Goal: Task Accomplishment & Management: Manage account settings

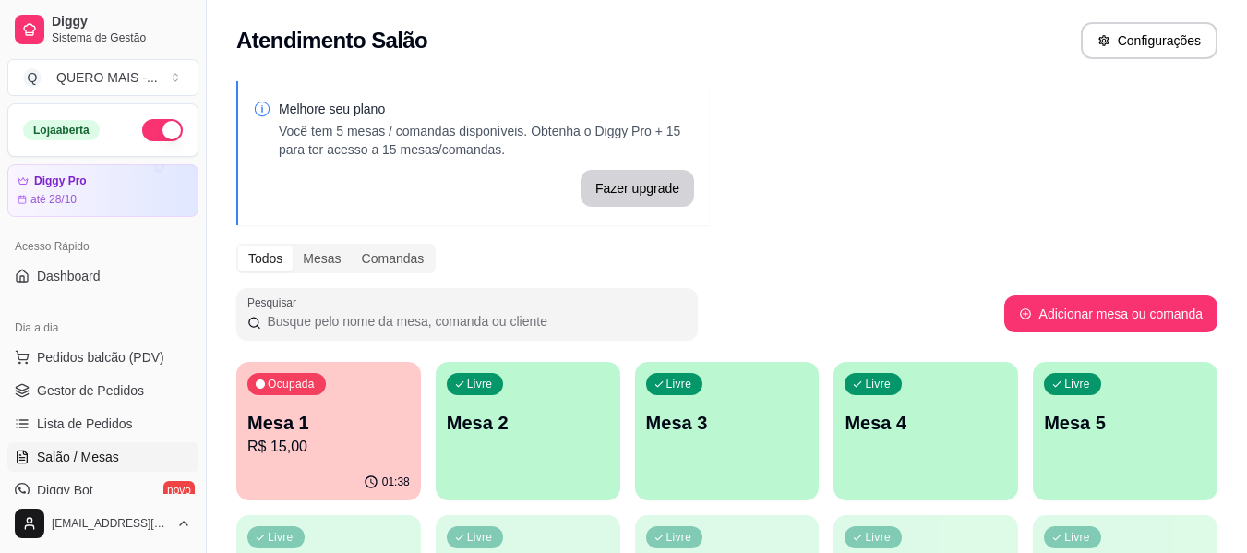
click at [330, 464] on div "01:38" at bounding box center [328, 482] width 185 height 36
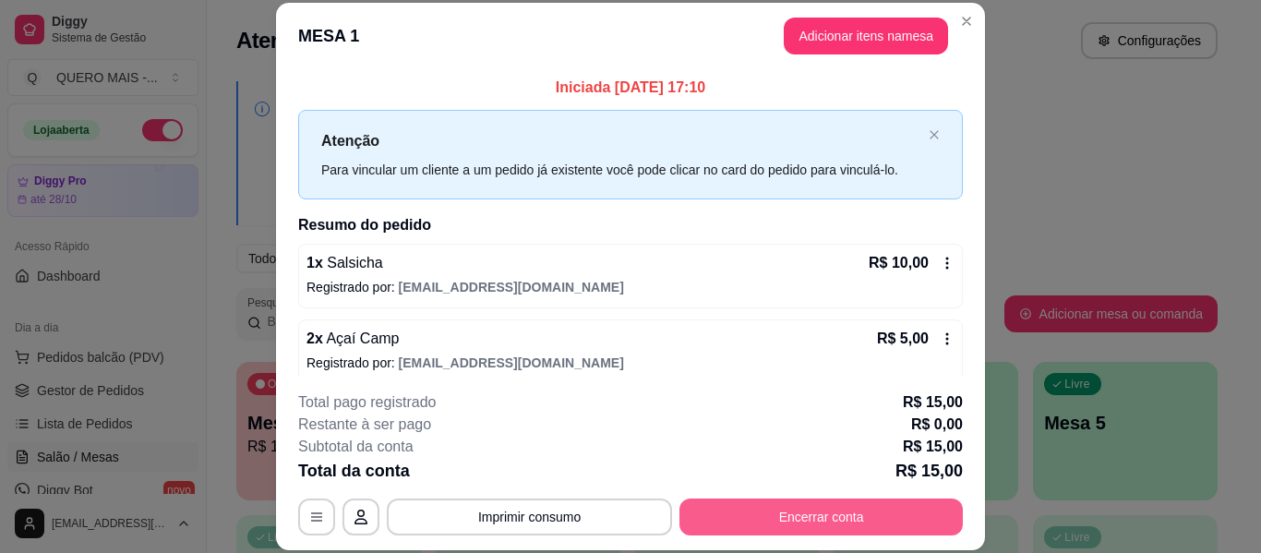
click at [772, 513] on button "Encerrar conta" at bounding box center [820, 516] width 283 height 37
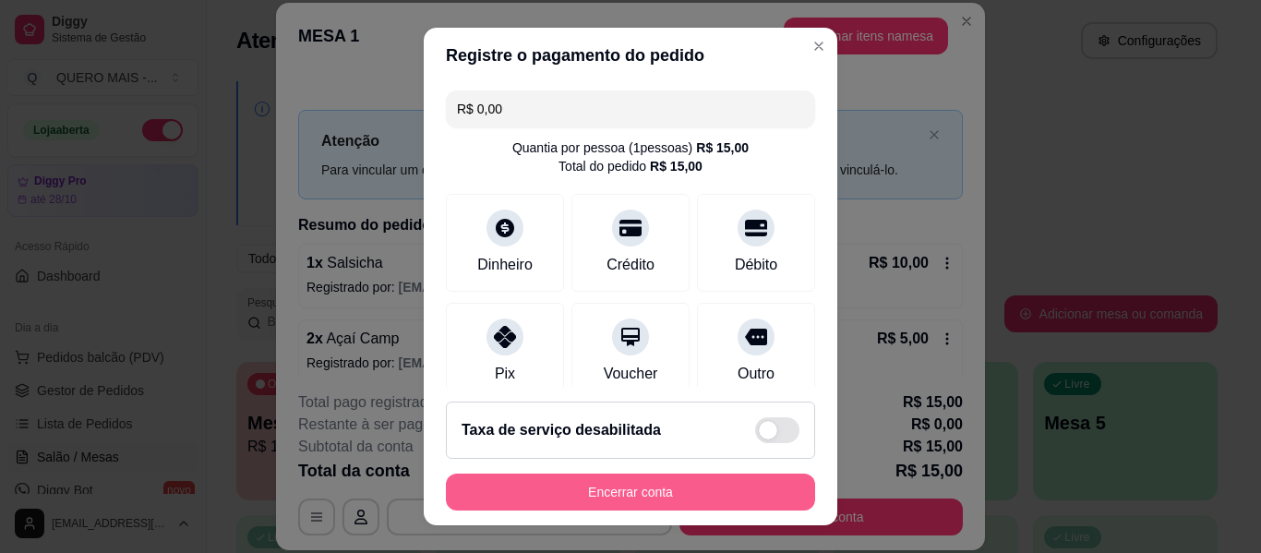
click at [657, 490] on button "Encerrar conta" at bounding box center [630, 492] width 369 height 37
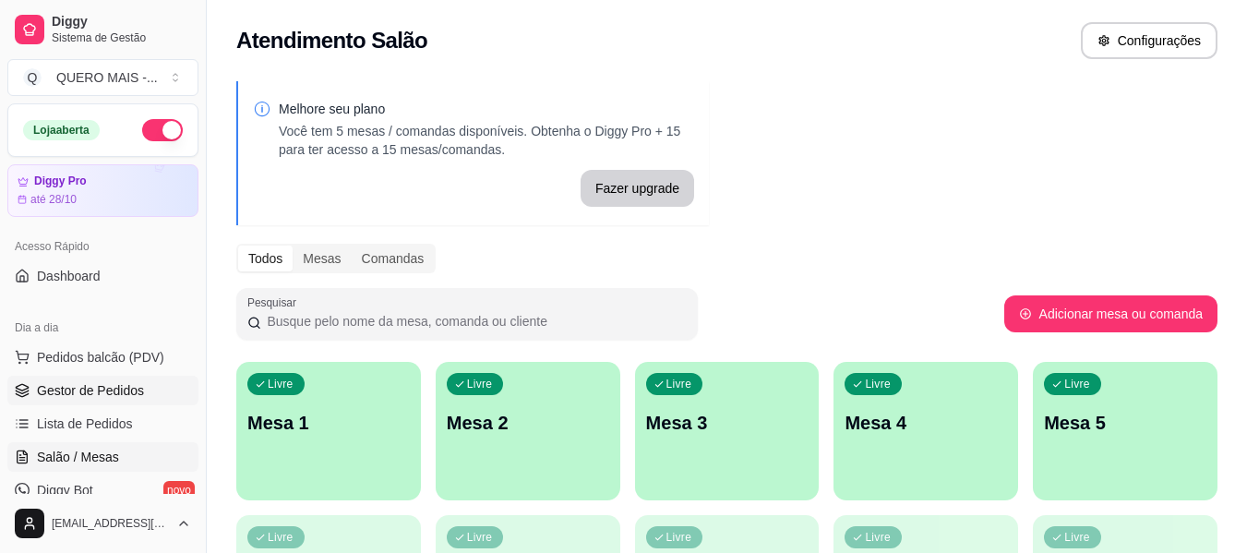
click at [121, 396] on span "Gestor de Pedidos" at bounding box center [90, 390] width 107 height 18
click at [99, 373] on ul "Pedidos balcão (PDV) Gestor de Pedidos Lista de Pedidos Salão / Mesas Diggy Bot…" at bounding box center [102, 440] width 191 height 196
click at [101, 386] on span "Gestor de Pedidos" at bounding box center [90, 390] width 107 height 18
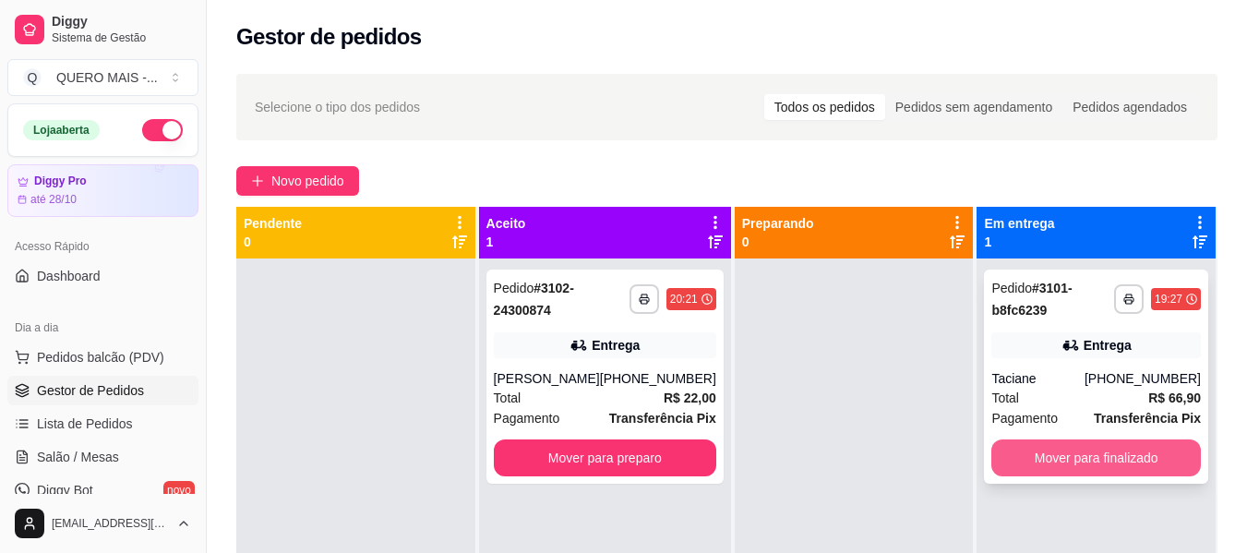
click at [1030, 450] on button "Mover para finalizado" at bounding box center [1096, 457] width 210 height 37
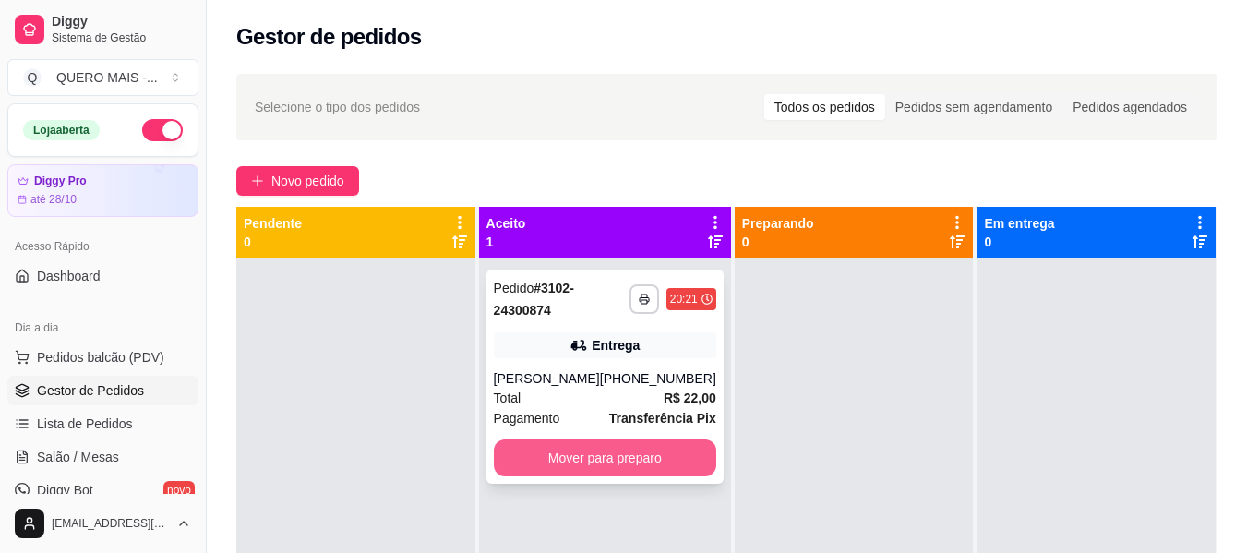
click at [592, 456] on button "Mover para preparo" at bounding box center [605, 457] width 222 height 37
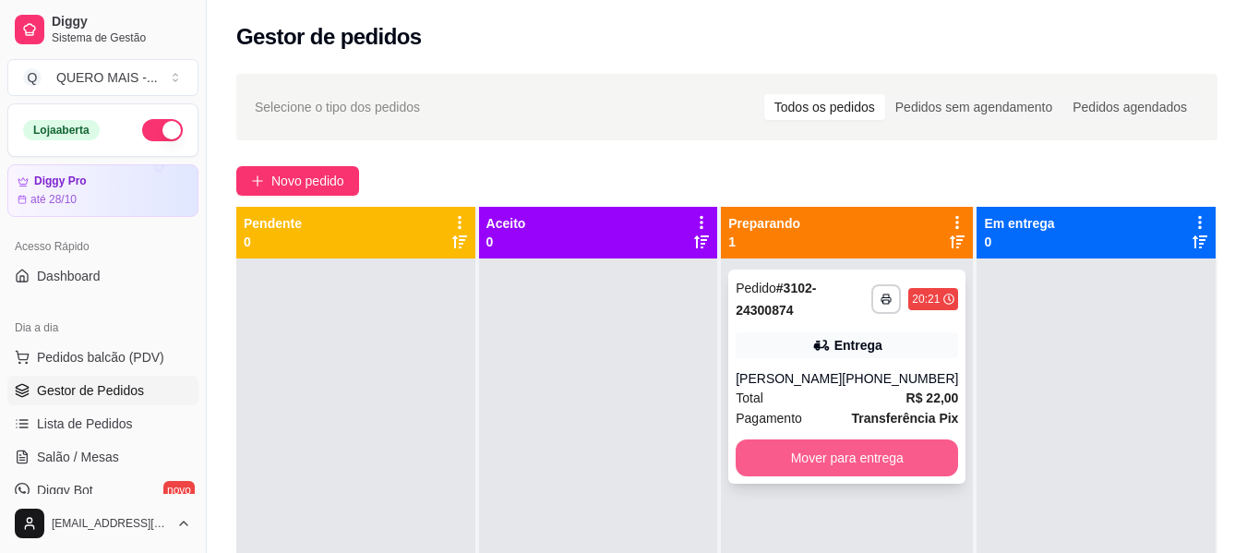
click at [870, 451] on button "Mover para entrega" at bounding box center [847, 457] width 222 height 37
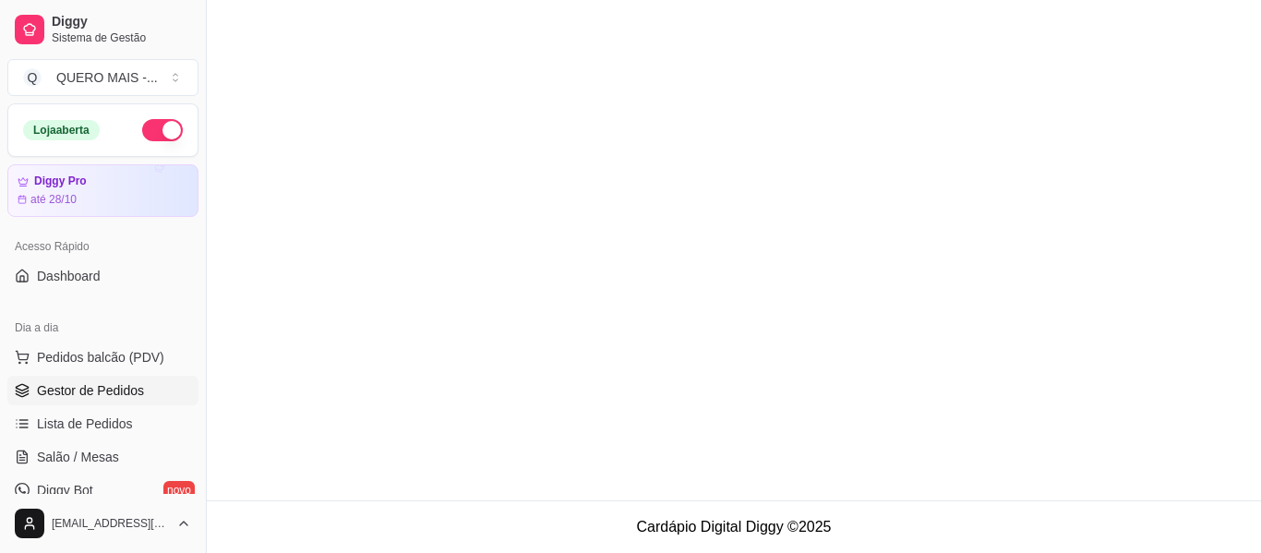
click at [94, 386] on span "Gestor de Pedidos" at bounding box center [90, 390] width 107 height 18
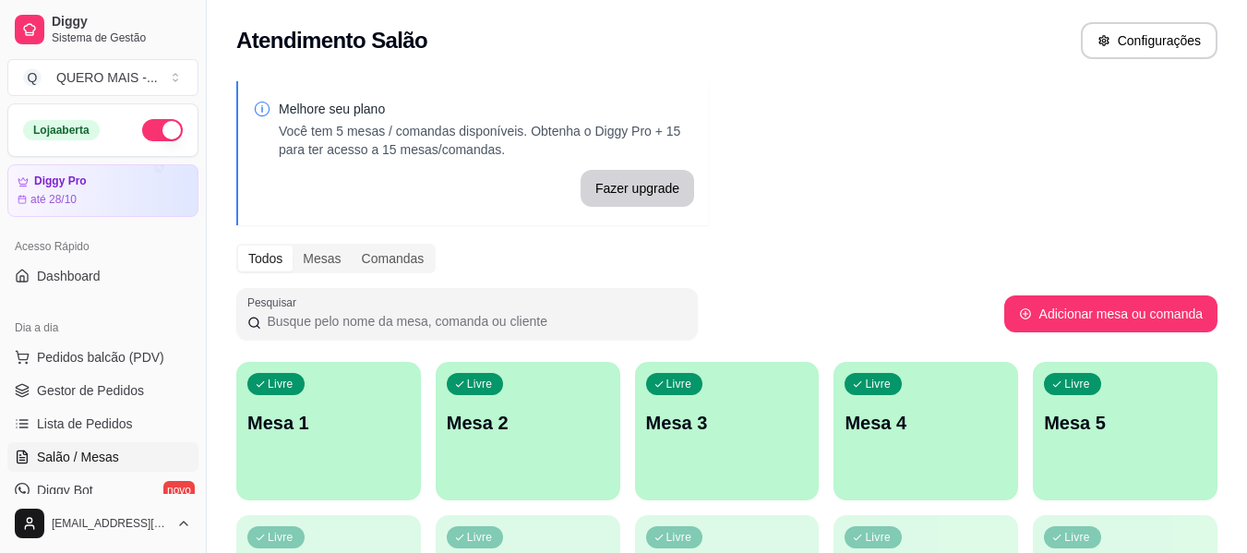
click at [337, 447] on div "Livre Mesa 1" at bounding box center [328, 420] width 185 height 116
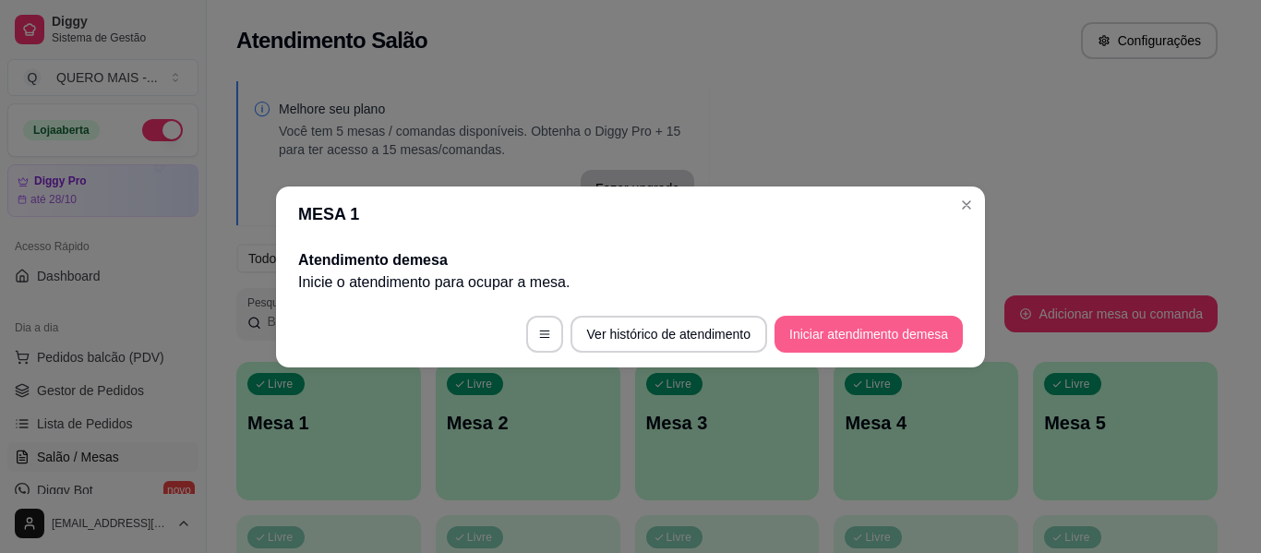
click at [831, 337] on button "Iniciar atendimento de mesa" at bounding box center [869, 334] width 188 height 37
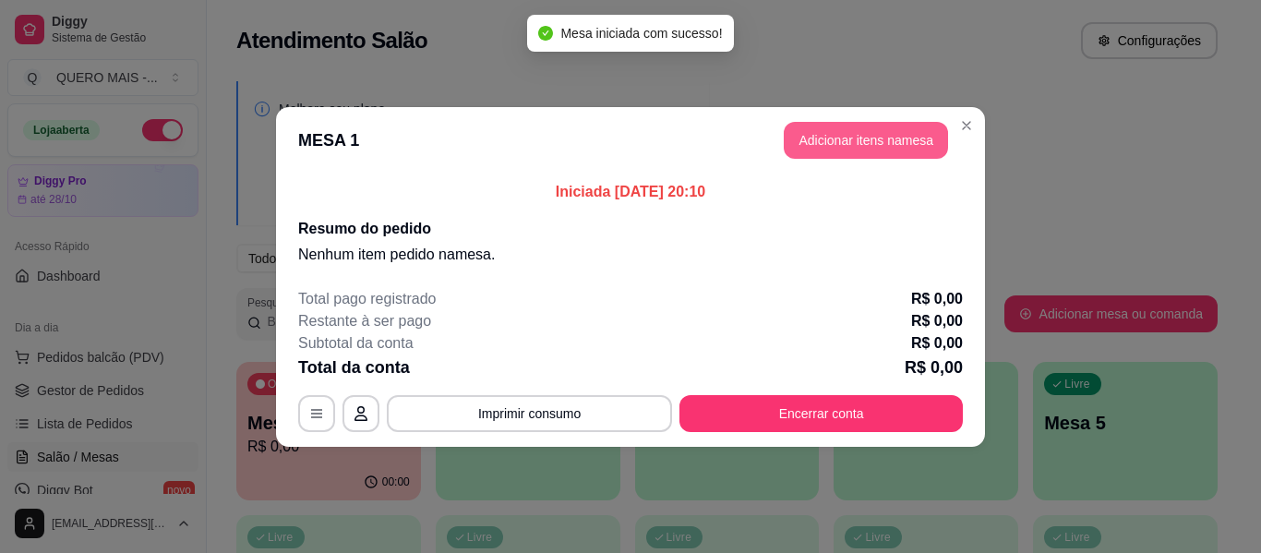
click at [878, 146] on button "Adicionar itens na mesa" at bounding box center [866, 140] width 164 height 37
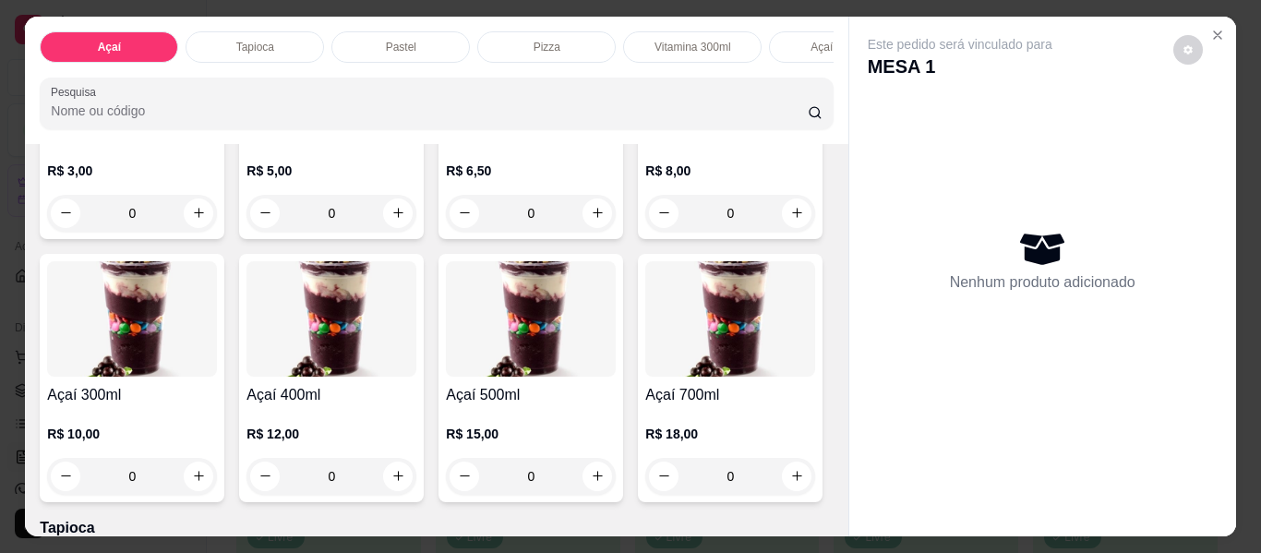
scroll to position [277, 0]
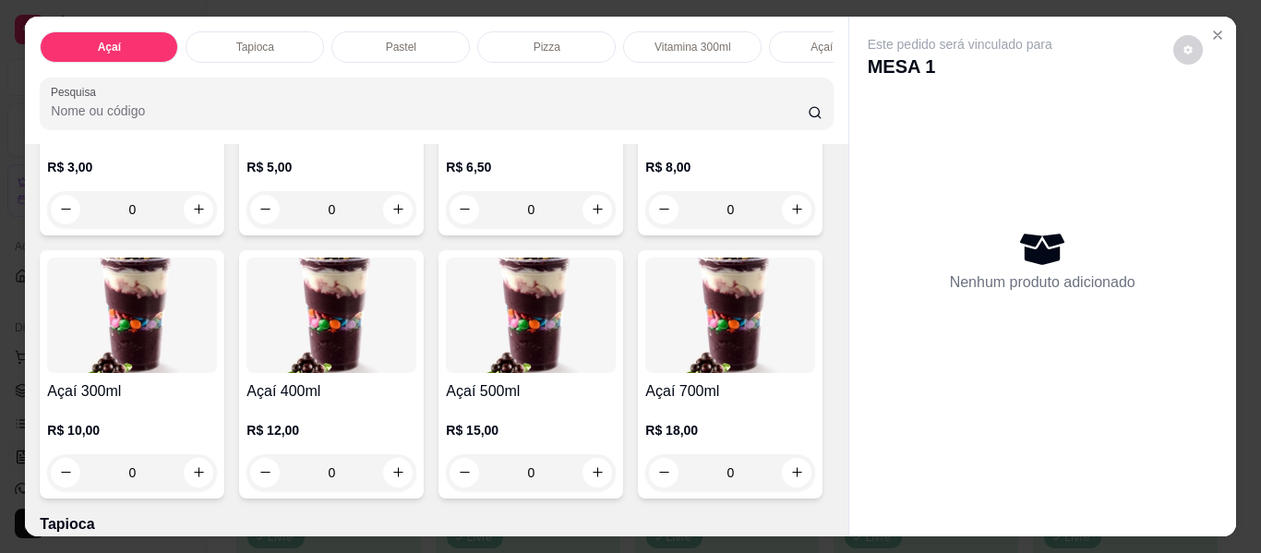
click at [217, 480] on div "0" at bounding box center [132, 472] width 170 height 37
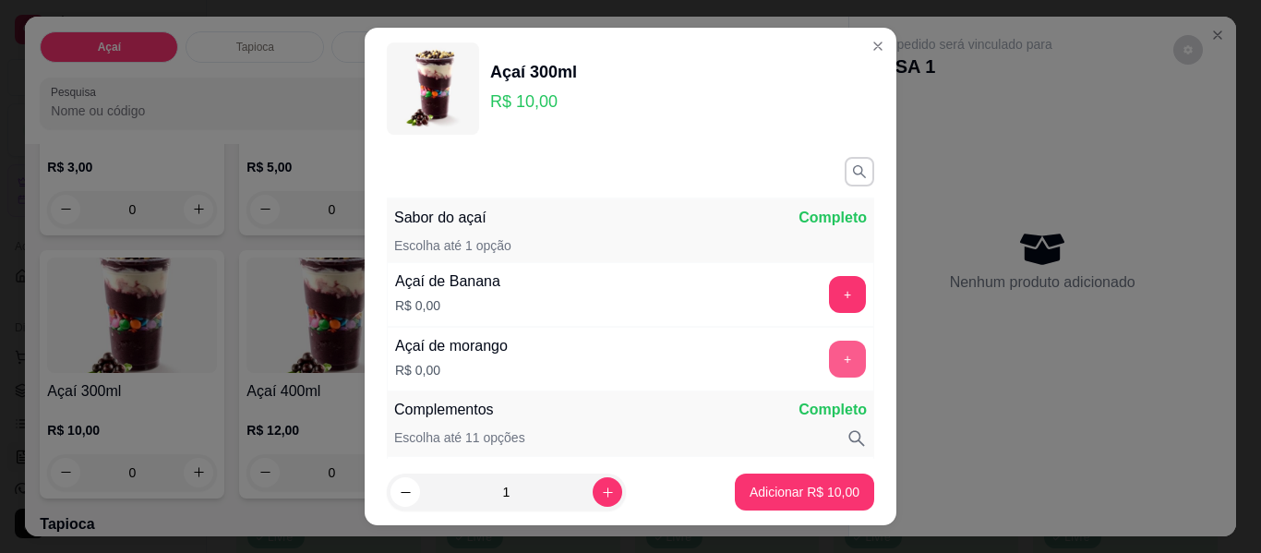
click at [829, 367] on button "+" at bounding box center [847, 359] width 37 height 37
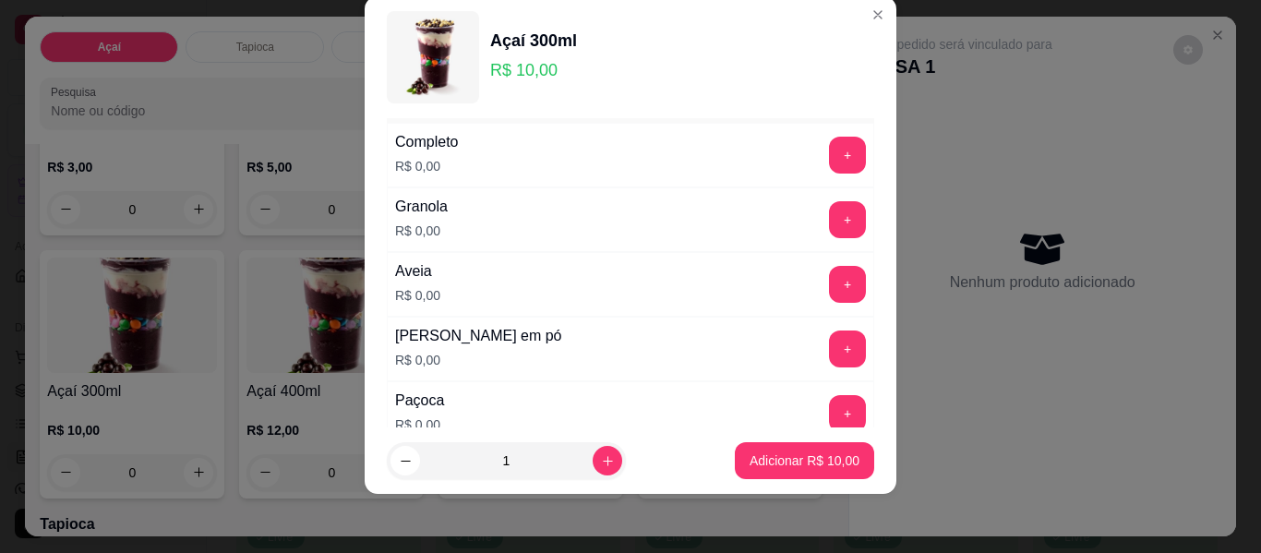
scroll to position [334, 0]
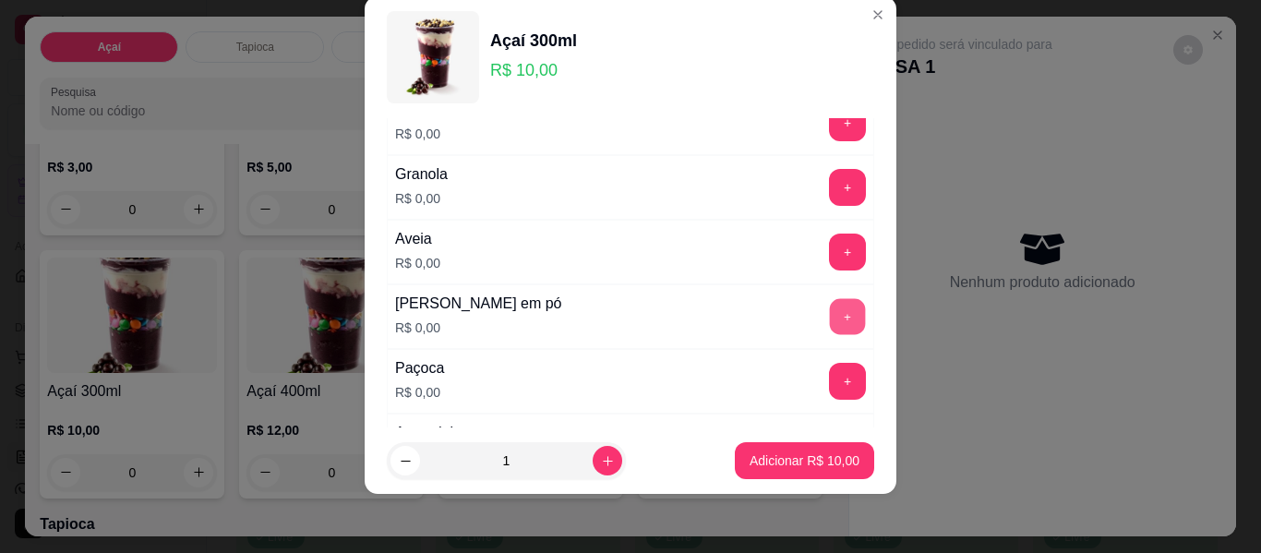
click at [830, 323] on button "+" at bounding box center [848, 317] width 36 height 36
click at [830, 388] on button "+" at bounding box center [848, 382] width 36 height 36
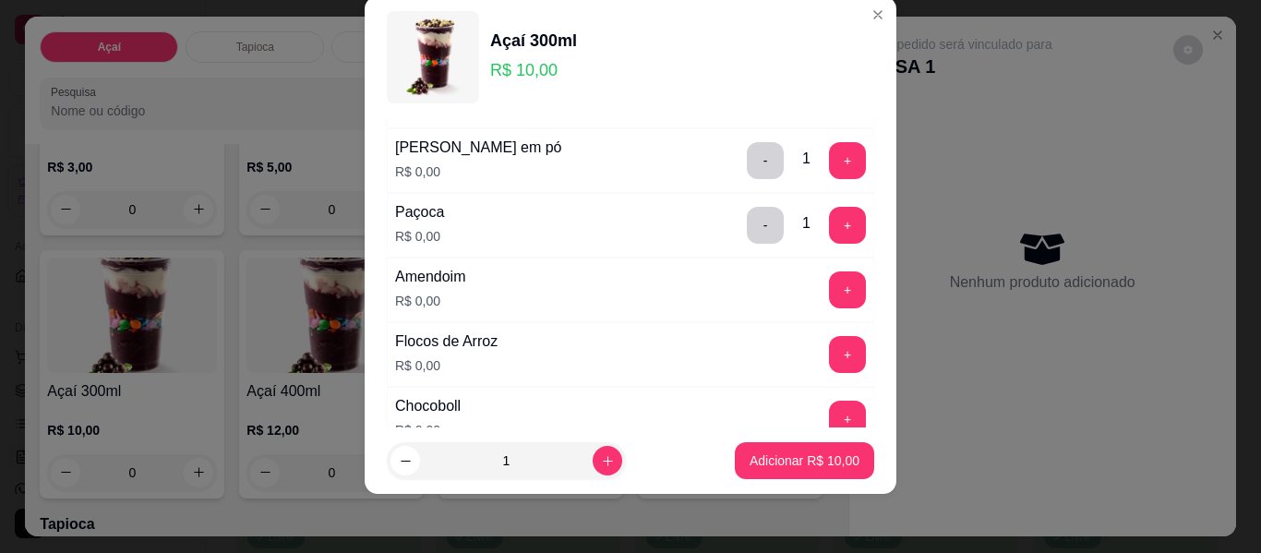
scroll to position [462, 0]
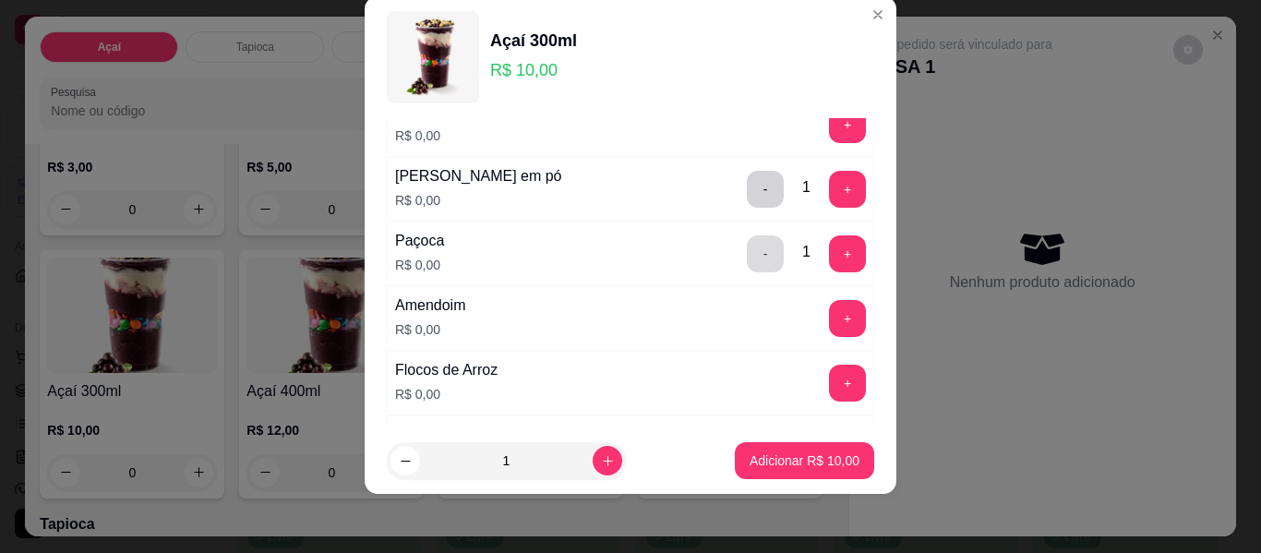
click at [747, 258] on button "-" at bounding box center [765, 253] width 37 height 37
click at [830, 318] on button "+" at bounding box center [848, 319] width 36 height 36
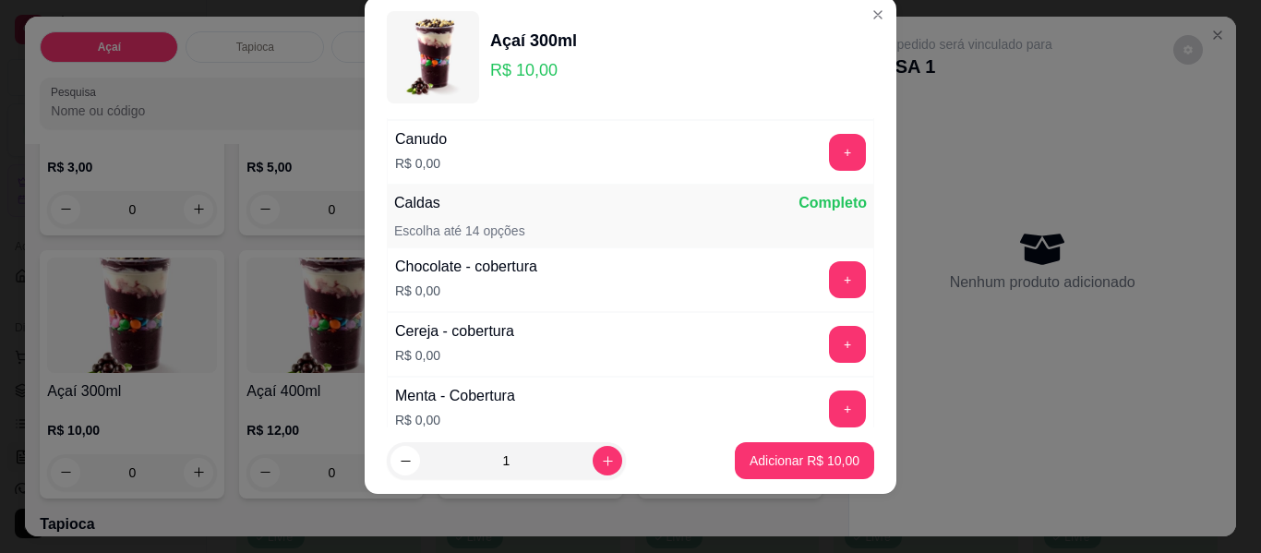
scroll to position [1108, 0]
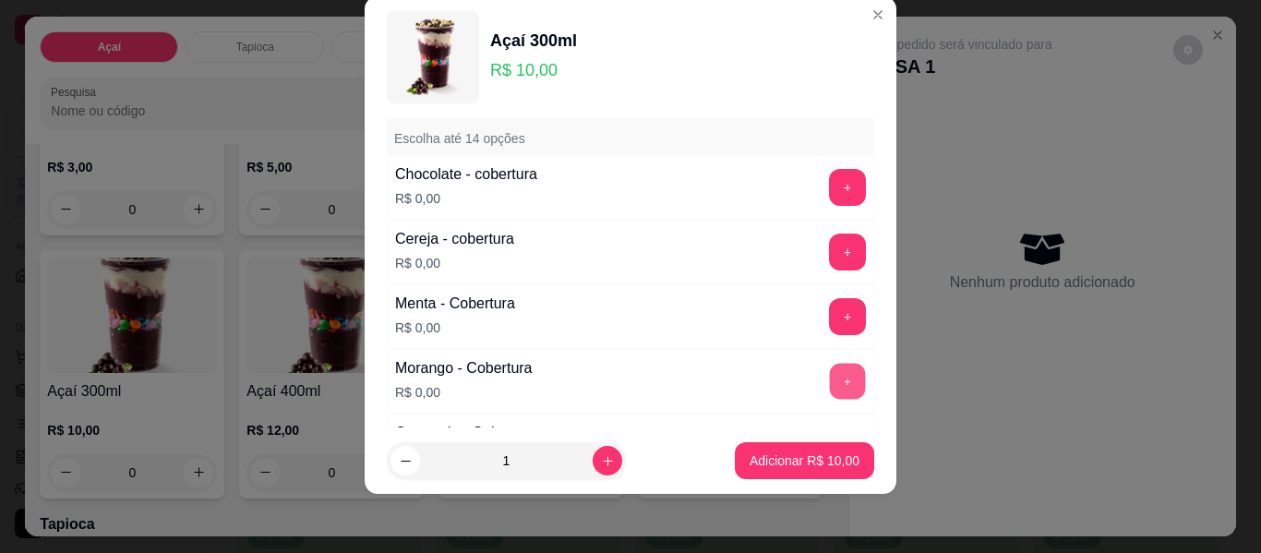
click at [830, 384] on button "+" at bounding box center [848, 382] width 36 height 36
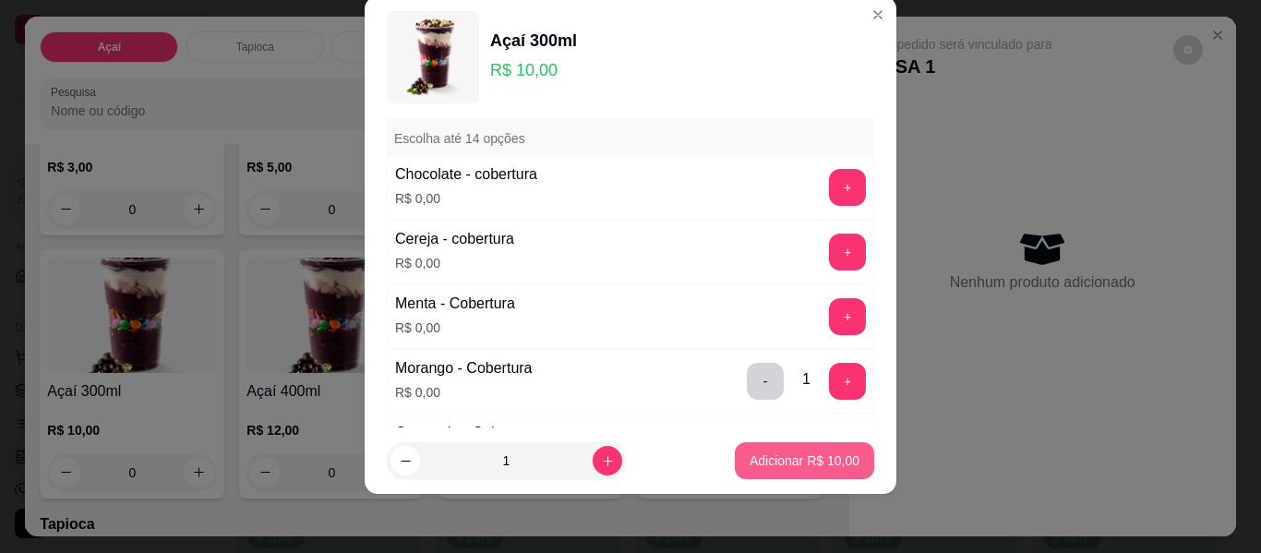
click at [772, 460] on p "Adicionar R$ 10,00" at bounding box center [805, 460] width 110 height 18
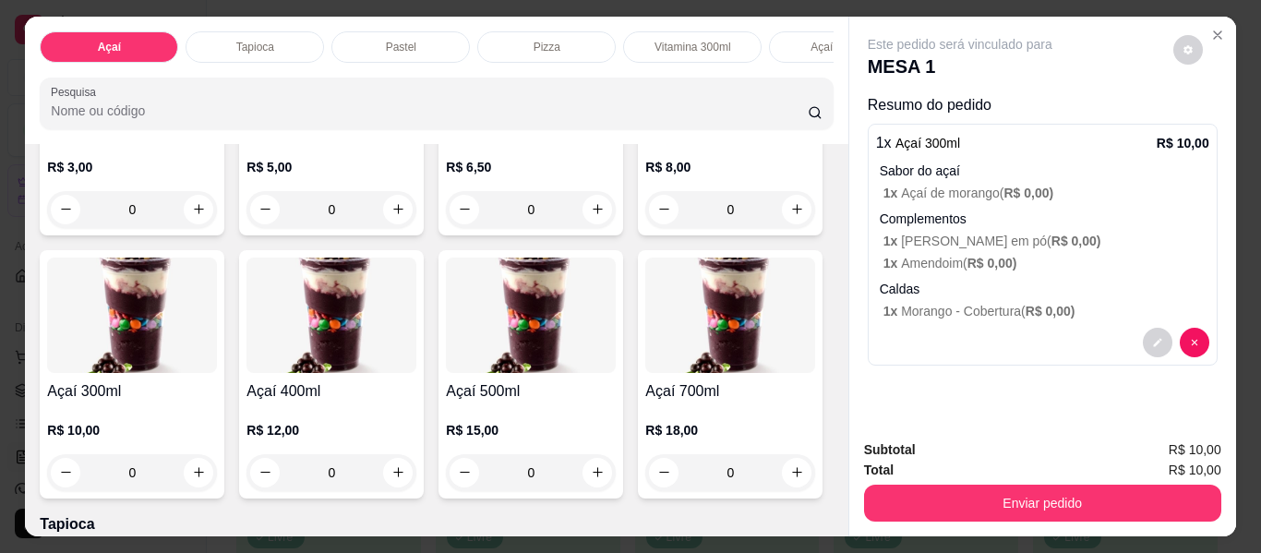
drag, startPoint x: 1072, startPoint y: 516, endPoint x: 1070, endPoint y: 505, distance: 11.2
click at [1071, 514] on div "Subtotal R$ 10,00 Total R$ 10,00 Enviar pedido" at bounding box center [1042, 481] width 387 height 112
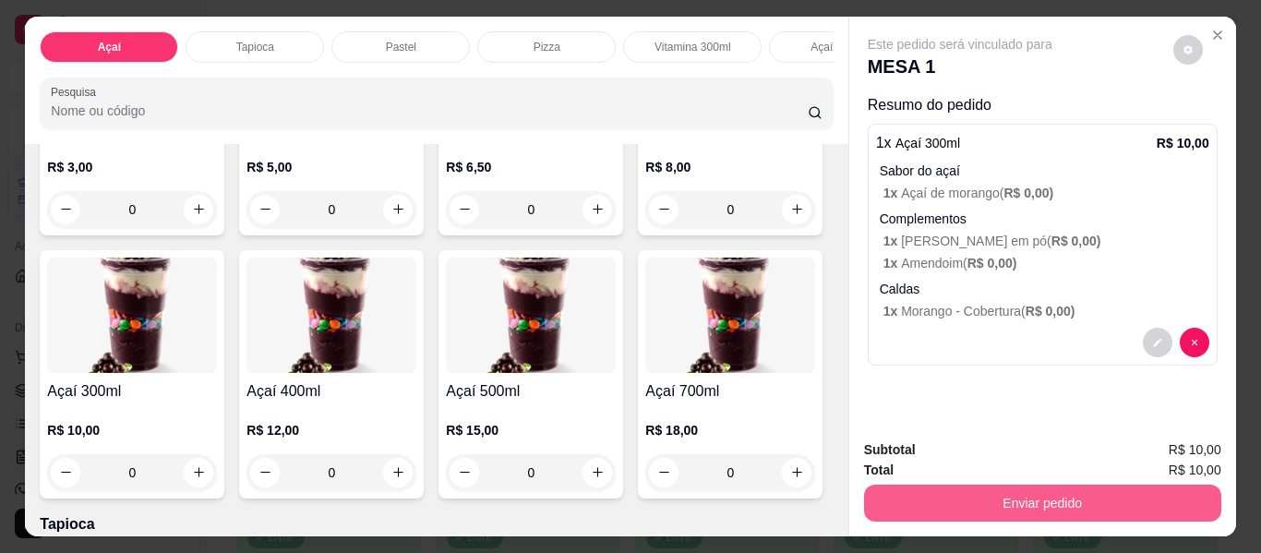
click at [1070, 498] on button "Enviar pedido" at bounding box center [1042, 503] width 357 height 37
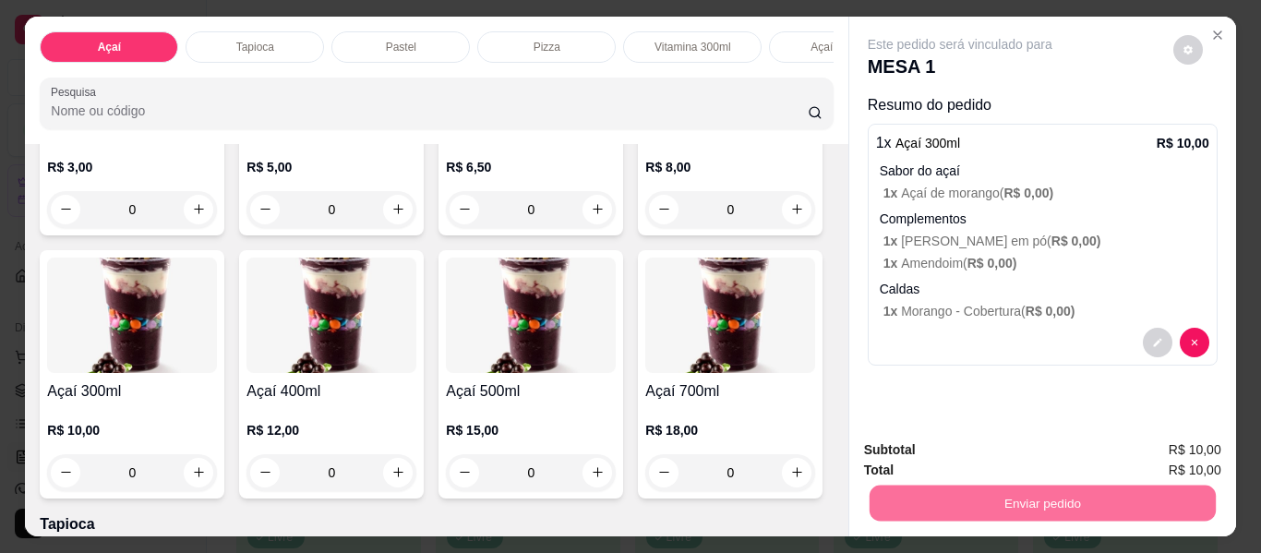
click at [1153, 452] on button "Enviar pedido" at bounding box center [1174, 450] width 102 height 34
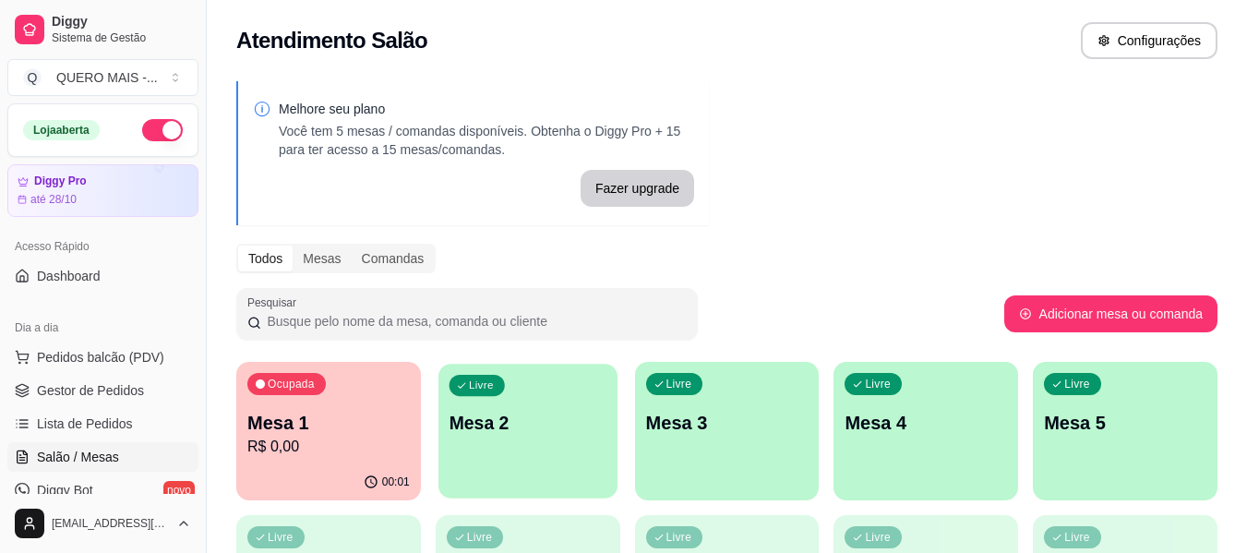
click at [534, 442] on div "Livre Mesa 2" at bounding box center [527, 420] width 179 height 113
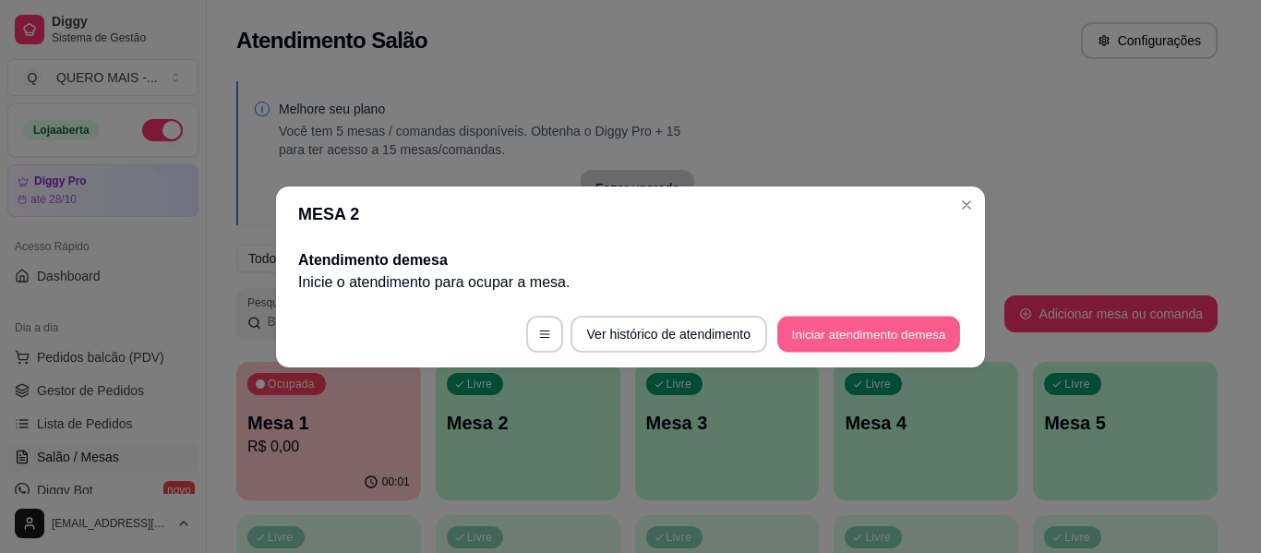
click at [819, 342] on button "Iniciar atendimento de mesa" at bounding box center [868, 334] width 183 height 36
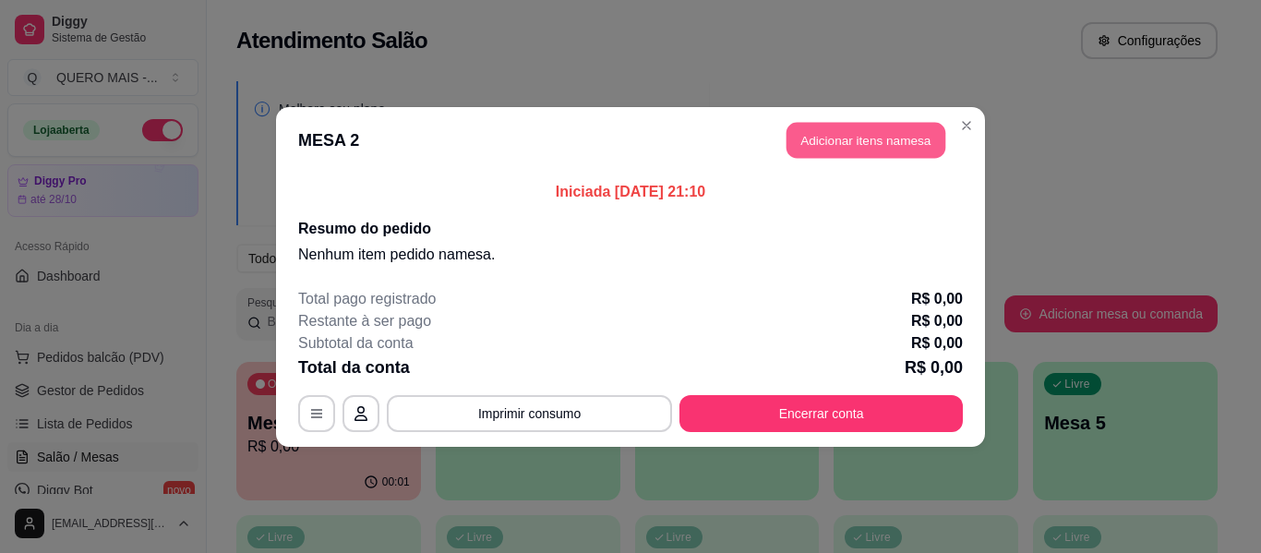
click at [823, 155] on button "Adicionar itens na mesa" at bounding box center [866, 140] width 159 height 36
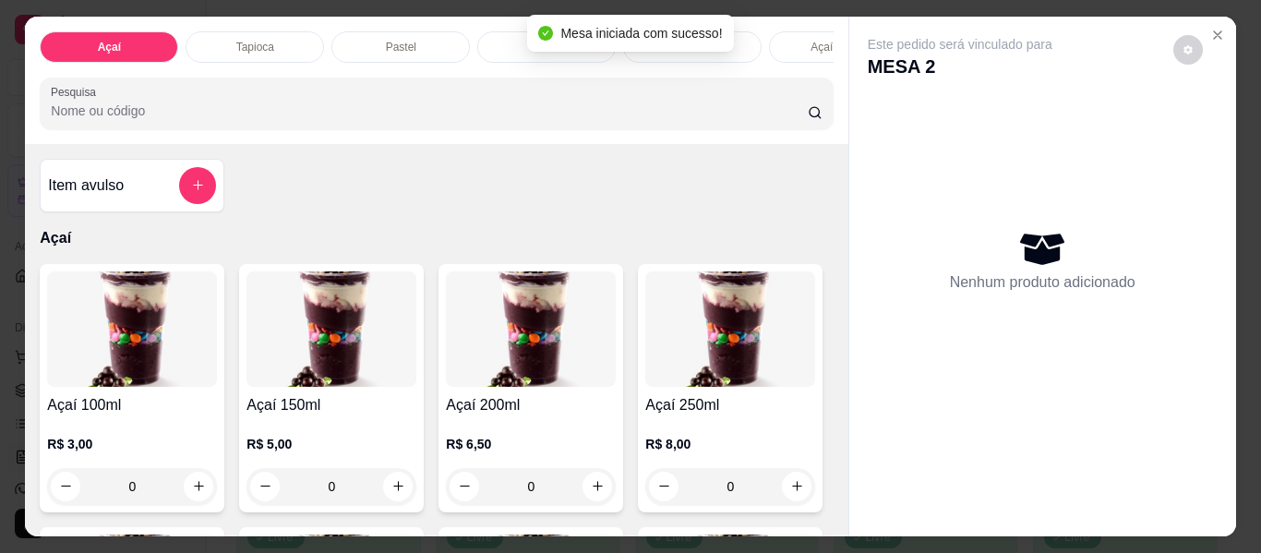
scroll to position [0, 825]
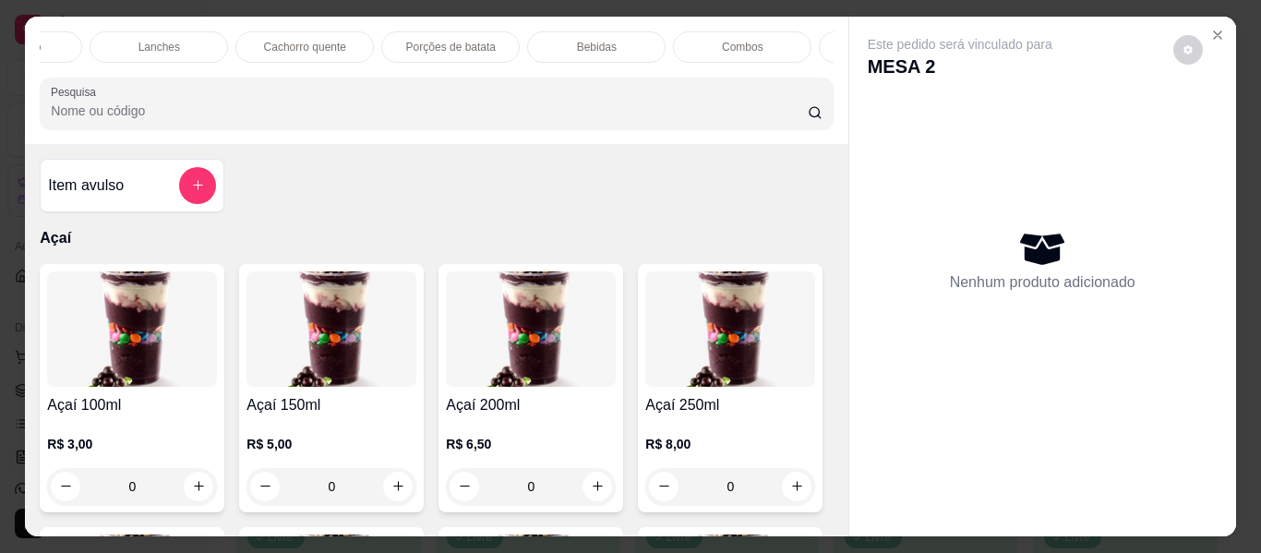
click at [157, 46] on p "Lanches" at bounding box center [159, 47] width 42 height 15
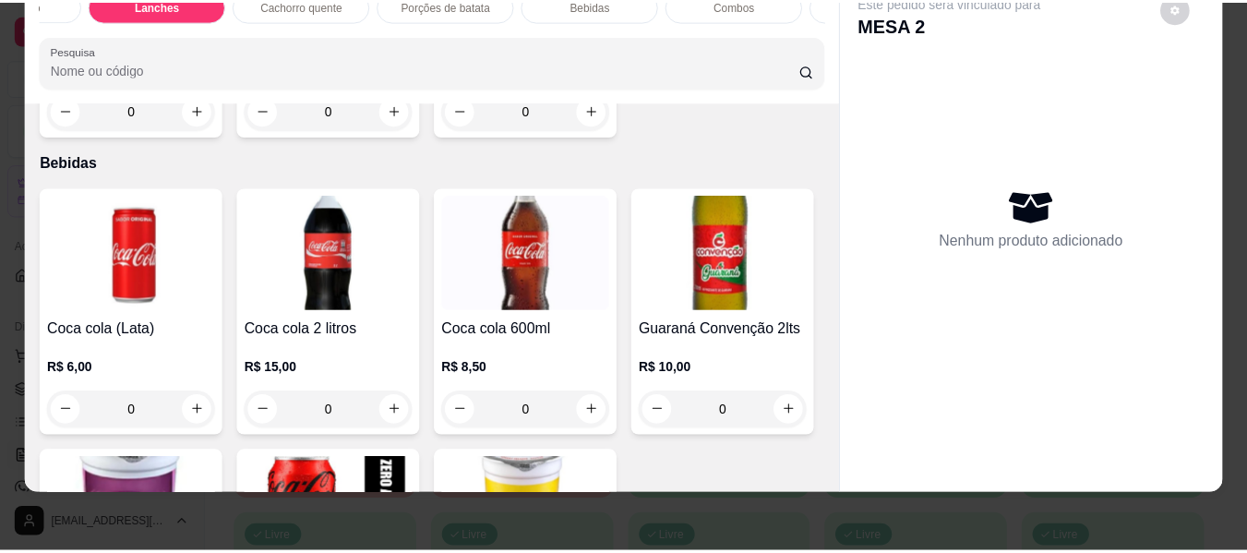
scroll to position [4253, 0]
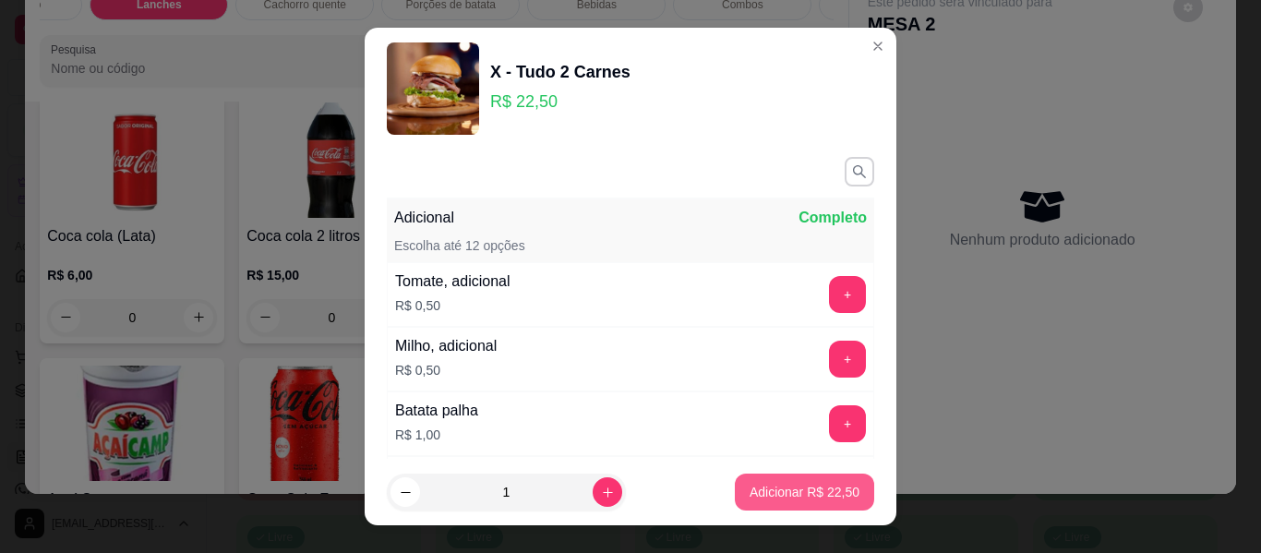
click at [812, 489] on p "Adicionar R$ 22,50" at bounding box center [805, 492] width 110 height 18
type input "1"
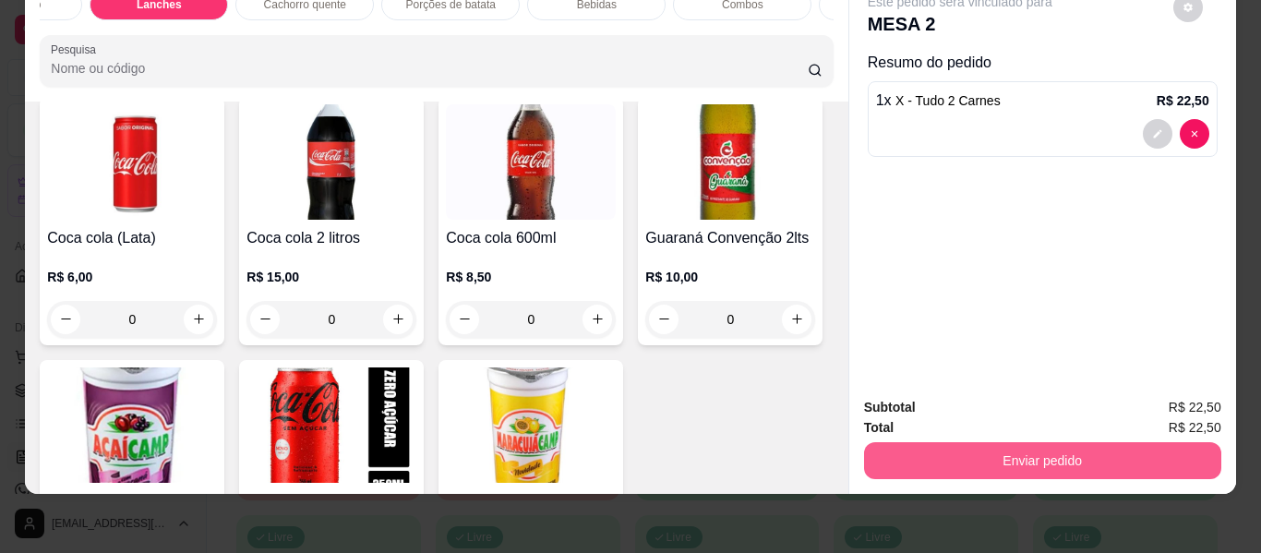
click at [1039, 450] on button "Enviar pedido" at bounding box center [1042, 460] width 357 height 37
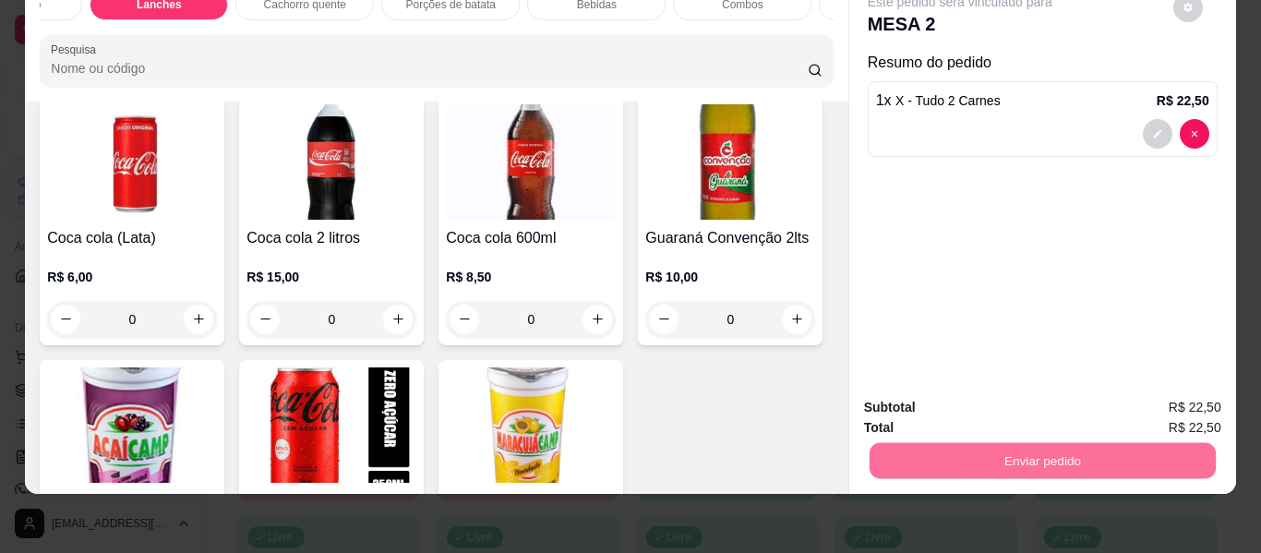
click at [1168, 396] on button "Enviar pedido" at bounding box center [1174, 400] width 102 height 34
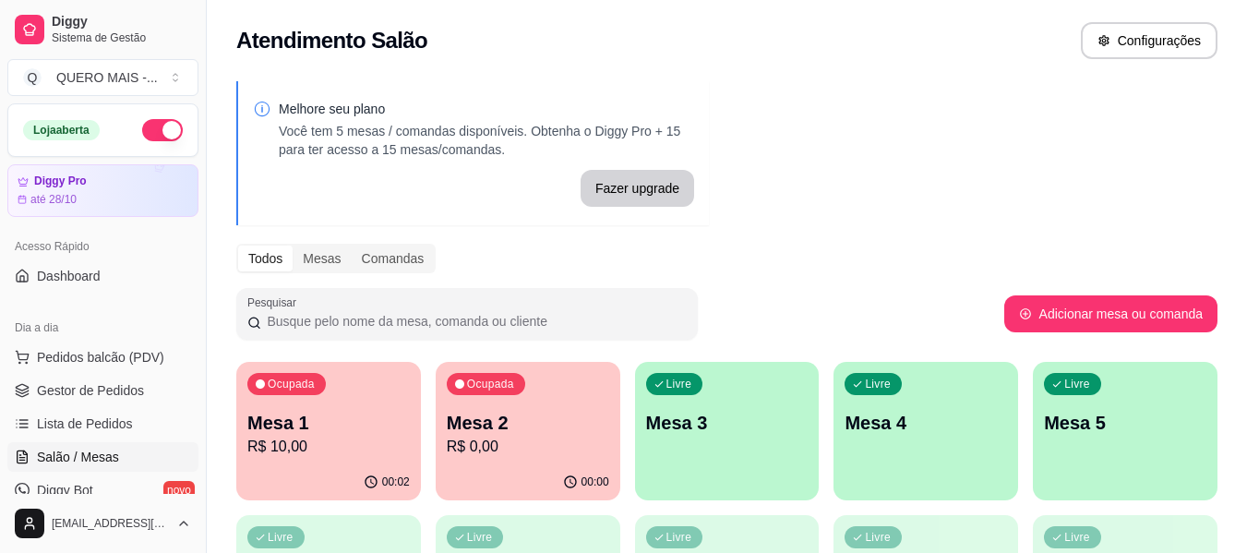
click at [996, 193] on div "Melhore seu plano Você tem 5 mesas / comandas disponíveis. Obtenha o Diggy Pro …" at bounding box center [727, 449] width 1040 height 759
click at [346, 450] on p "R$ 10,00" at bounding box center [328, 447] width 162 height 22
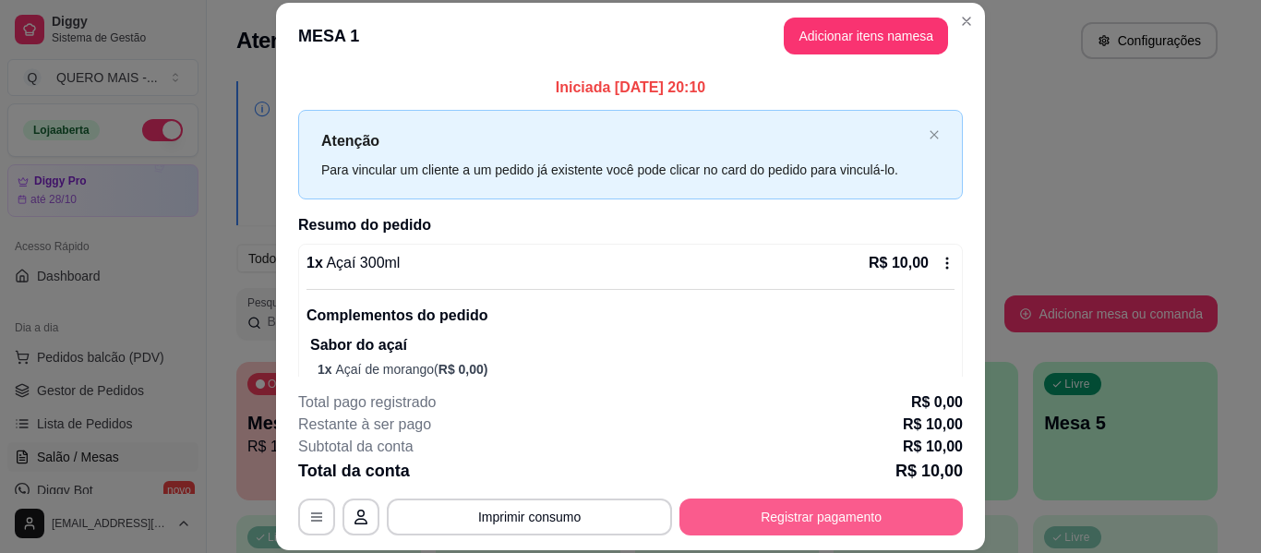
click at [841, 510] on button "Registrar pagamento" at bounding box center [820, 516] width 283 height 37
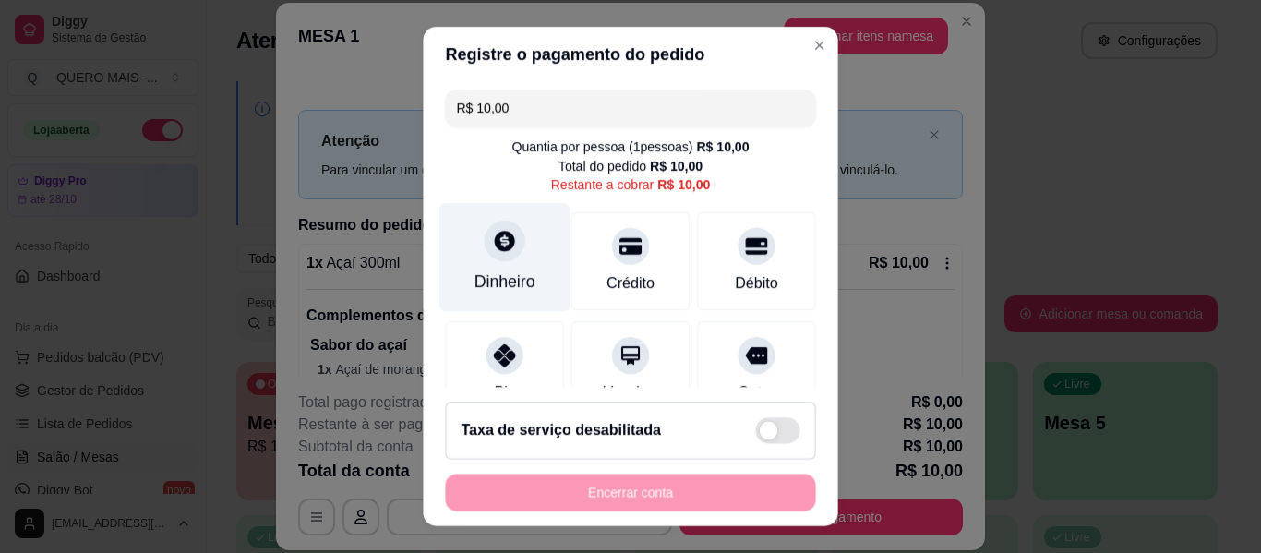
click at [495, 251] on icon at bounding box center [505, 241] width 20 height 20
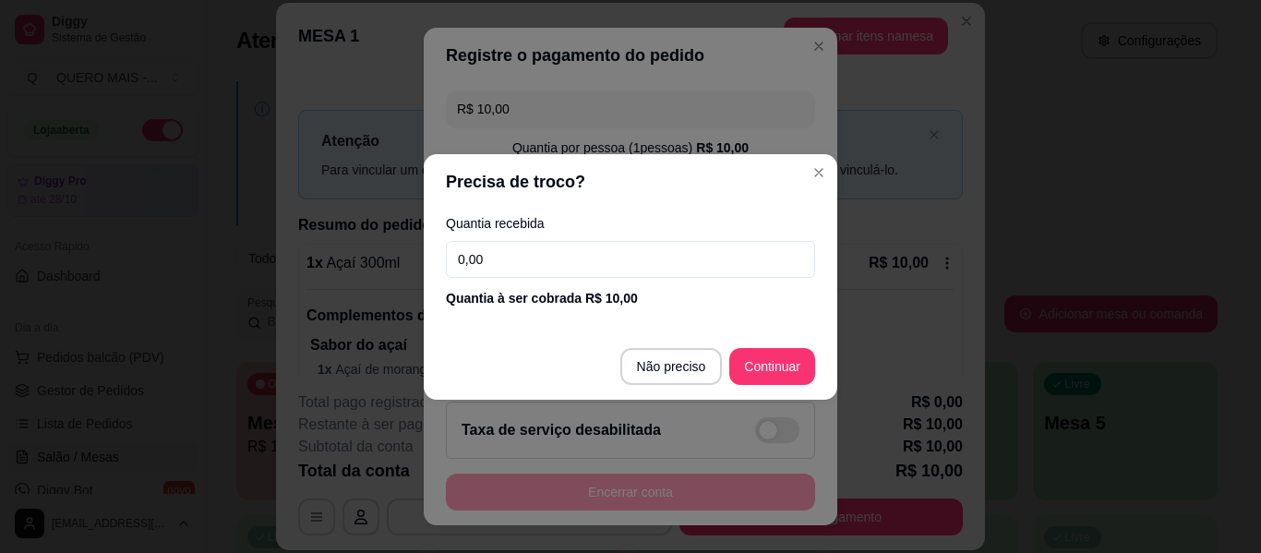
click at [495, 252] on input "0,00" at bounding box center [630, 259] width 369 height 37
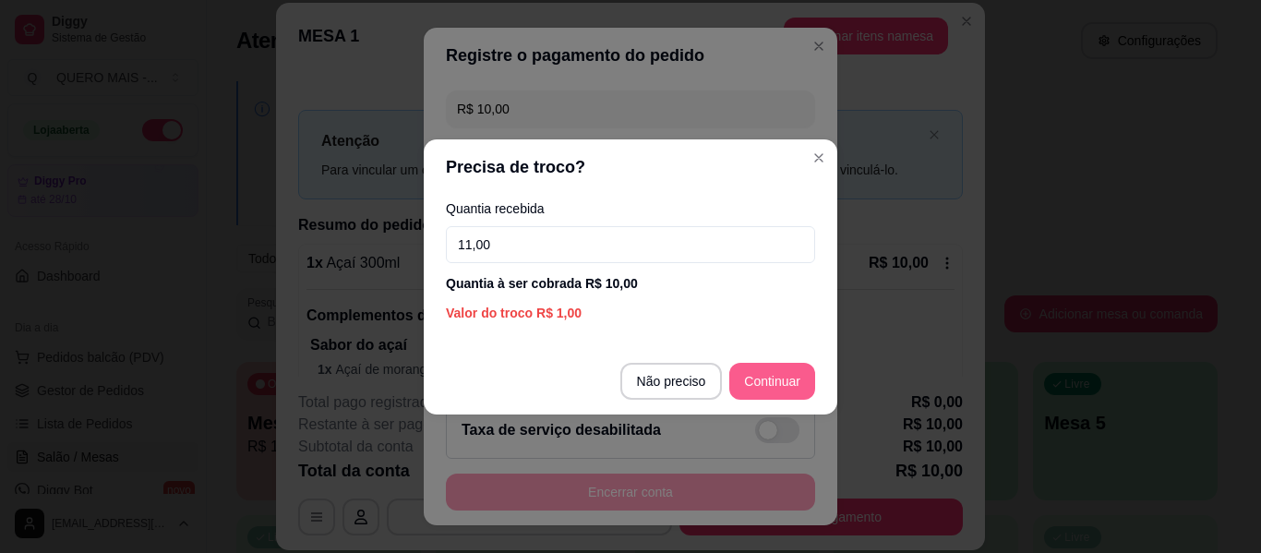
type input "11,00"
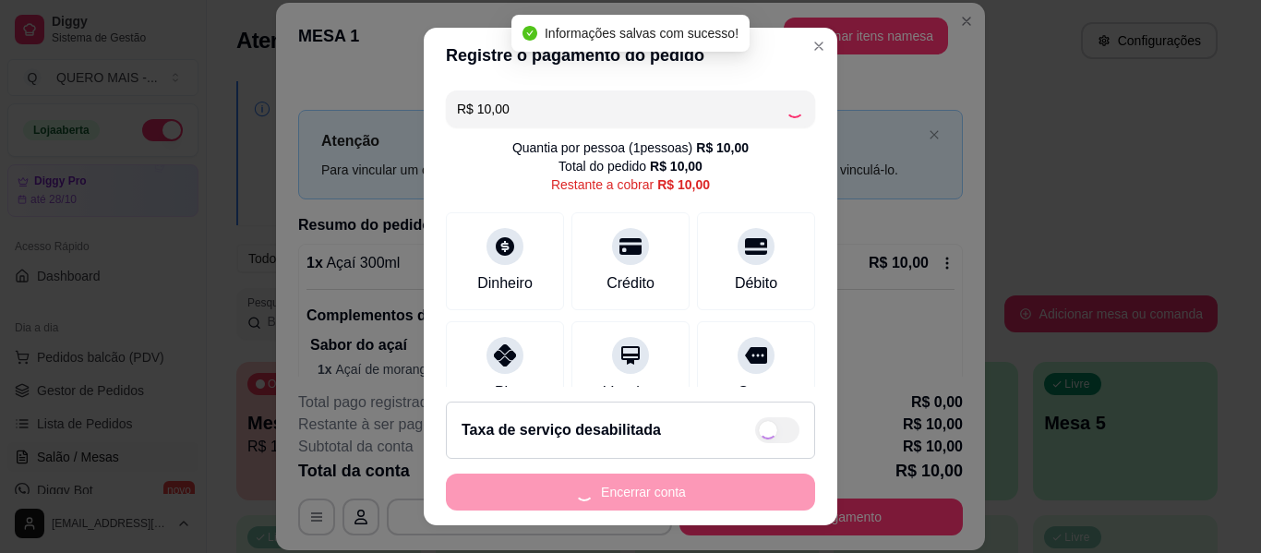
type input "R$ 0,00"
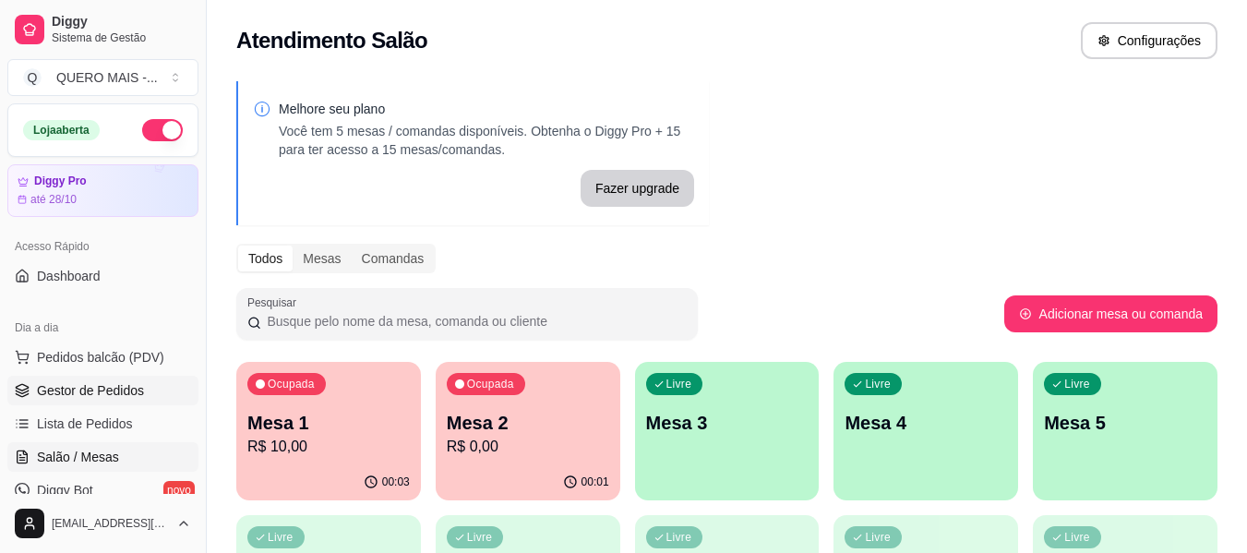
click at [115, 392] on span "Gestor de Pedidos" at bounding box center [90, 390] width 107 height 18
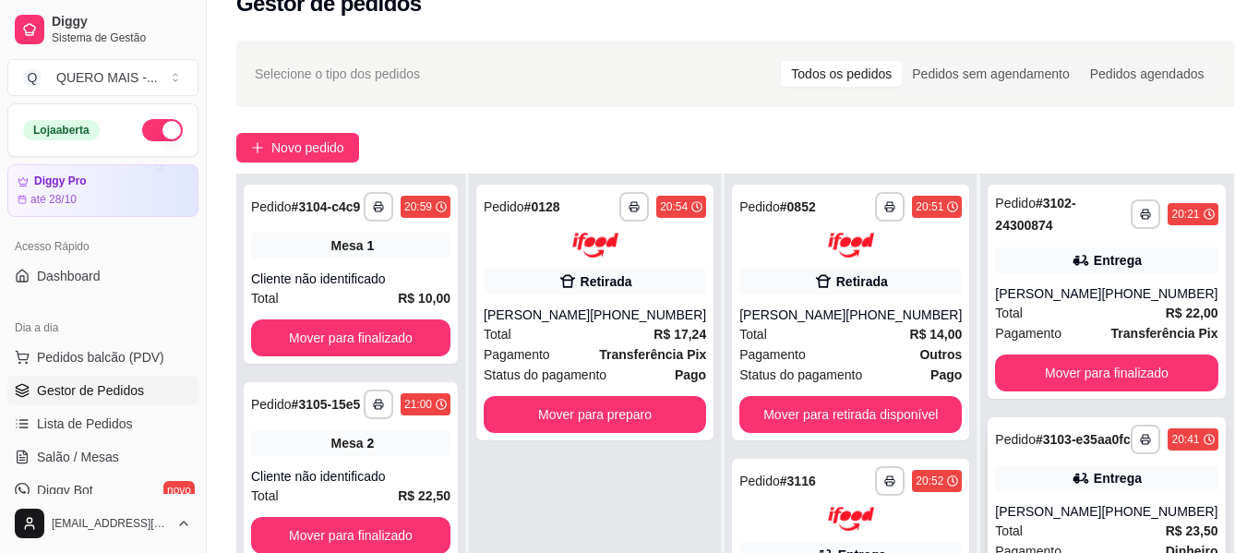
scroll to position [185, 0]
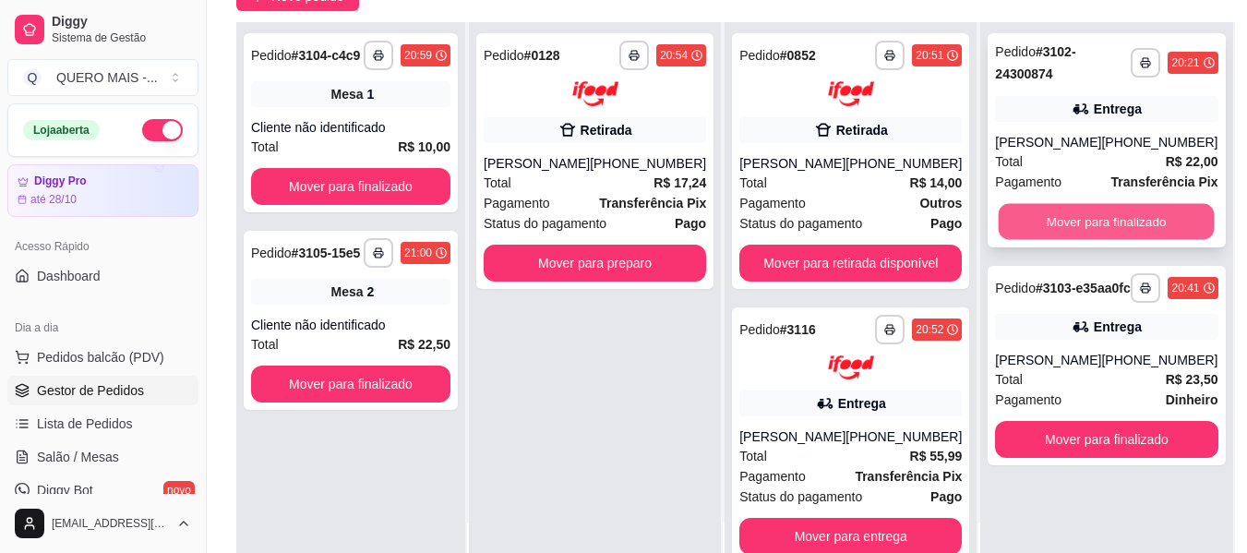
click at [1107, 223] on button "Mover para finalizado" at bounding box center [1107, 222] width 216 height 36
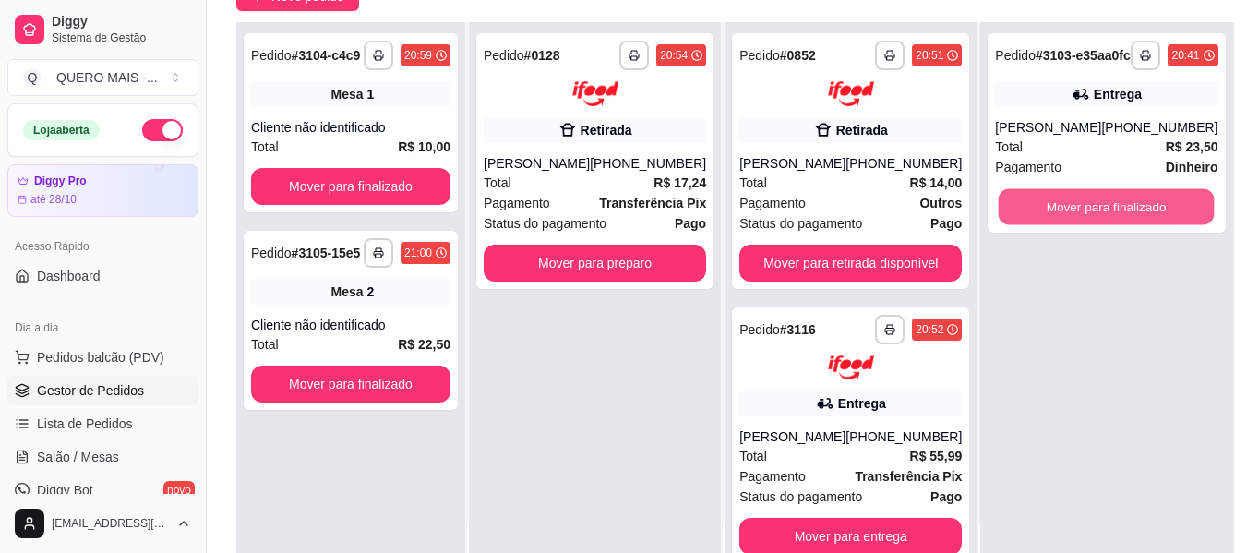
click at [1107, 223] on button "Mover para finalizado" at bounding box center [1107, 207] width 216 height 36
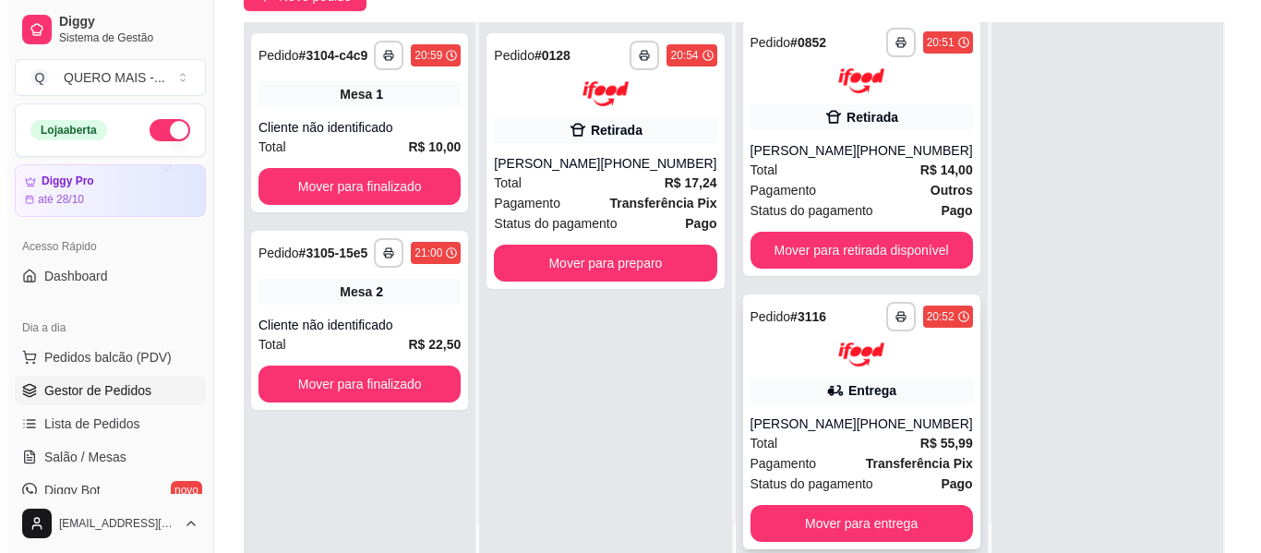
scroll to position [31, 0]
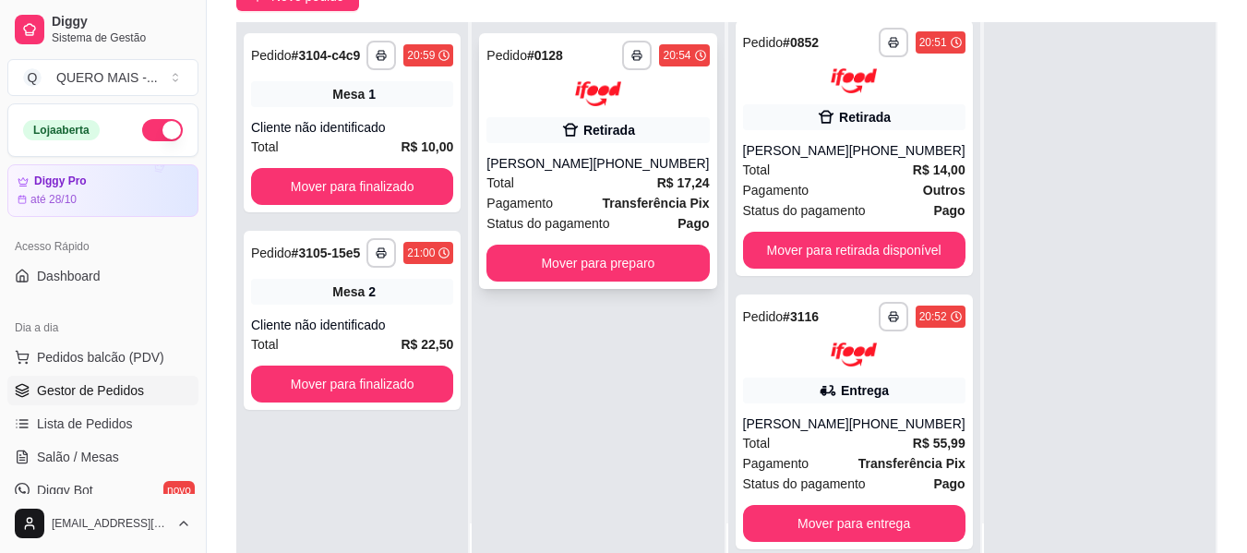
click at [545, 203] on span "Pagamento" at bounding box center [519, 203] width 66 height 20
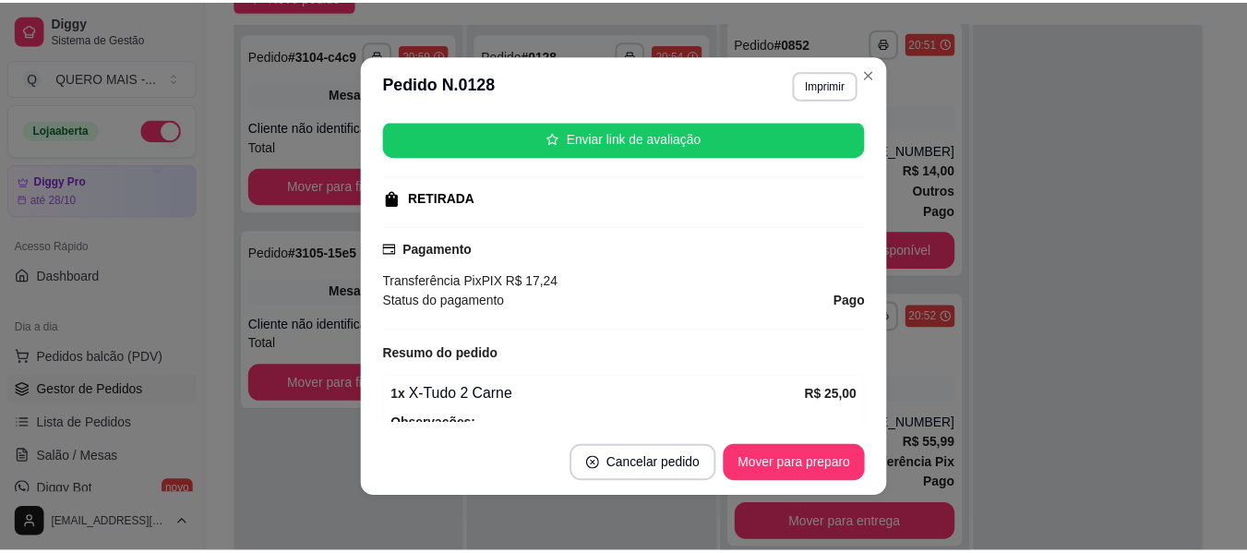
scroll to position [369, 0]
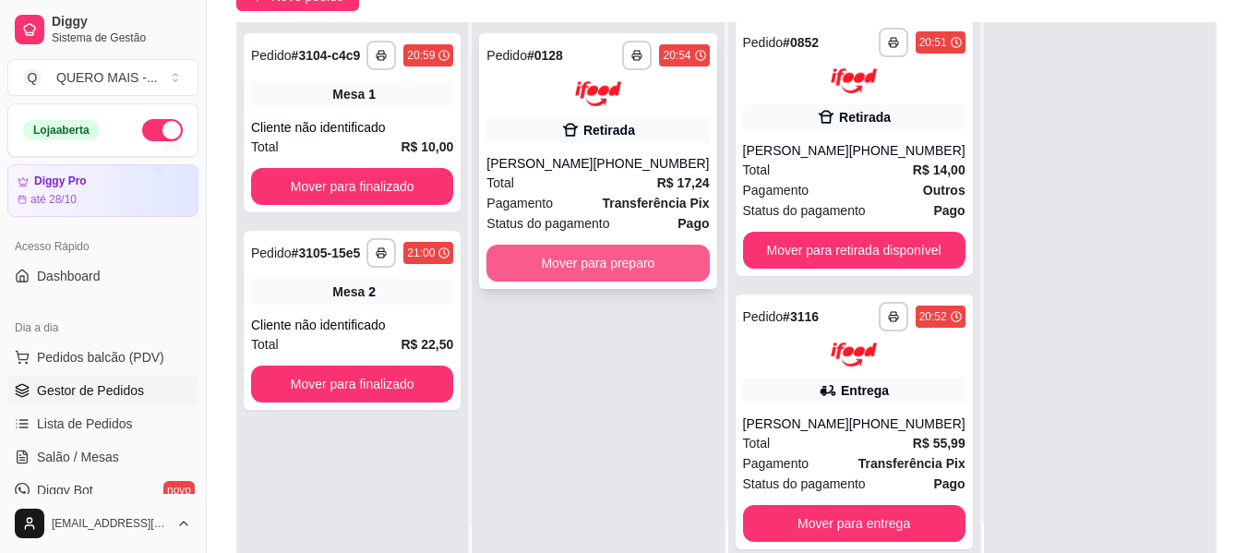
click at [588, 263] on button "Mover para preparo" at bounding box center [597, 263] width 222 height 37
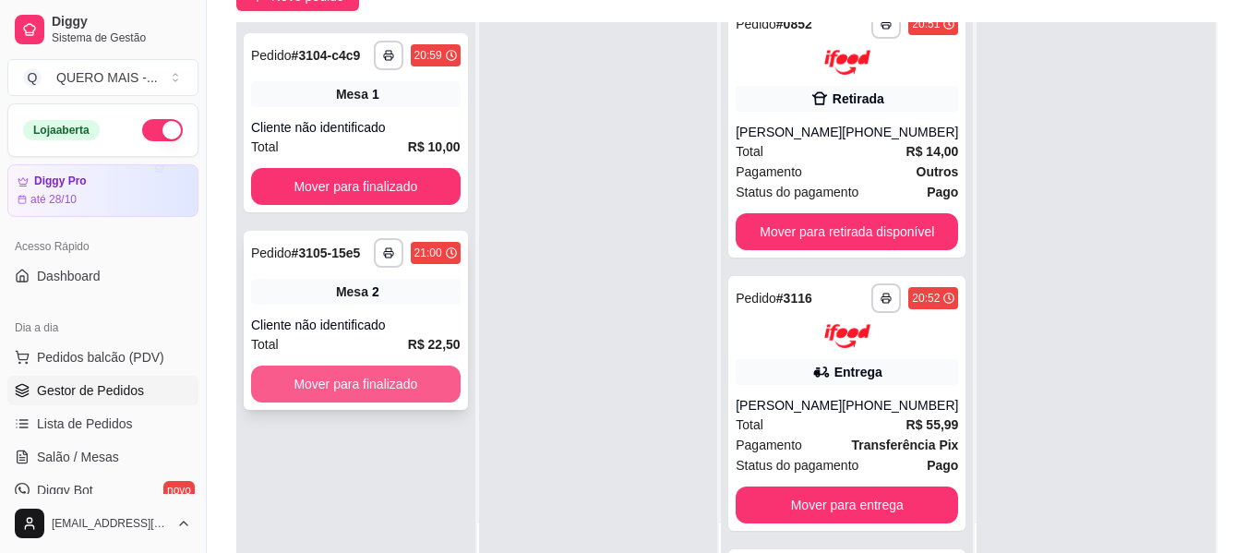
click at [393, 377] on button "Mover para finalizado" at bounding box center [356, 384] width 210 height 37
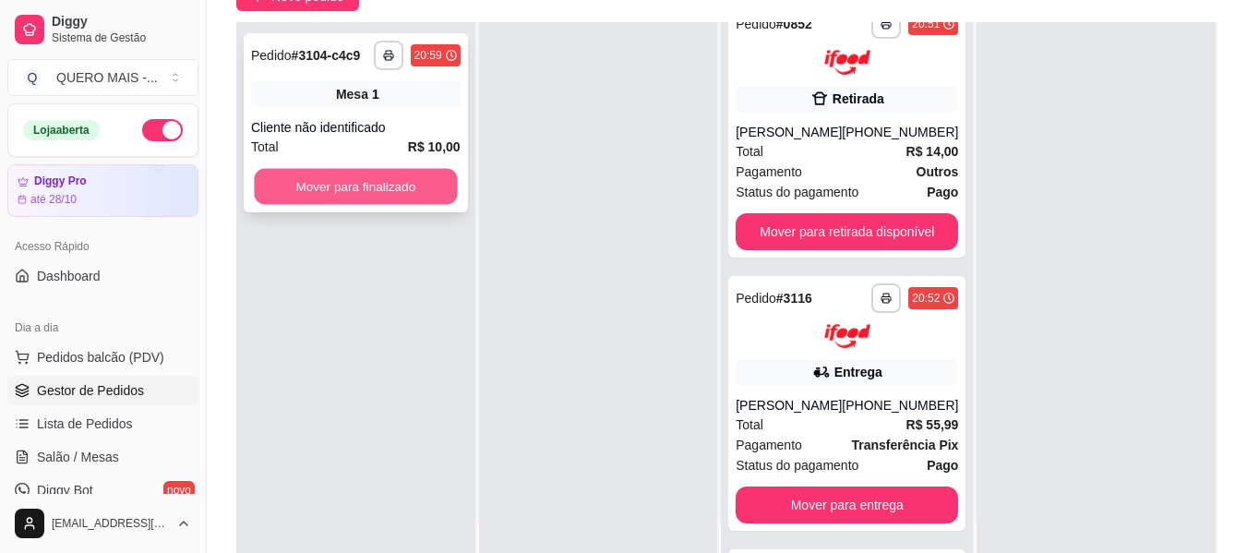
click at [399, 183] on button "Mover para finalizado" at bounding box center [355, 187] width 203 height 36
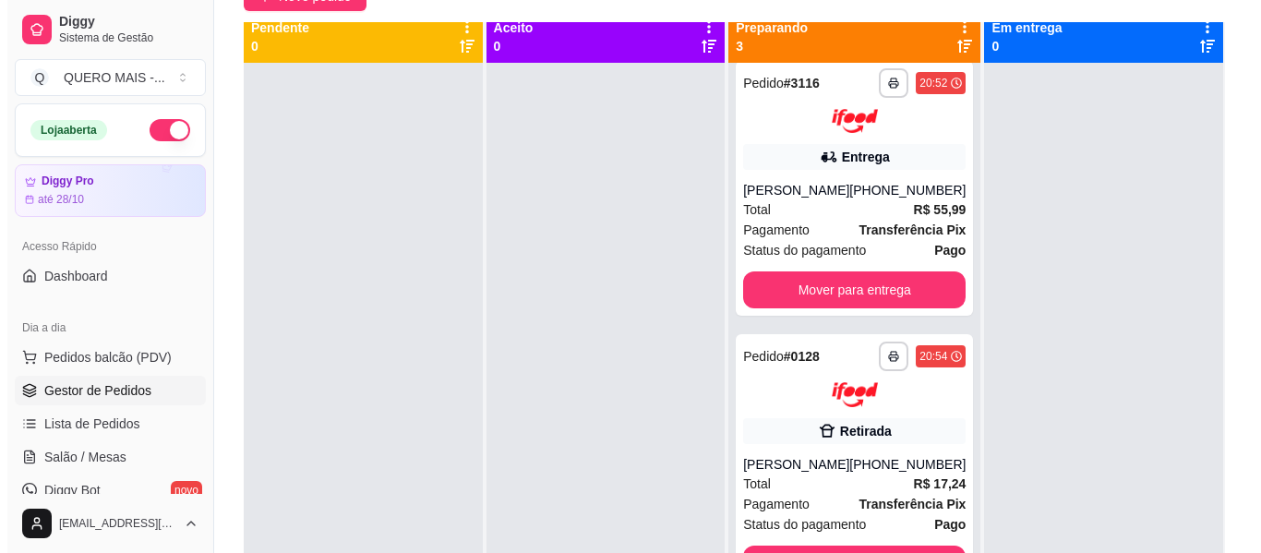
scroll to position [0, 0]
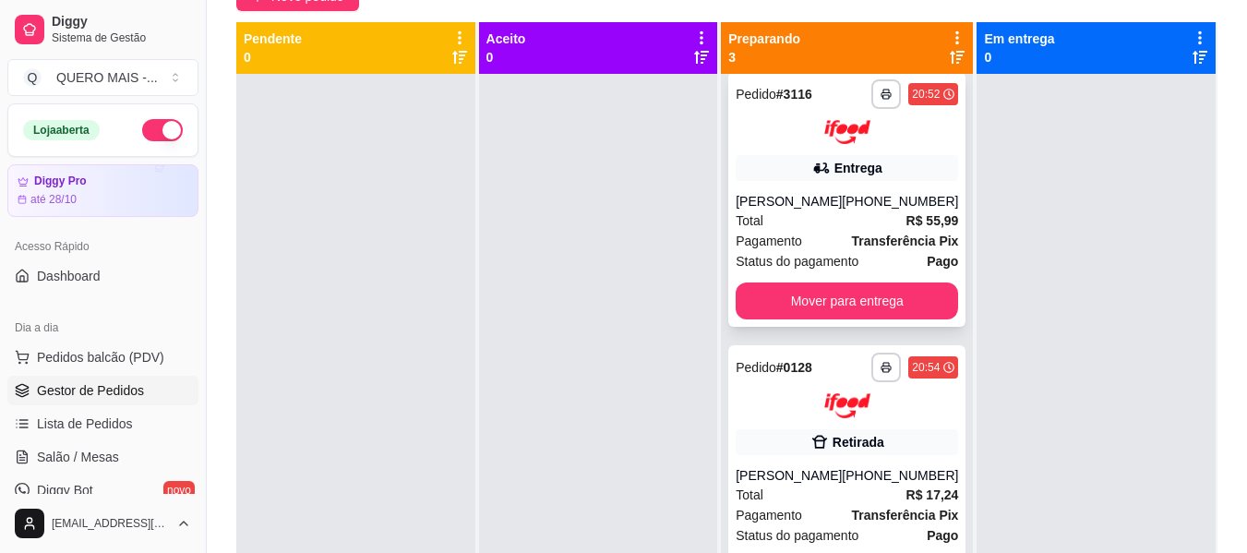
click at [828, 228] on div "Total R$ 55,99" at bounding box center [847, 220] width 222 height 20
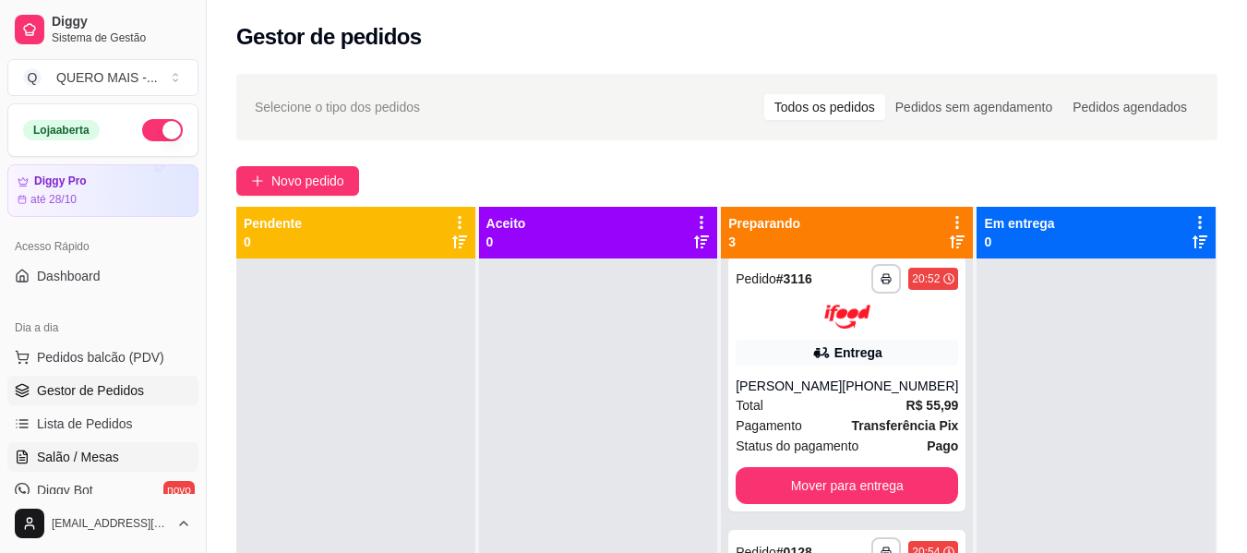
click at [119, 451] on link "Salão / Mesas" at bounding box center [102, 457] width 191 height 30
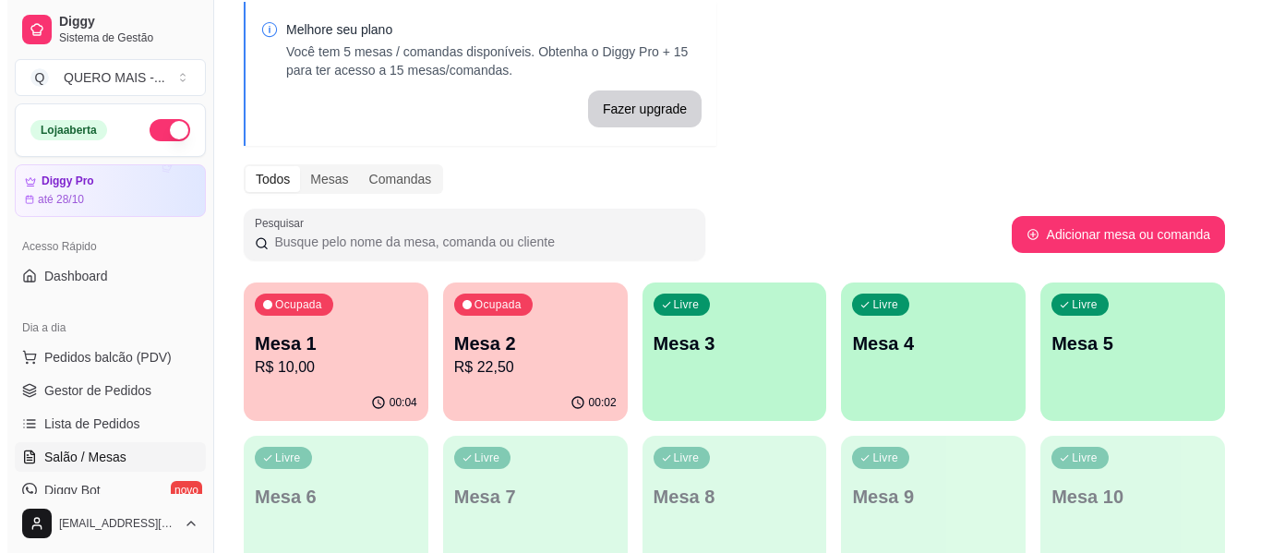
scroll to position [185, 0]
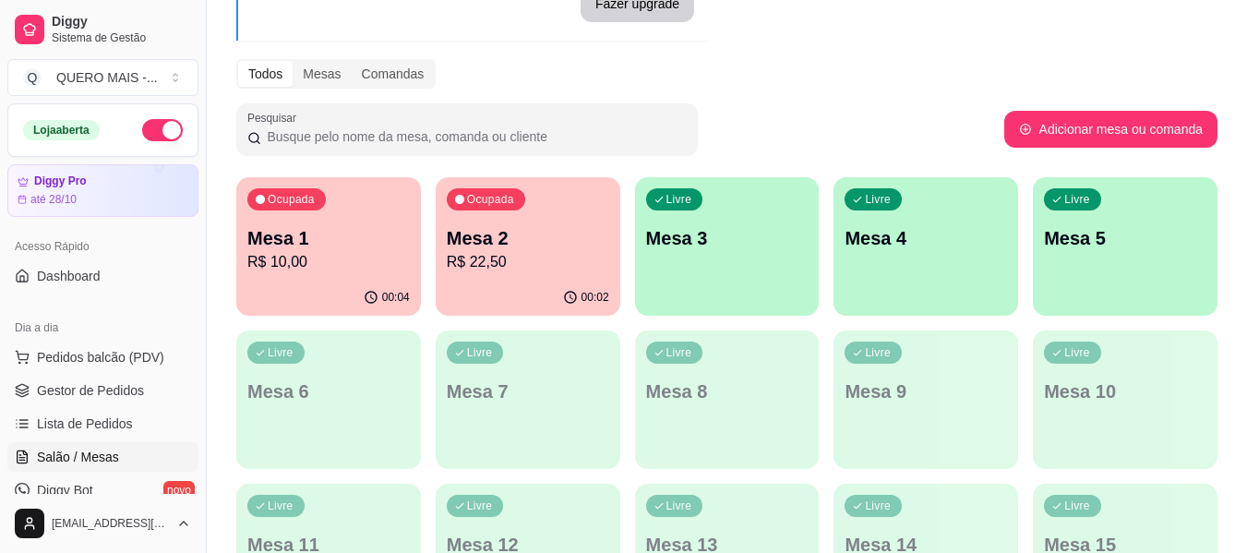
click at [749, 262] on div "Livre Mesa 3" at bounding box center [727, 235] width 185 height 116
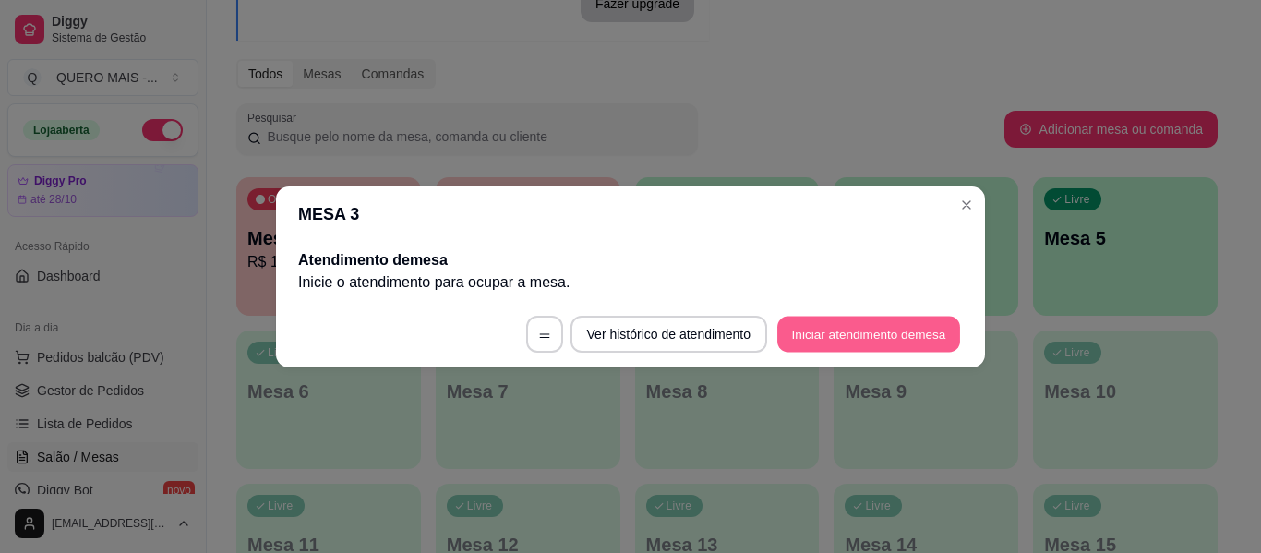
click at [864, 344] on button "Iniciar atendimento de mesa" at bounding box center [868, 334] width 183 height 36
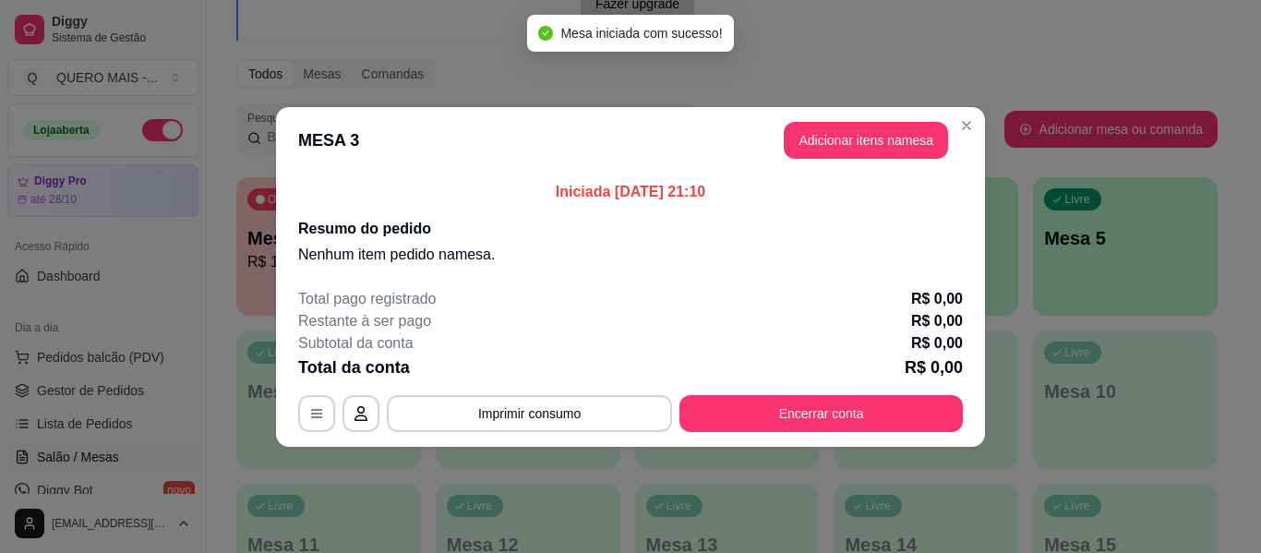
click at [885, 140] on button "Adicionar itens na mesa" at bounding box center [866, 140] width 164 height 37
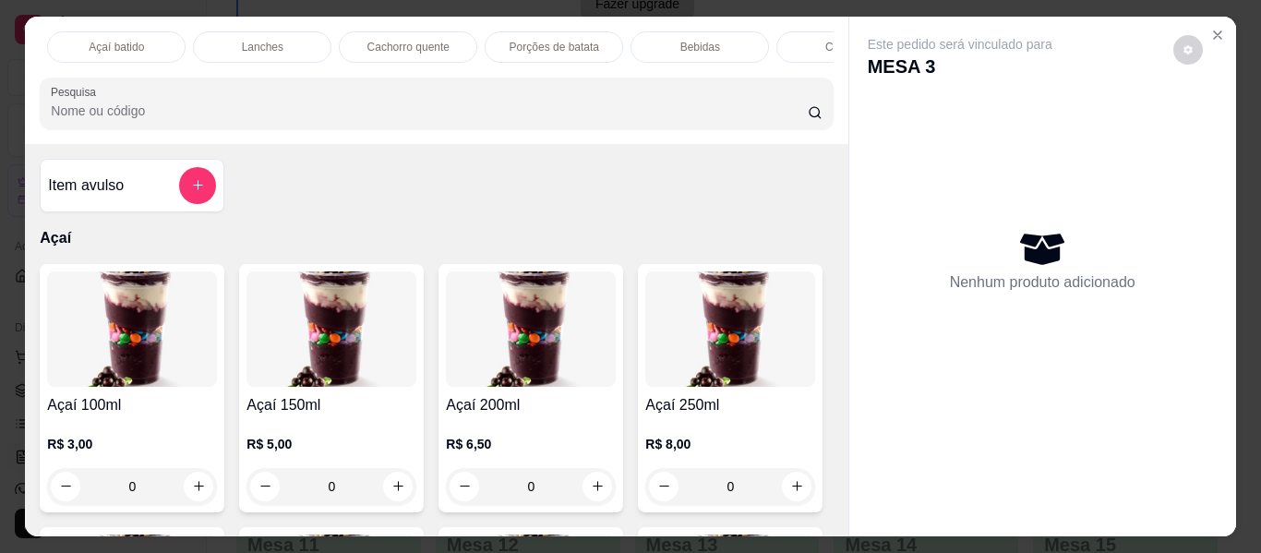
scroll to position [0, 950]
click at [771, 40] on p "Promoções" at bounding box center [764, 47] width 56 height 15
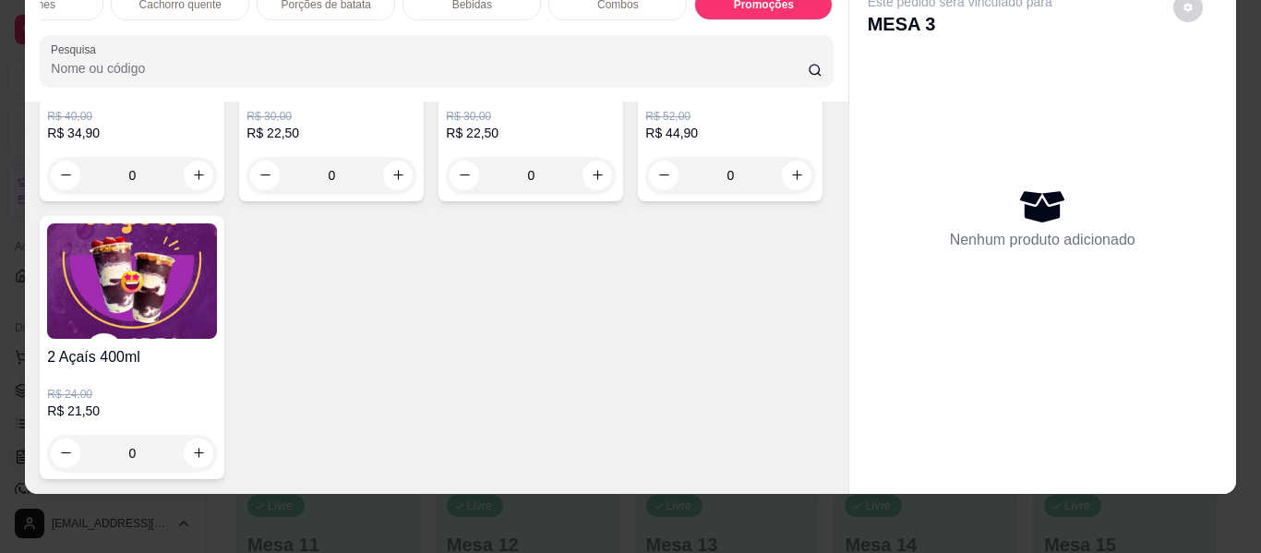
scroll to position [6864, 0]
click at [790, 183] on icon "increase-product-quantity" at bounding box center [797, 176] width 14 height 14
type input "1"
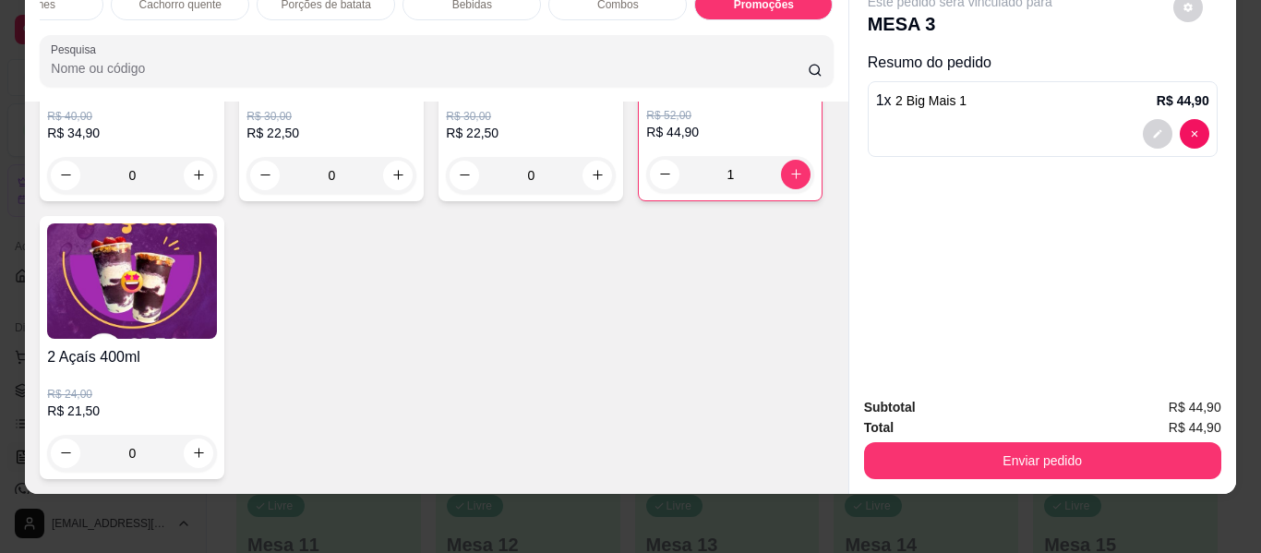
click at [962, 450] on button "Enviar pedido" at bounding box center [1042, 460] width 357 height 37
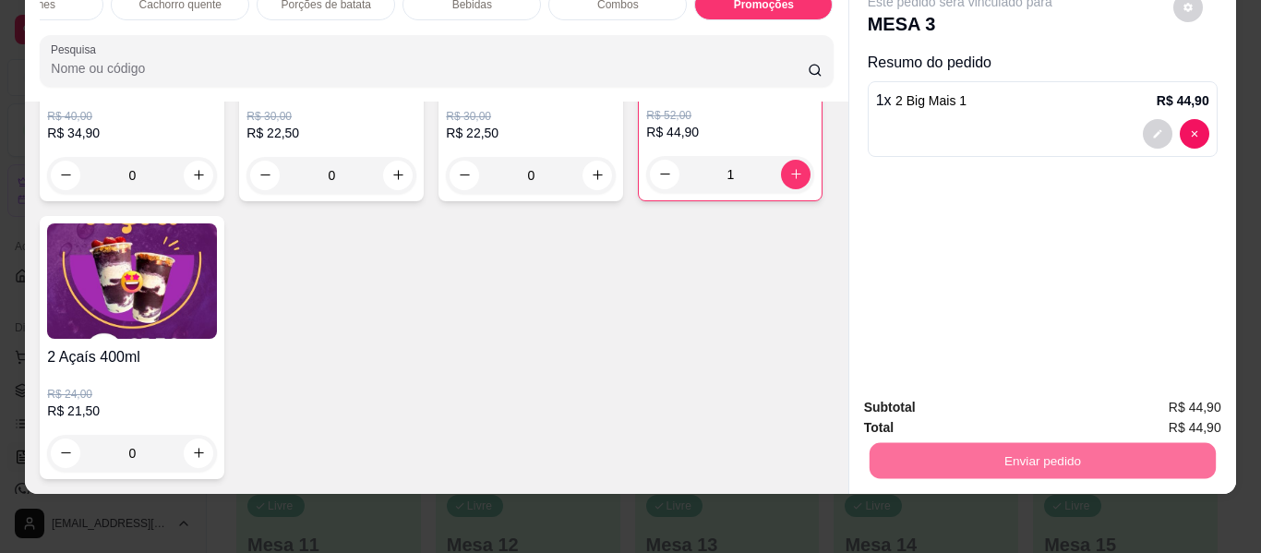
click at [1189, 404] on button "Enviar pedido" at bounding box center [1173, 400] width 104 height 35
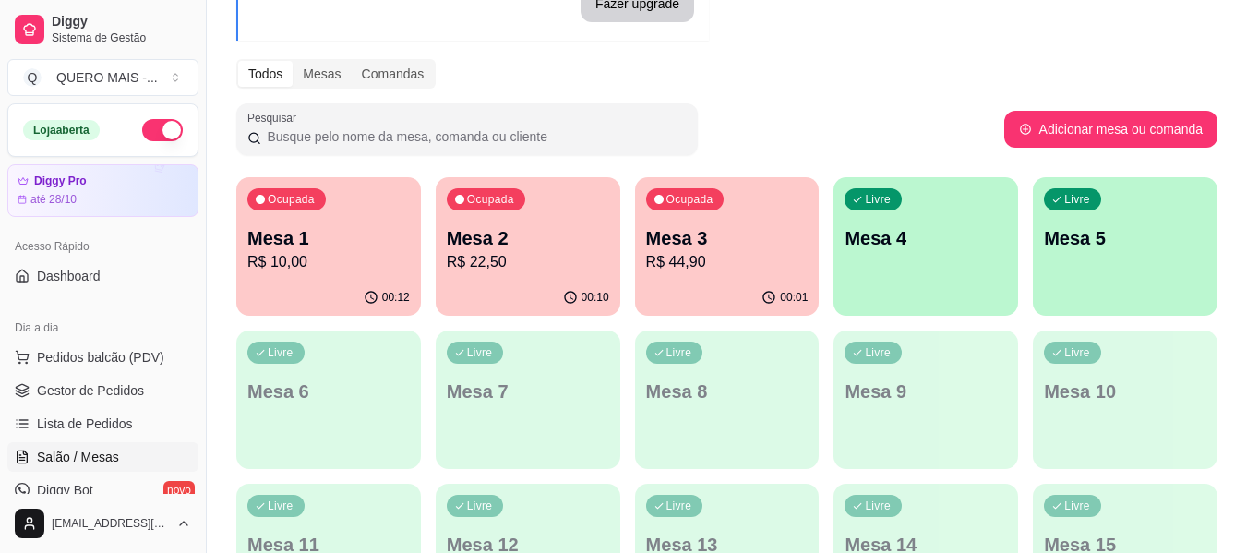
click at [919, 293] on div "Livre Mesa 4" at bounding box center [926, 235] width 185 height 116
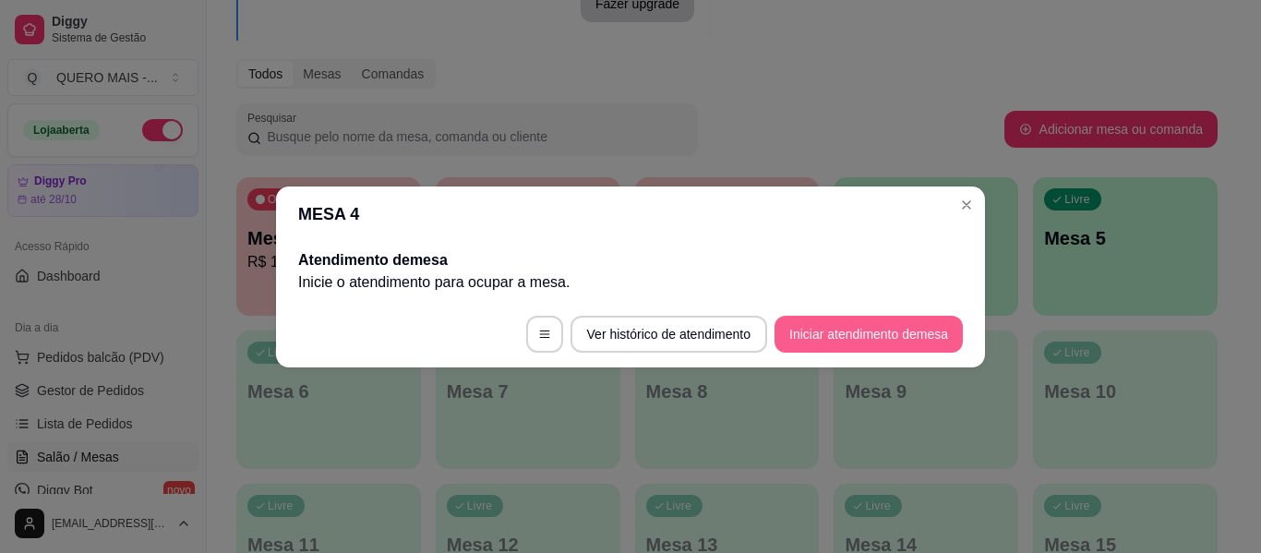
click at [860, 343] on button "Iniciar atendimento de mesa" at bounding box center [869, 334] width 188 height 37
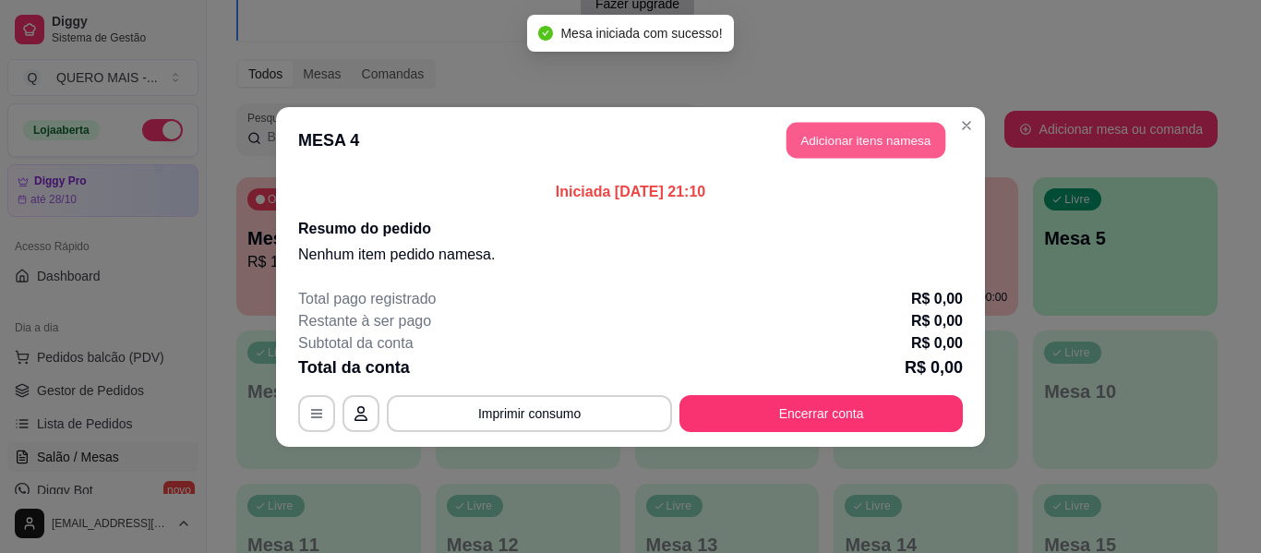
click at [849, 141] on button "Adicionar itens na mesa" at bounding box center [866, 140] width 159 height 36
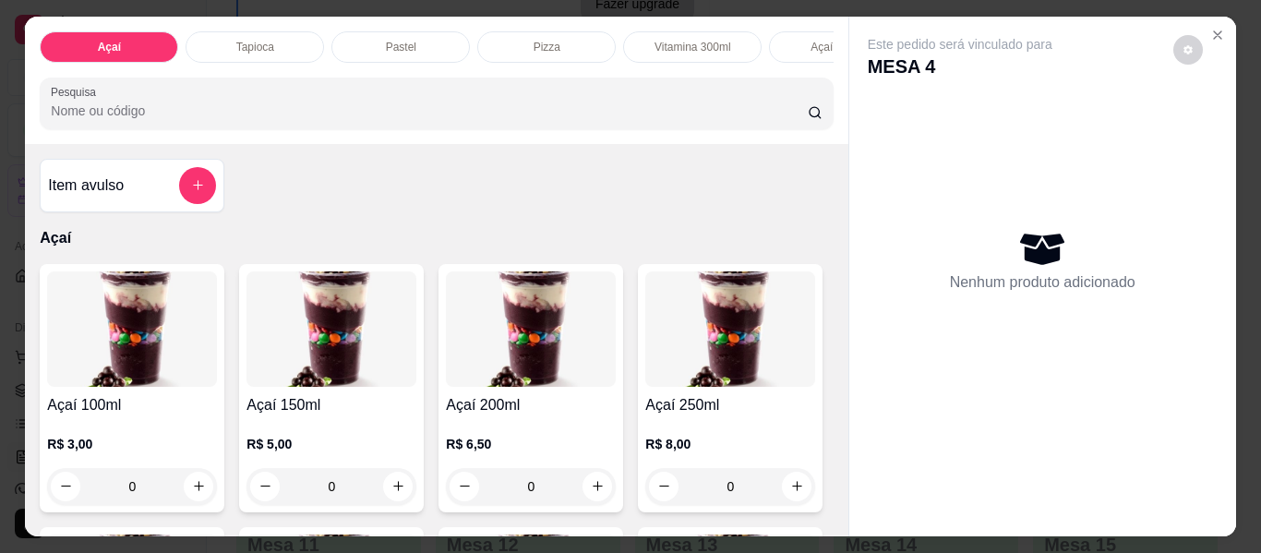
scroll to position [0, 776]
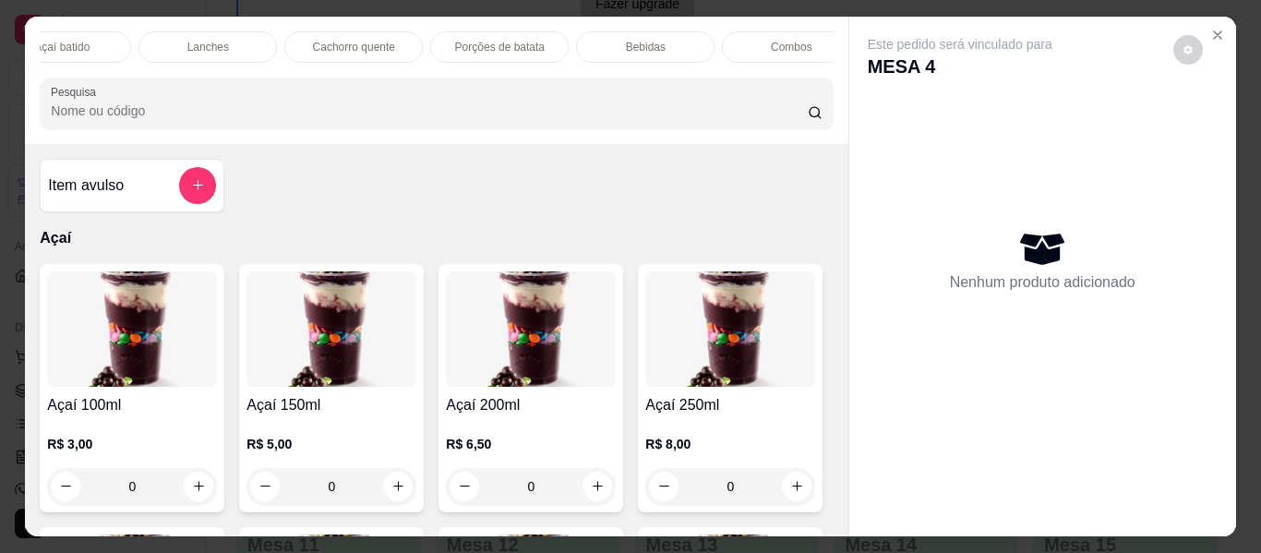
click at [209, 40] on p "Lanches" at bounding box center [208, 47] width 42 height 15
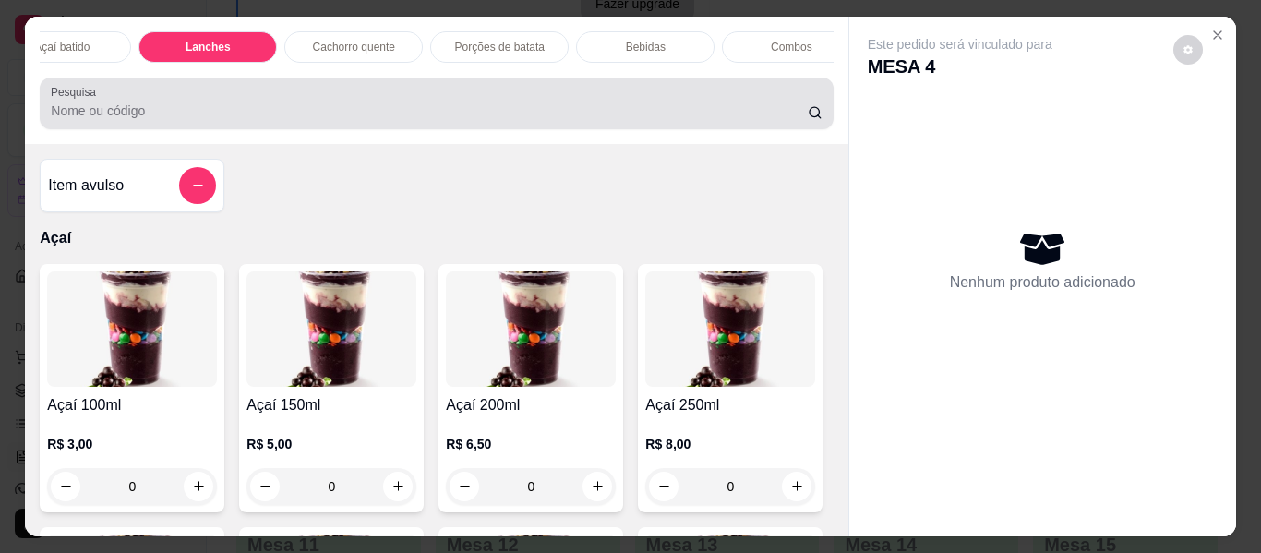
scroll to position [50, 0]
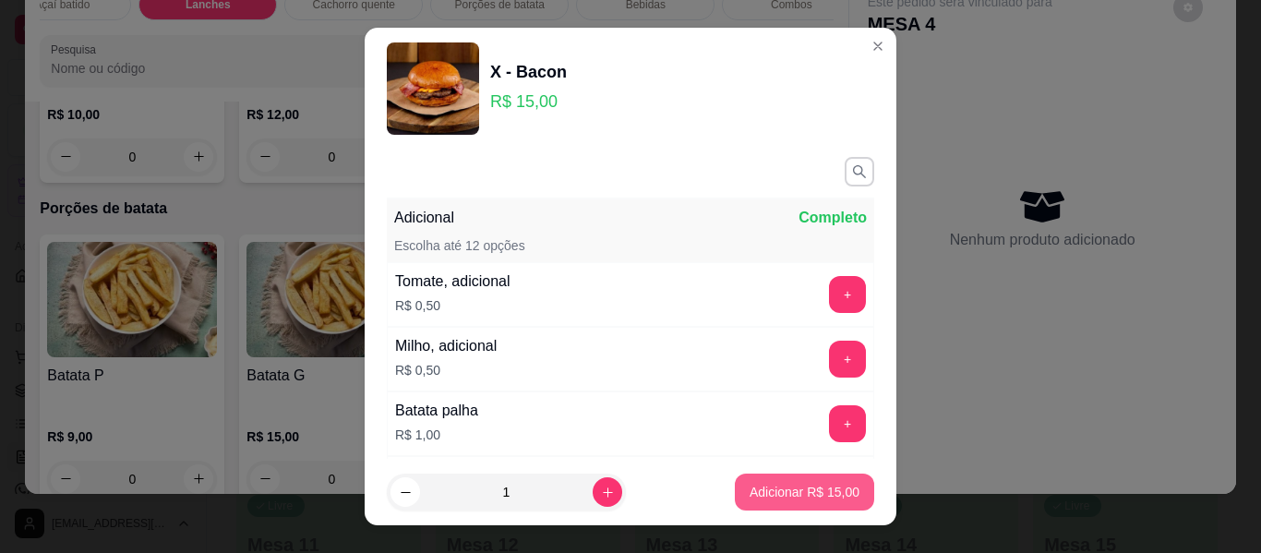
click at [797, 497] on p "Adicionar R$ 15,00" at bounding box center [805, 492] width 110 height 18
type input "1"
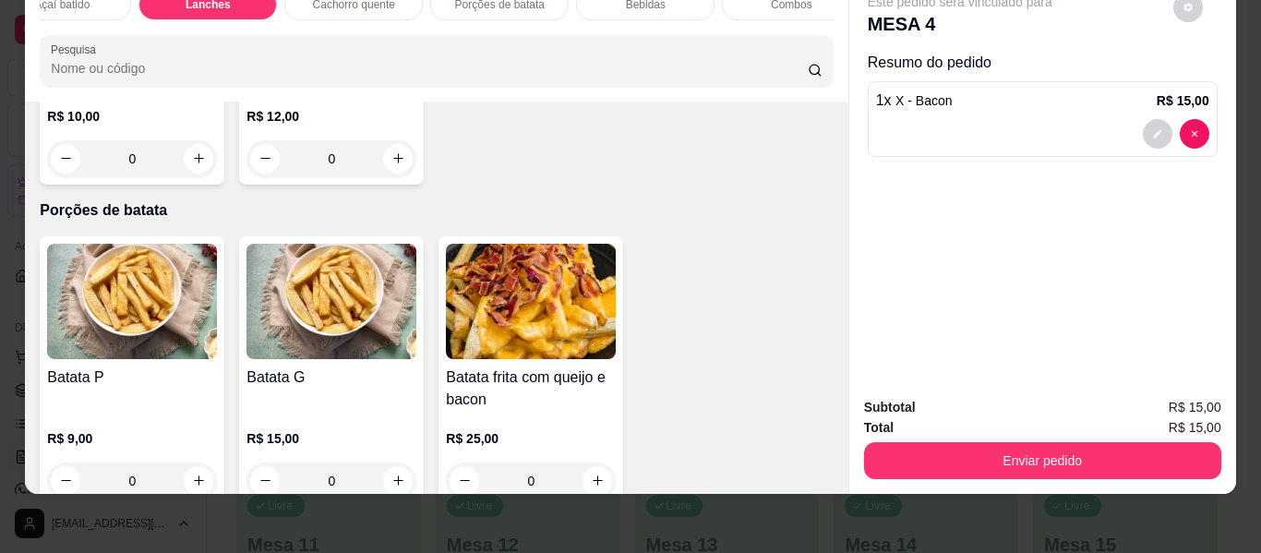
scroll to position [3976, 0]
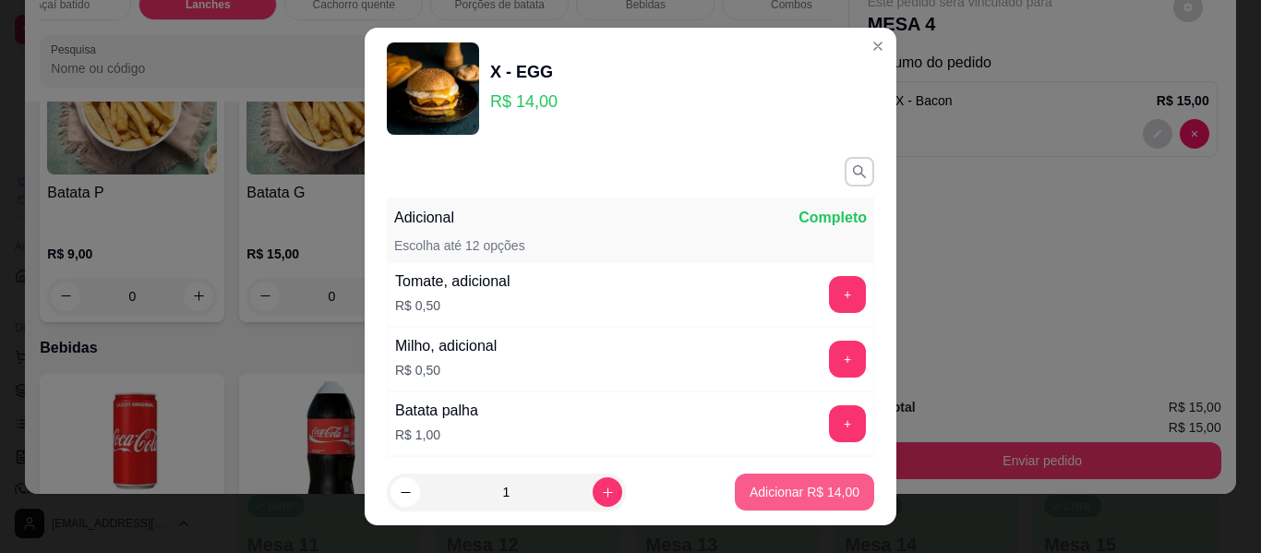
click at [750, 500] on p "Adicionar R$ 14,00" at bounding box center [805, 492] width 110 height 18
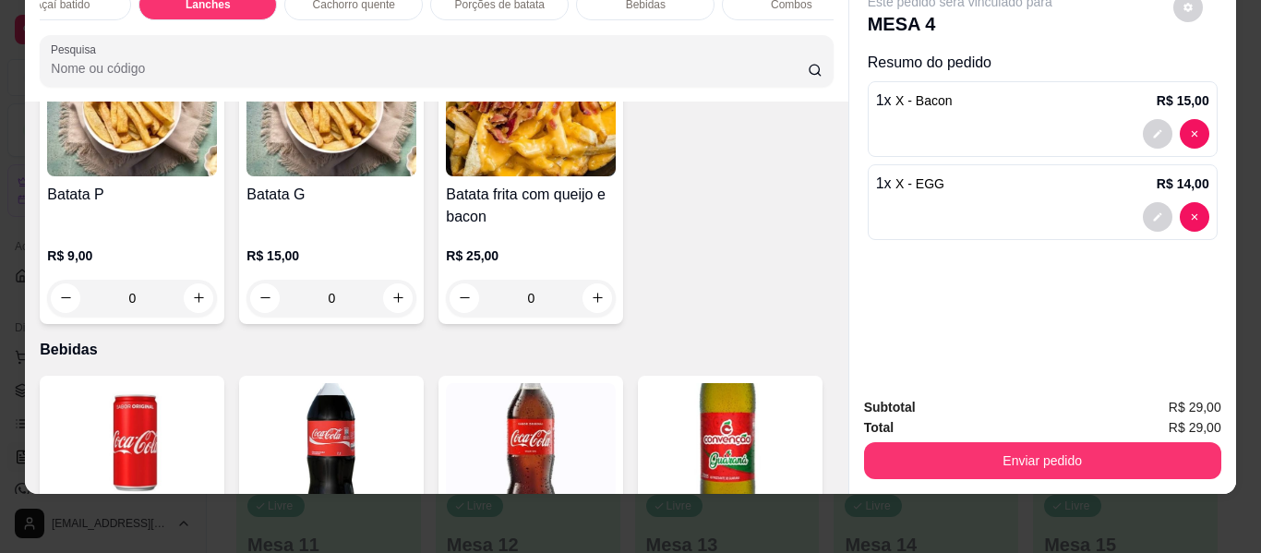
type input "1"
click at [1014, 442] on button "Enviar pedido" at bounding box center [1042, 460] width 357 height 37
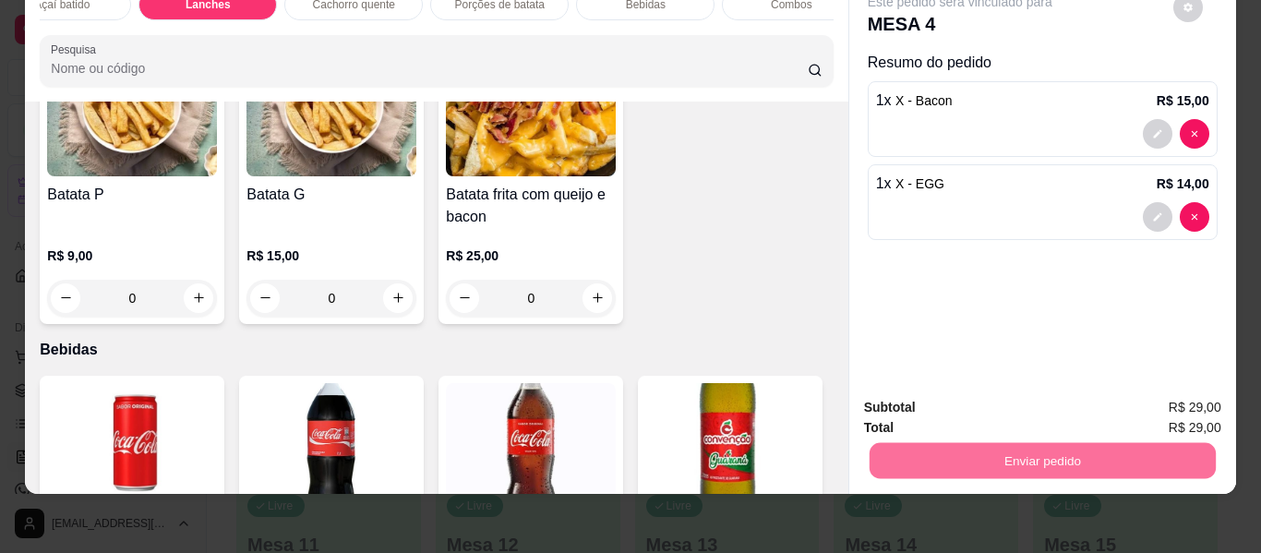
click at [1174, 390] on button "Enviar pedido" at bounding box center [1173, 400] width 104 height 35
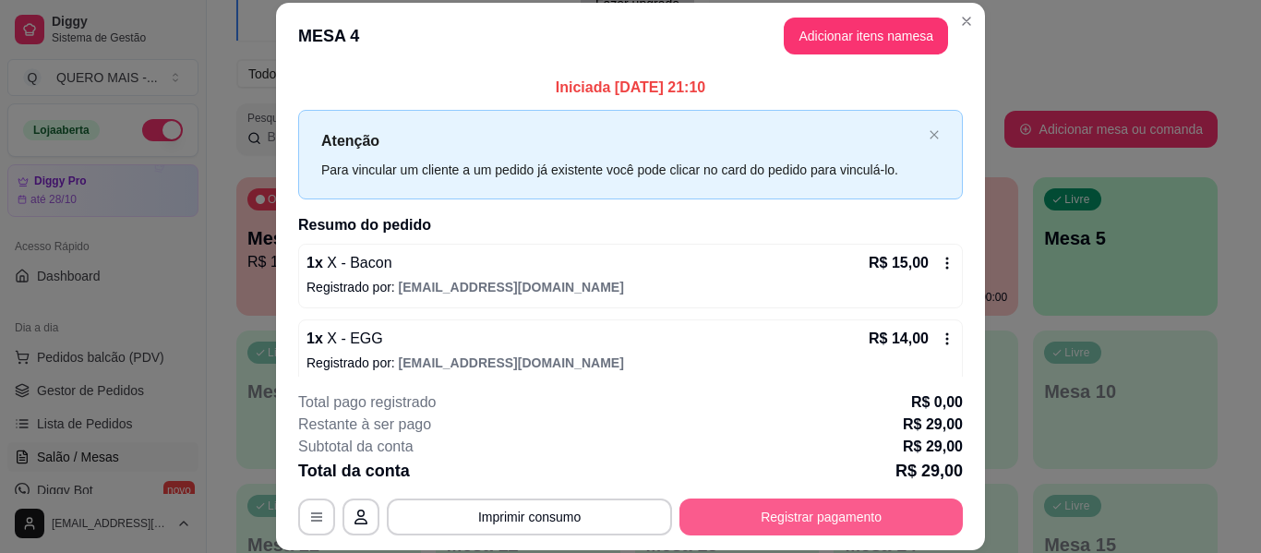
click at [827, 524] on button "Registrar pagamento" at bounding box center [820, 516] width 283 height 37
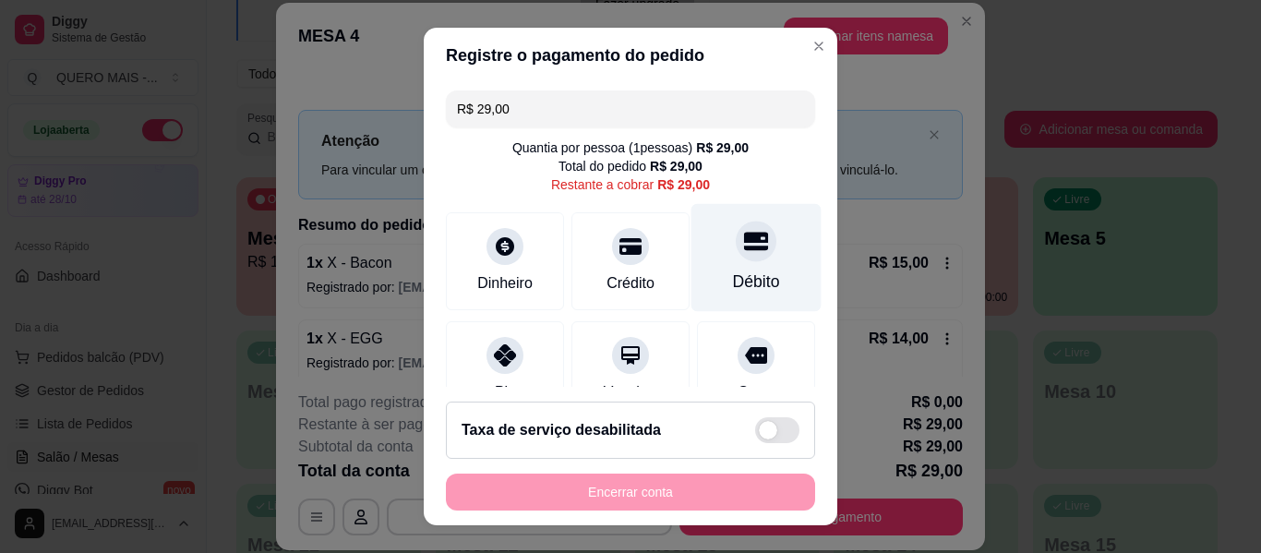
click at [744, 230] on icon at bounding box center [756, 241] width 24 height 24
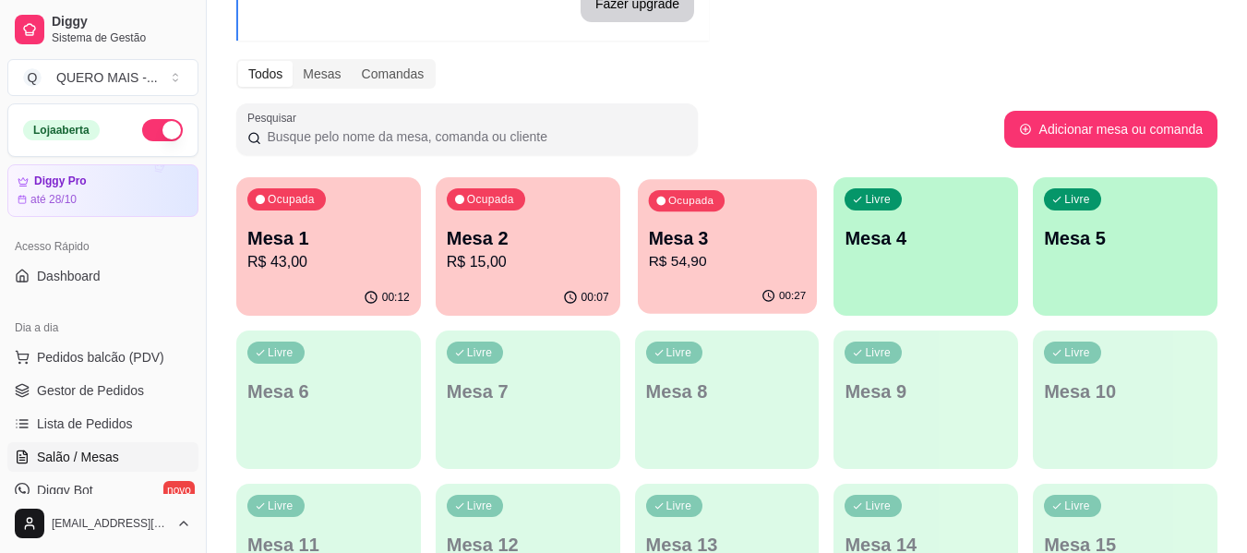
click at [705, 288] on div "00:27" at bounding box center [727, 296] width 179 height 35
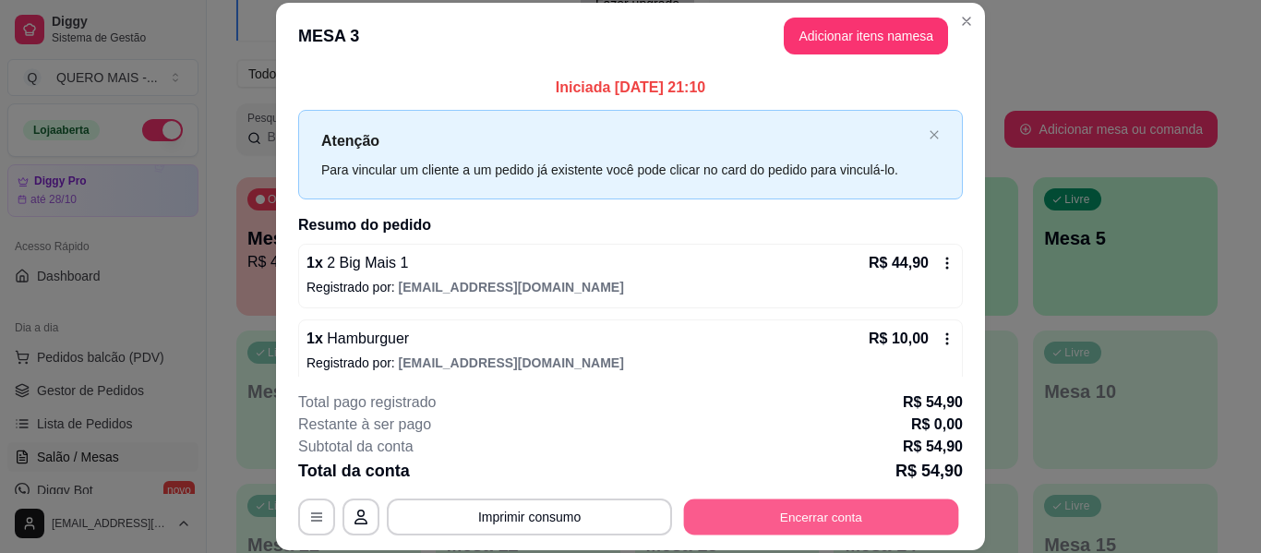
click at [806, 513] on button "Encerrar conta" at bounding box center [821, 517] width 275 height 36
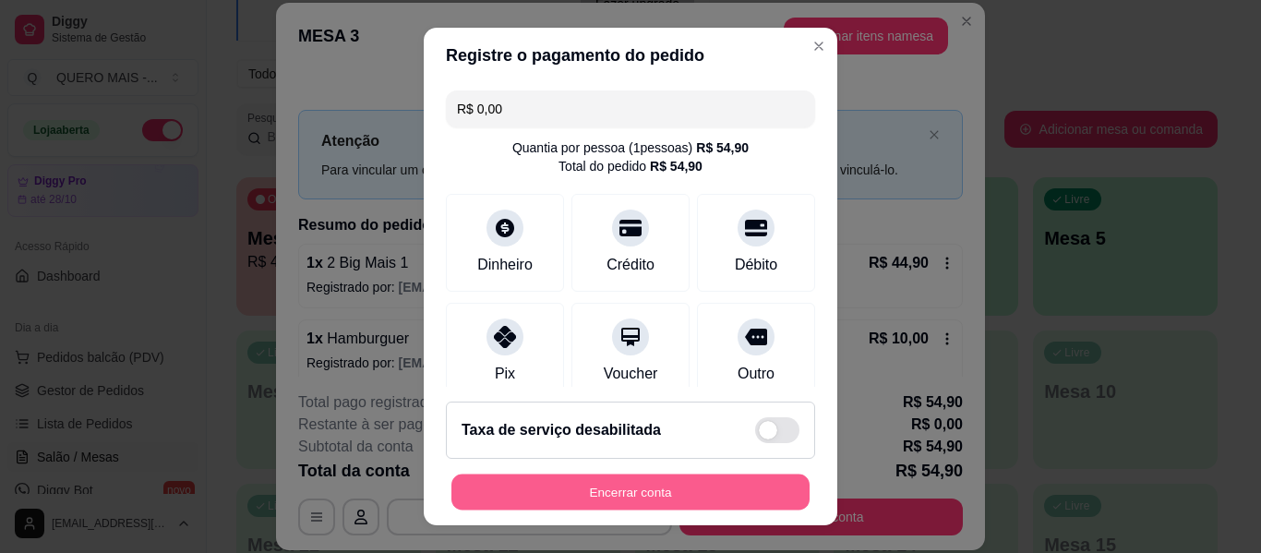
click at [711, 496] on button "Encerrar conta" at bounding box center [630, 492] width 358 height 36
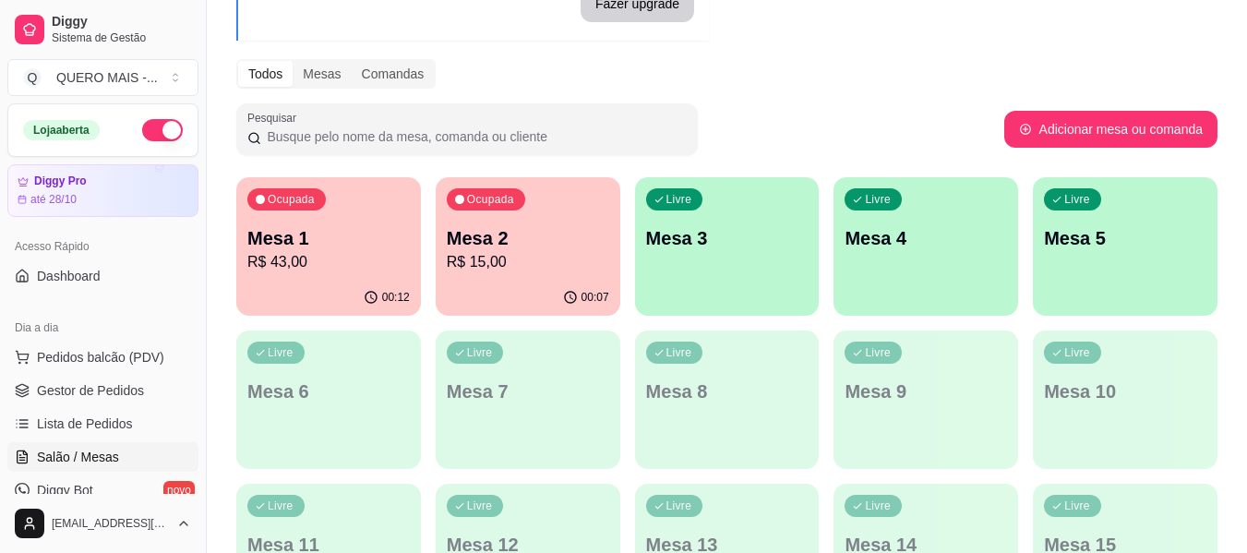
click at [522, 290] on div "00:07" at bounding box center [528, 298] width 185 height 36
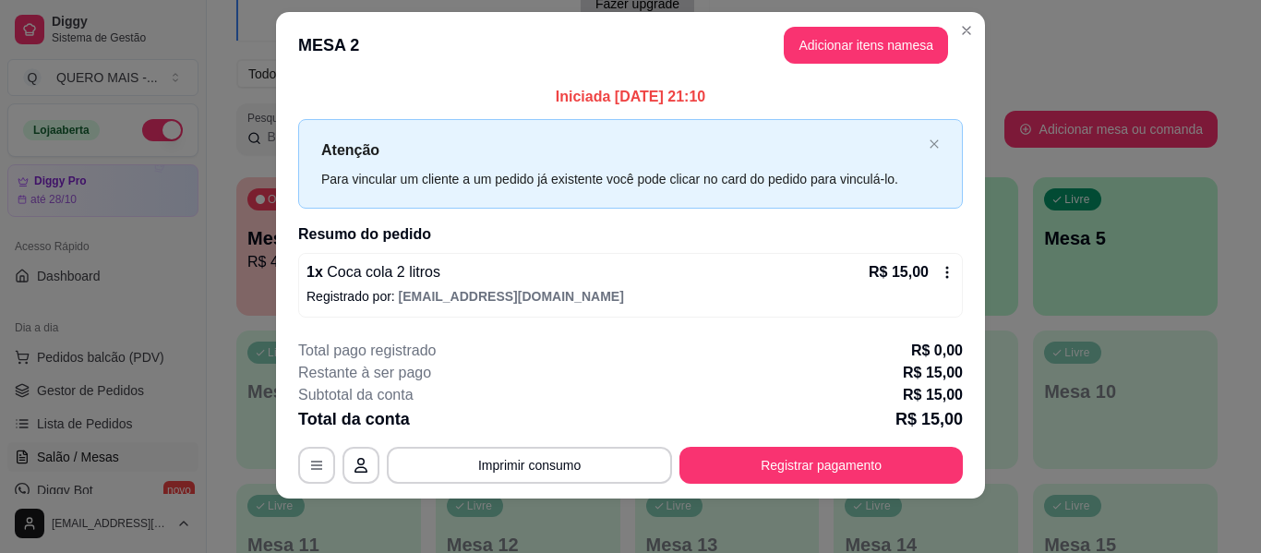
scroll to position [26, 0]
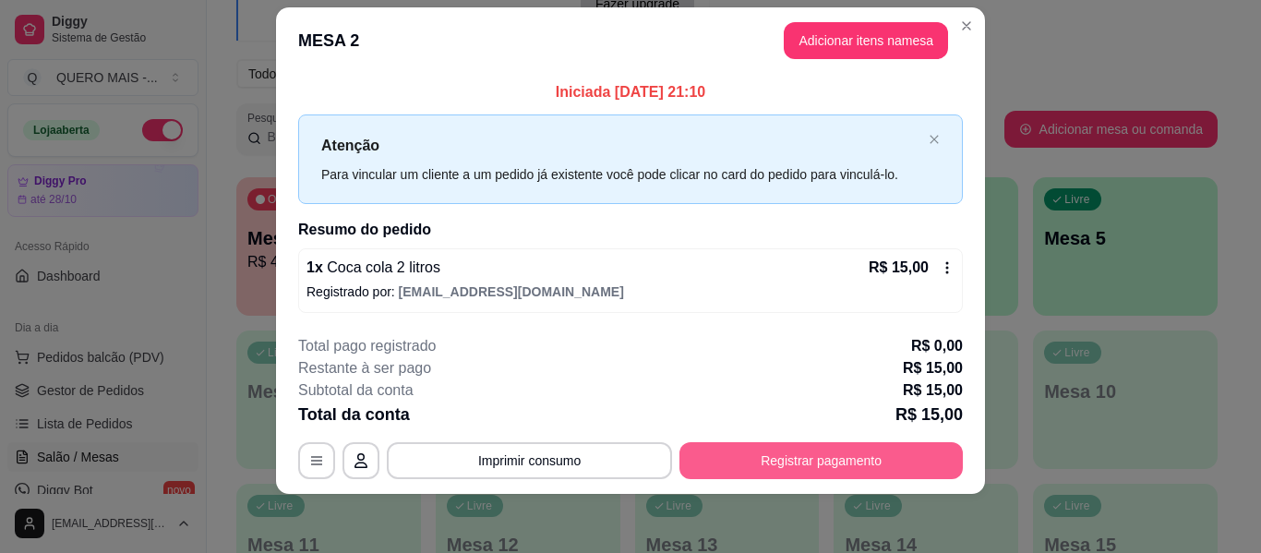
click at [704, 450] on button "Registrar pagamento" at bounding box center [820, 460] width 283 height 37
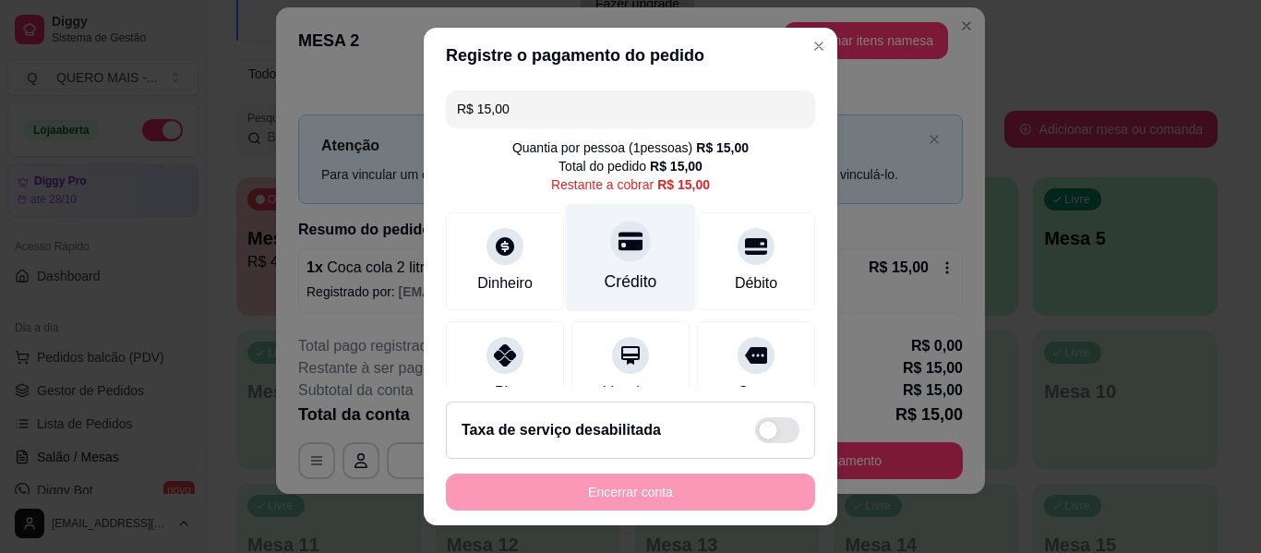
click at [606, 272] on div "Crédito" at bounding box center [631, 282] width 53 height 24
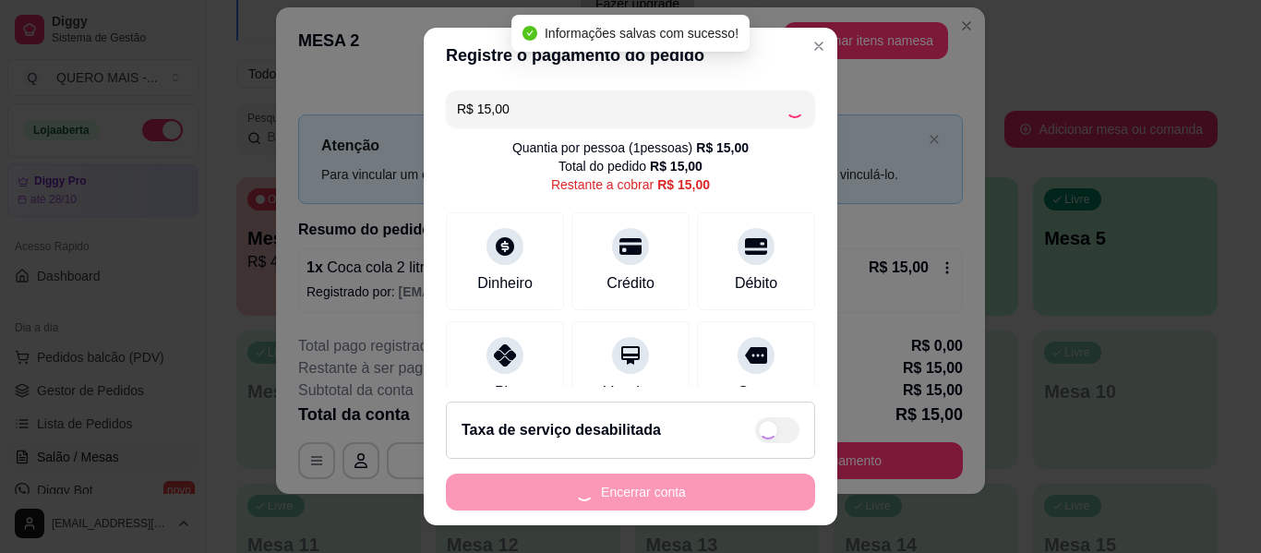
type input "R$ 0,00"
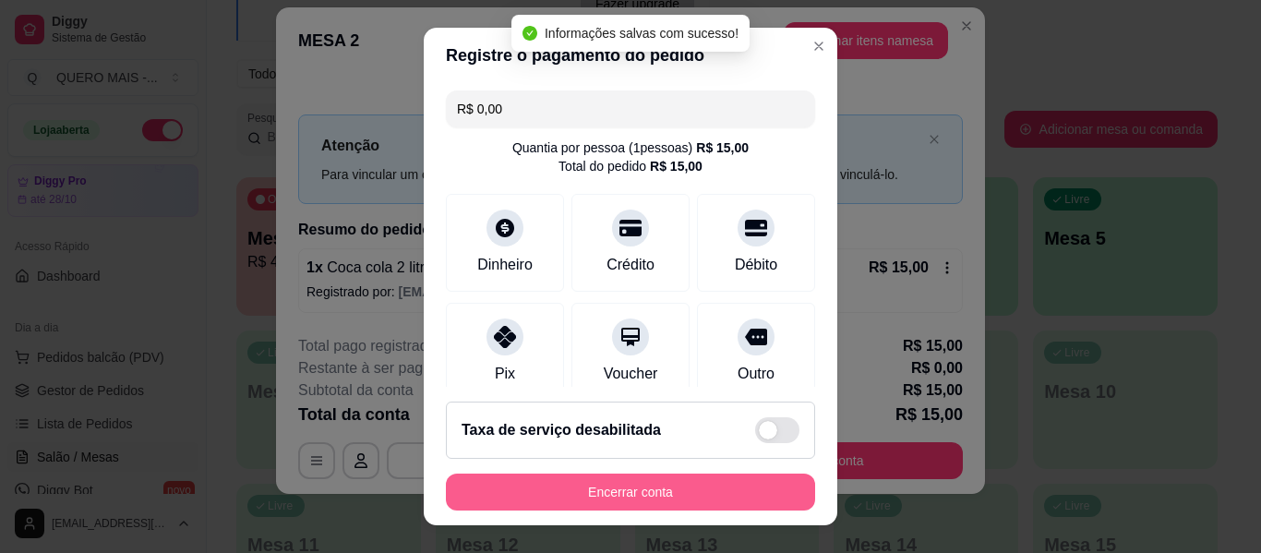
click at [593, 502] on button "Encerrar conta" at bounding box center [630, 492] width 369 height 37
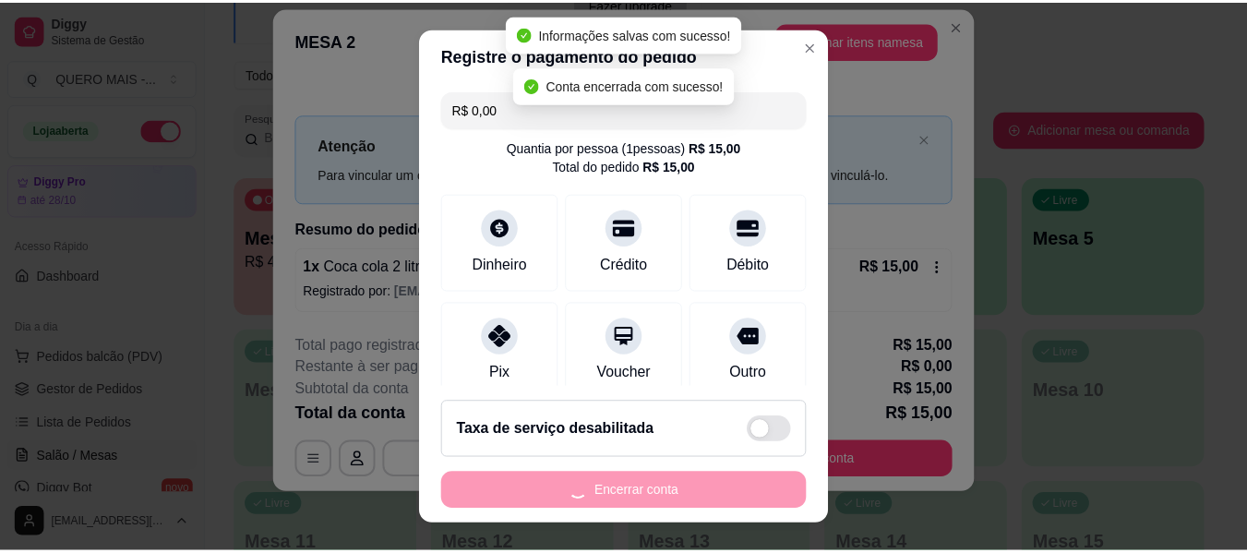
scroll to position [0, 0]
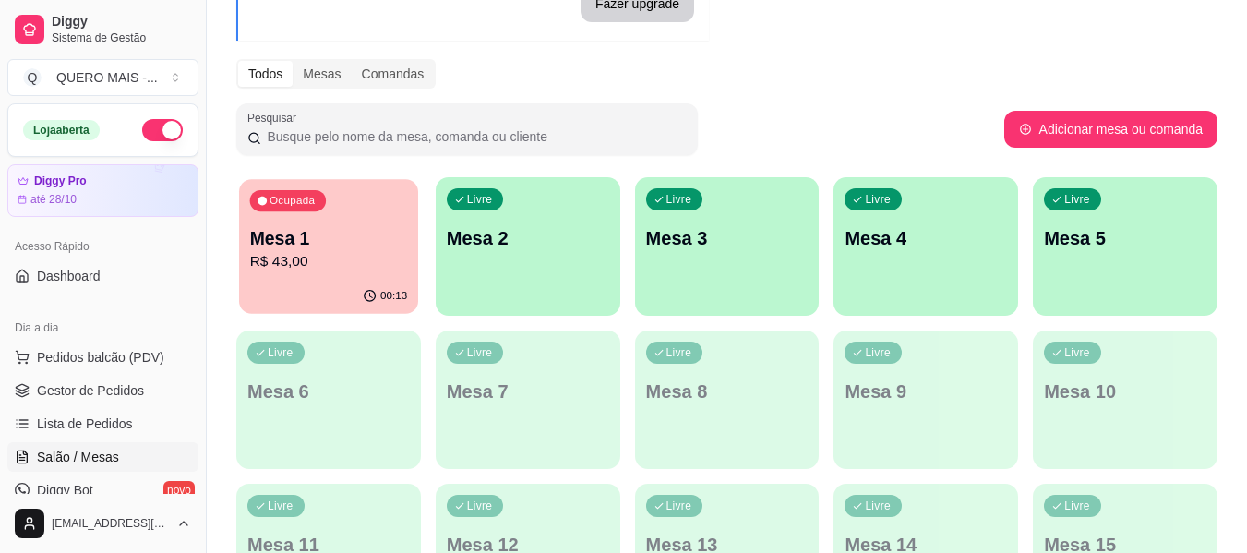
click at [295, 278] on div "Ocupada Mesa 1 R$ 43,00" at bounding box center [328, 229] width 179 height 100
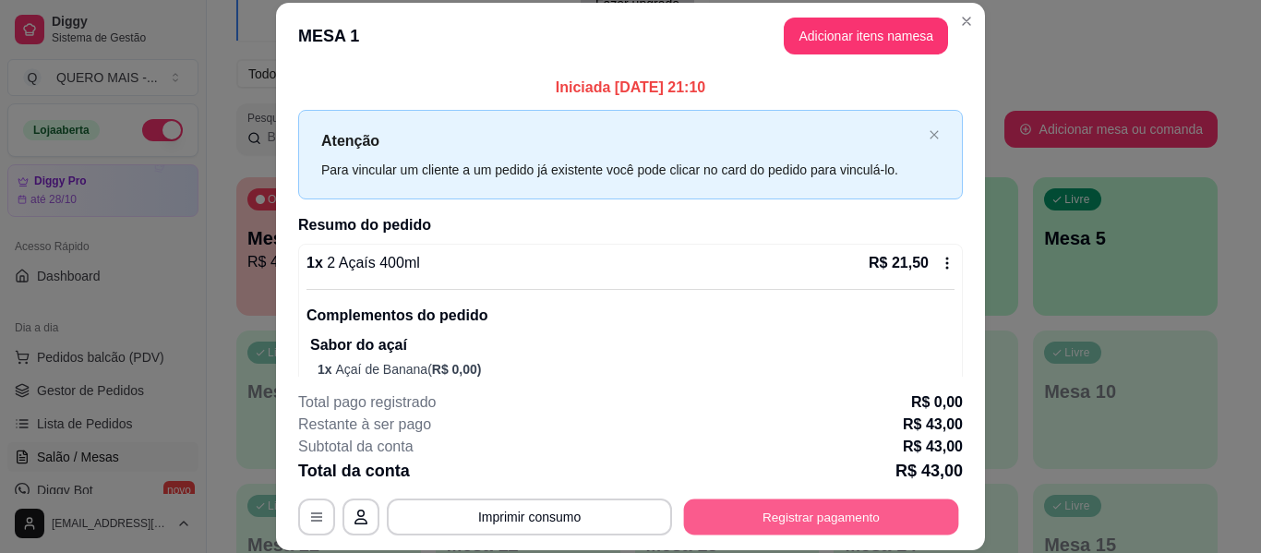
click at [814, 516] on button "Registrar pagamento" at bounding box center [821, 517] width 275 height 36
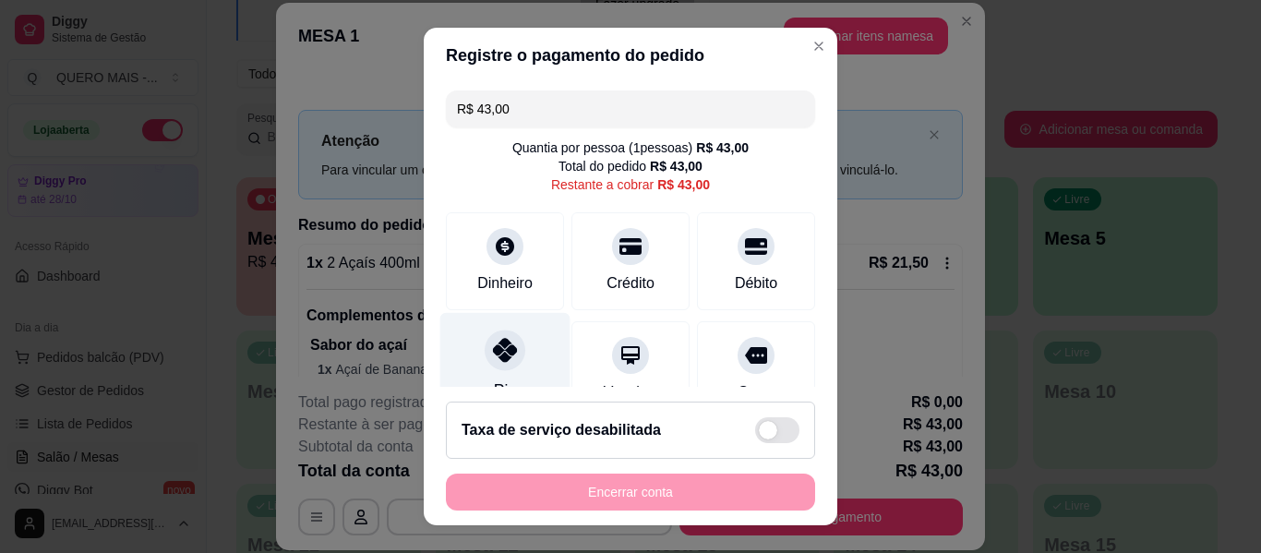
click at [493, 340] on icon at bounding box center [505, 350] width 24 height 24
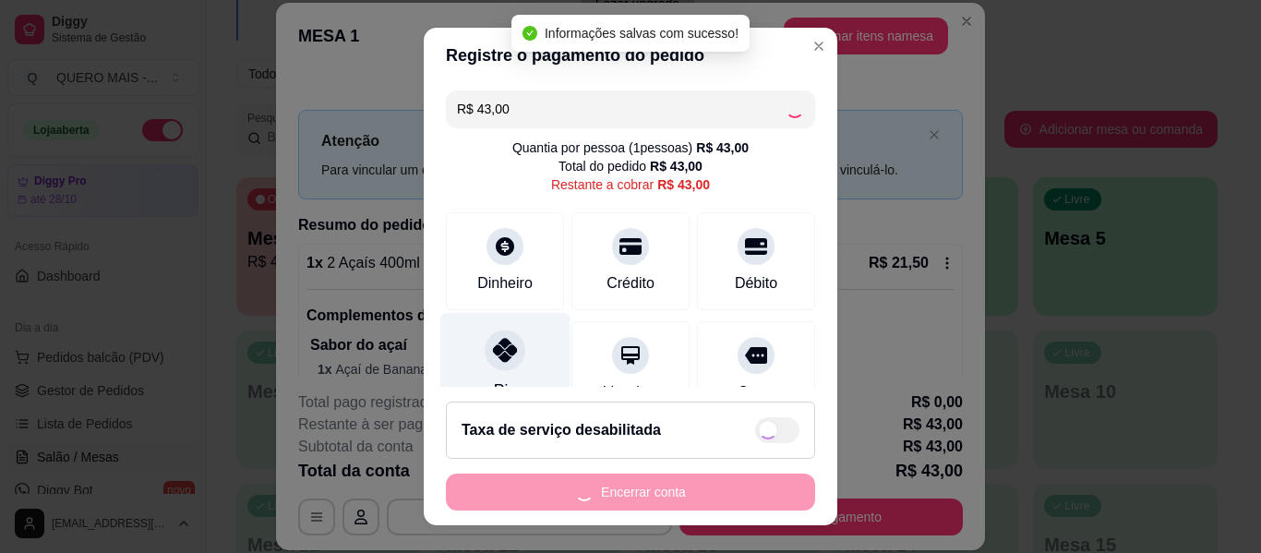
type input "R$ 0,00"
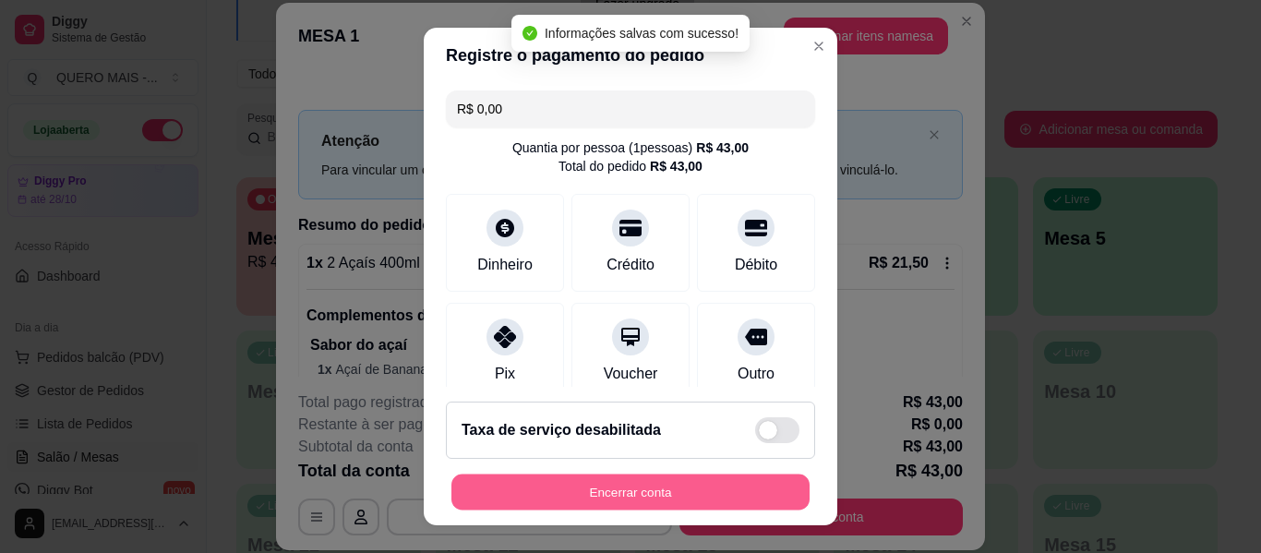
click at [552, 493] on button "Encerrar conta" at bounding box center [630, 492] width 358 height 36
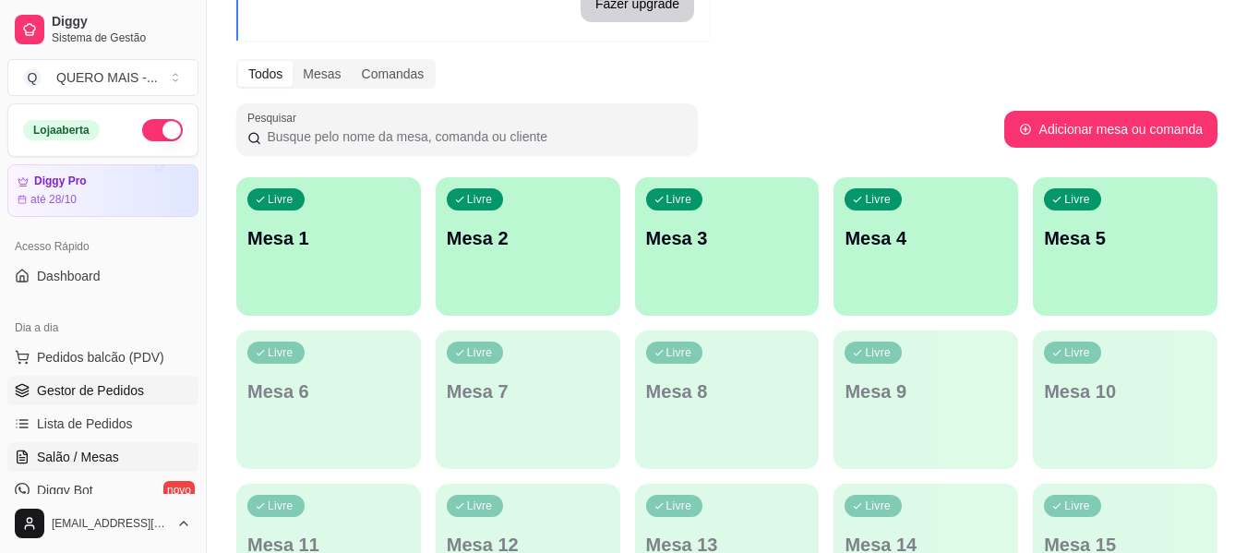
click at [77, 390] on span "Gestor de Pedidos" at bounding box center [90, 390] width 107 height 18
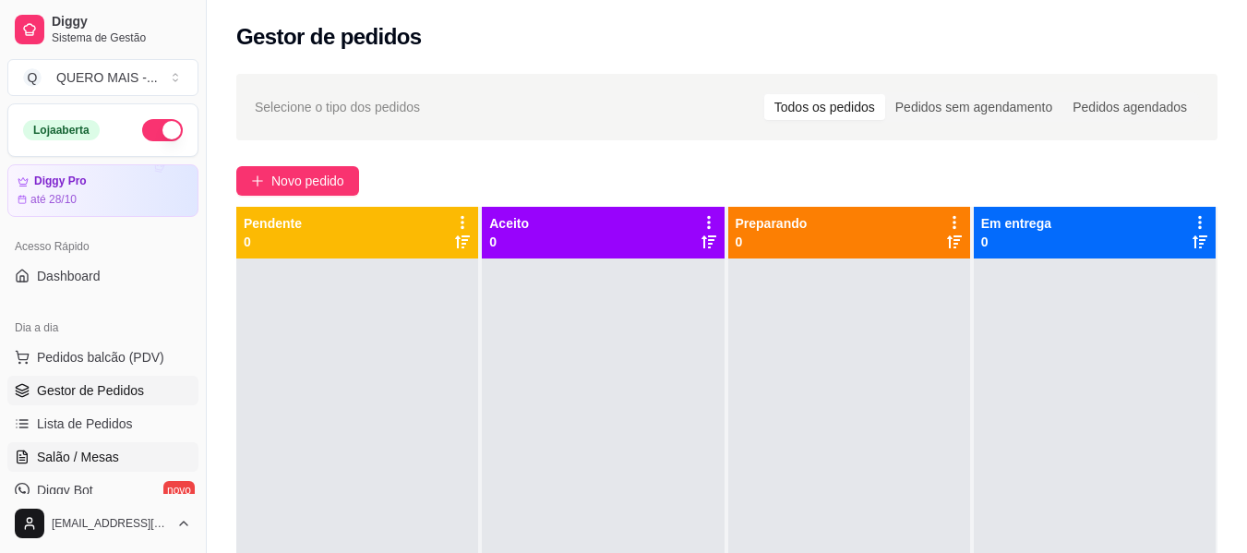
click at [78, 462] on span "Salão / Mesas" at bounding box center [78, 457] width 82 height 18
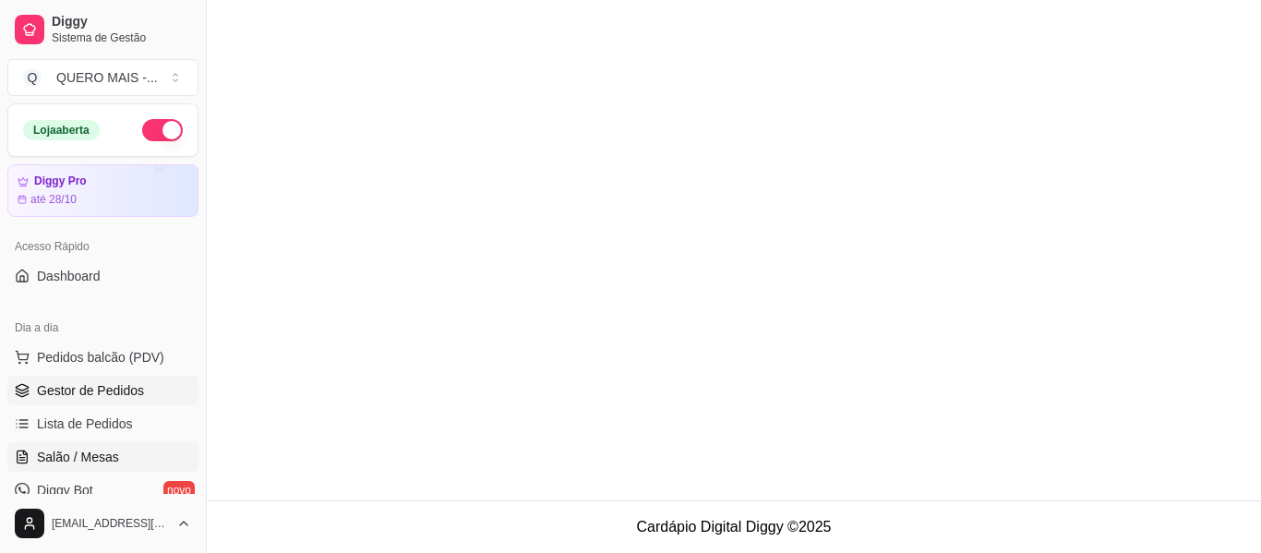
click at [159, 384] on link "Gestor de Pedidos" at bounding box center [102, 391] width 191 height 30
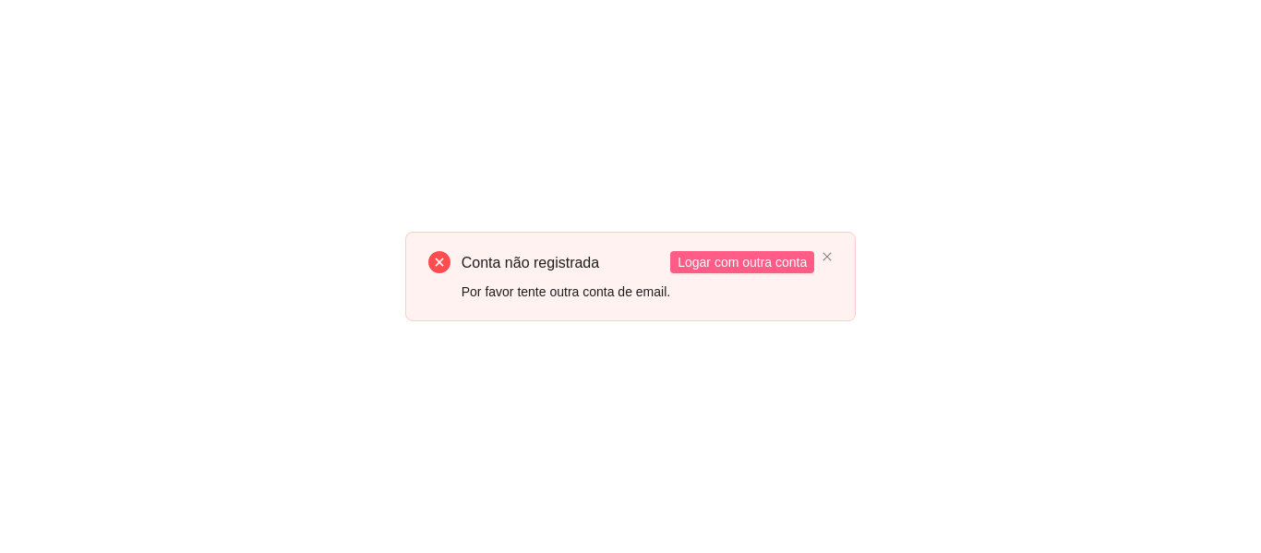
click at [695, 260] on span "Logar com outra conta" at bounding box center [742, 262] width 129 height 20
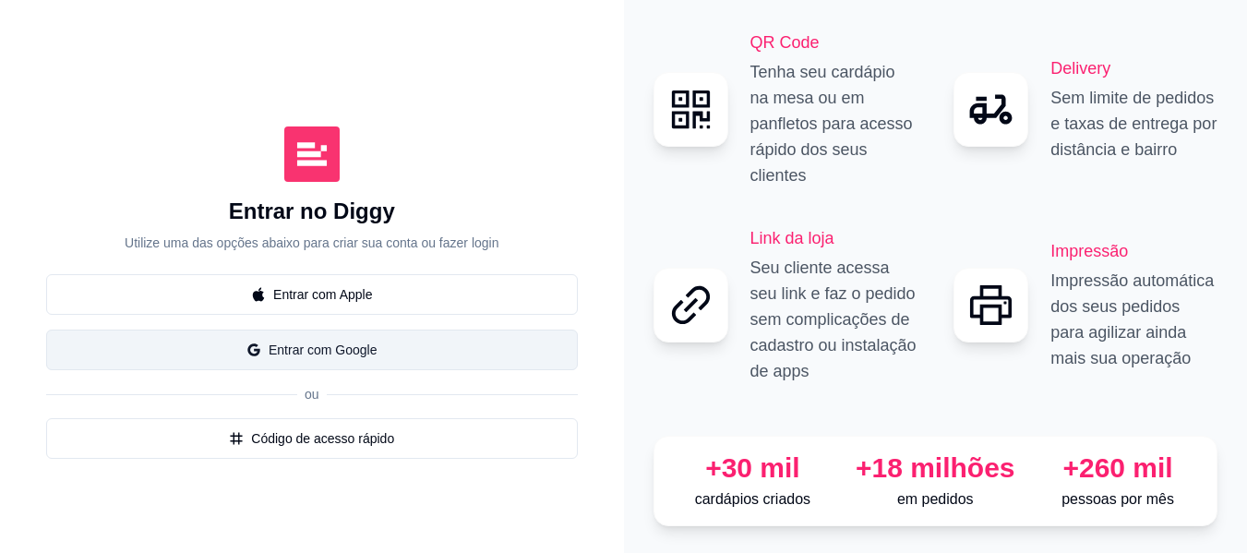
click at [295, 336] on button "Entrar com Google" at bounding box center [312, 350] width 532 height 41
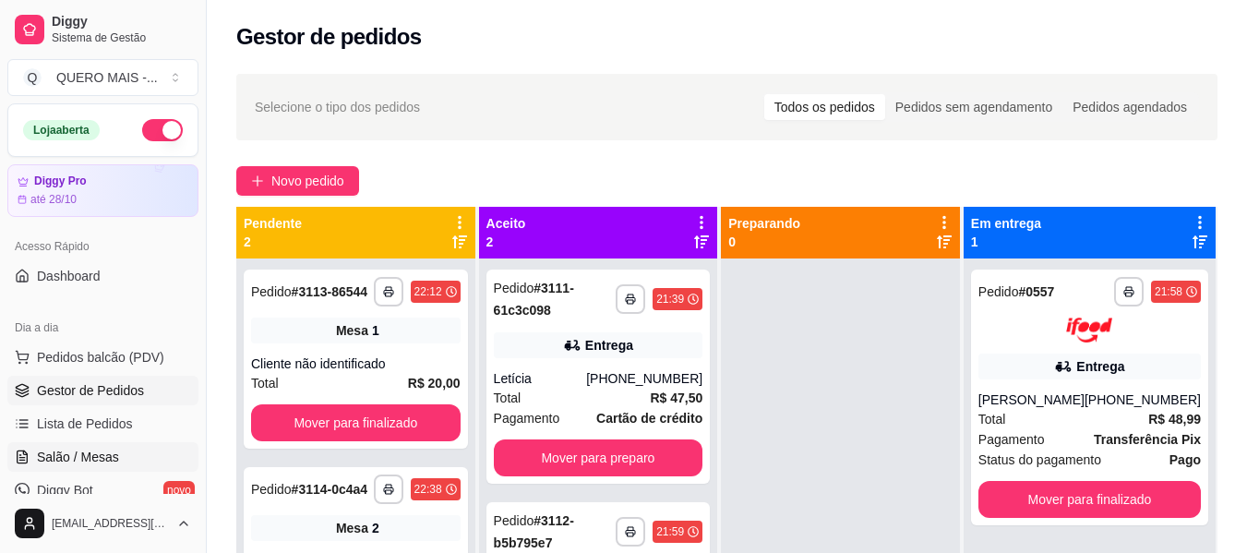
click at [46, 459] on span "Salão / Mesas" at bounding box center [78, 457] width 82 height 18
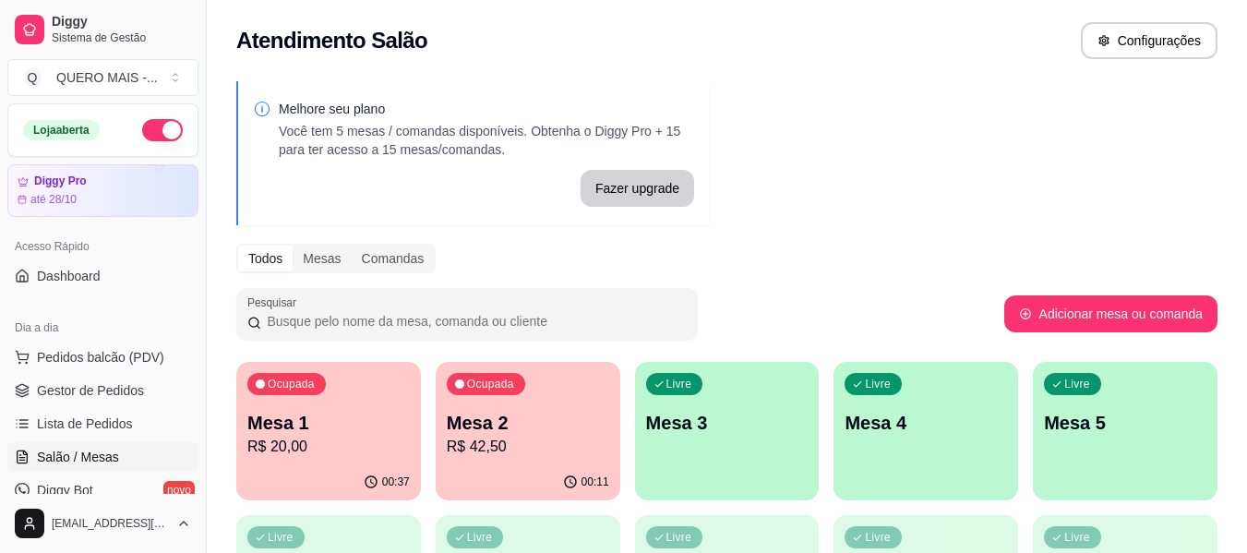
click at [696, 449] on div "Livre Mesa 3" at bounding box center [727, 420] width 185 height 116
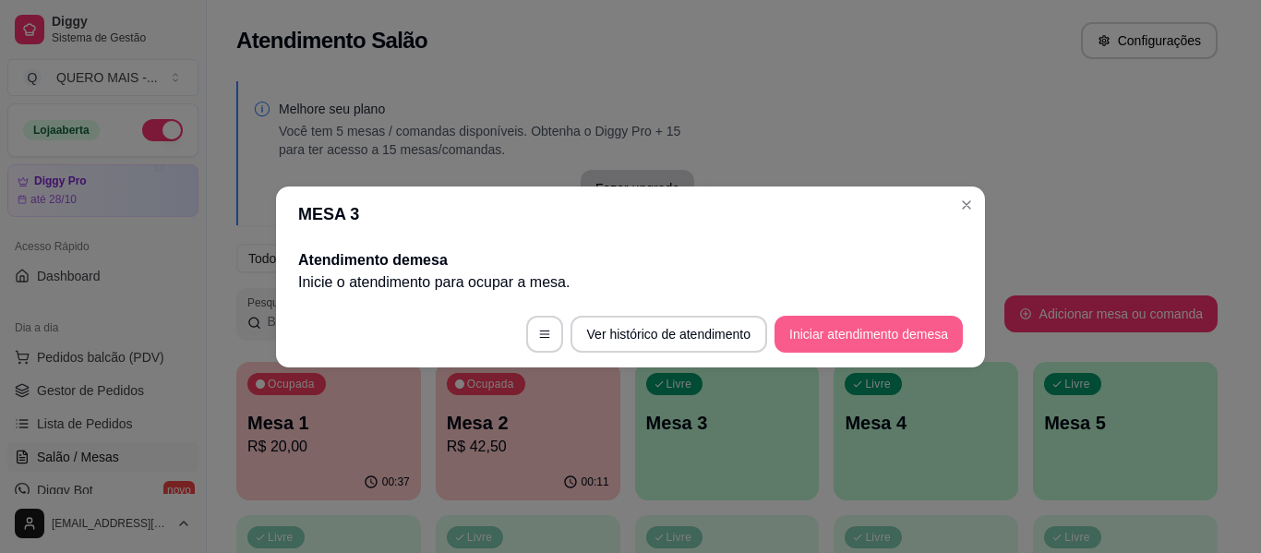
click at [822, 341] on button "Iniciar atendimento de mesa" at bounding box center [869, 334] width 188 height 37
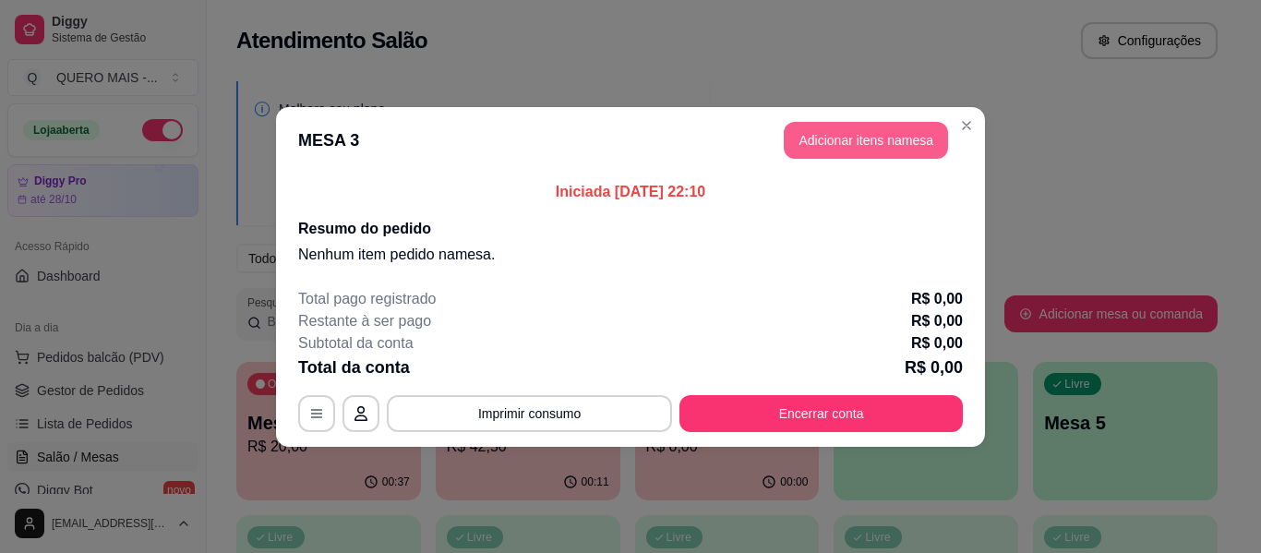
click at [866, 142] on button "Adicionar itens na mesa" at bounding box center [866, 140] width 164 height 37
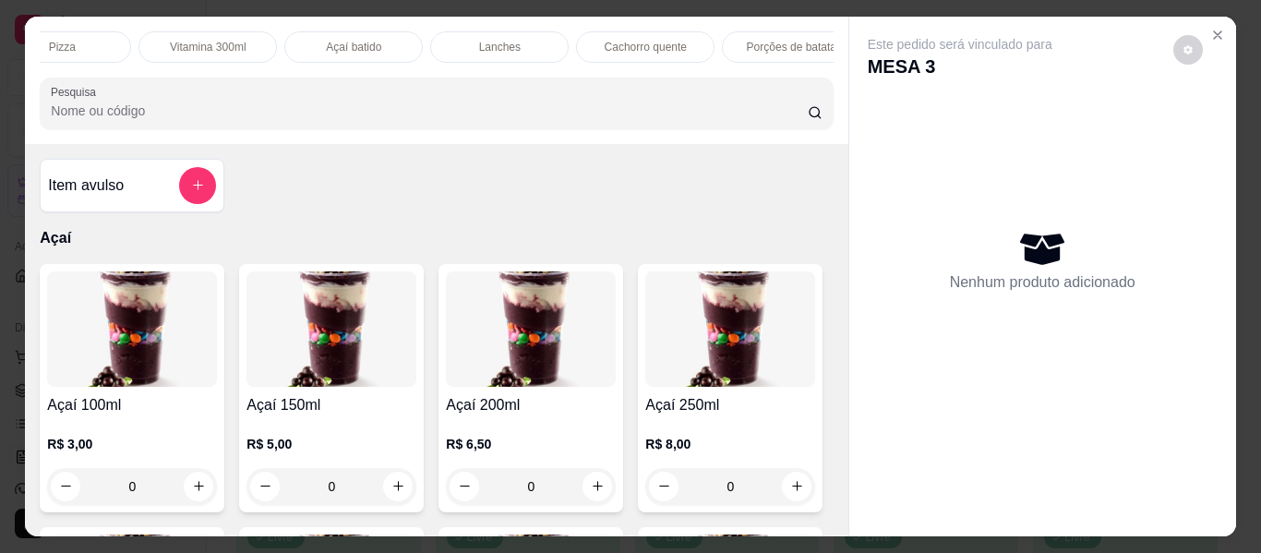
scroll to position [0, 499]
click at [449, 37] on div "Lanches" at bounding box center [484, 46] width 138 height 31
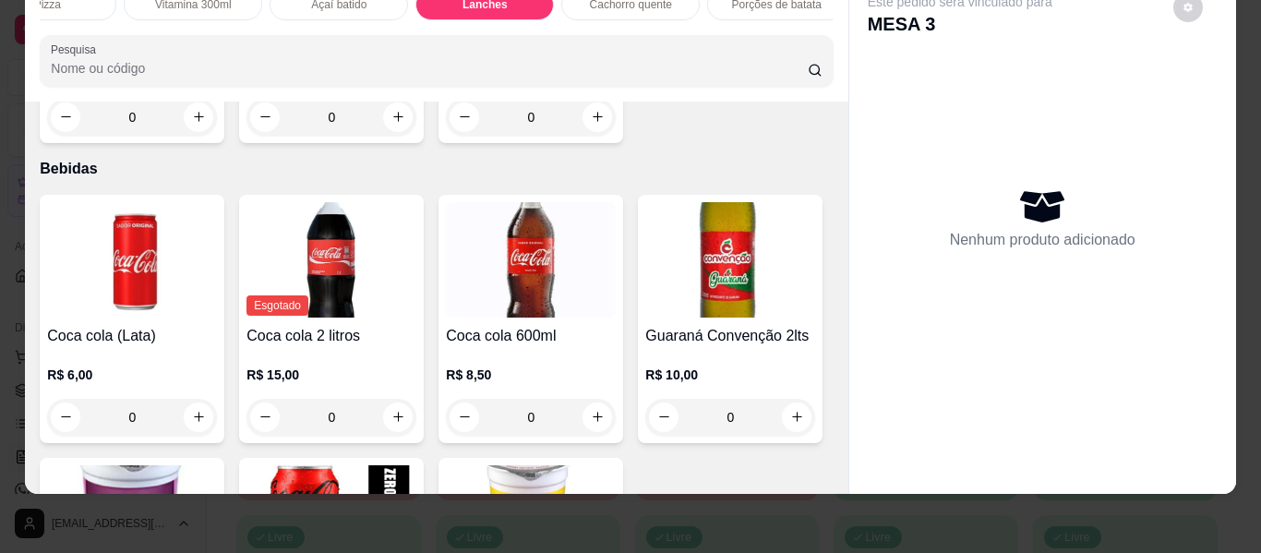
scroll to position [4253, 0]
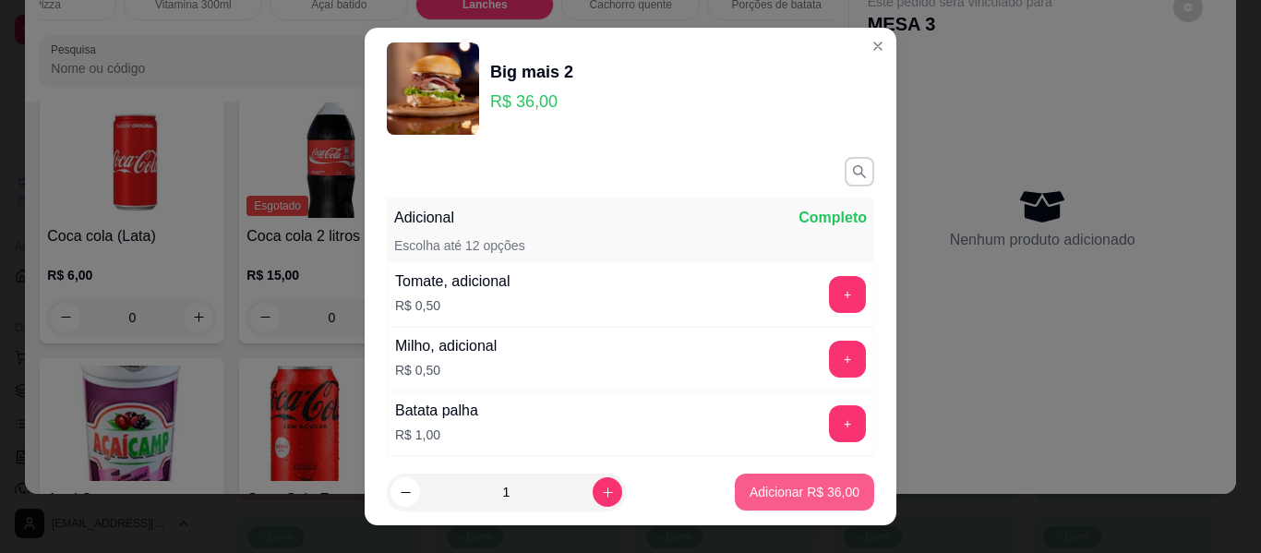
click at [787, 487] on p "Adicionar R$ 36,00" at bounding box center [805, 492] width 110 height 18
type input "1"
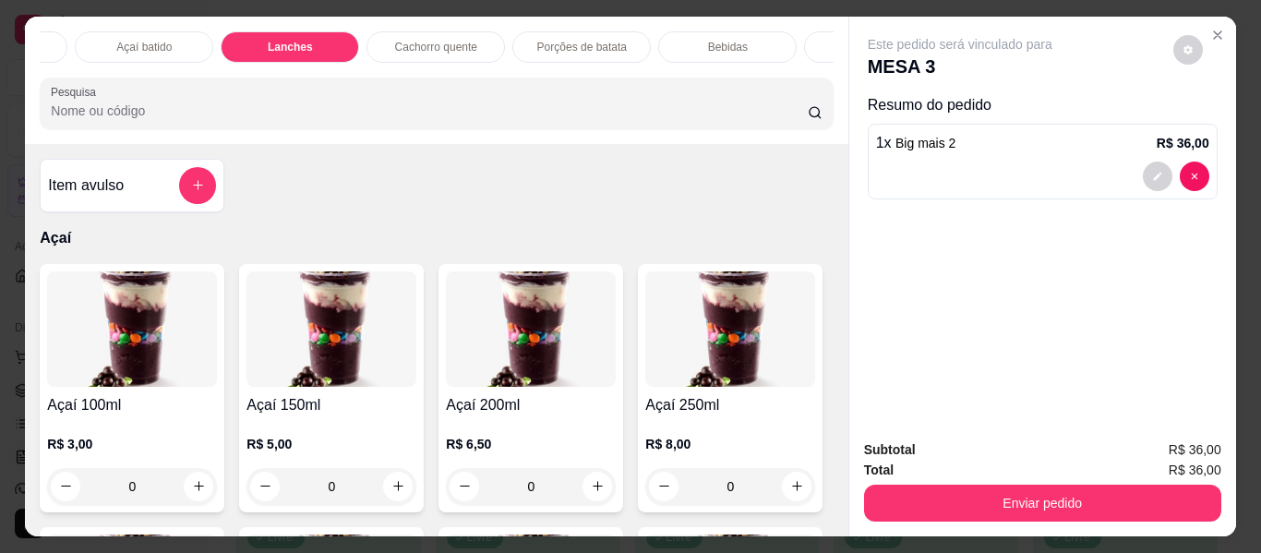
scroll to position [0, 698]
click at [552, 40] on p "Porções de batata" at bounding box center [579, 47] width 90 height 15
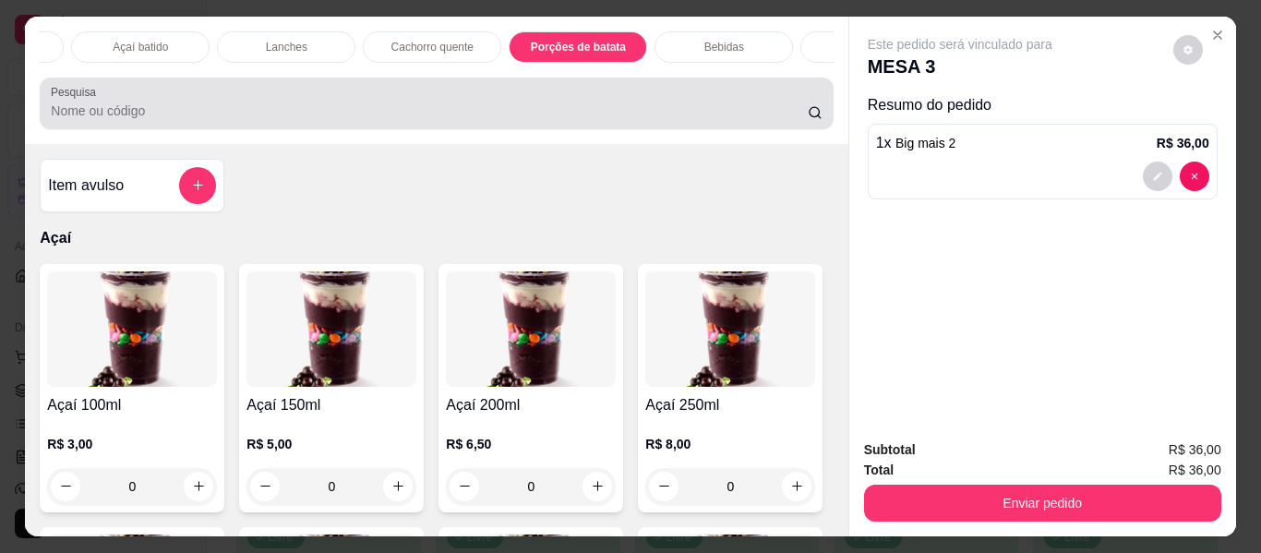
scroll to position [50, 0]
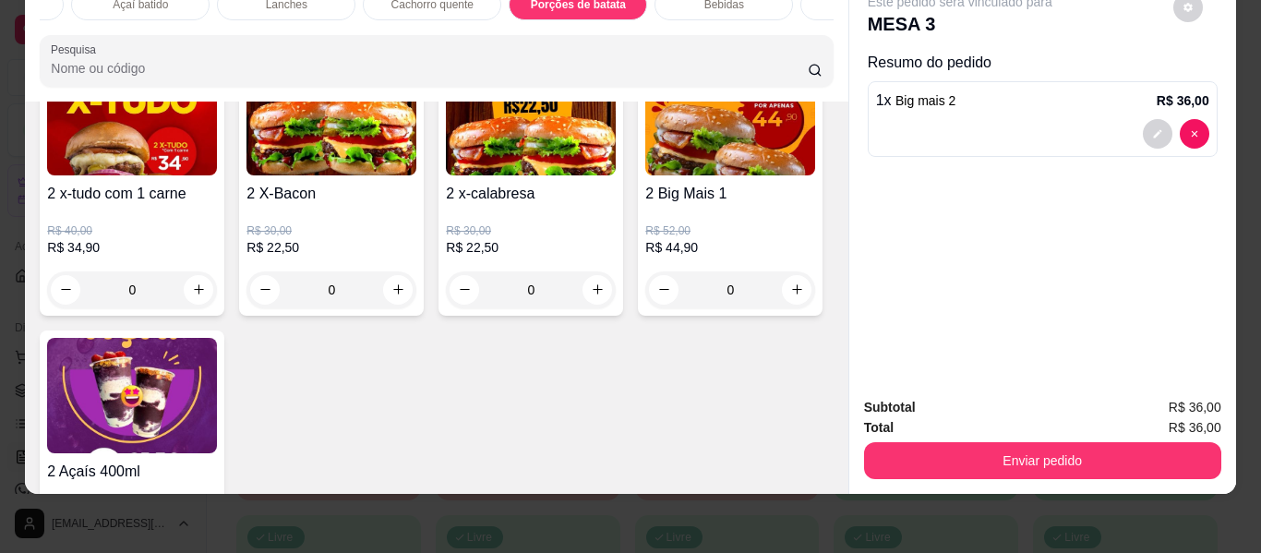
type input "1"
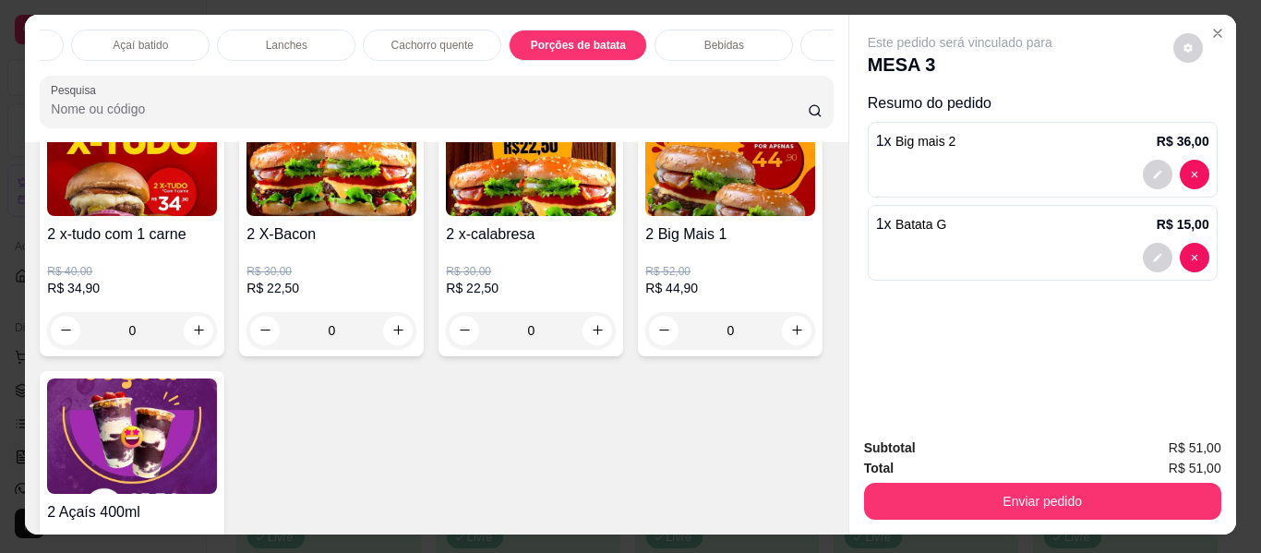
scroll to position [0, 0]
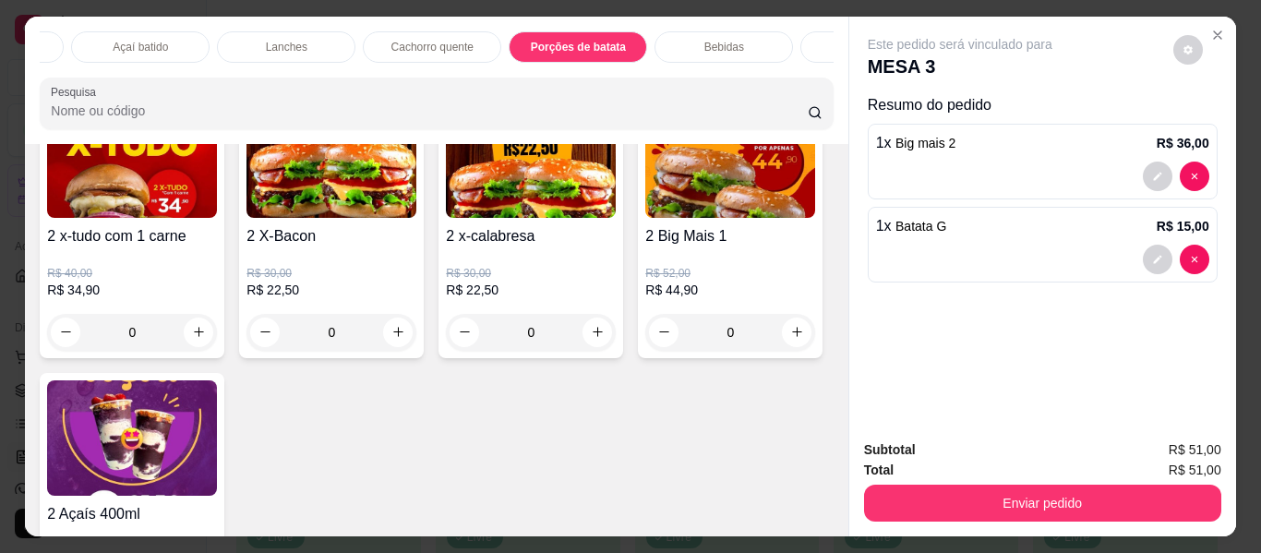
click at [282, 42] on p "Lanches" at bounding box center [287, 47] width 42 height 15
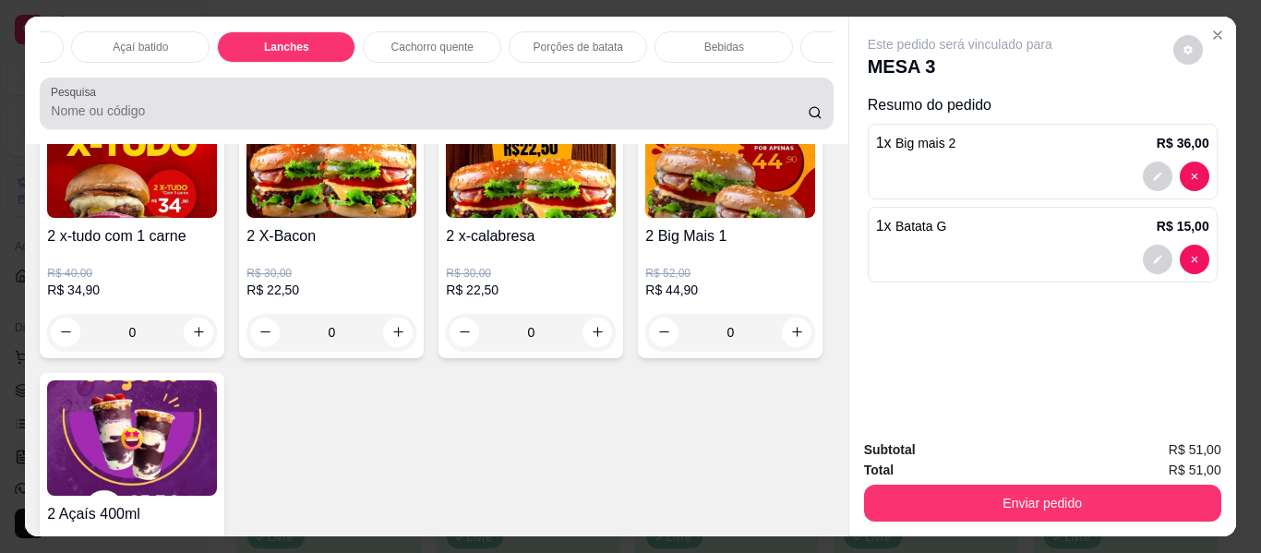
scroll to position [50, 0]
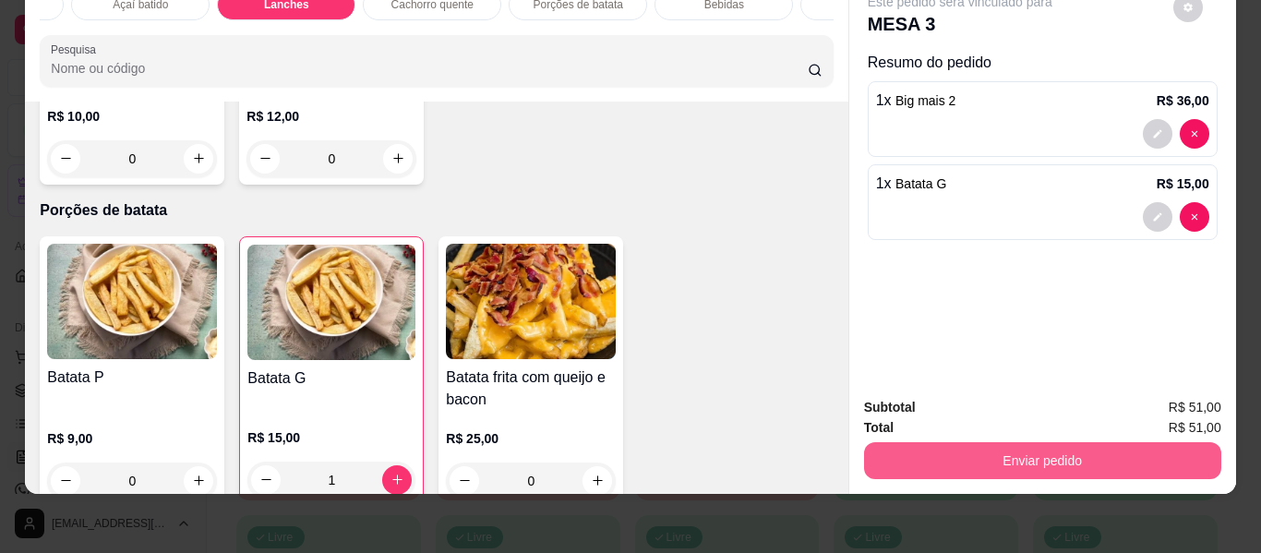
click at [1046, 453] on button "Enviar pedido" at bounding box center [1042, 460] width 357 height 37
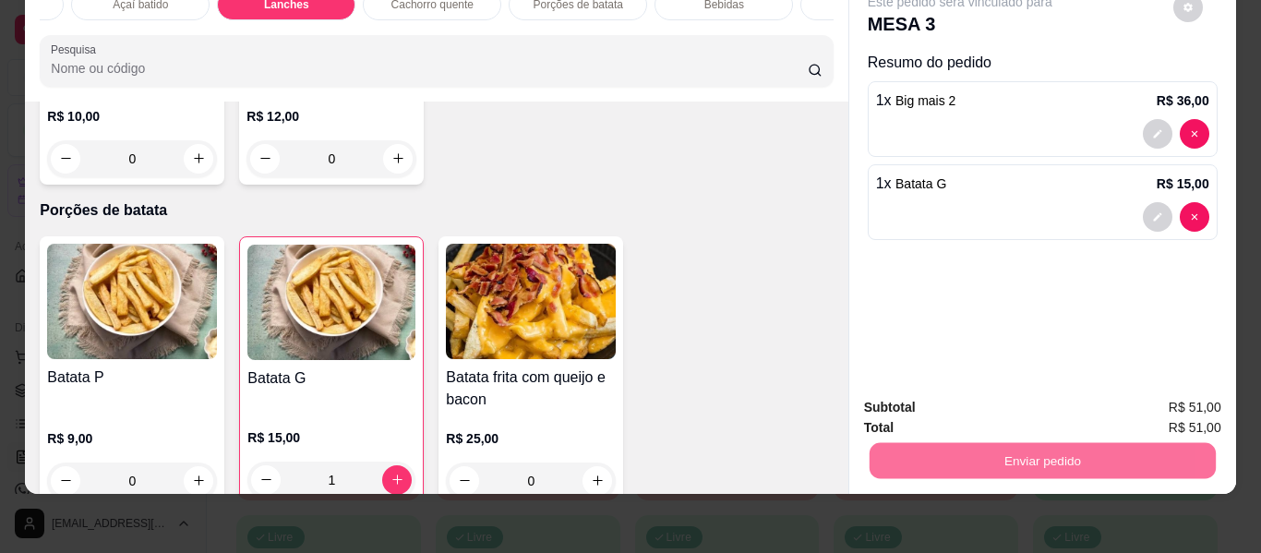
click at [1096, 277] on div "Este pedido será vinculado para MESA 3 Resumo do pedido 1 x Big mais 2 R$ 36,00…" at bounding box center [1042, 178] width 387 height 408
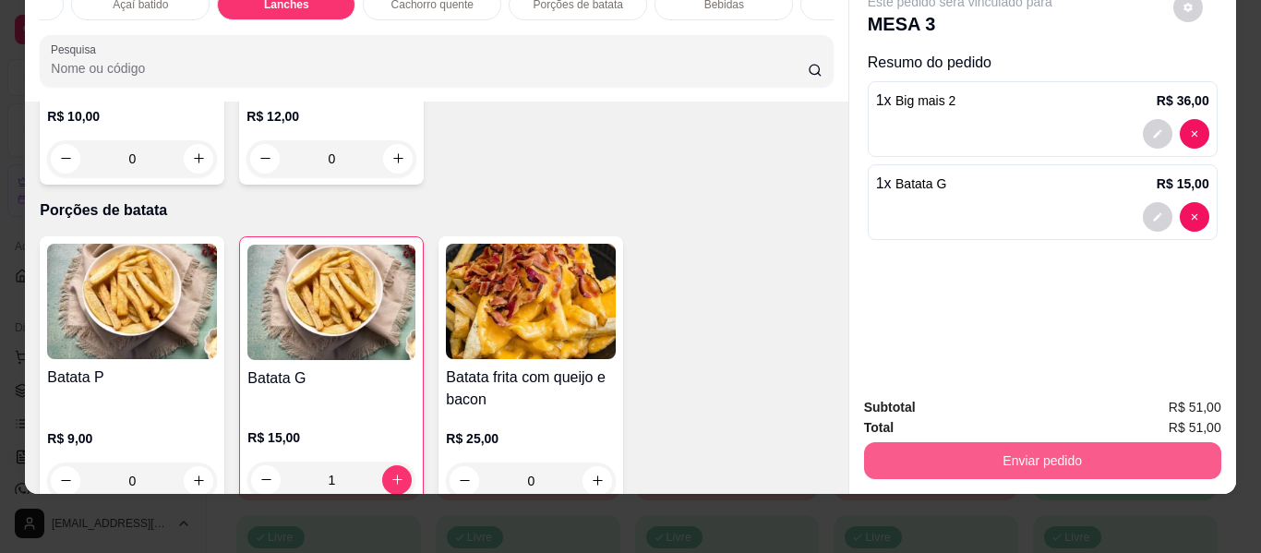
click at [1021, 452] on button "Enviar pedido" at bounding box center [1042, 460] width 357 height 37
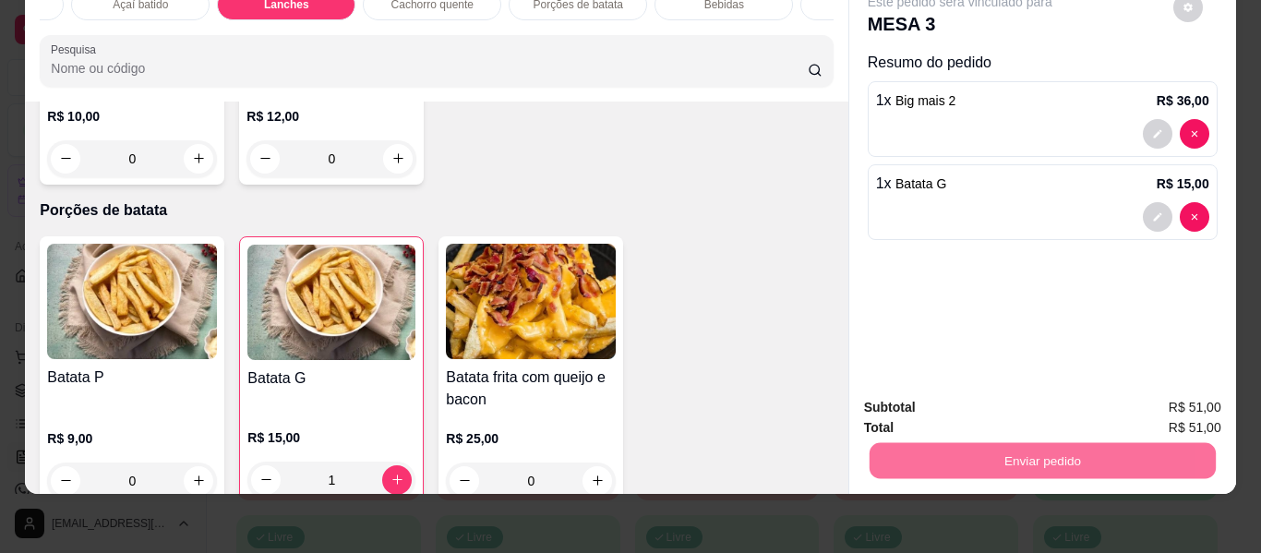
click at [1152, 401] on button "Enviar pedido" at bounding box center [1174, 400] width 102 height 34
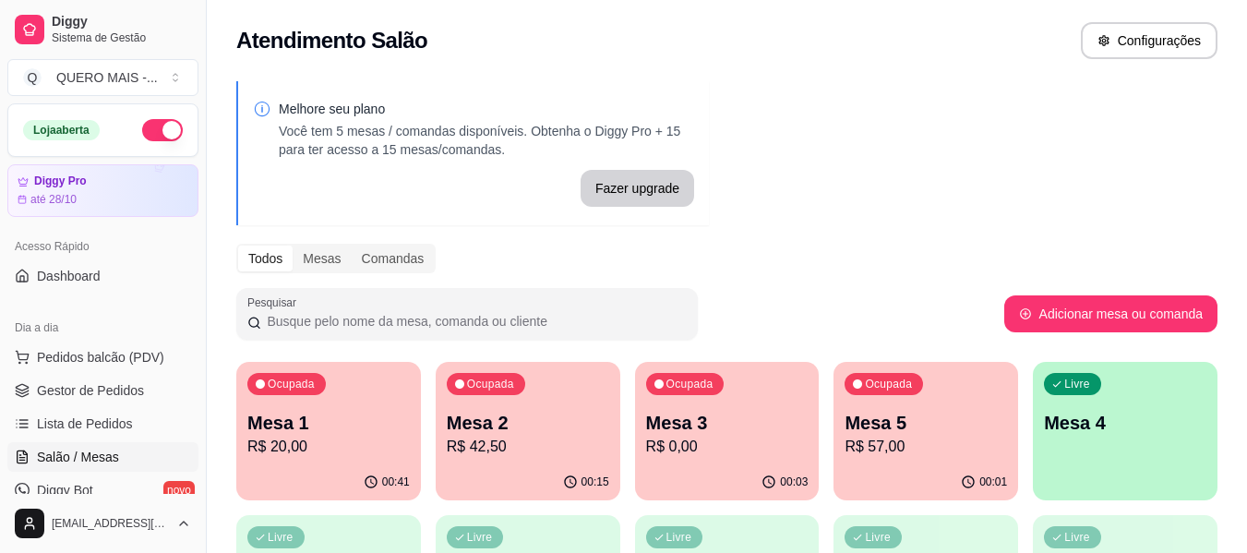
click at [1113, 459] on div "Livre Mesa 4" at bounding box center [1125, 420] width 185 height 116
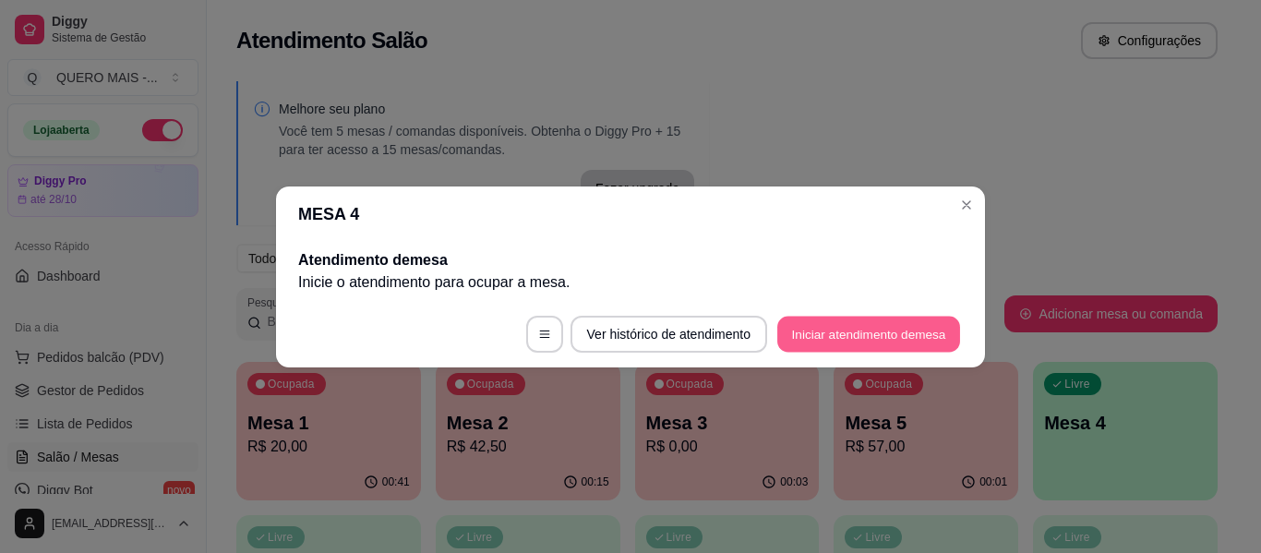
click at [858, 336] on button "Iniciar atendimento de mesa" at bounding box center [868, 334] width 183 height 36
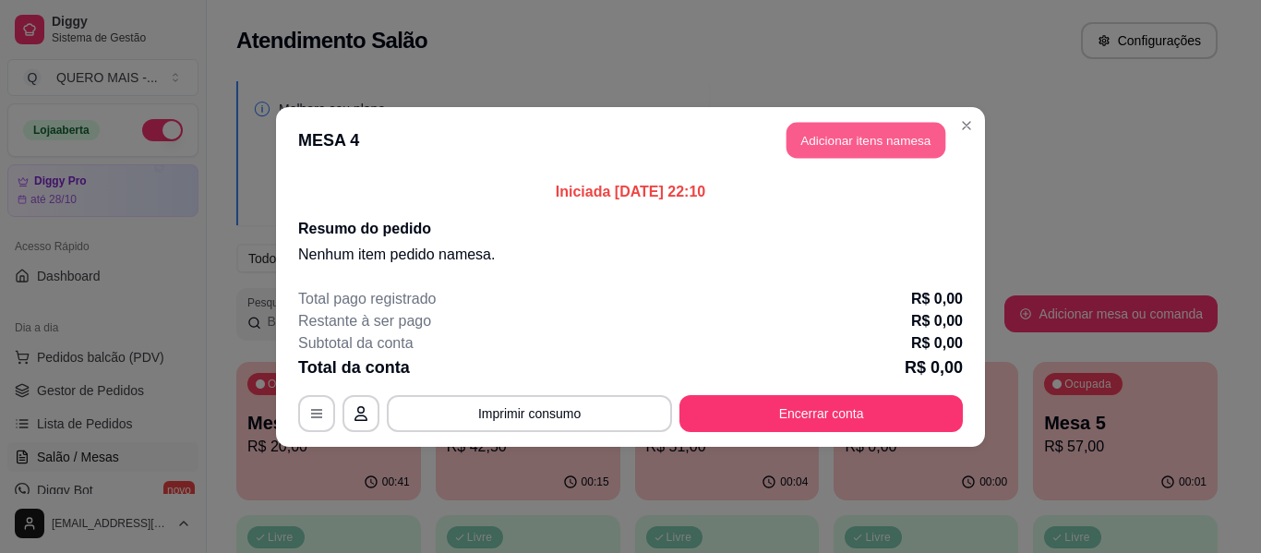
click at [829, 141] on button "Adicionar itens na mesa" at bounding box center [866, 140] width 159 height 36
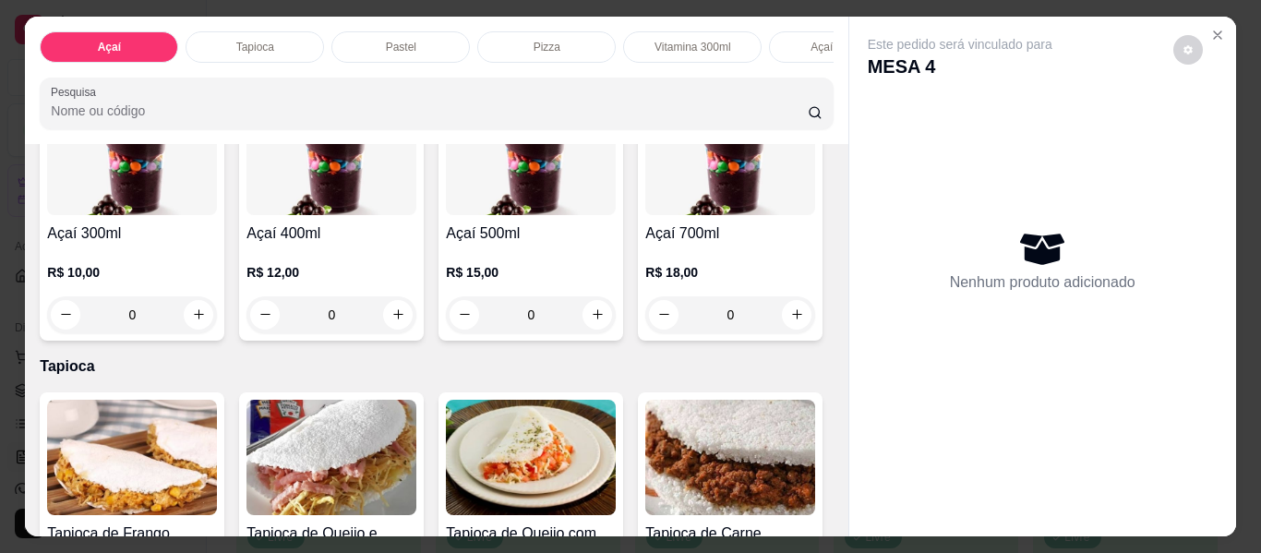
scroll to position [554, 0]
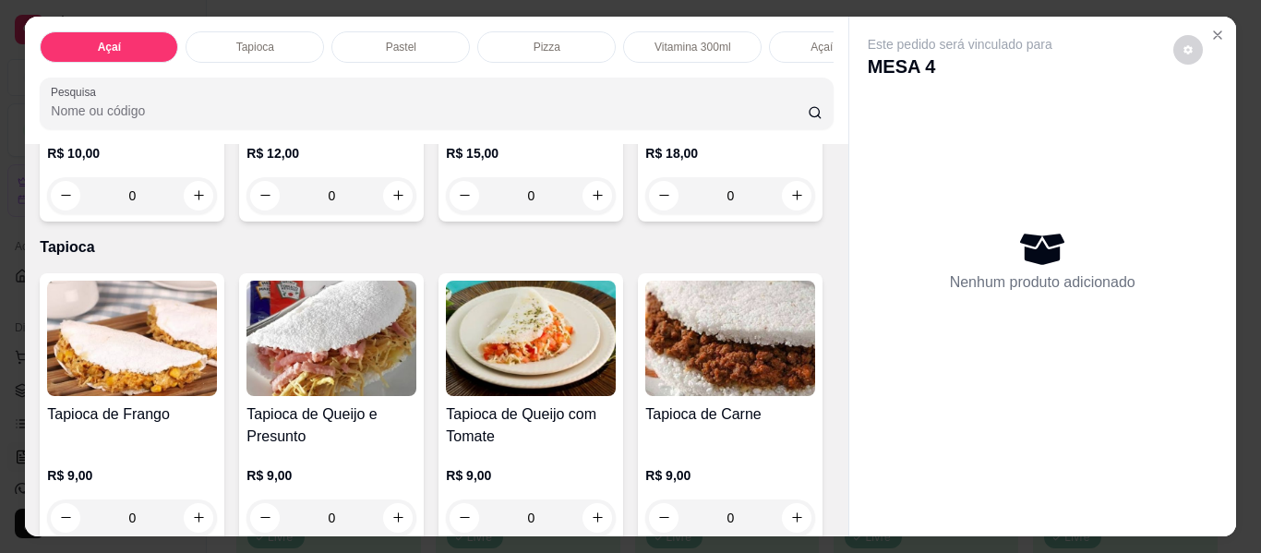
click at [645, 214] on div "0" at bounding box center [730, 195] width 170 height 37
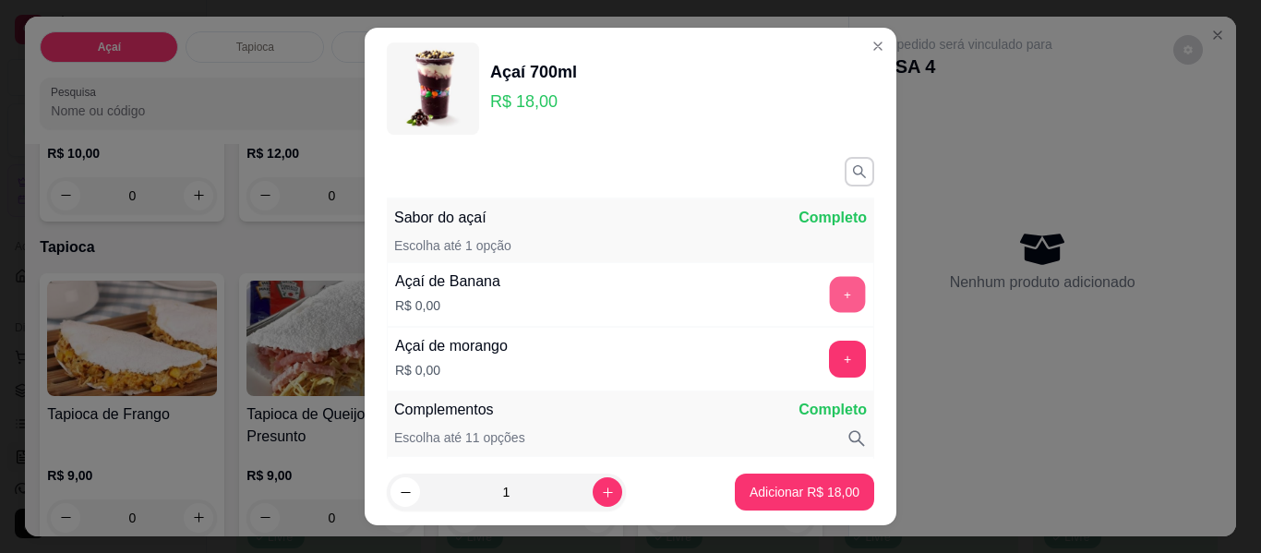
click at [830, 290] on button "+" at bounding box center [848, 295] width 36 height 36
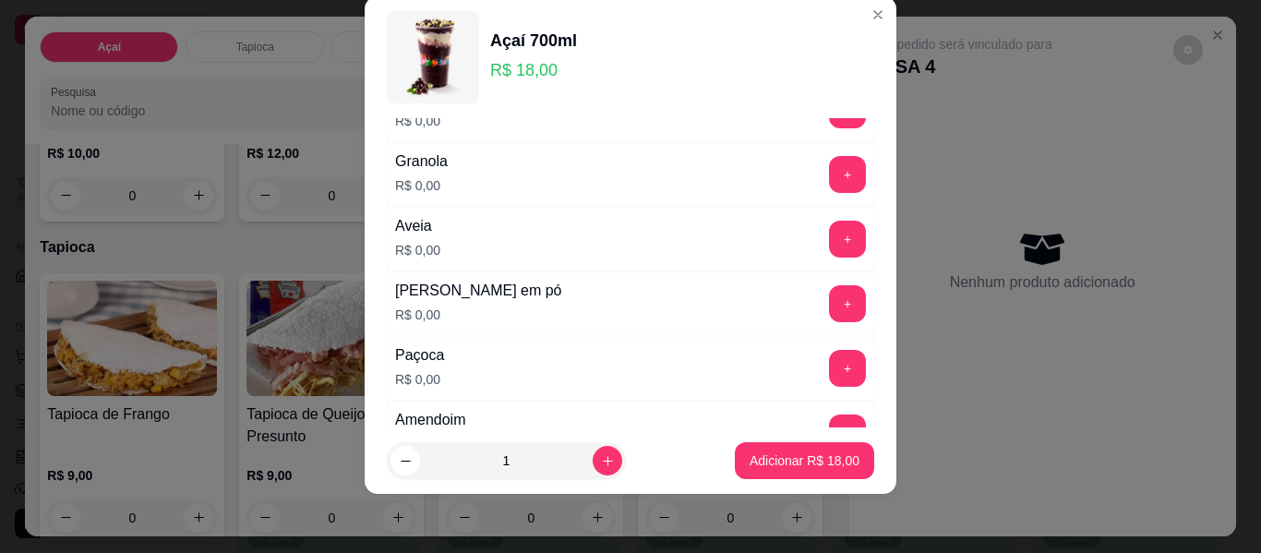
scroll to position [426, 0]
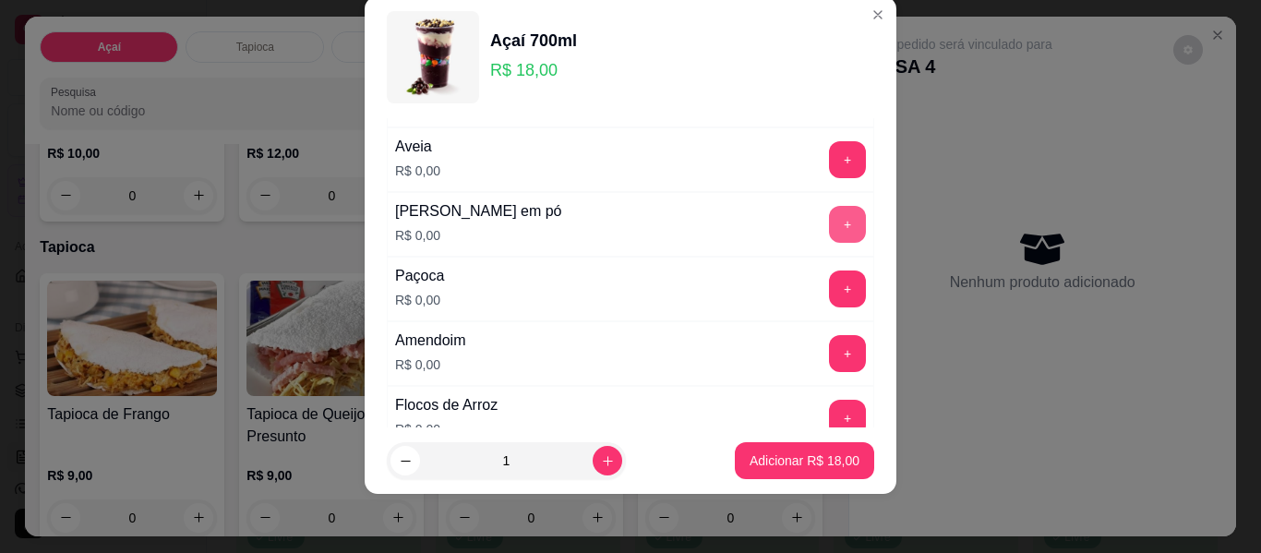
click at [829, 217] on button "+" at bounding box center [847, 224] width 37 height 37
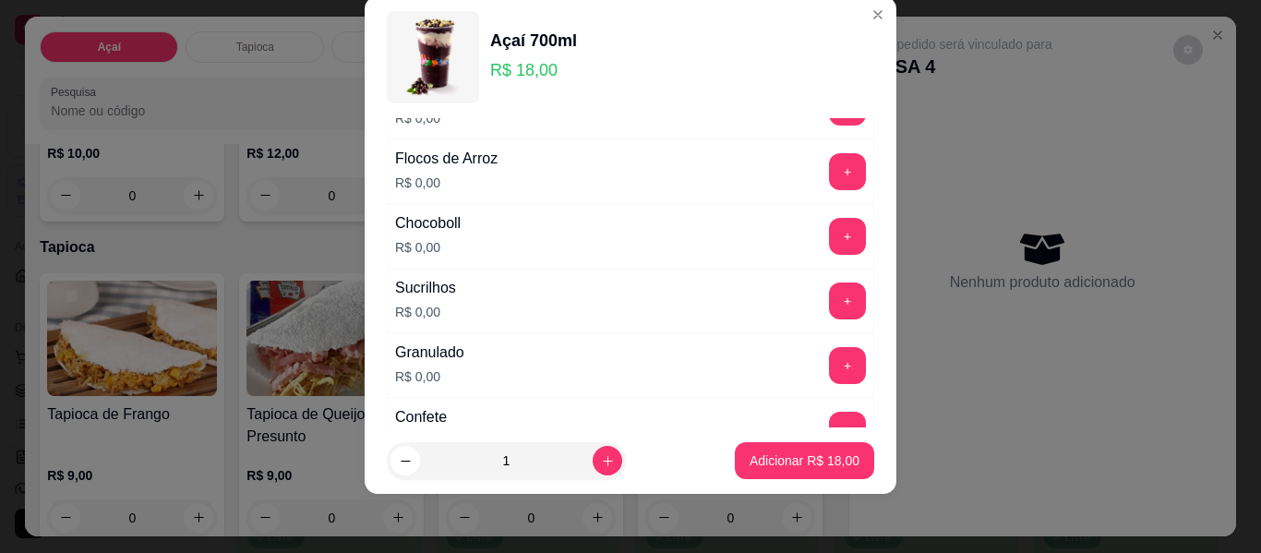
scroll to position [703, 0]
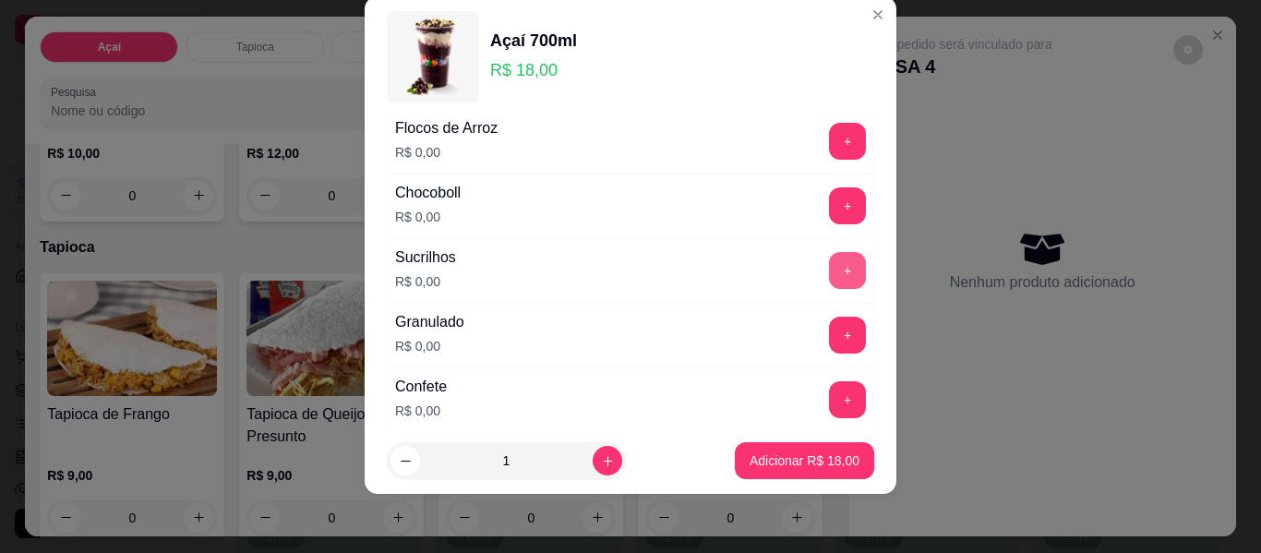
click at [829, 258] on button "+" at bounding box center [847, 270] width 37 height 37
click at [830, 195] on button "+" at bounding box center [848, 206] width 36 height 36
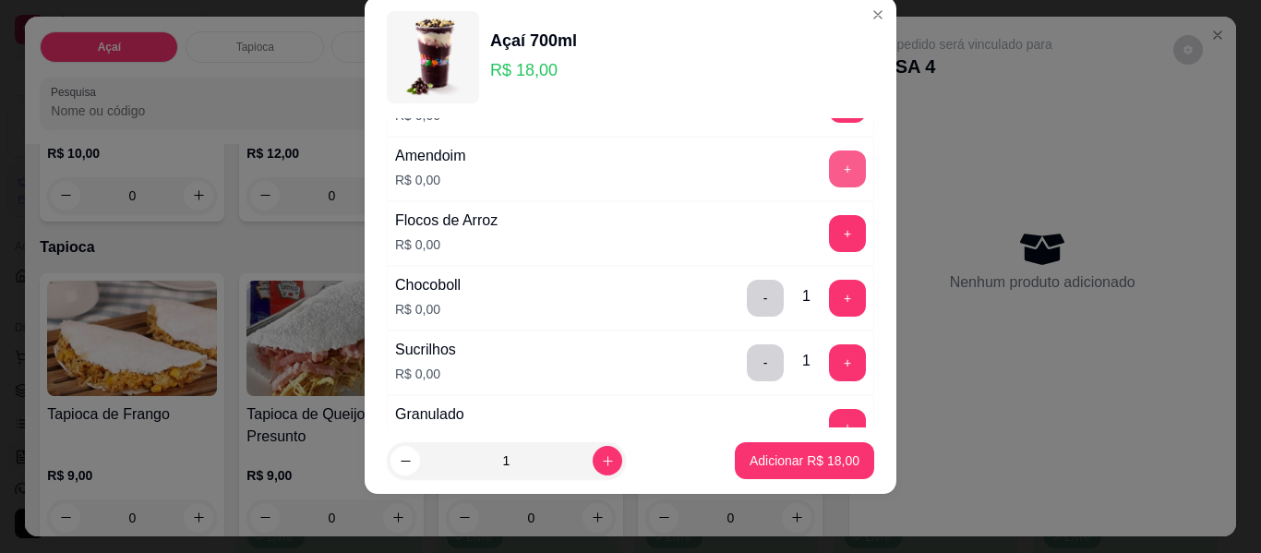
click at [829, 166] on button "+" at bounding box center [847, 168] width 37 height 37
click at [829, 224] on button "+" at bounding box center [847, 233] width 37 height 37
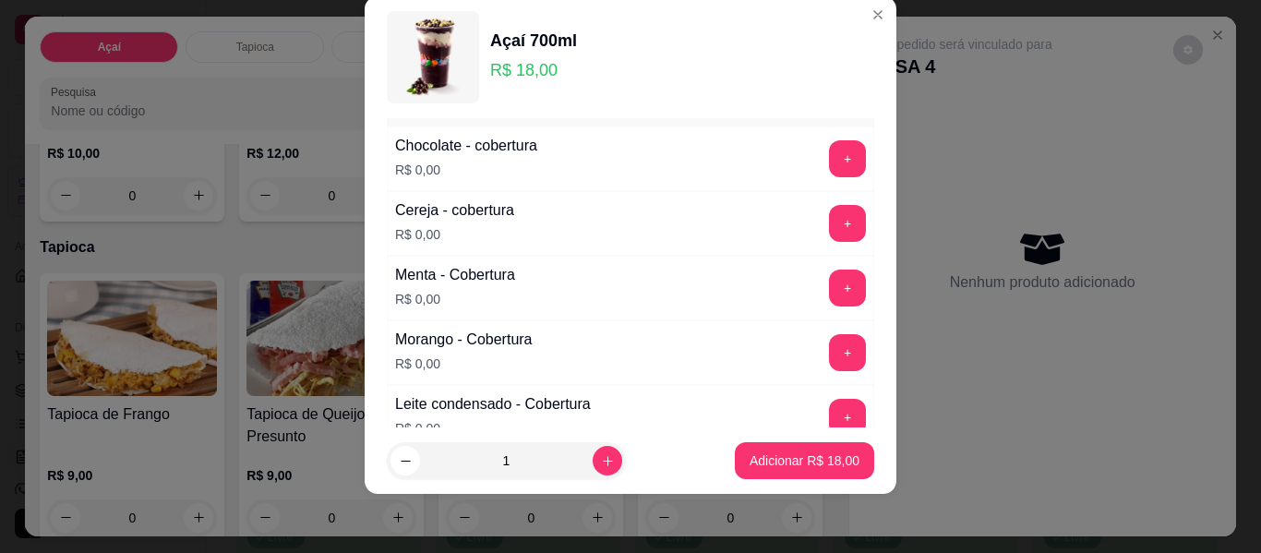
scroll to position [1165, 0]
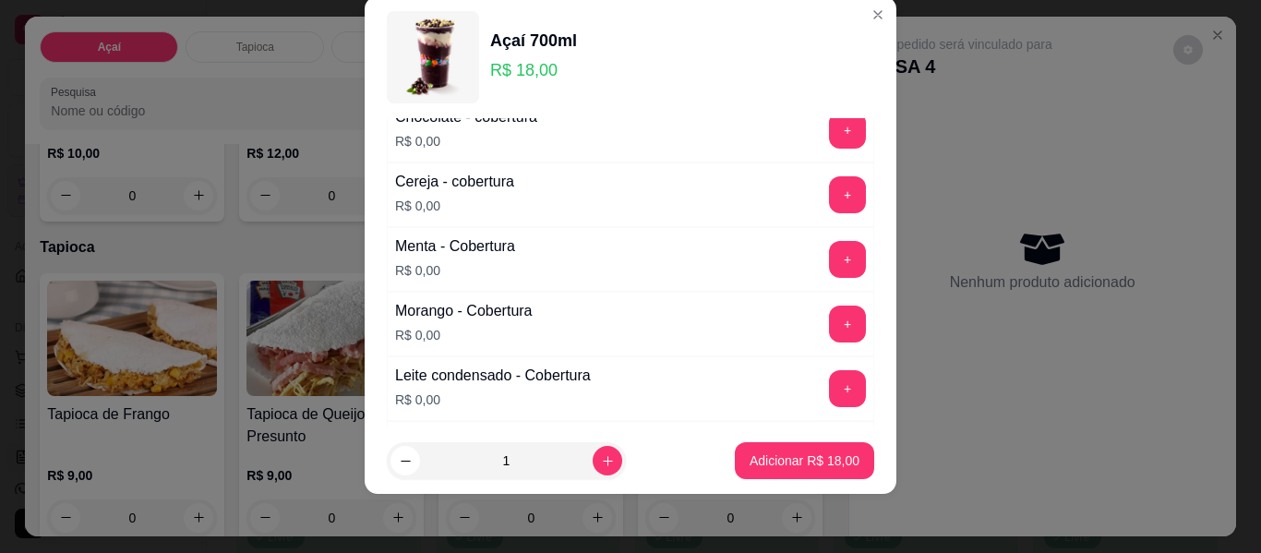
click at [829, 253] on button "+" at bounding box center [847, 259] width 37 height 37
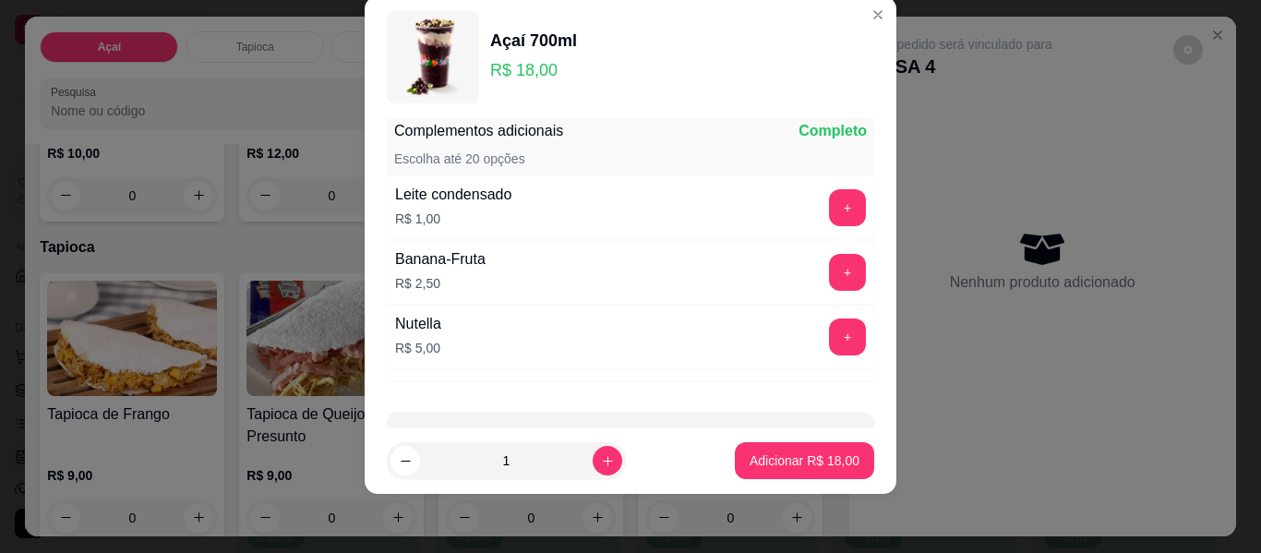
scroll to position [1729, 0]
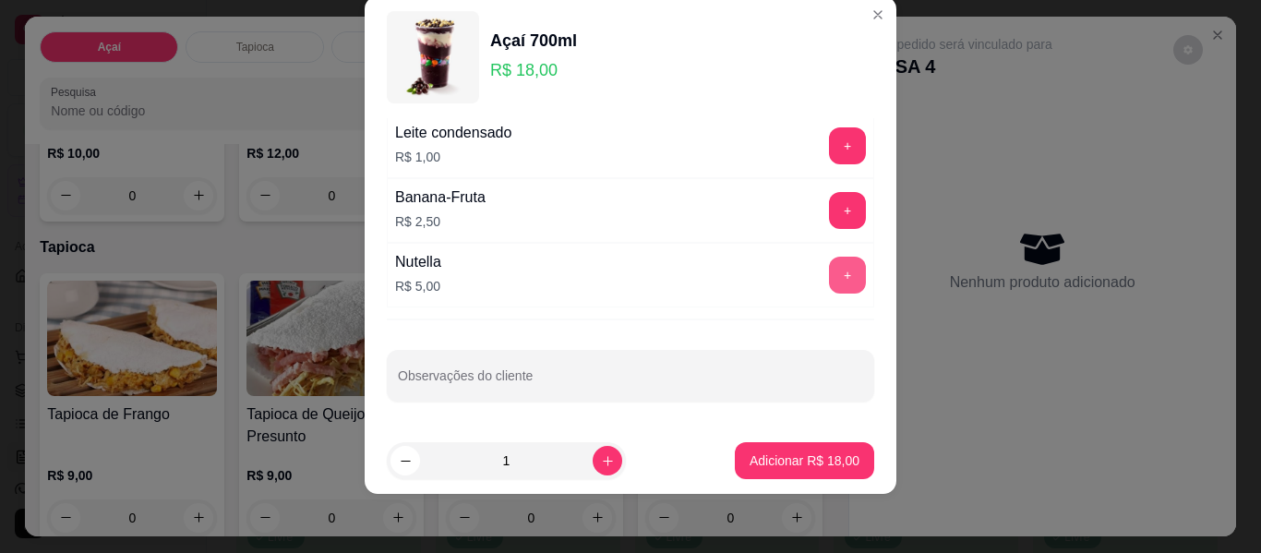
click at [829, 270] on button "+" at bounding box center [847, 275] width 37 height 37
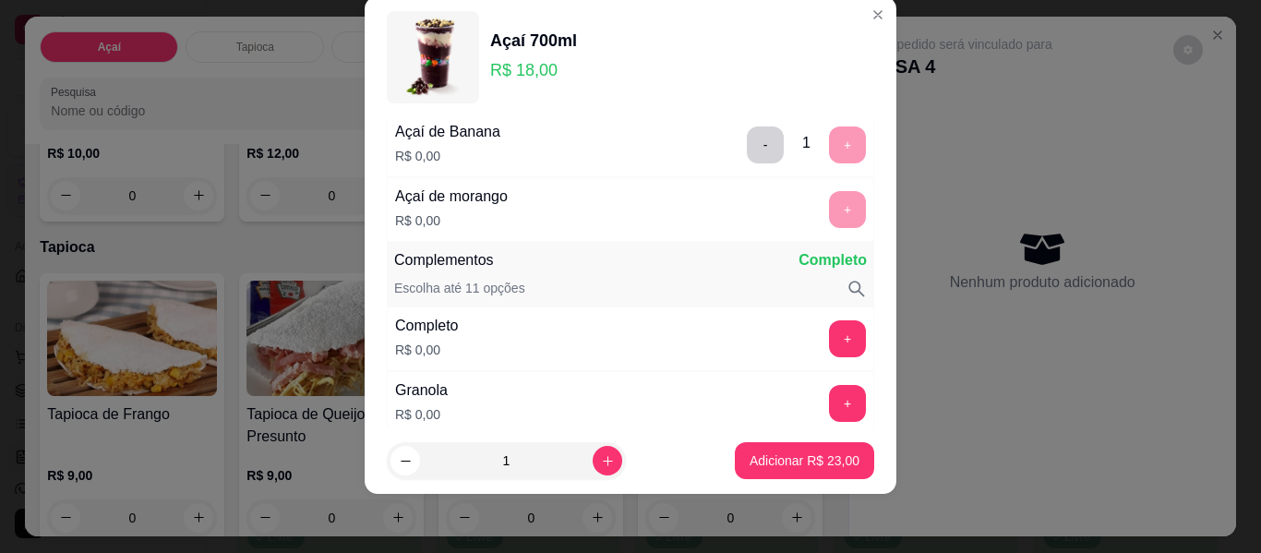
scroll to position [277, 0]
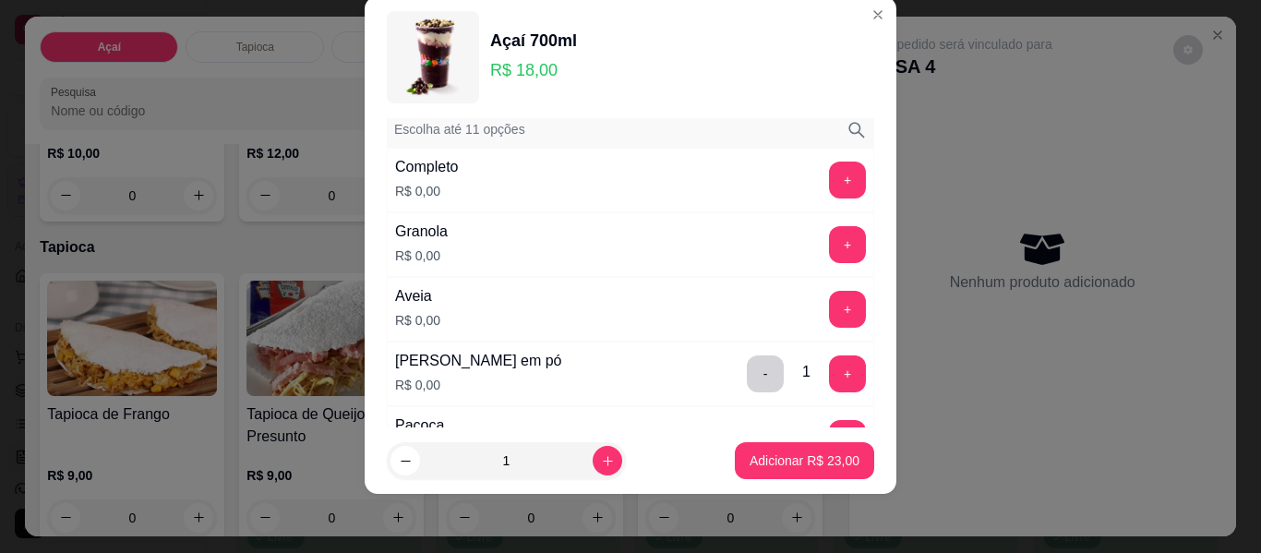
click at [751, 452] on p "Adicionar R$ 23,00" at bounding box center [805, 460] width 110 height 18
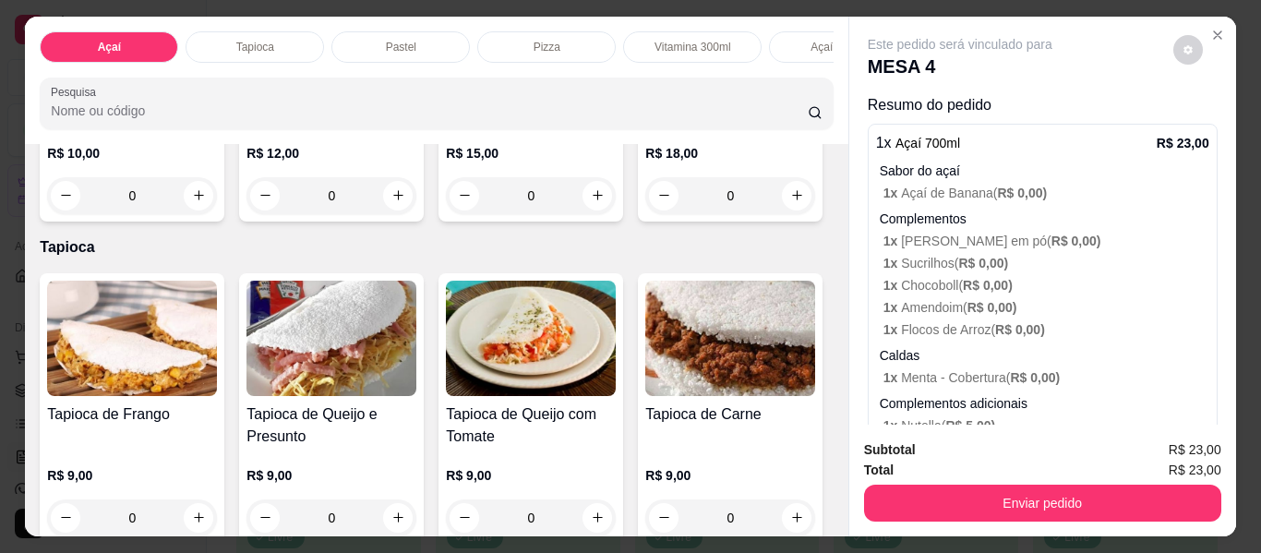
scroll to position [0, 0]
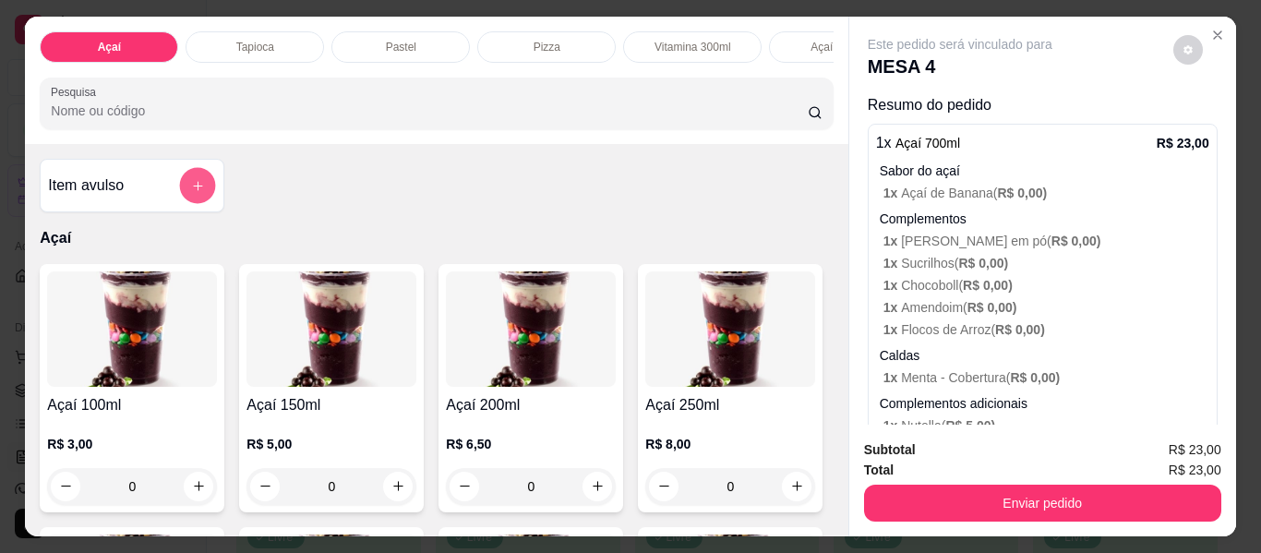
click at [198, 189] on button "add-separate-item" at bounding box center [198, 186] width 36 height 36
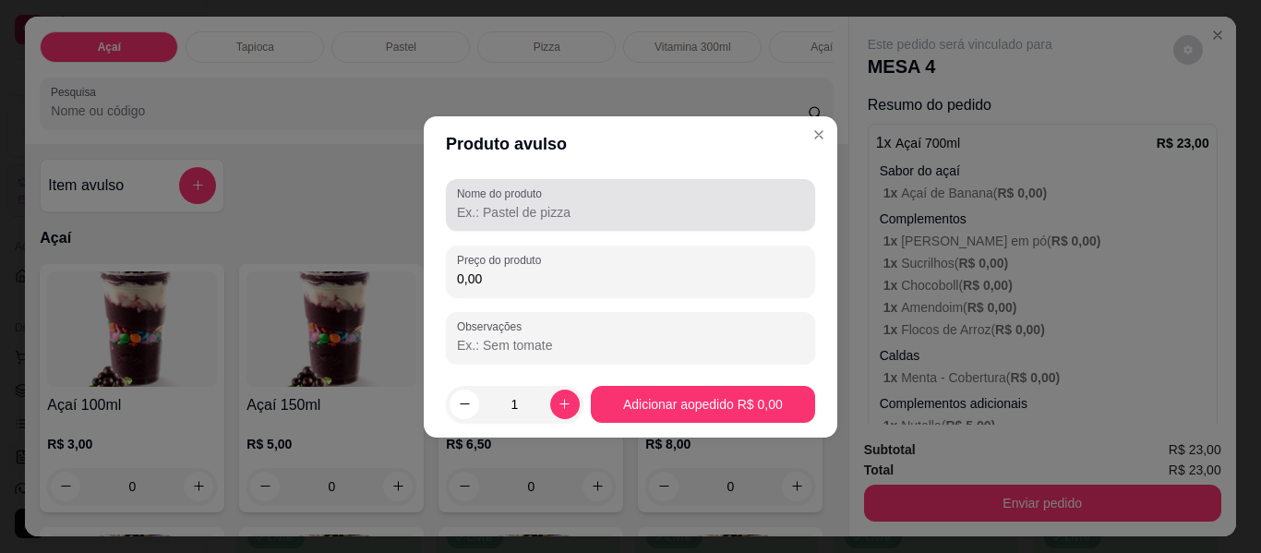
click at [565, 218] on input "Nome do produto" at bounding box center [630, 212] width 347 height 18
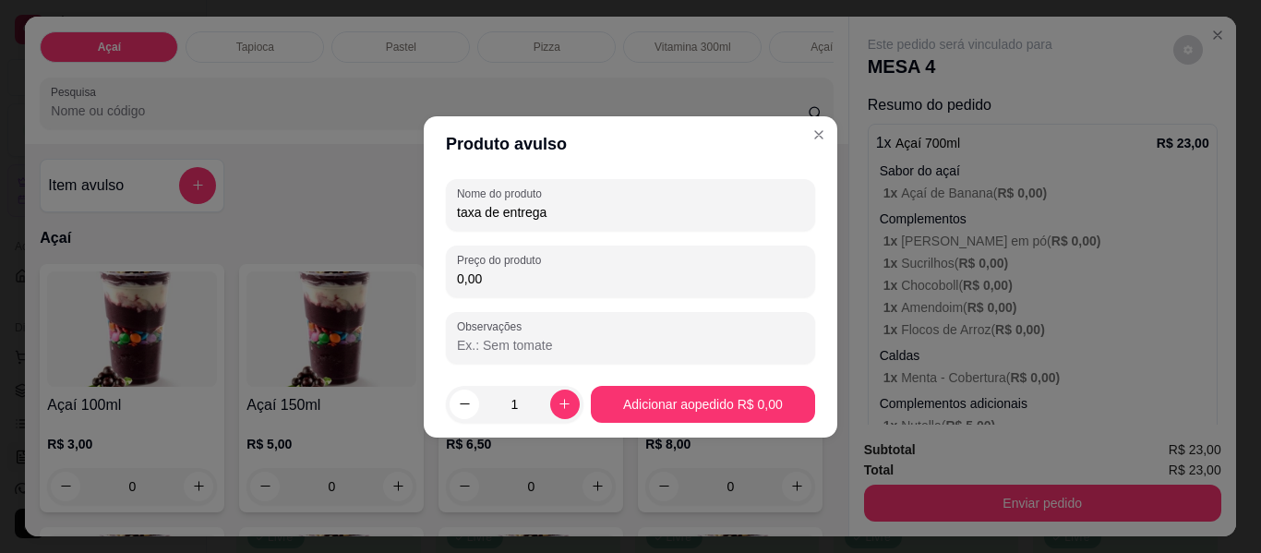
type input "taxa de entrega"
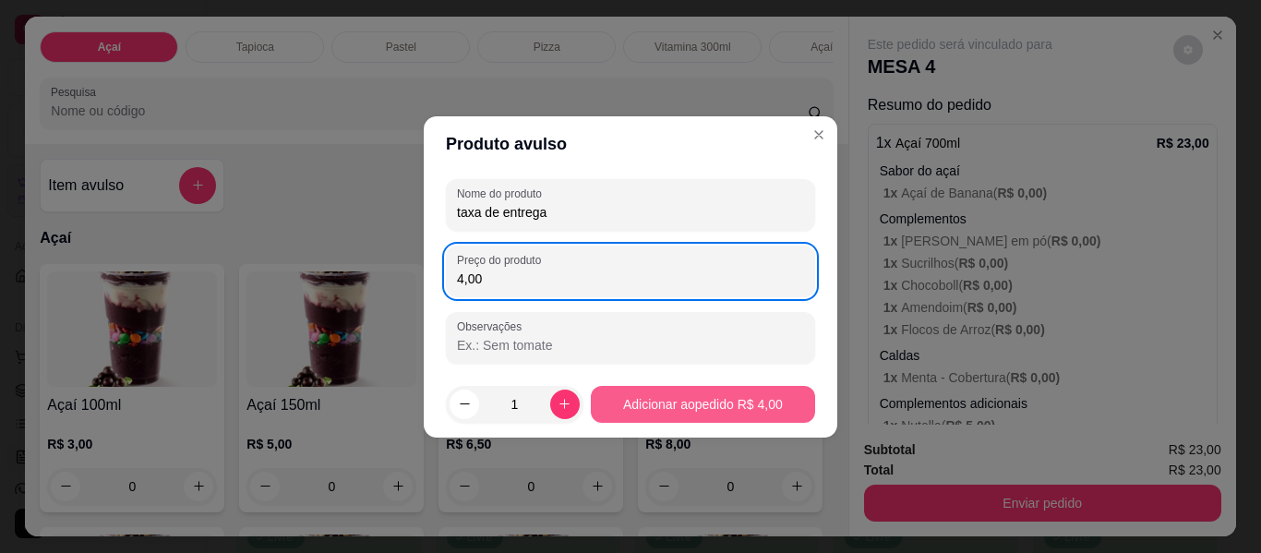
type input "4,00"
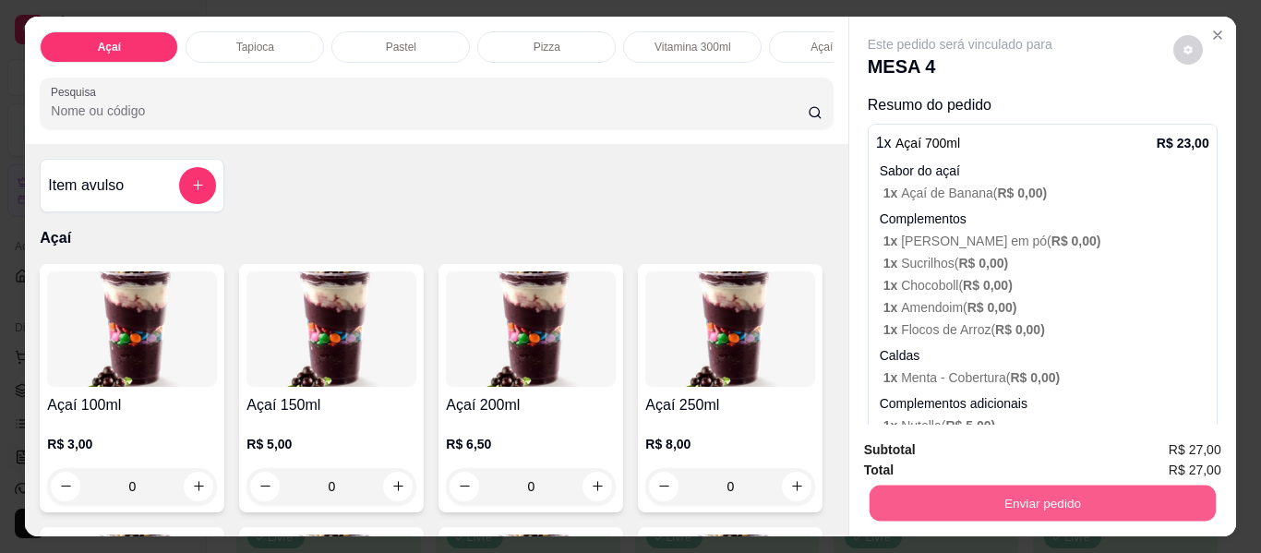
click at [1039, 503] on button "Enviar pedido" at bounding box center [1042, 504] width 346 height 36
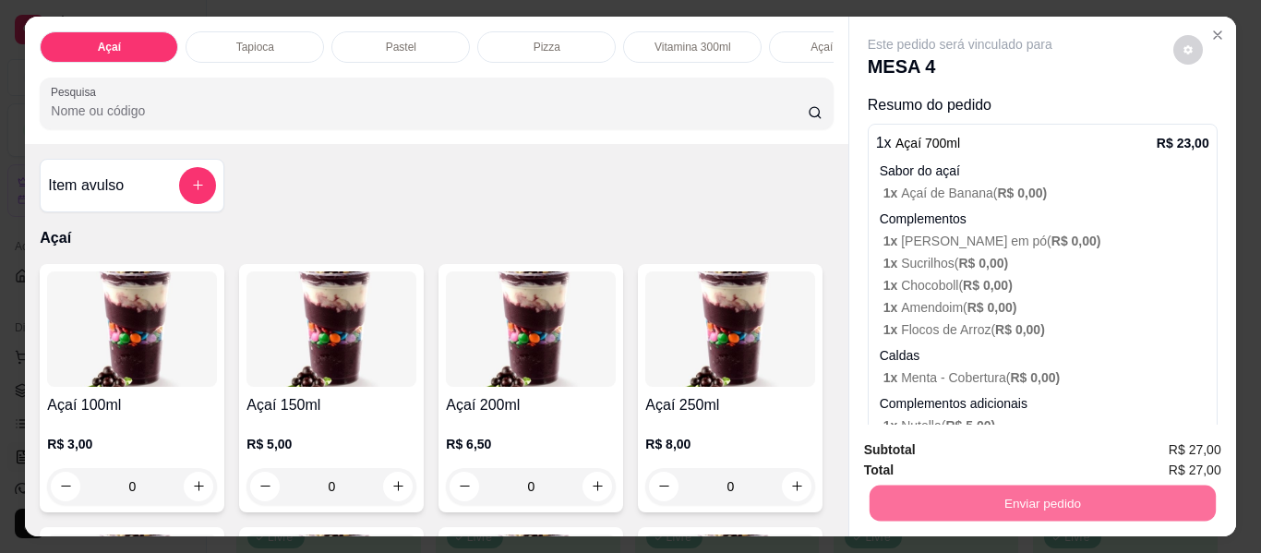
click at [1138, 454] on button "Enviar pedido" at bounding box center [1174, 450] width 102 height 34
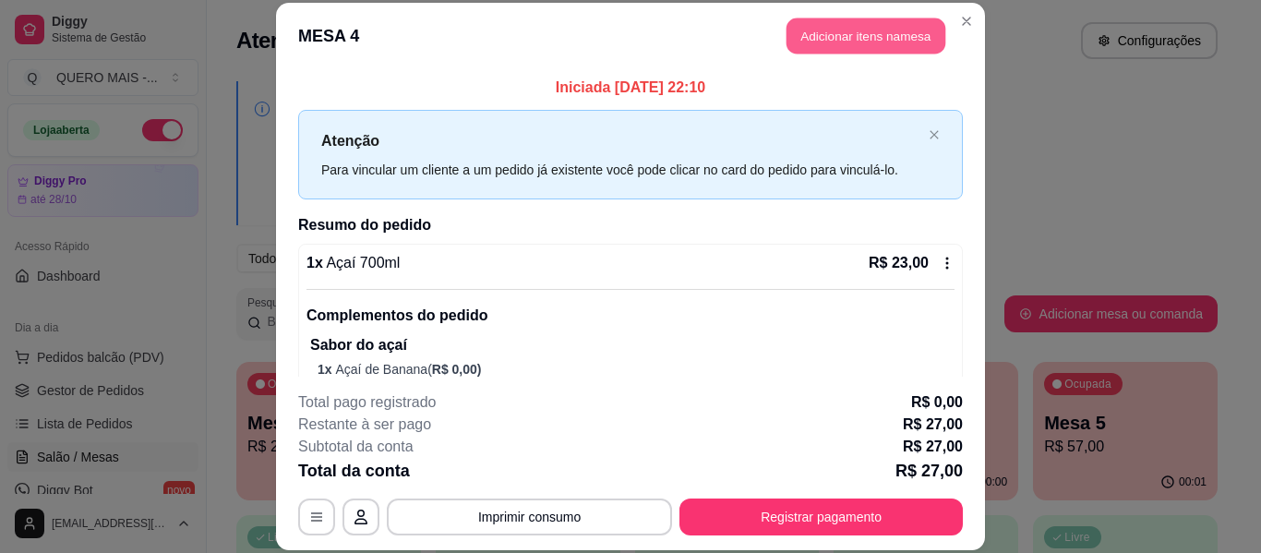
click at [833, 29] on button "Adicionar itens na mesa" at bounding box center [866, 36] width 159 height 36
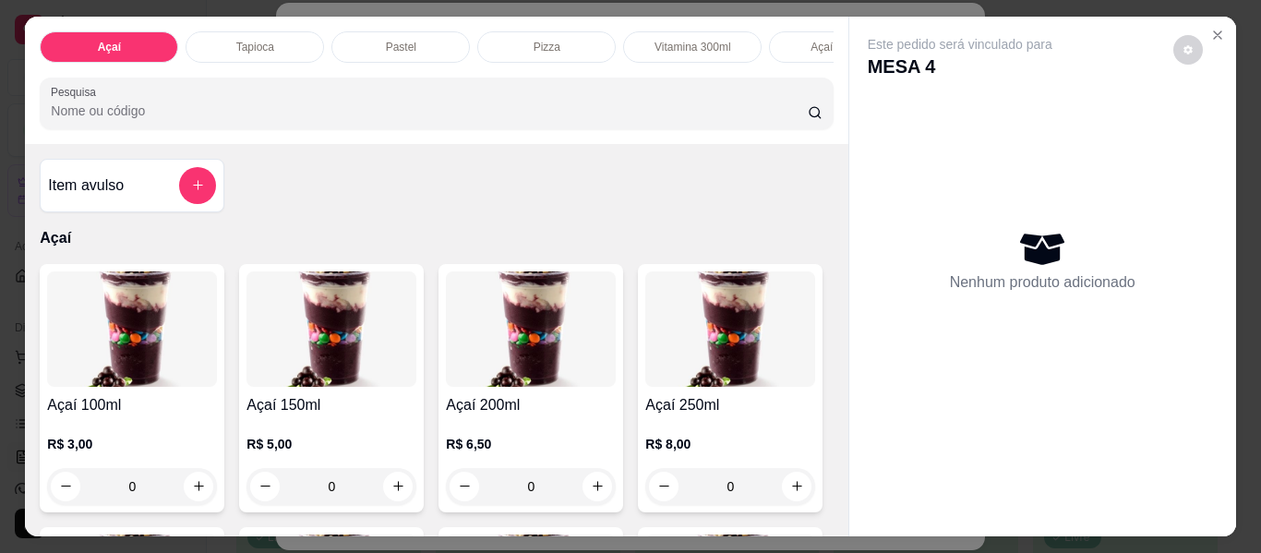
scroll to position [277, 0]
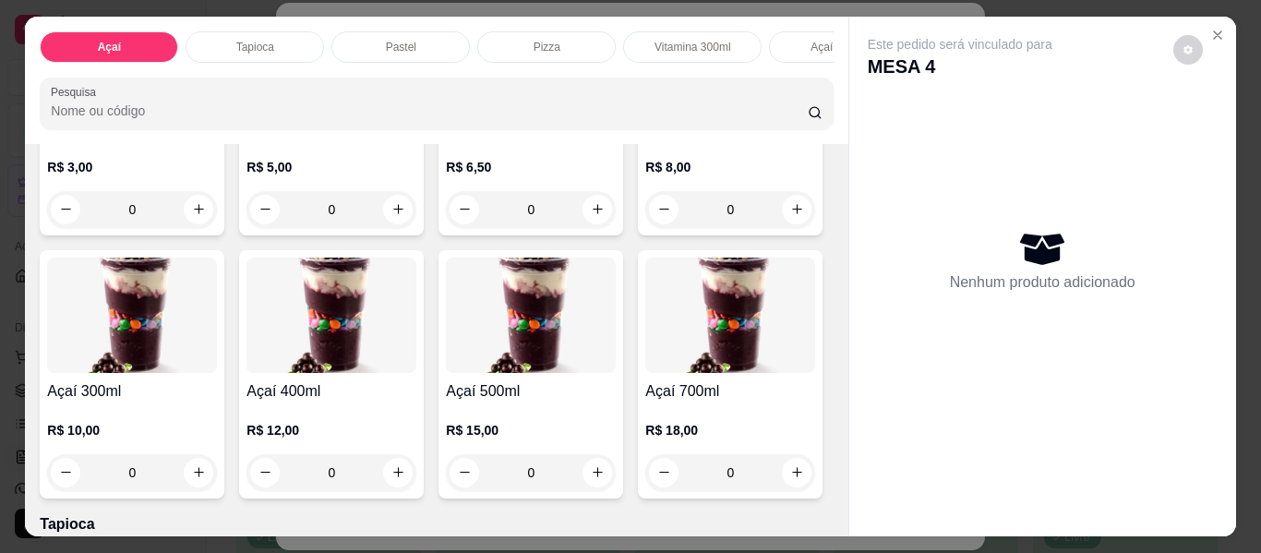
click at [217, 483] on div "0" at bounding box center [132, 472] width 170 height 37
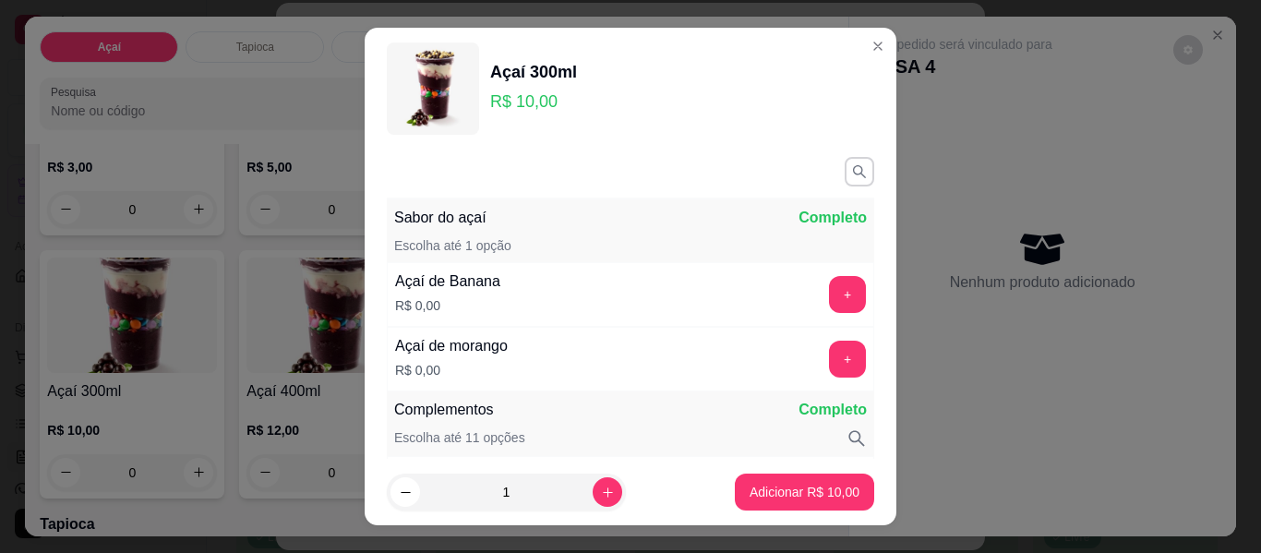
click at [829, 368] on button "+" at bounding box center [847, 359] width 37 height 37
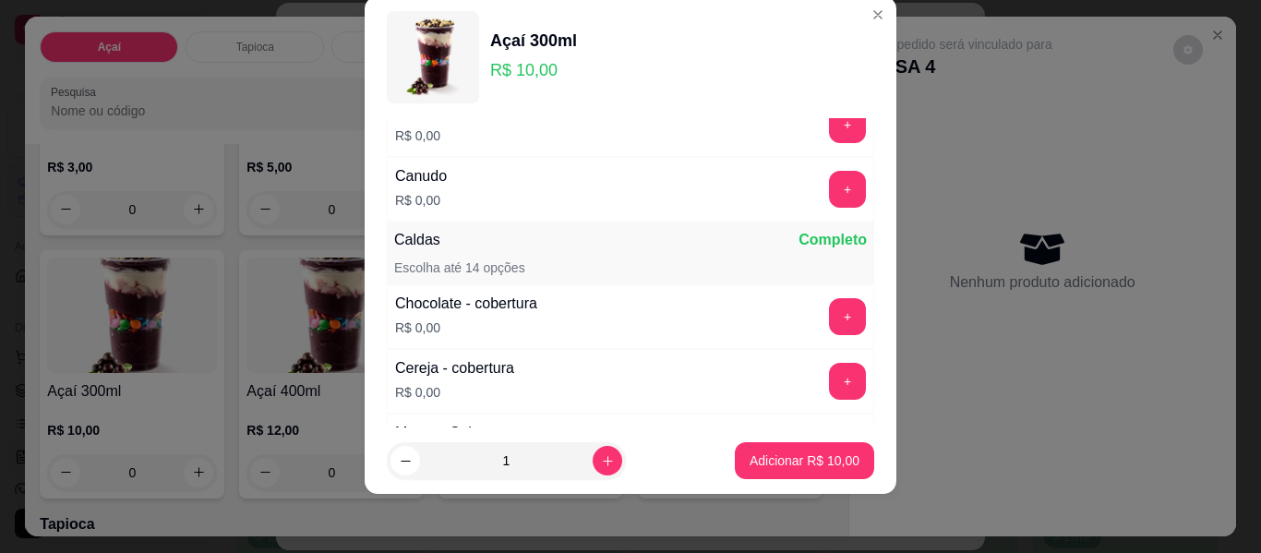
scroll to position [980, 0]
click at [829, 321] on button "+" at bounding box center [847, 314] width 37 height 37
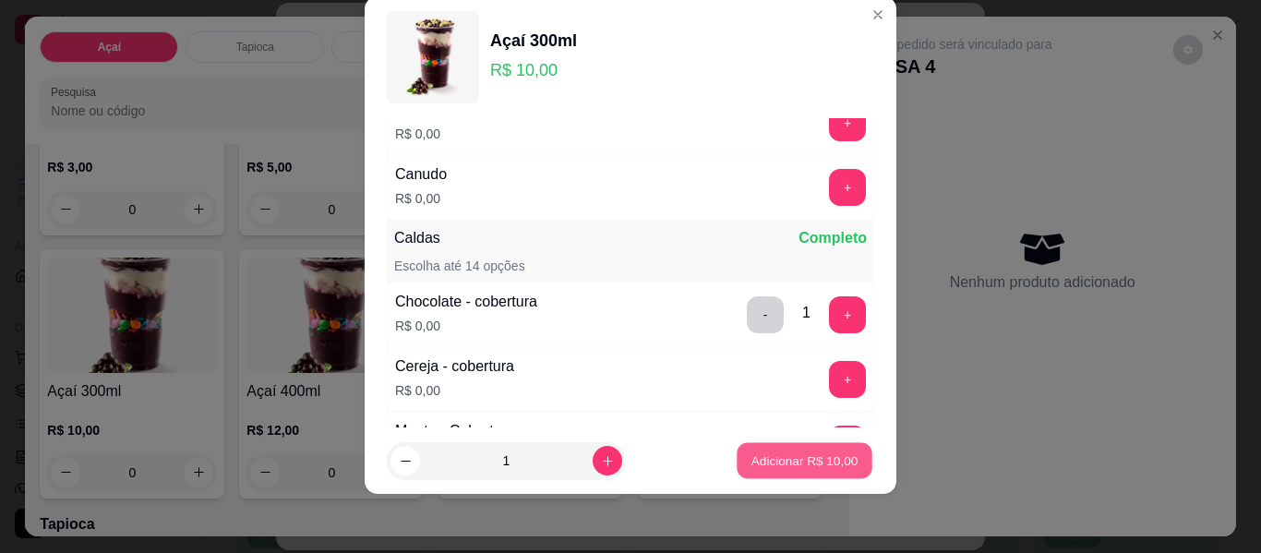
click at [775, 463] on p "Adicionar R$ 10,00" at bounding box center [804, 460] width 107 height 18
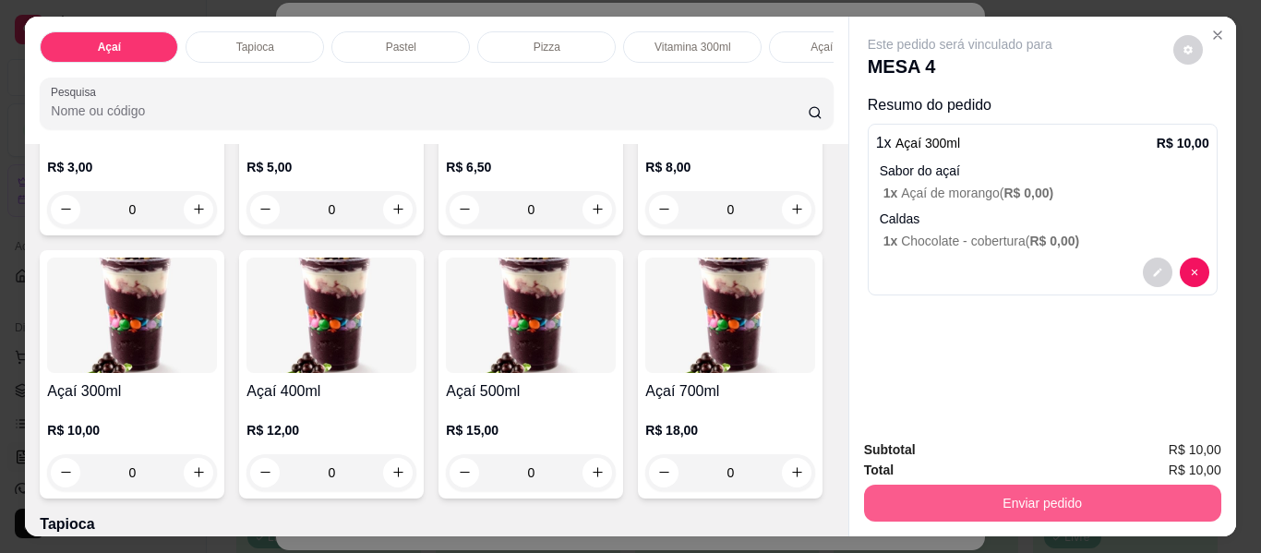
click at [1020, 497] on button "Enviar pedido" at bounding box center [1042, 503] width 357 height 37
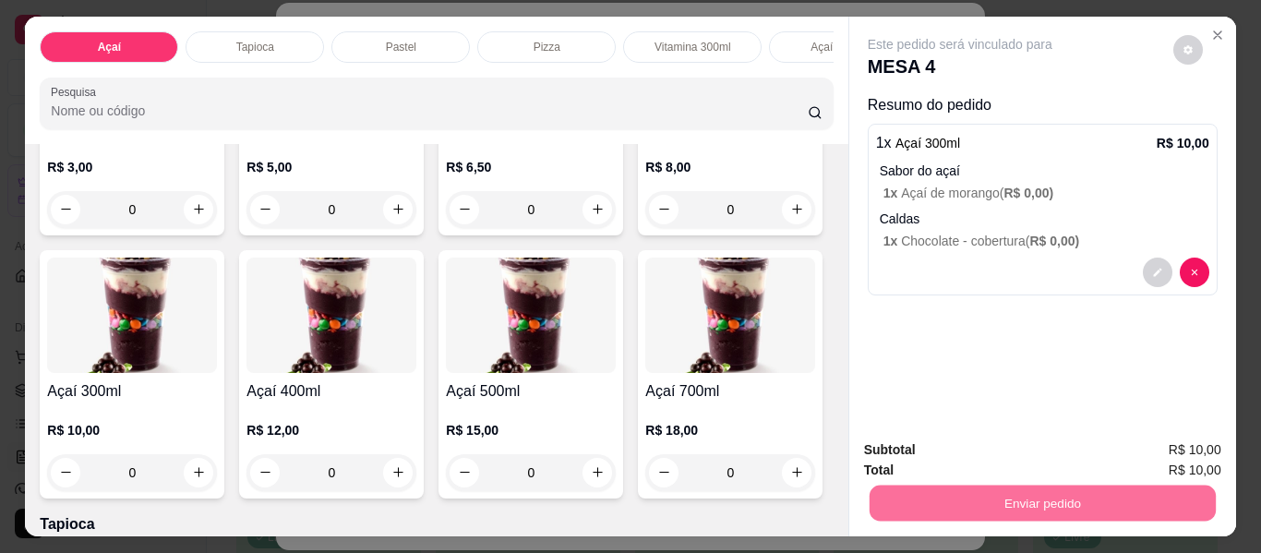
click at [1146, 455] on button "Enviar pedido" at bounding box center [1173, 450] width 104 height 35
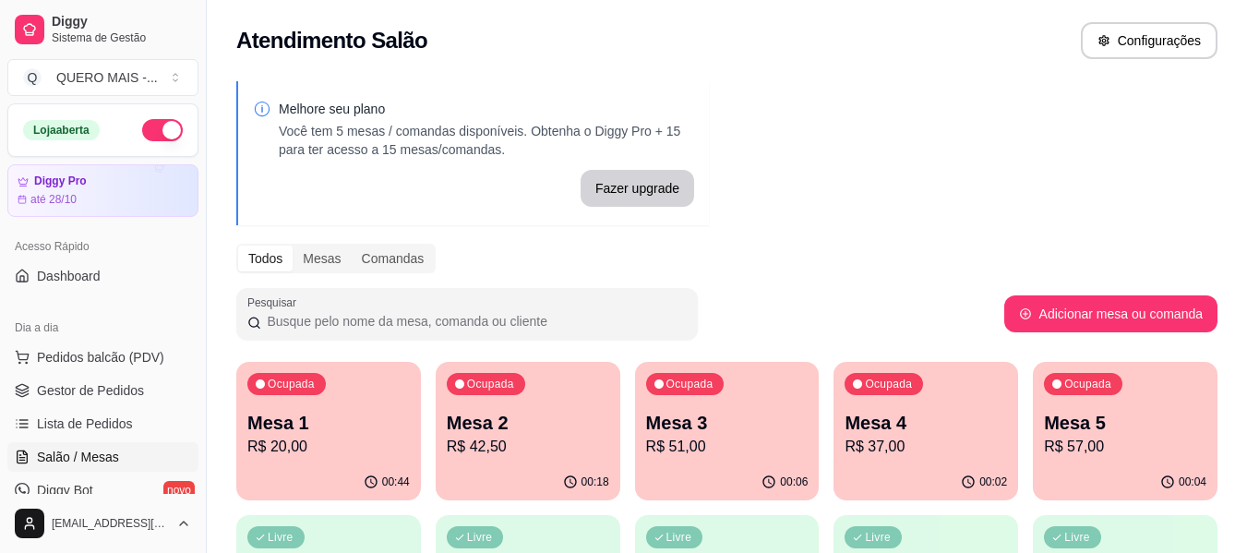
click at [340, 476] on div "00:44" at bounding box center [328, 482] width 185 height 36
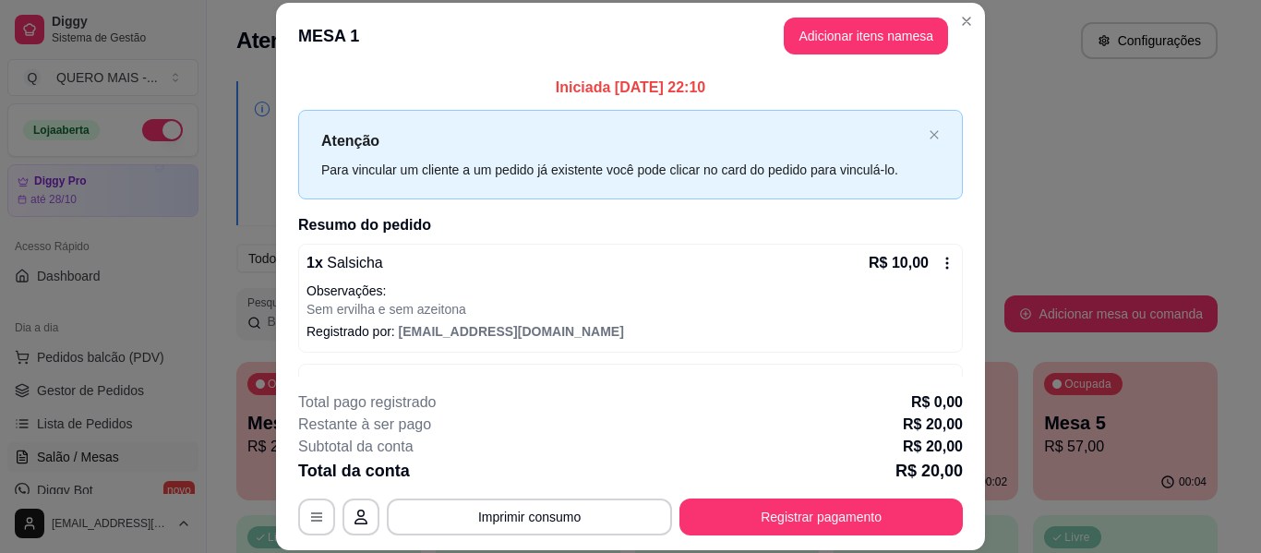
scroll to position [135, 0]
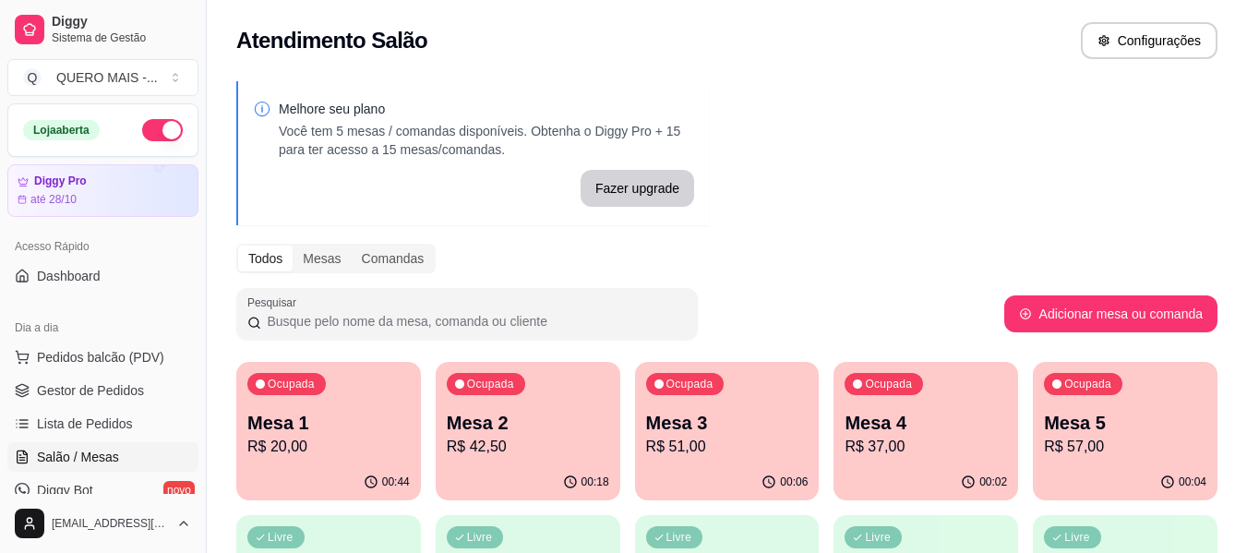
click at [898, 466] on div "00:02" at bounding box center [926, 482] width 185 height 36
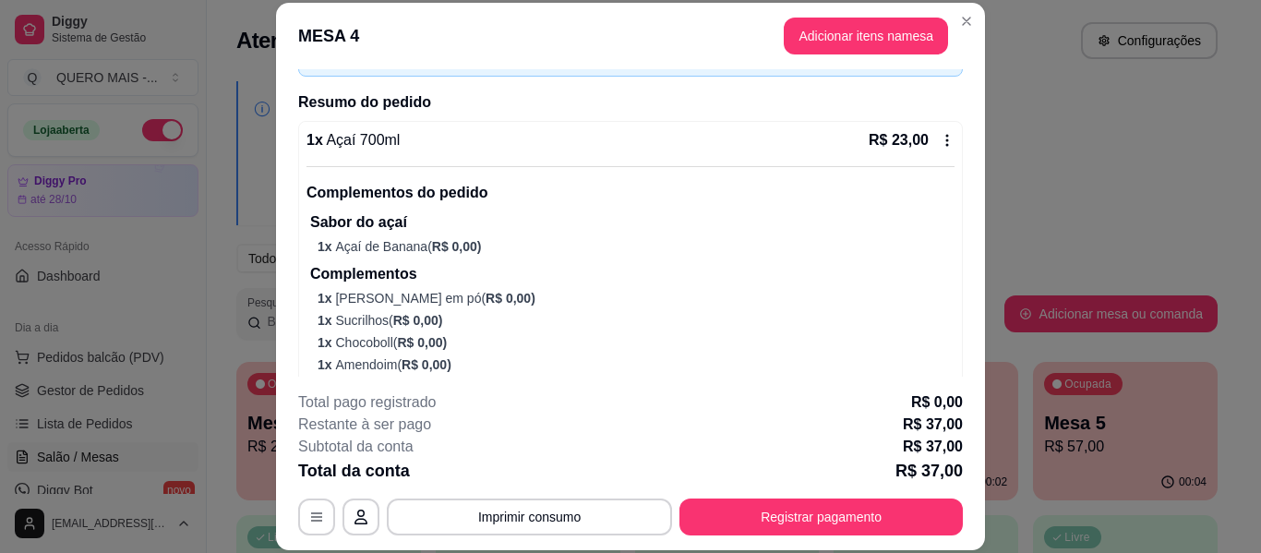
scroll to position [369, 0]
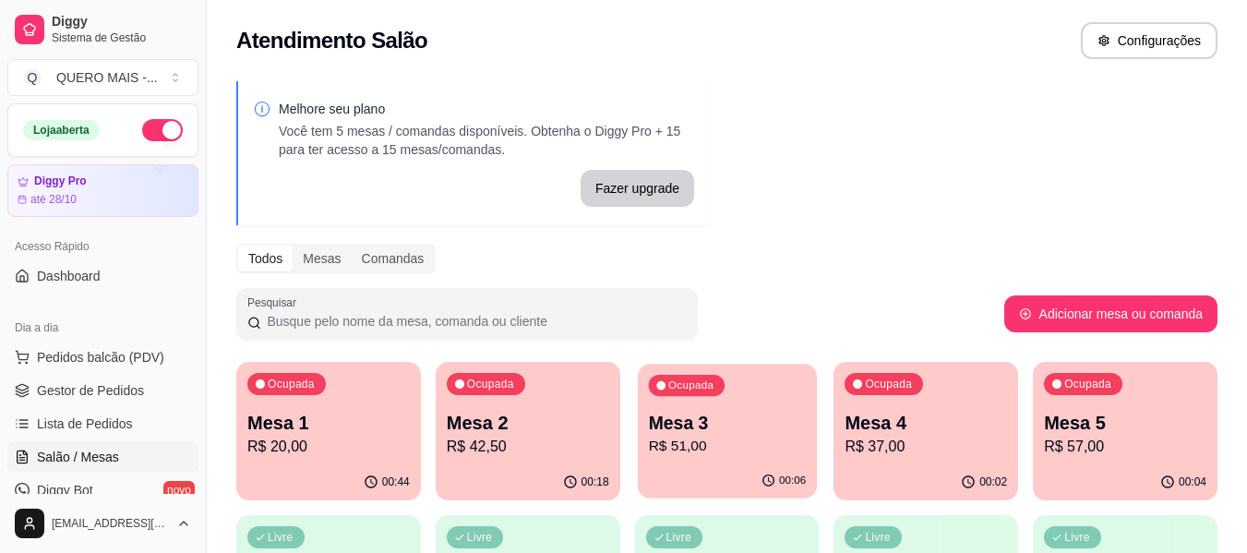
click at [716, 461] on div "Ocupada Mesa 3 R$ 51,00" at bounding box center [727, 414] width 179 height 100
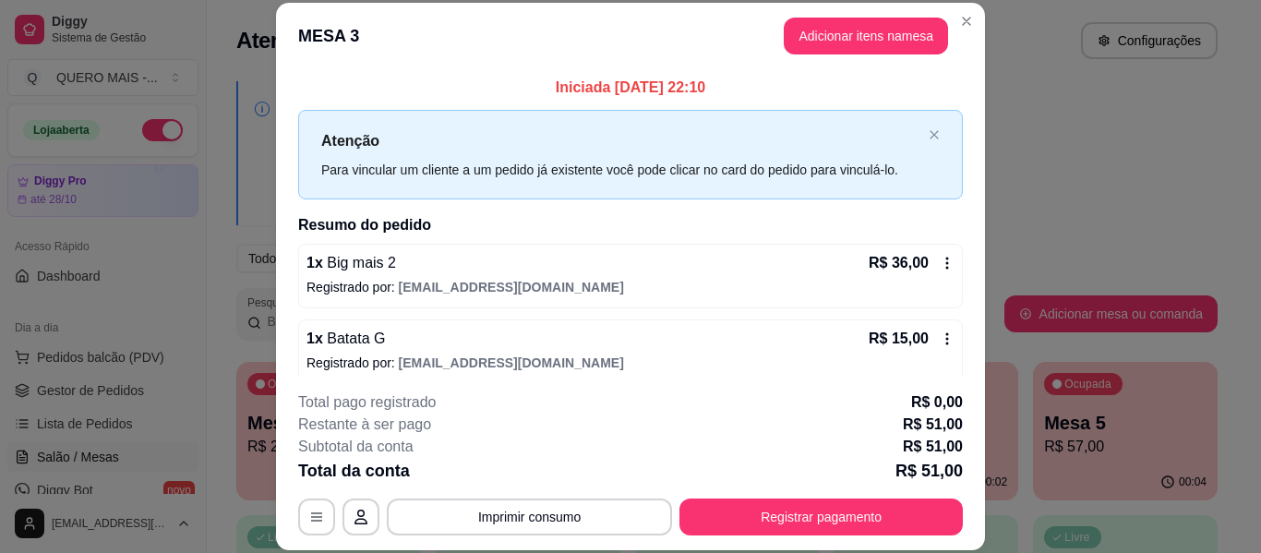
scroll to position [15, 0]
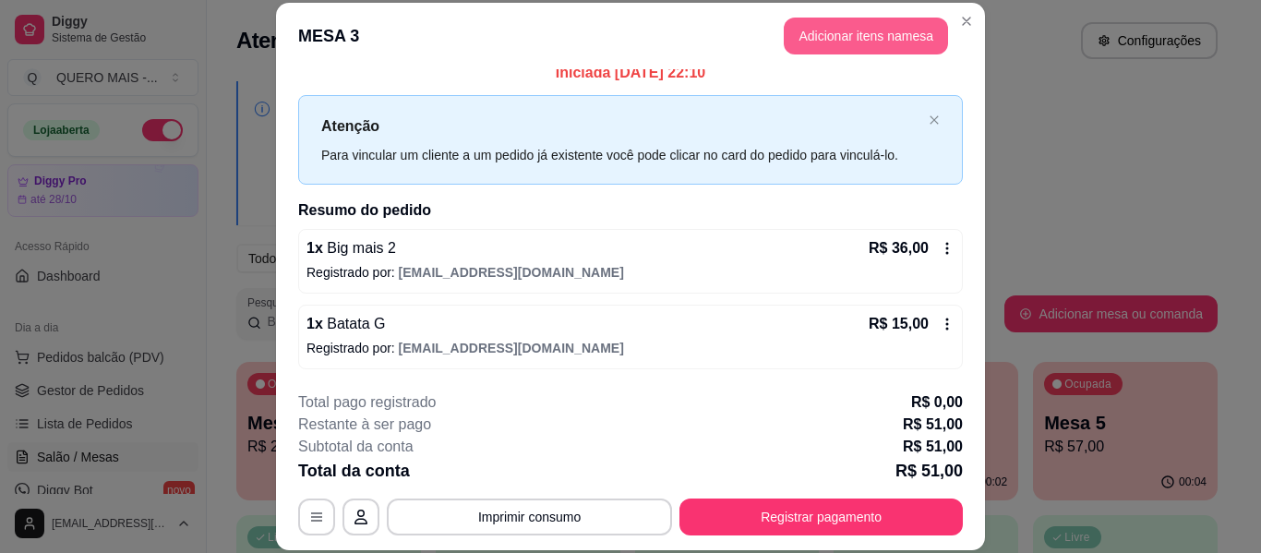
click at [841, 14] on header "MESA 3 Adicionar itens na mesa" at bounding box center [630, 36] width 709 height 66
click at [841, 31] on button "Adicionar itens na mesa" at bounding box center [866, 36] width 159 height 36
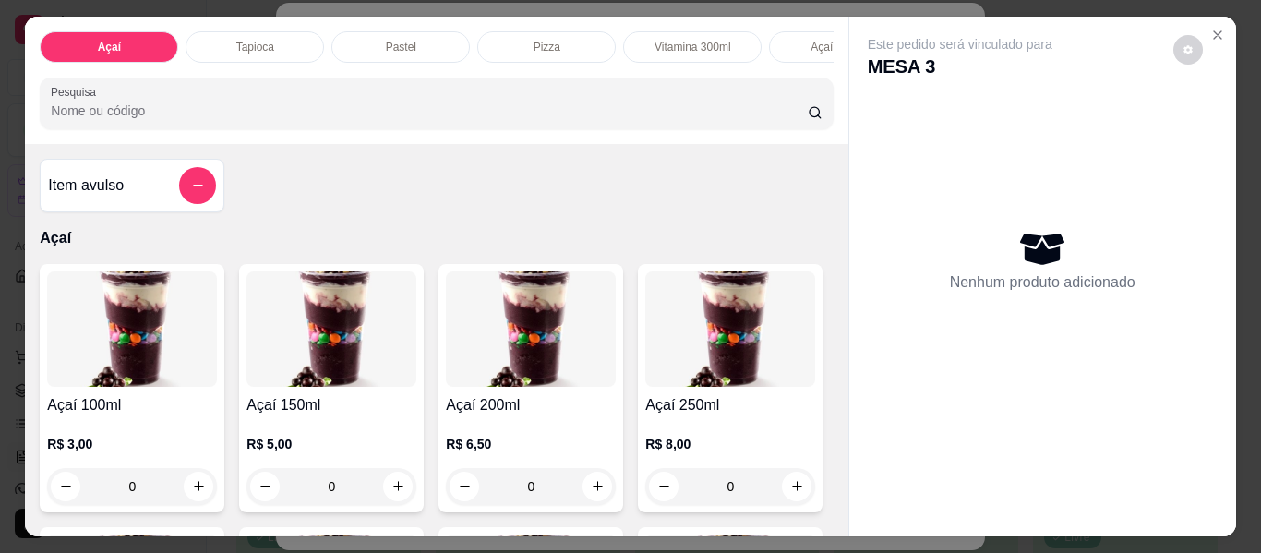
click at [515, 50] on div "Pizza" at bounding box center [546, 46] width 138 height 31
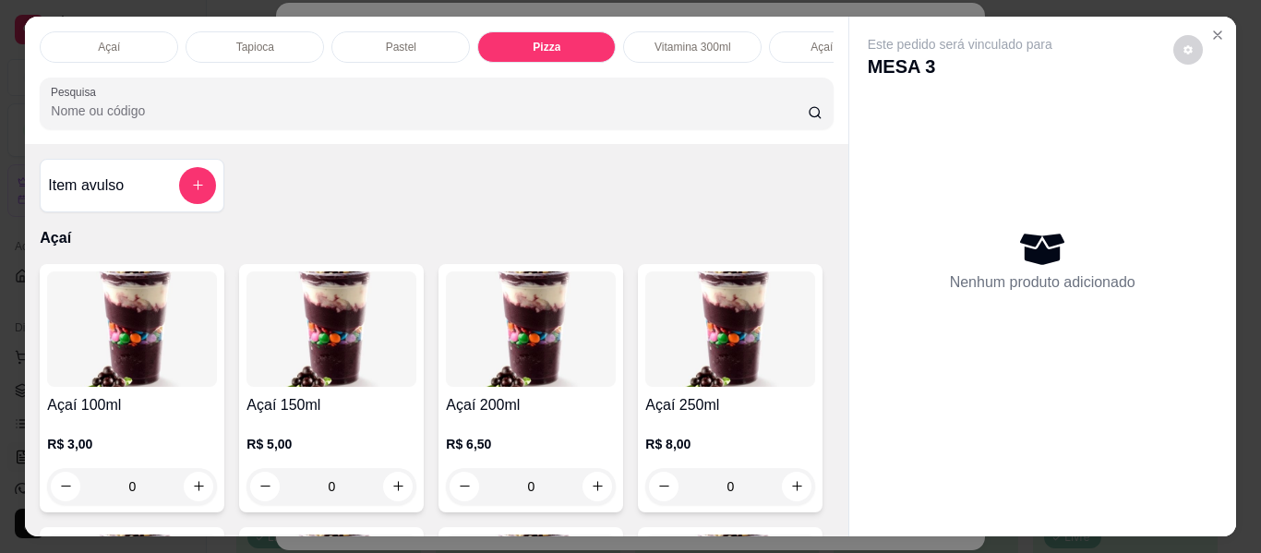
scroll to position [50, 0]
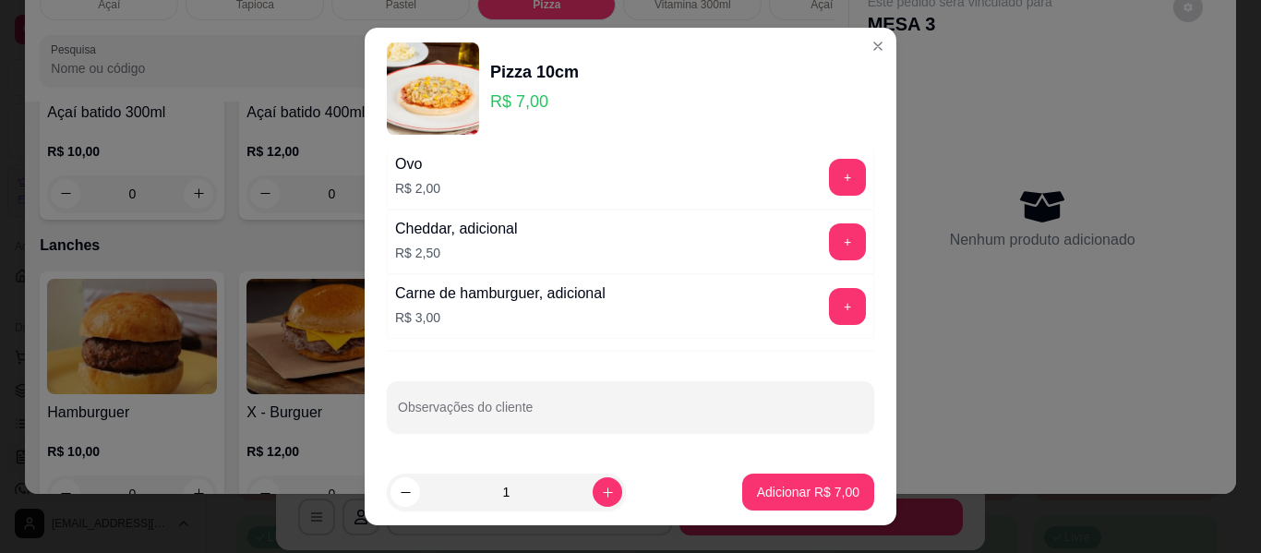
scroll to position [31, 0]
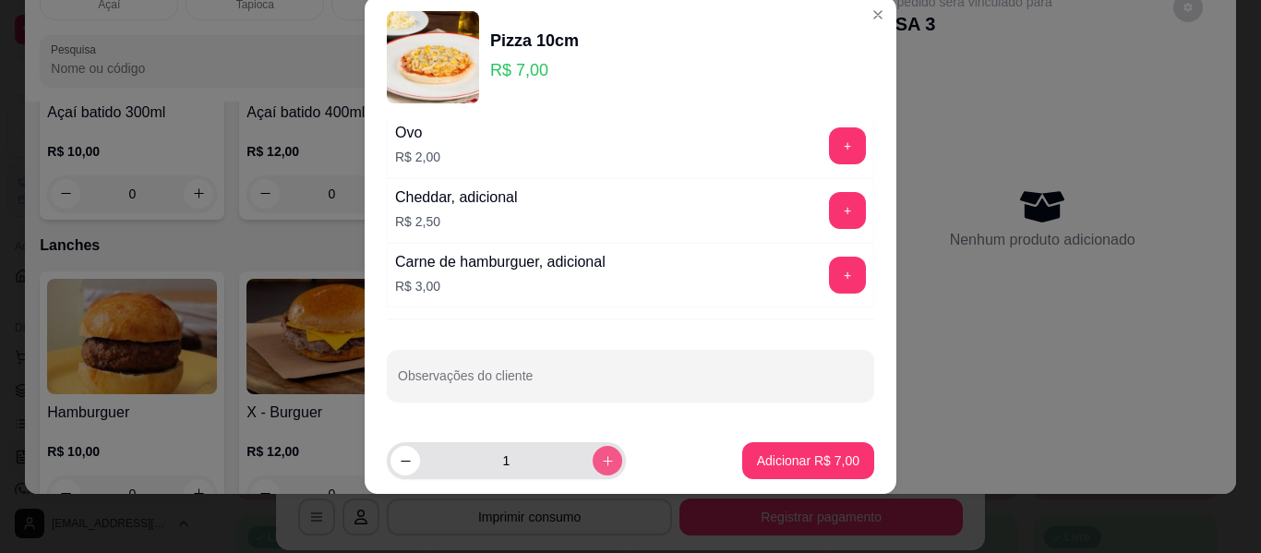
click at [601, 459] on icon "increase-product-quantity" at bounding box center [608, 461] width 14 height 14
type input "2"
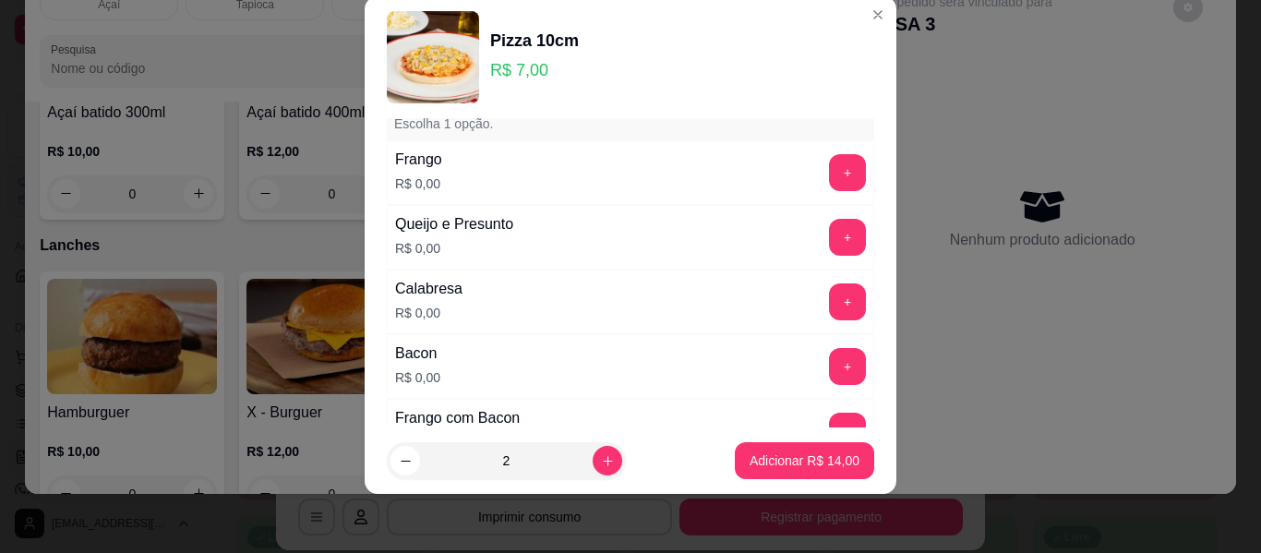
scroll to position [0, 0]
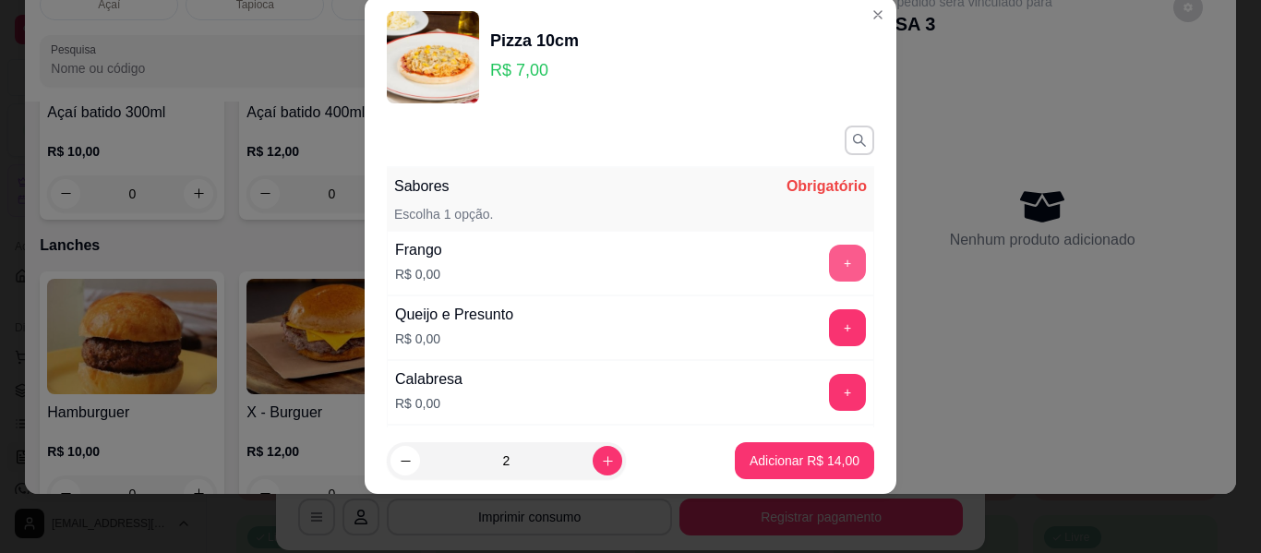
click at [829, 260] on button "+" at bounding box center [847, 263] width 37 height 37
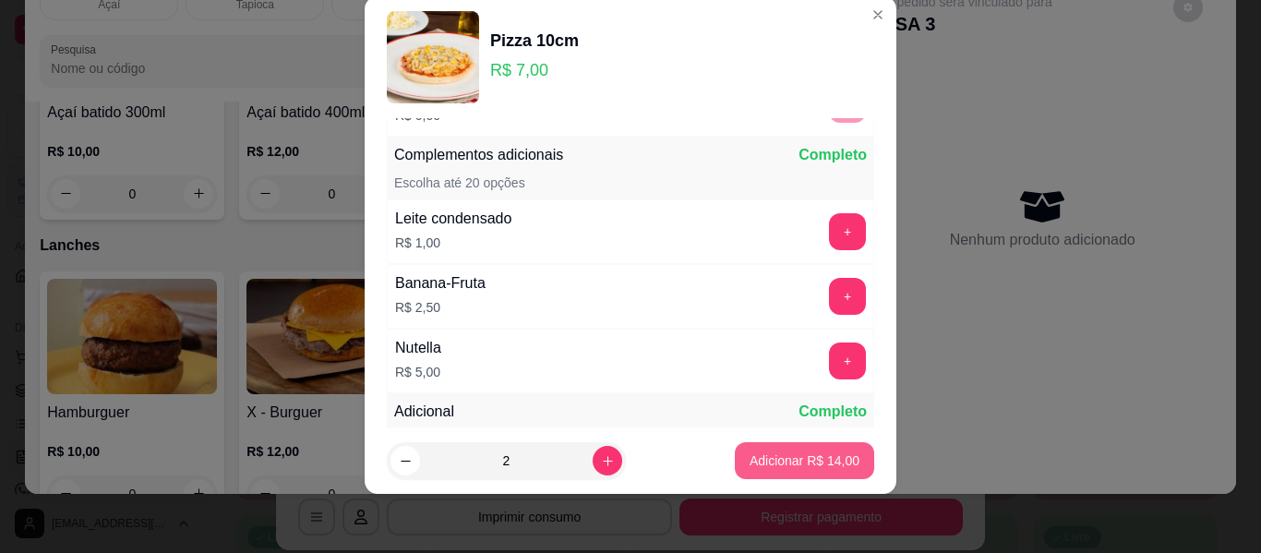
scroll to position [436, 0]
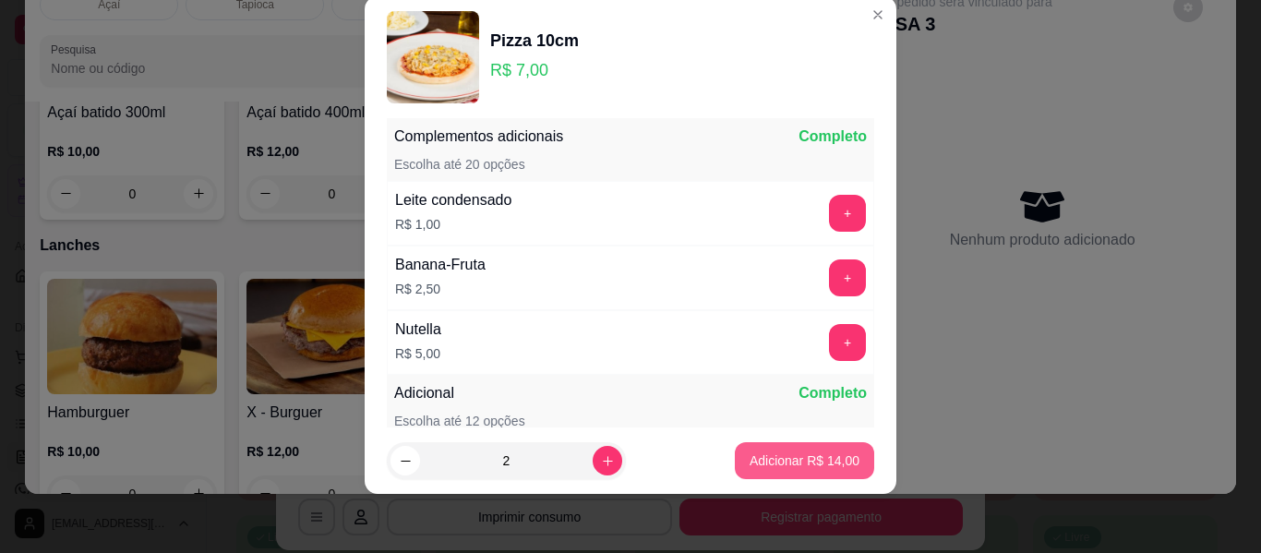
click at [750, 457] on p "Adicionar R$ 14,00" at bounding box center [805, 460] width 110 height 18
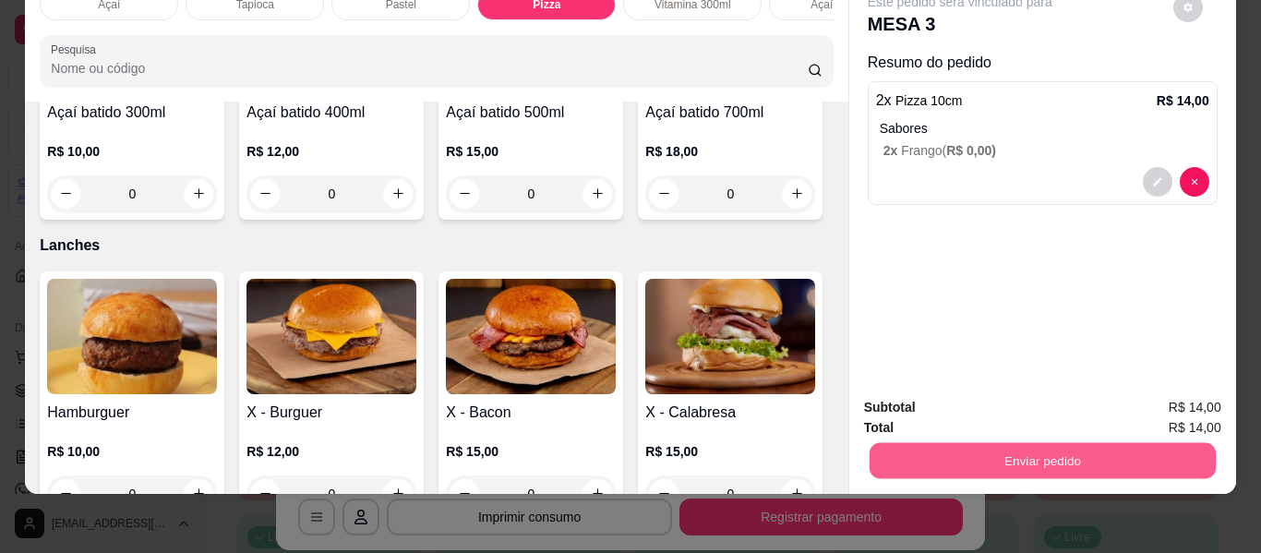
click at [1037, 443] on button "Enviar pedido" at bounding box center [1042, 461] width 346 height 36
click at [1160, 402] on button "Enviar pedido" at bounding box center [1174, 401] width 102 height 34
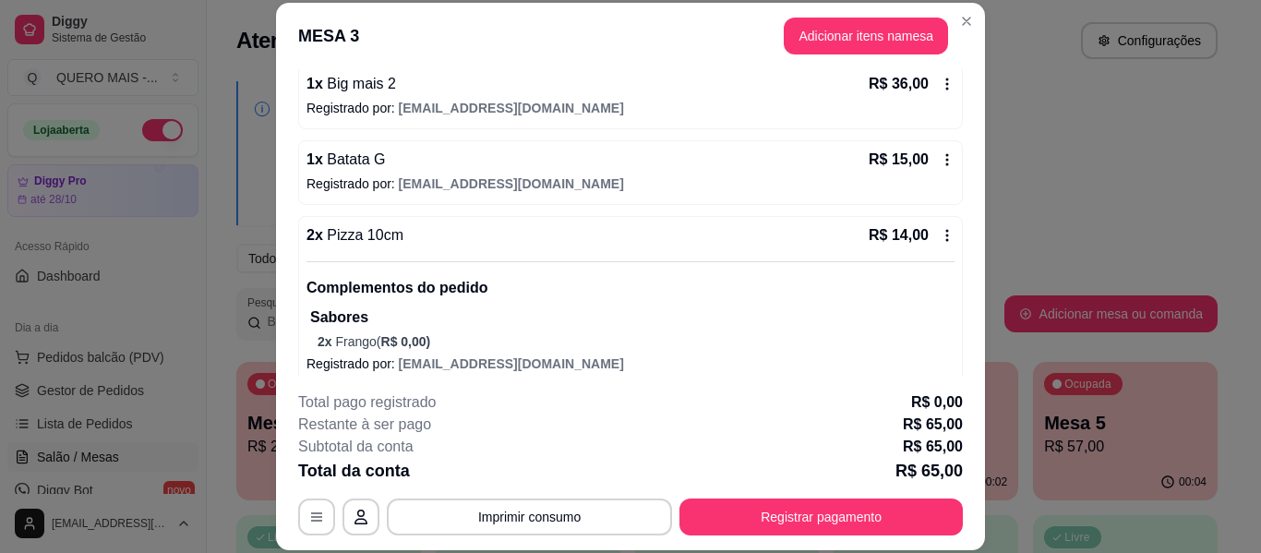
scroll to position [185, 0]
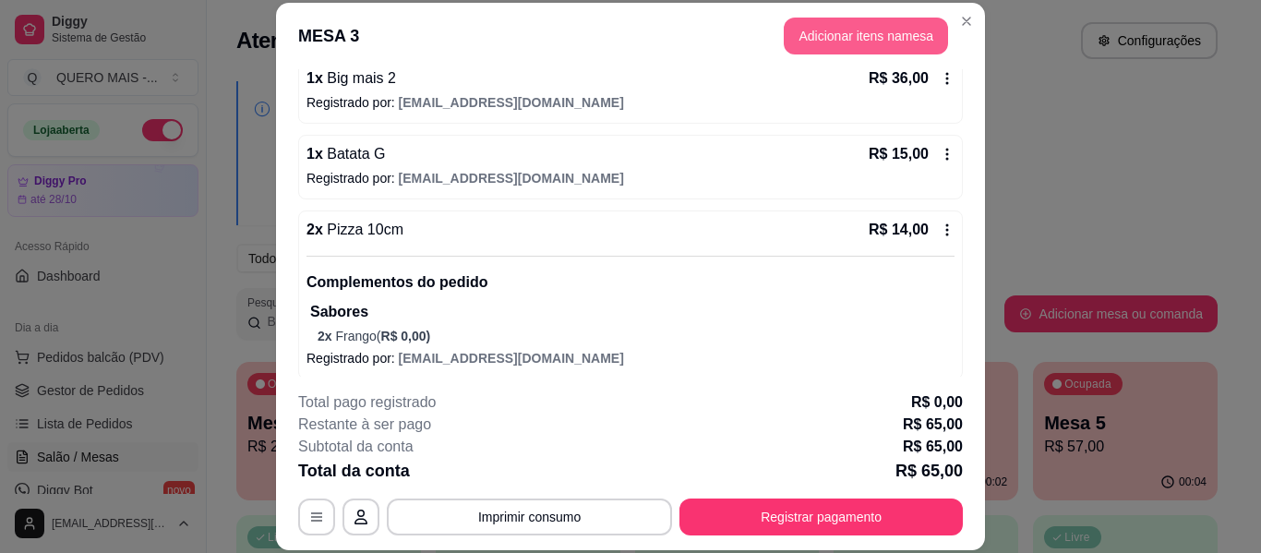
click at [829, 41] on button "Adicionar itens na mesa" at bounding box center [866, 36] width 164 height 37
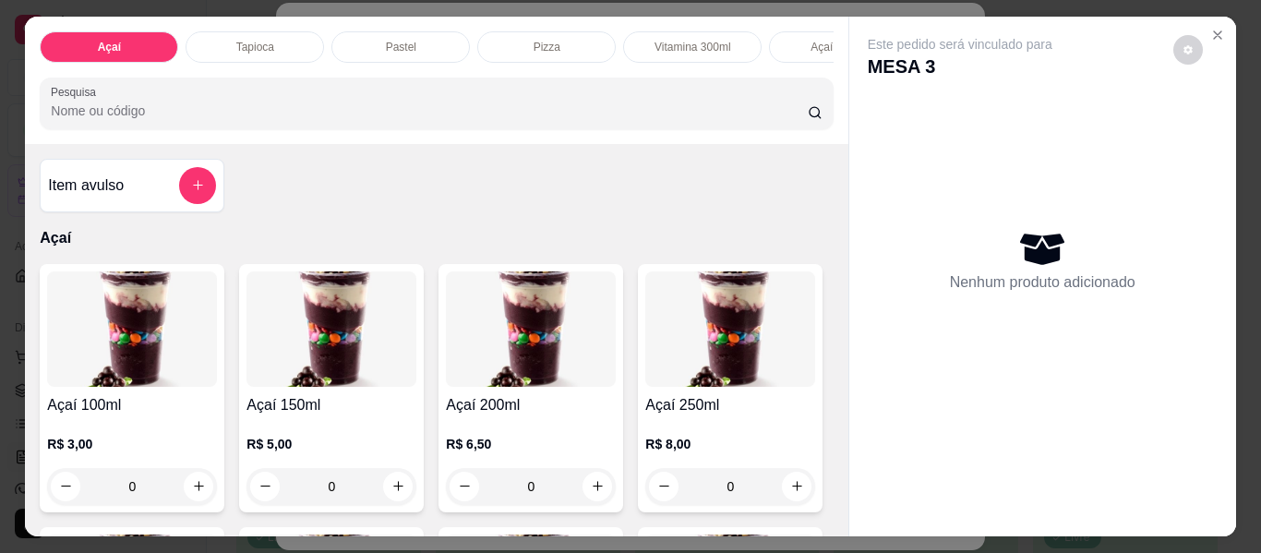
click at [192, 192] on icon "add-separate-item" at bounding box center [198, 185] width 14 height 14
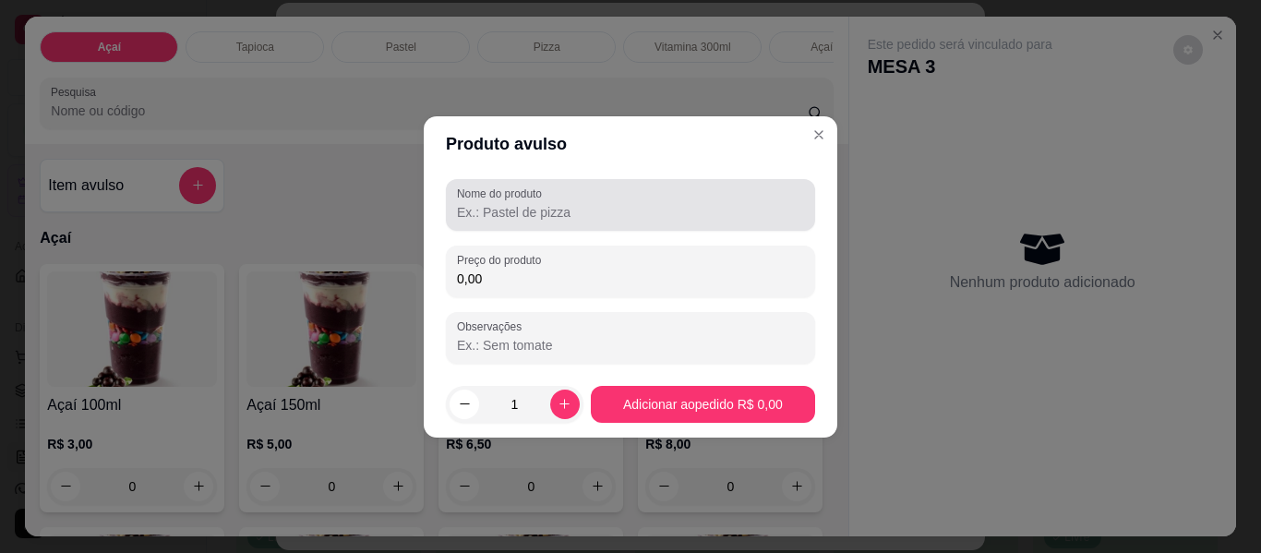
click at [586, 215] on input "Nome do produto" at bounding box center [630, 212] width 347 height 18
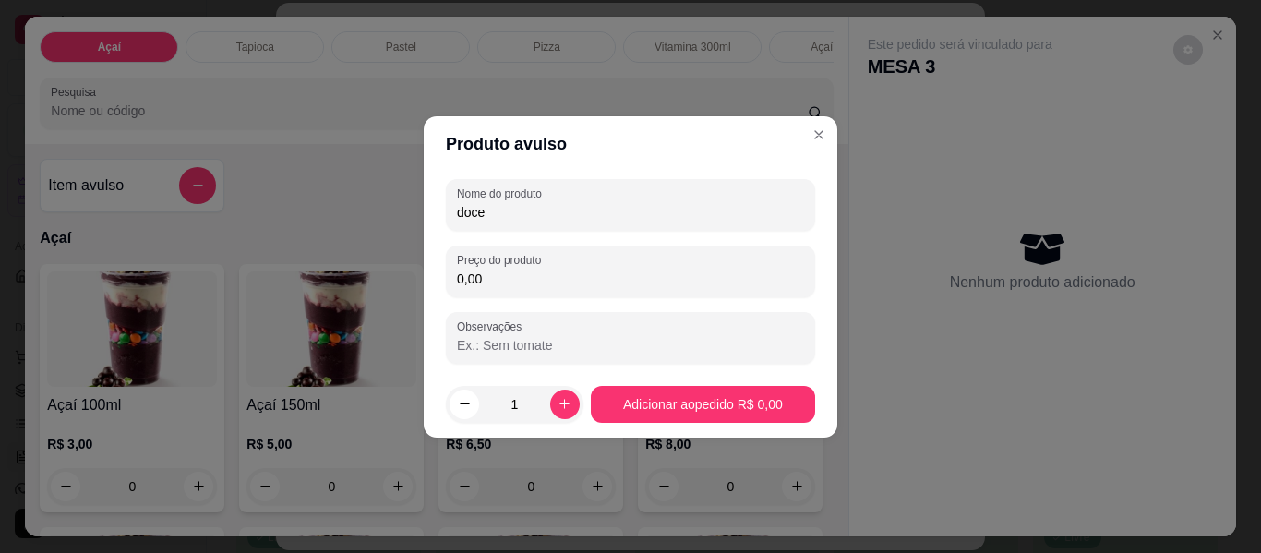
type input "doce"
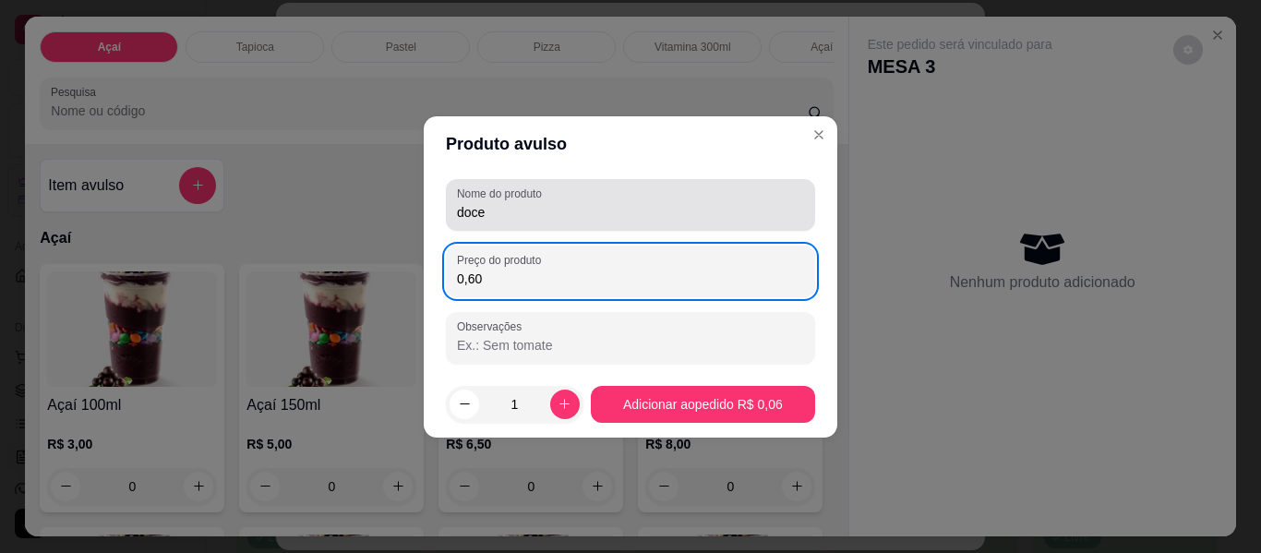
type input "6,00"
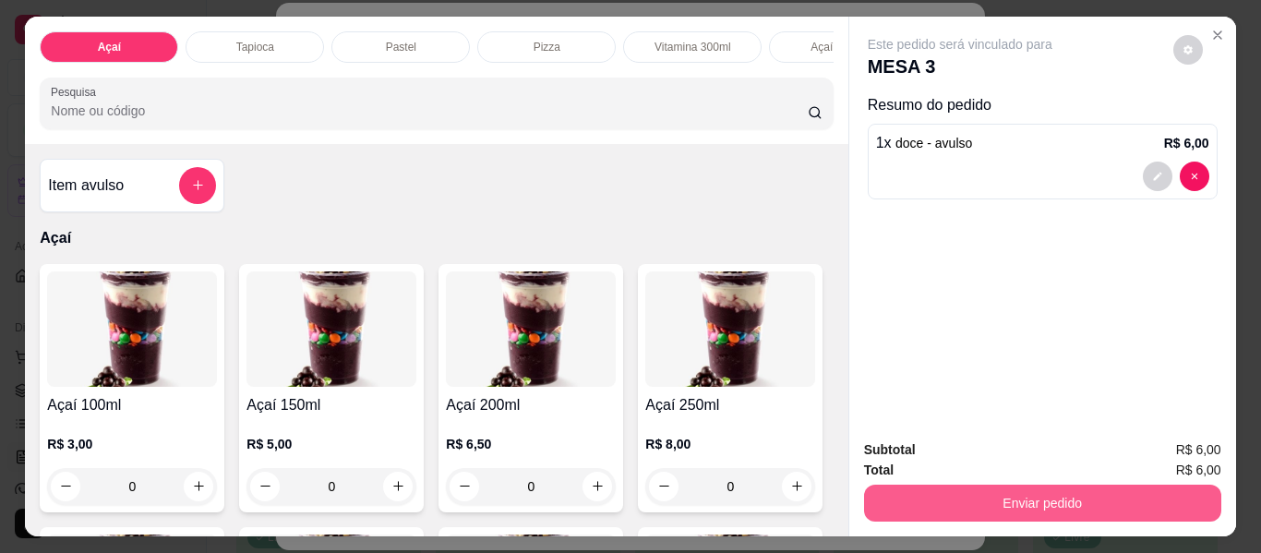
click at [1037, 497] on button "Enviar pedido" at bounding box center [1042, 503] width 357 height 37
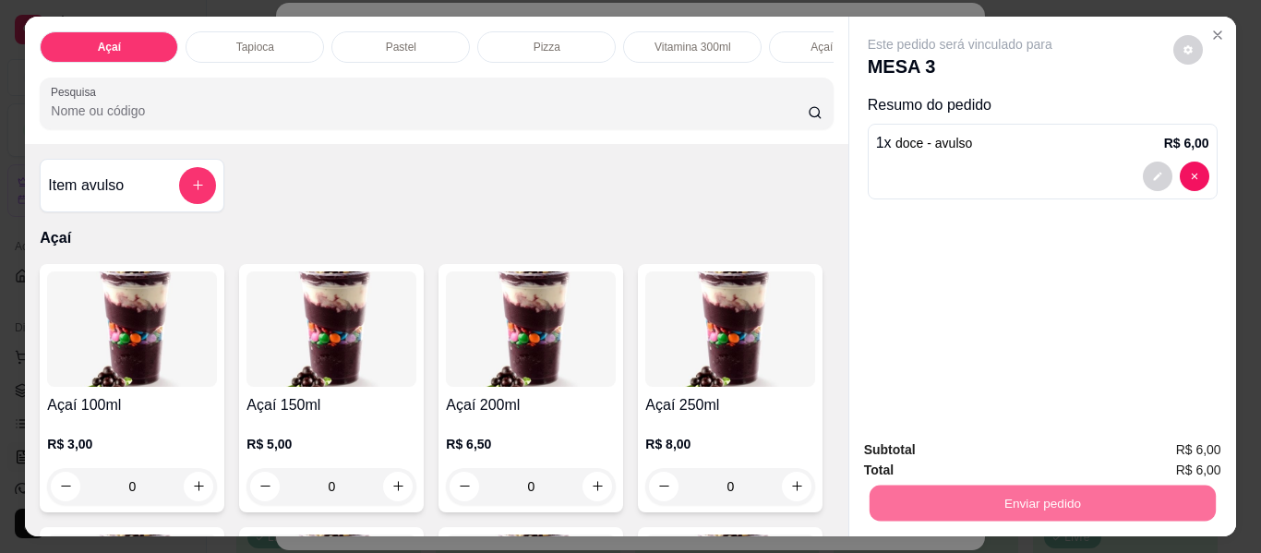
click at [1171, 443] on button "Enviar pedido" at bounding box center [1173, 450] width 104 height 35
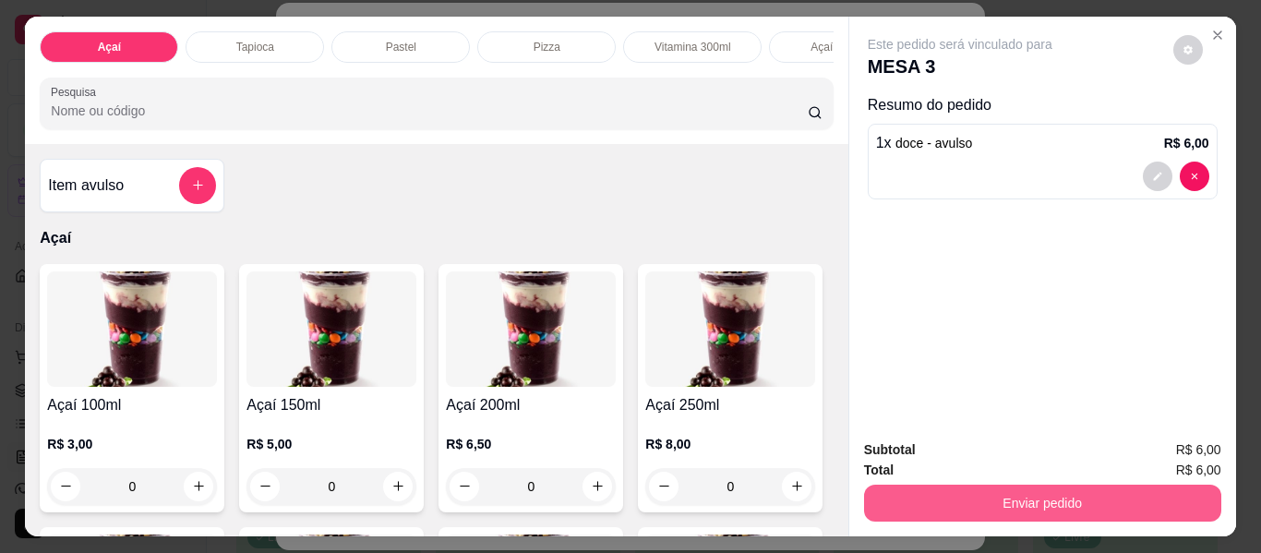
click at [979, 498] on button "Enviar pedido" at bounding box center [1042, 503] width 357 height 37
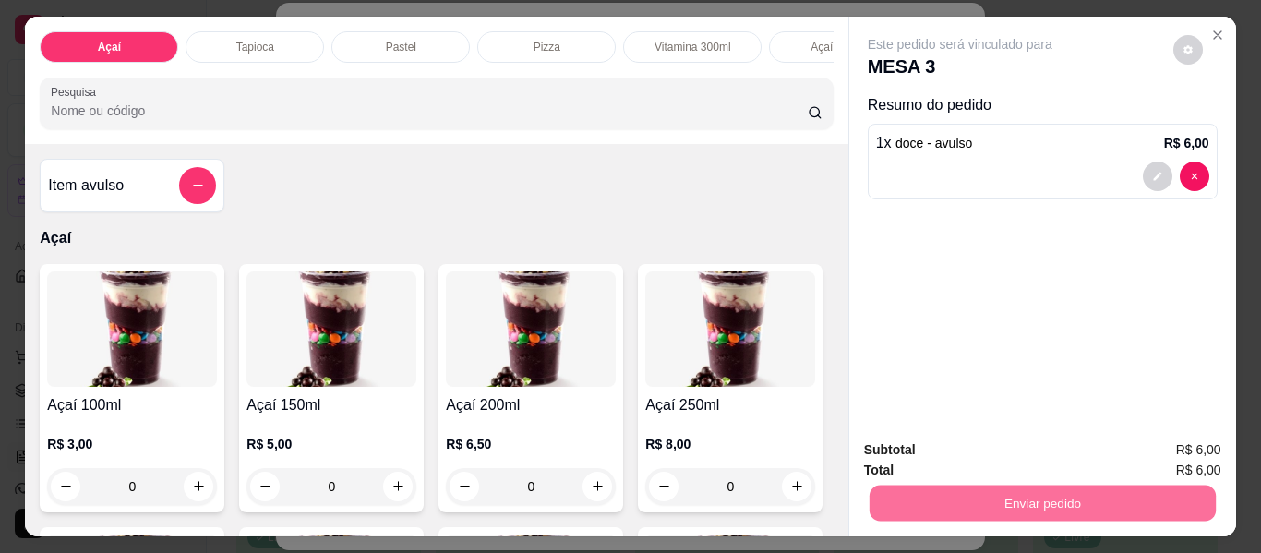
click at [1165, 457] on button "Enviar pedido" at bounding box center [1173, 451] width 104 height 35
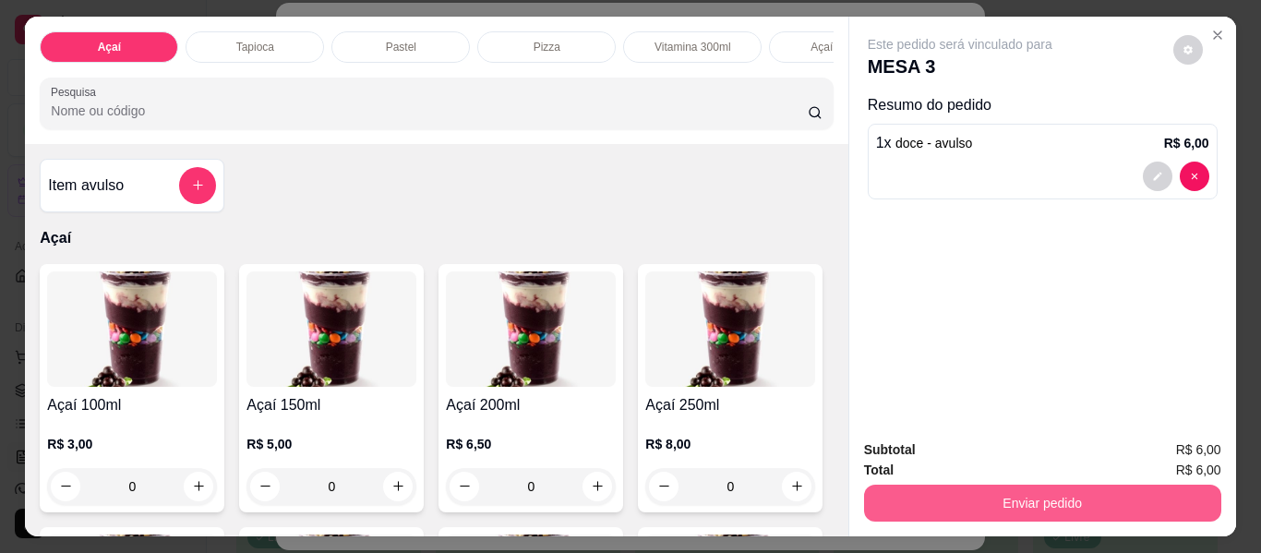
click at [1016, 502] on button "Enviar pedido" at bounding box center [1042, 503] width 357 height 37
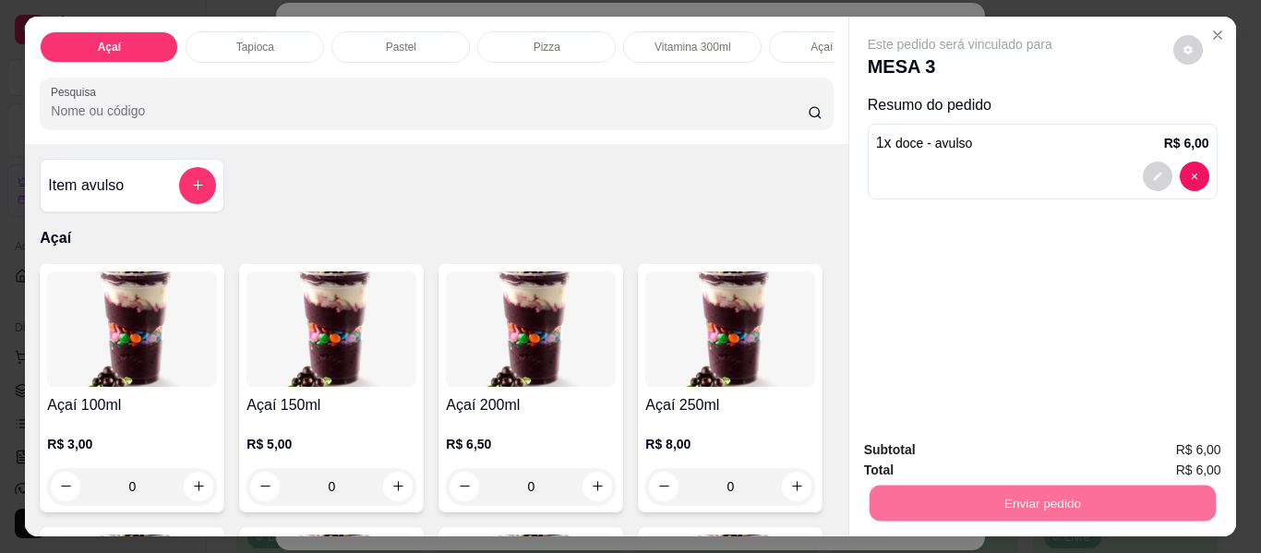
click at [1156, 443] on button "Enviar pedido" at bounding box center [1173, 450] width 104 height 35
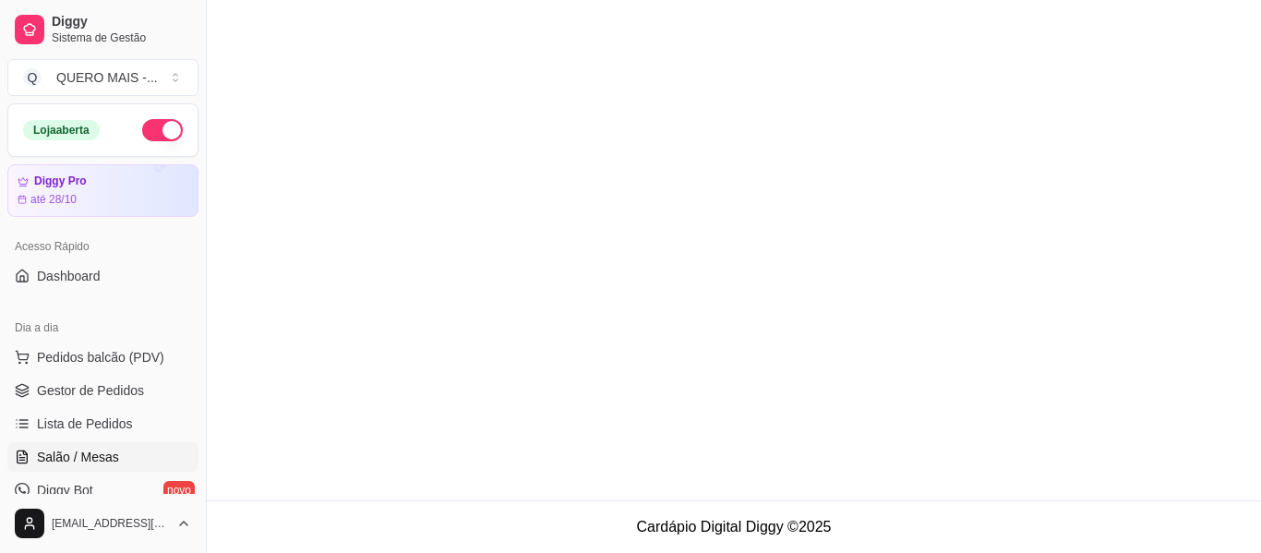
click at [106, 461] on span "Salão / Mesas" at bounding box center [78, 457] width 82 height 18
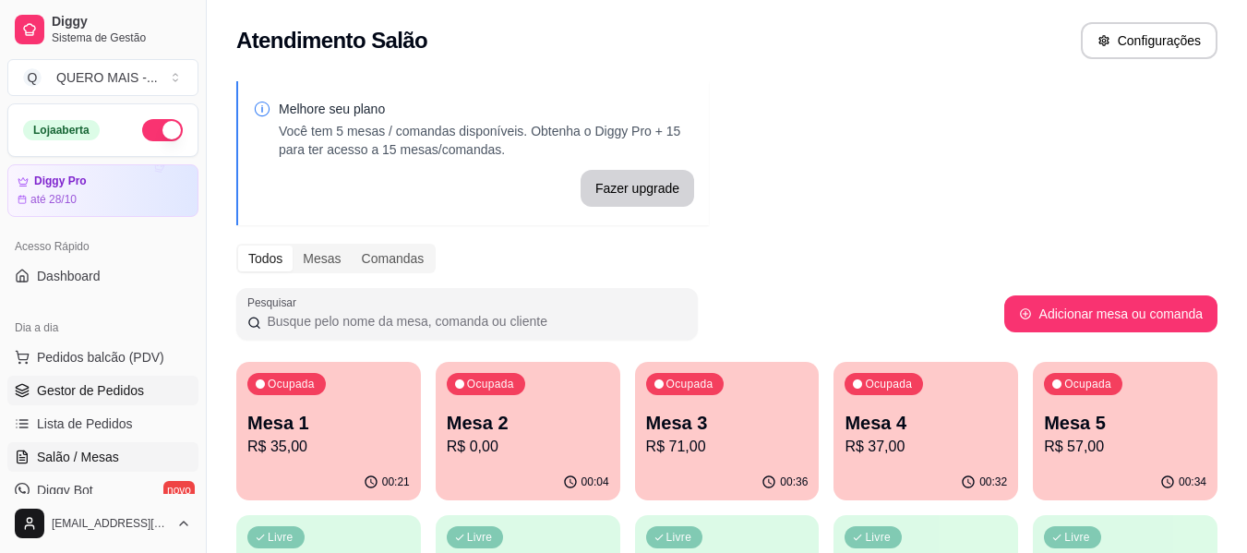
click at [80, 394] on span "Gestor de Pedidos" at bounding box center [90, 390] width 107 height 18
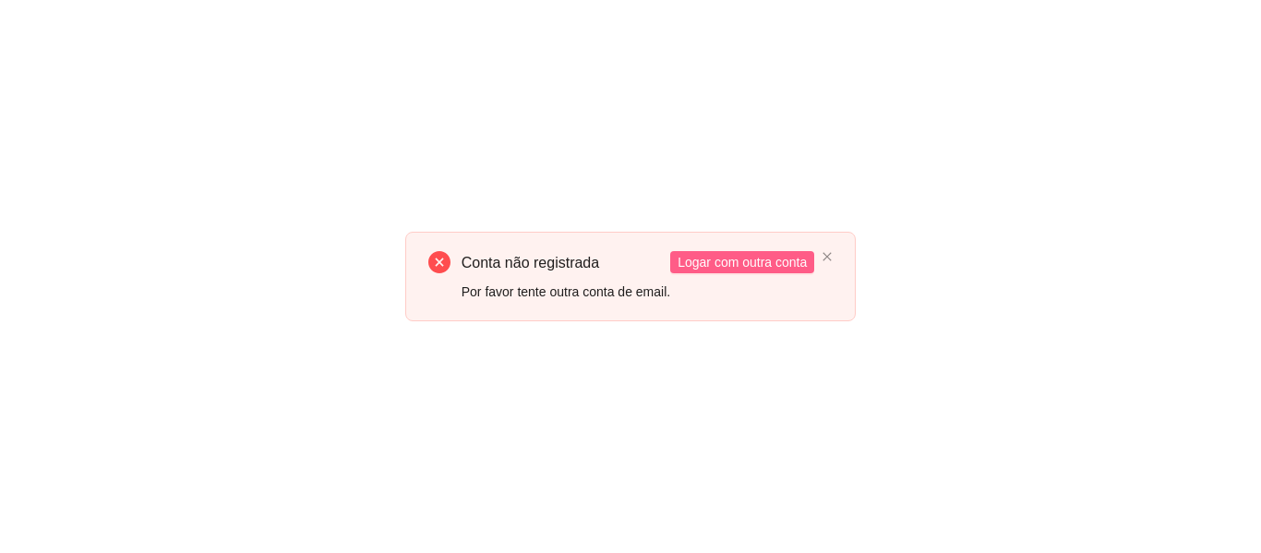
click at [685, 256] on span "Logar com outra conta" at bounding box center [742, 262] width 129 height 20
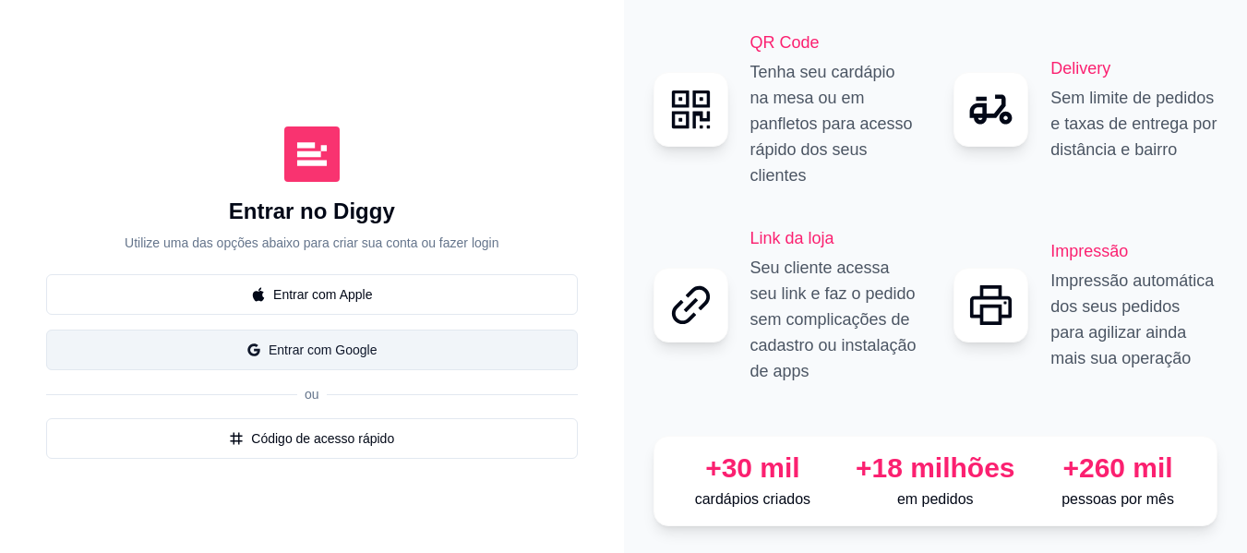
click at [342, 339] on button "Entrar com Google" at bounding box center [312, 350] width 532 height 41
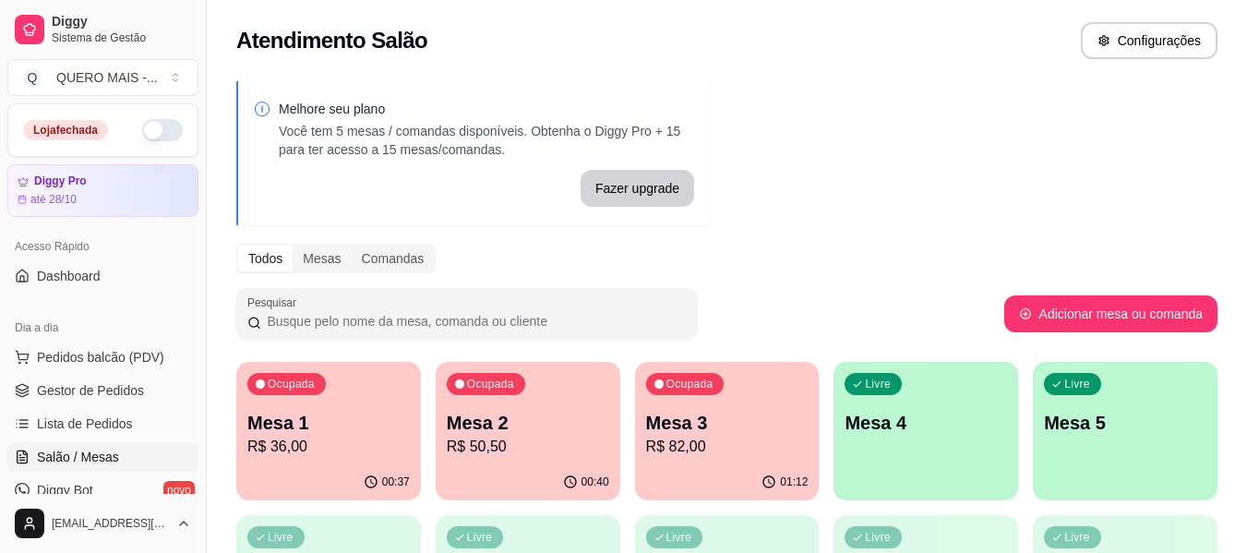
click at [323, 460] on div "Ocupada Mesa 1 R$ 36,00" at bounding box center [328, 413] width 185 height 102
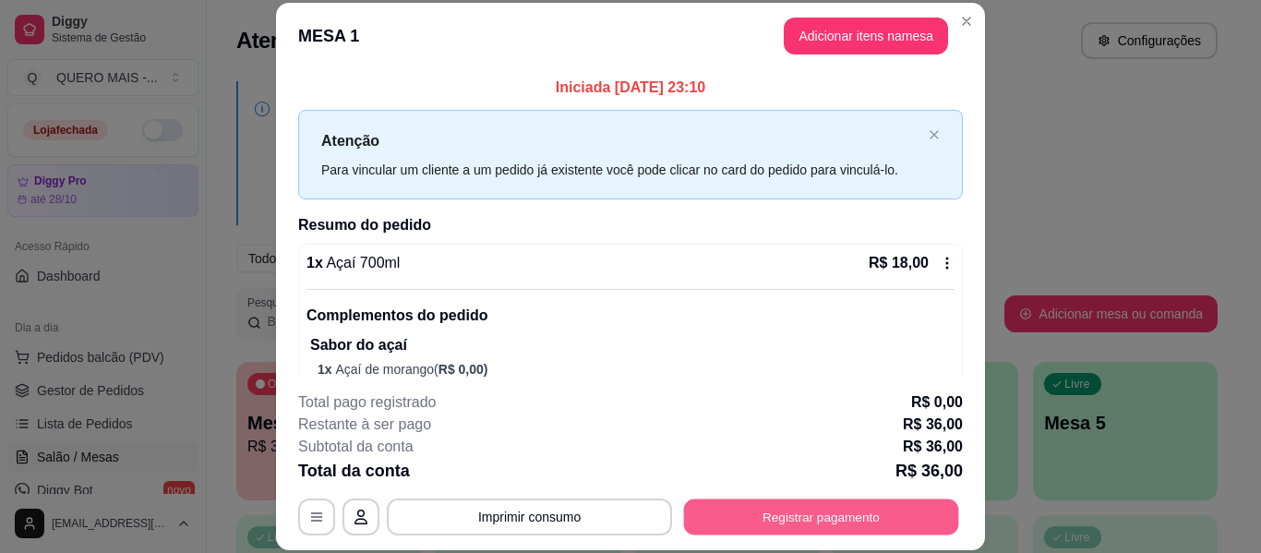
click at [744, 505] on button "Registrar pagamento" at bounding box center [821, 517] width 275 height 36
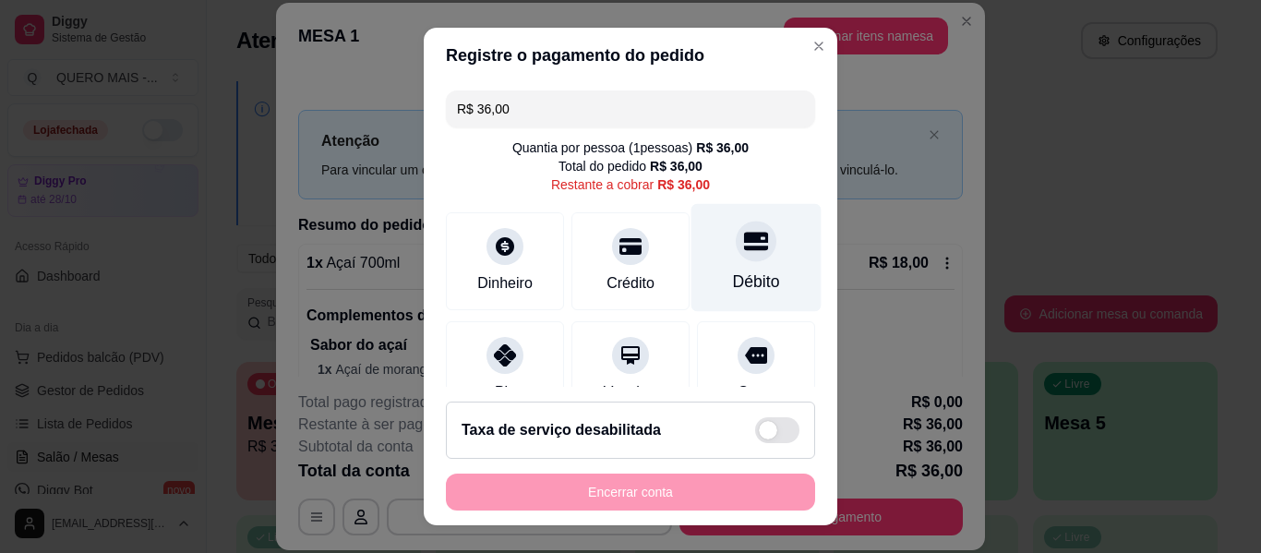
click at [733, 277] on div "Débito" at bounding box center [756, 282] width 47 height 24
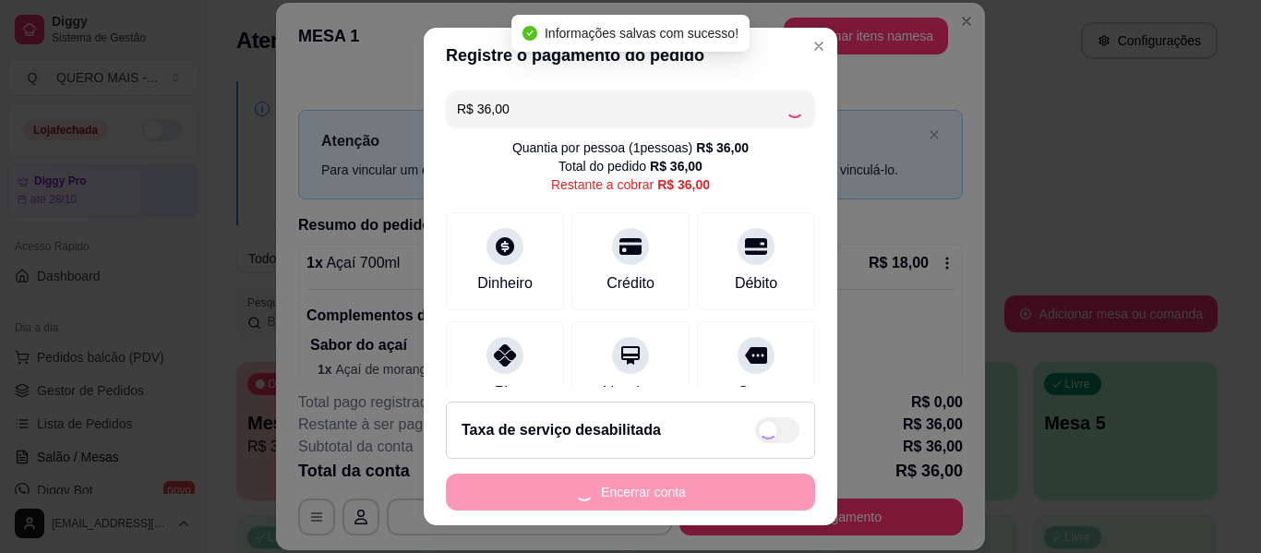
type input "R$ 0,00"
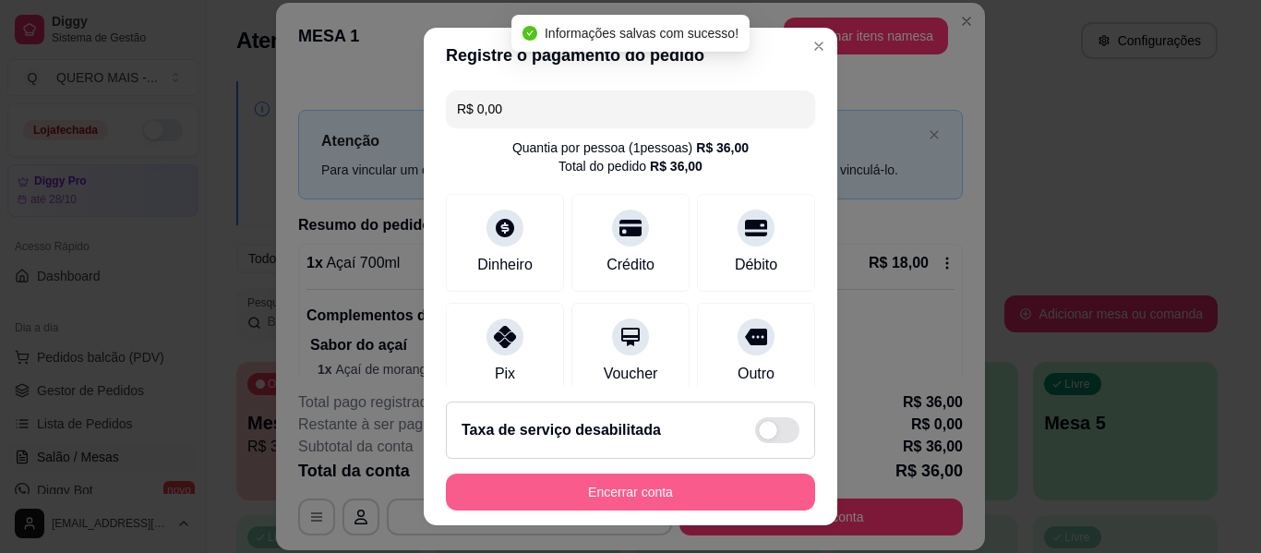
click at [619, 482] on button "Encerrar conta" at bounding box center [630, 492] width 369 height 37
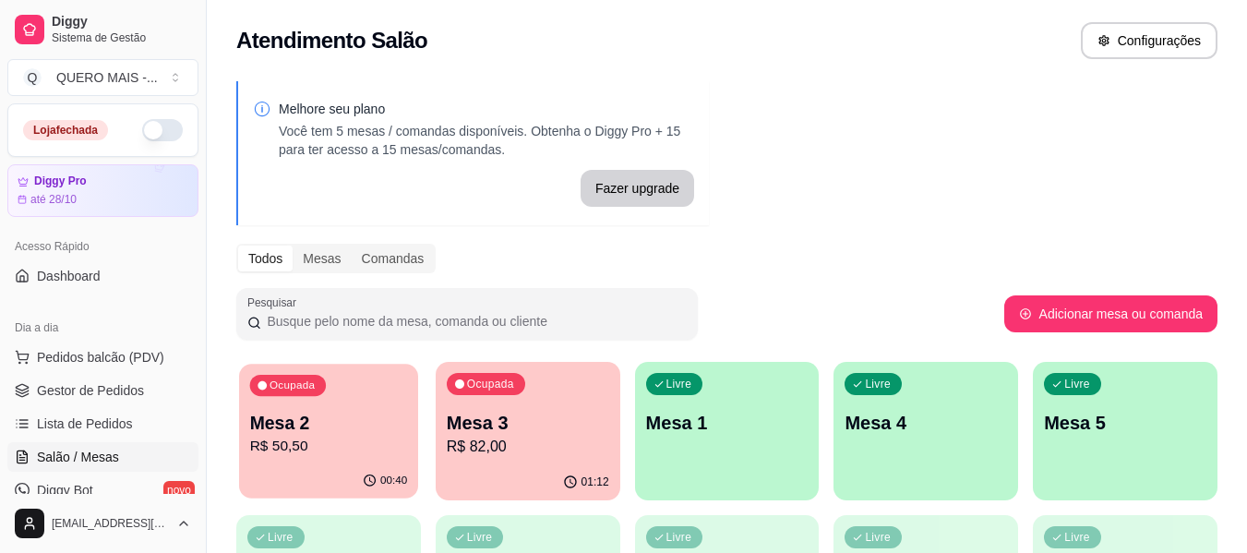
click at [291, 476] on div "00:40" at bounding box center [328, 480] width 179 height 35
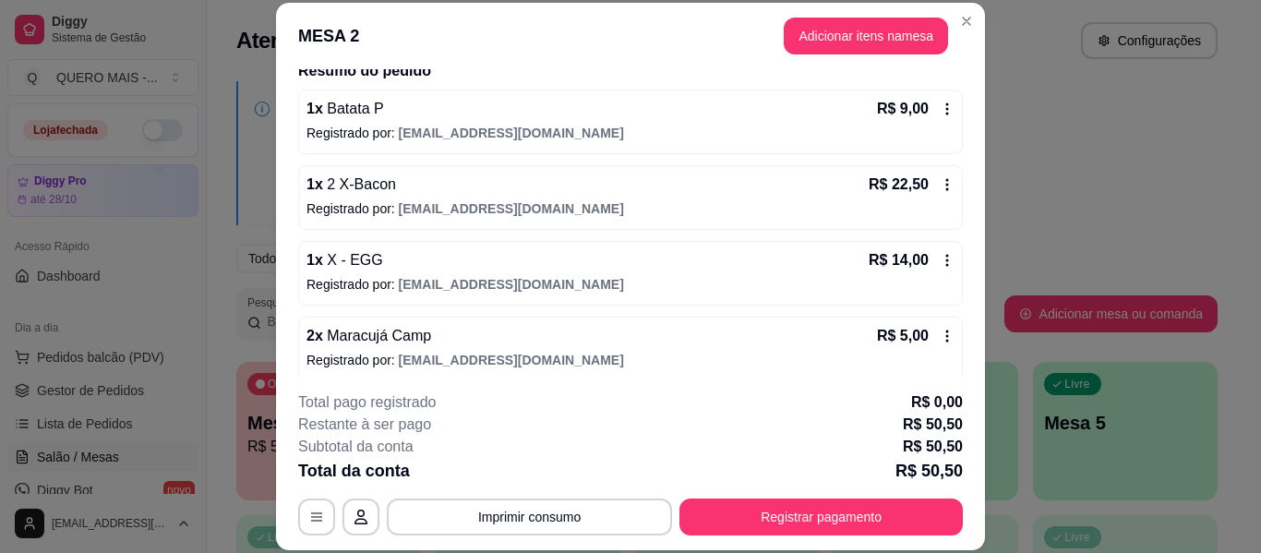
scroll to position [166, 0]
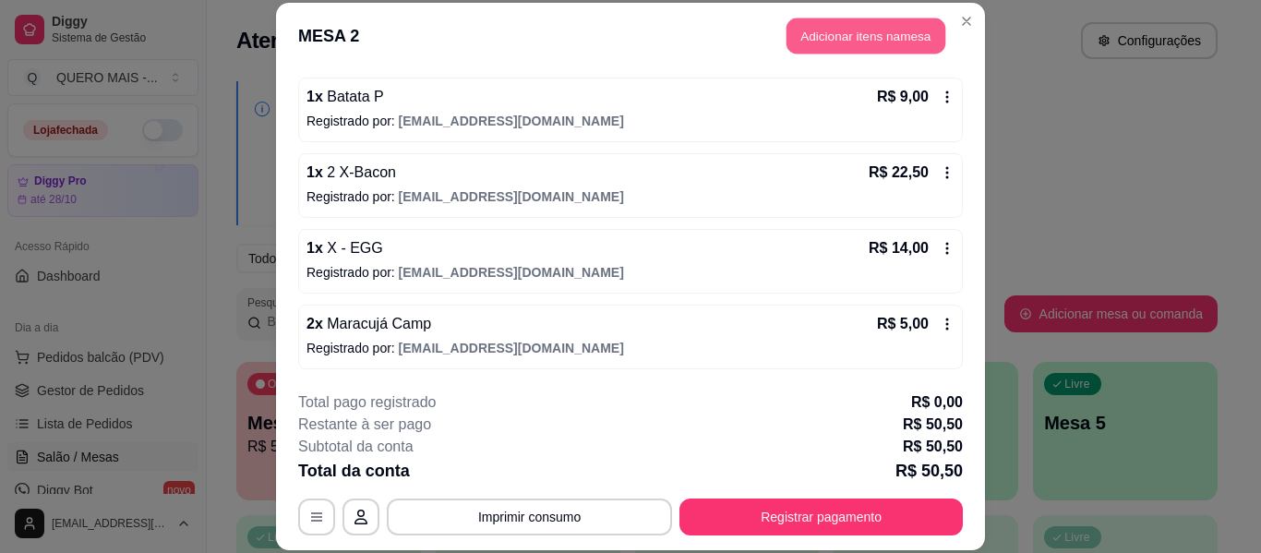
click at [799, 43] on button "Adicionar itens na mesa" at bounding box center [866, 36] width 159 height 36
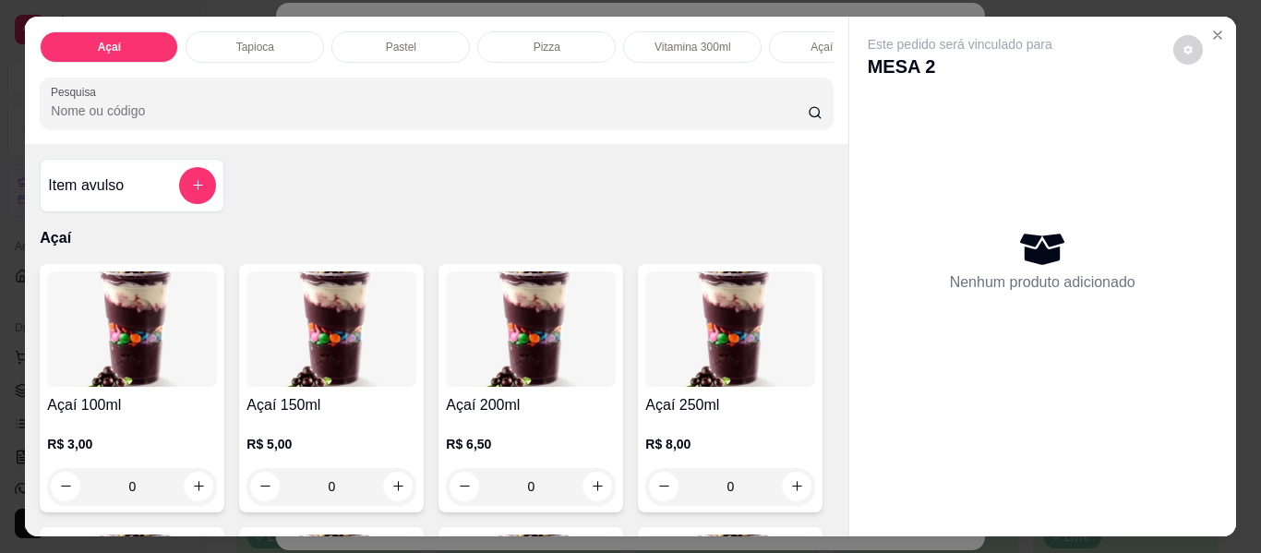
click at [191, 192] on icon "add-separate-item" at bounding box center [198, 185] width 14 height 14
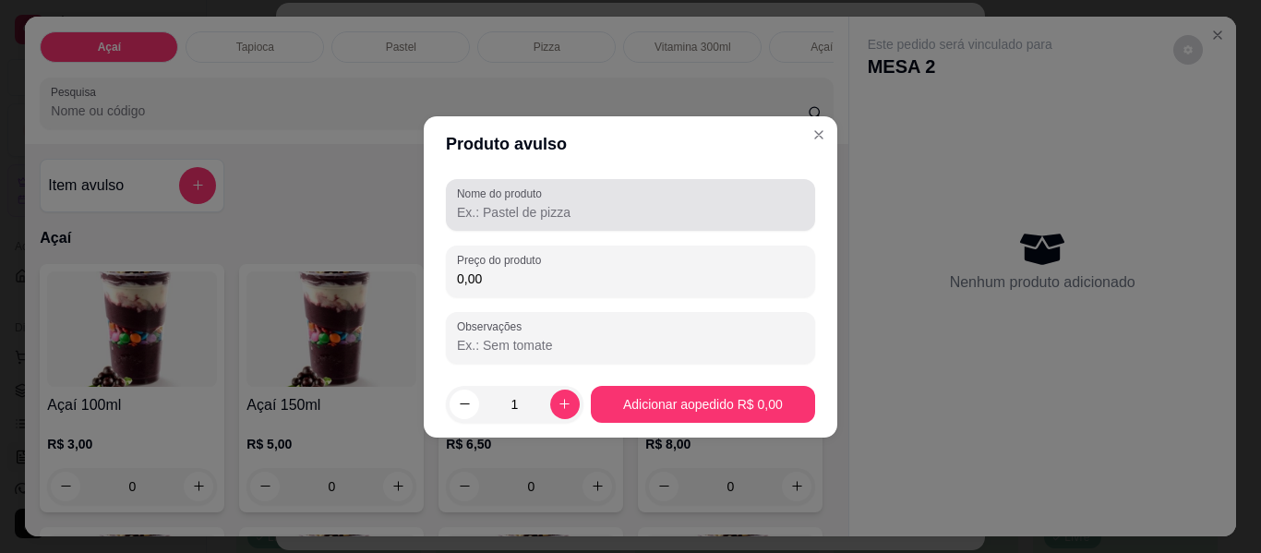
click at [448, 210] on div "Nome do produto" at bounding box center [630, 205] width 369 height 52
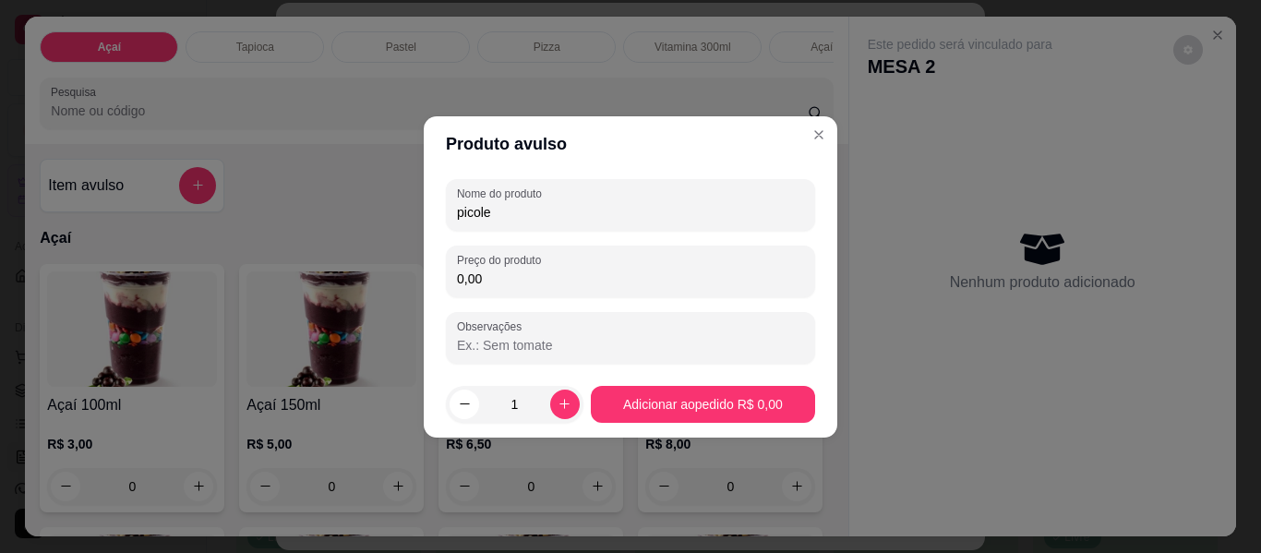
type input "picole"
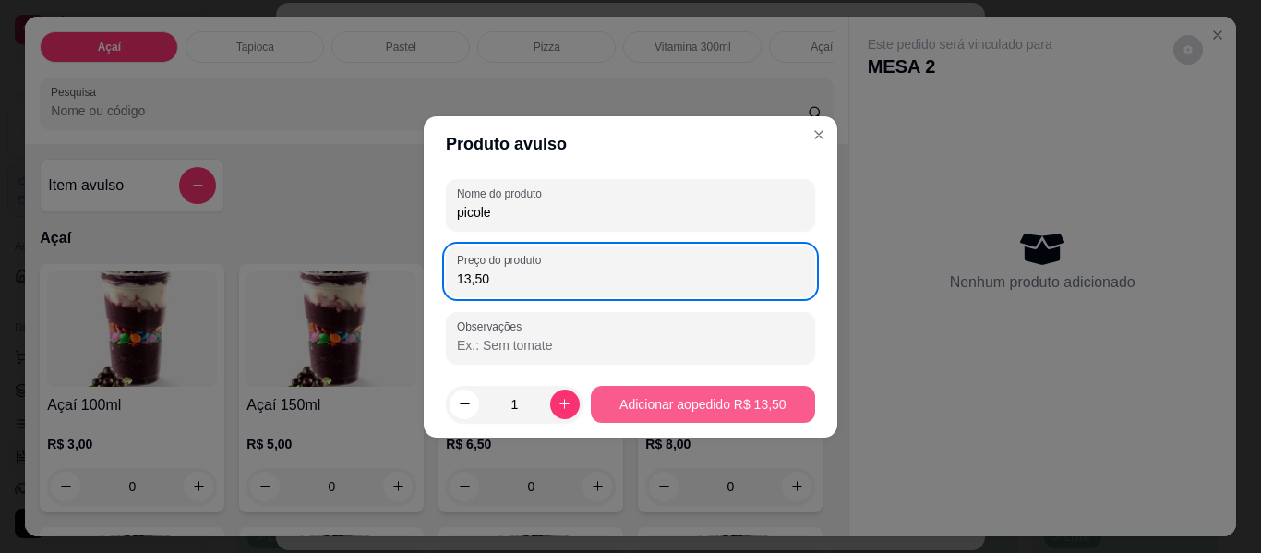
type input "13,50"
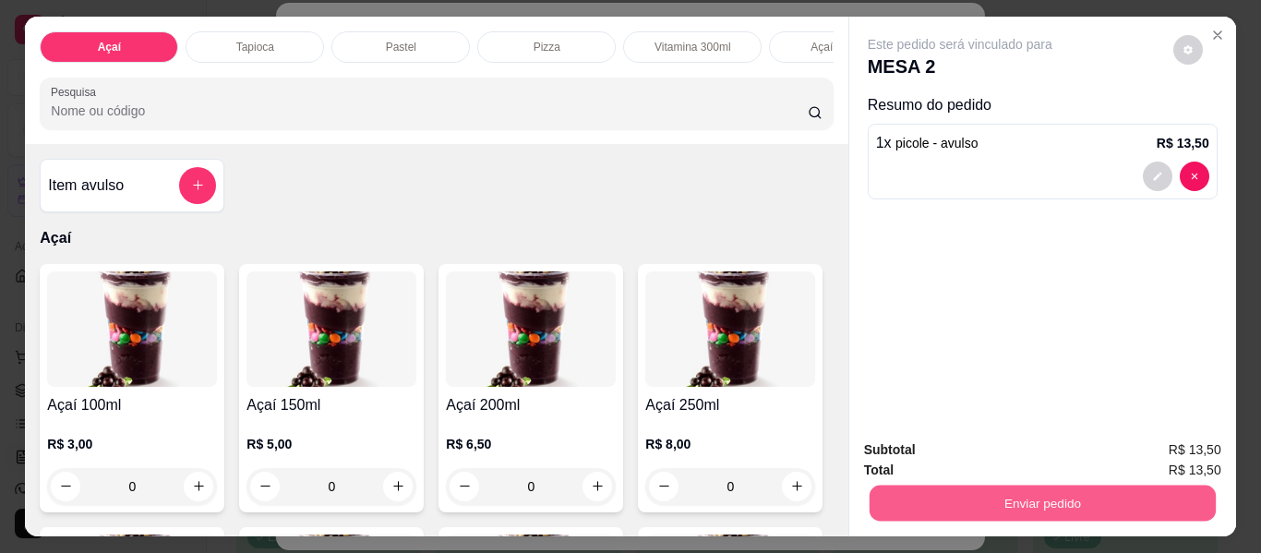
click at [1064, 504] on button "Enviar pedido" at bounding box center [1042, 504] width 346 height 36
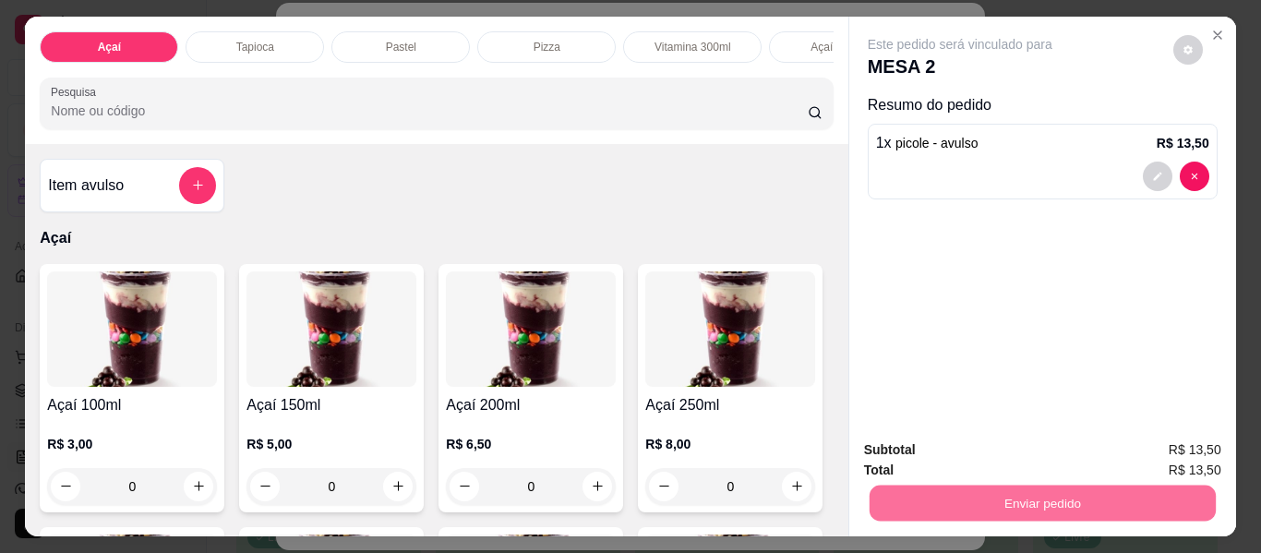
click at [1175, 435] on button "Enviar pedido" at bounding box center [1173, 450] width 104 height 35
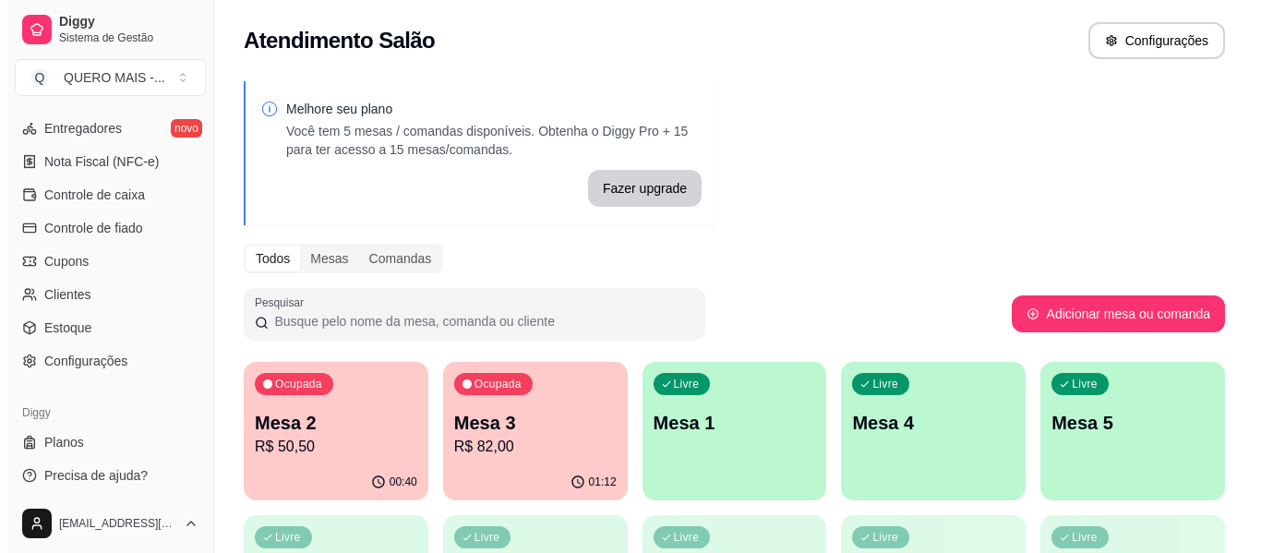
scroll to position [775, 0]
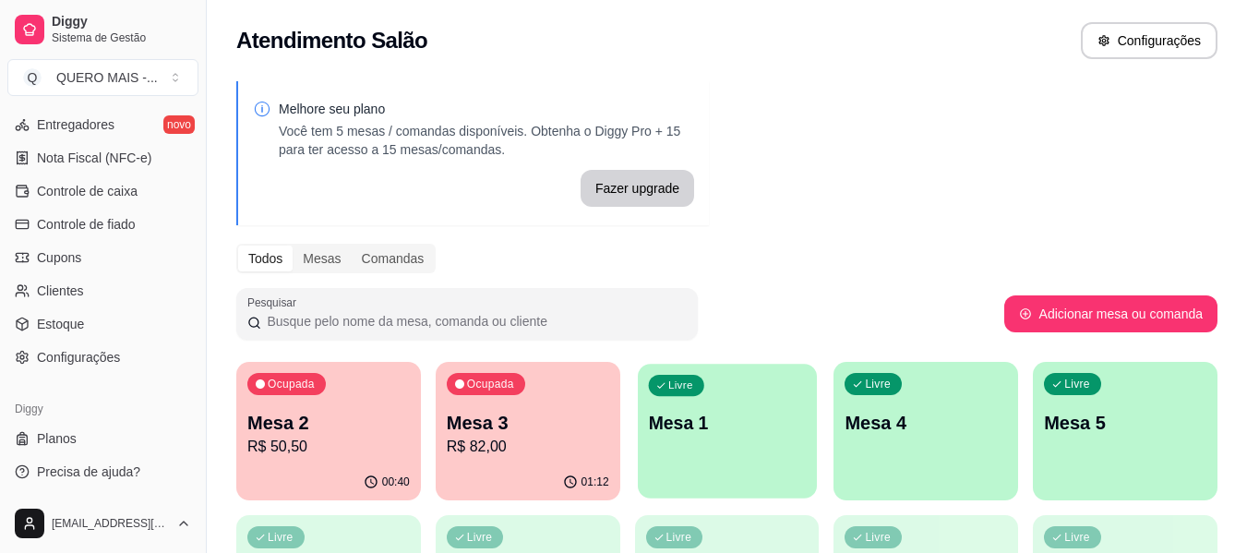
click at [714, 461] on div "Livre Mesa 1" at bounding box center [727, 420] width 179 height 113
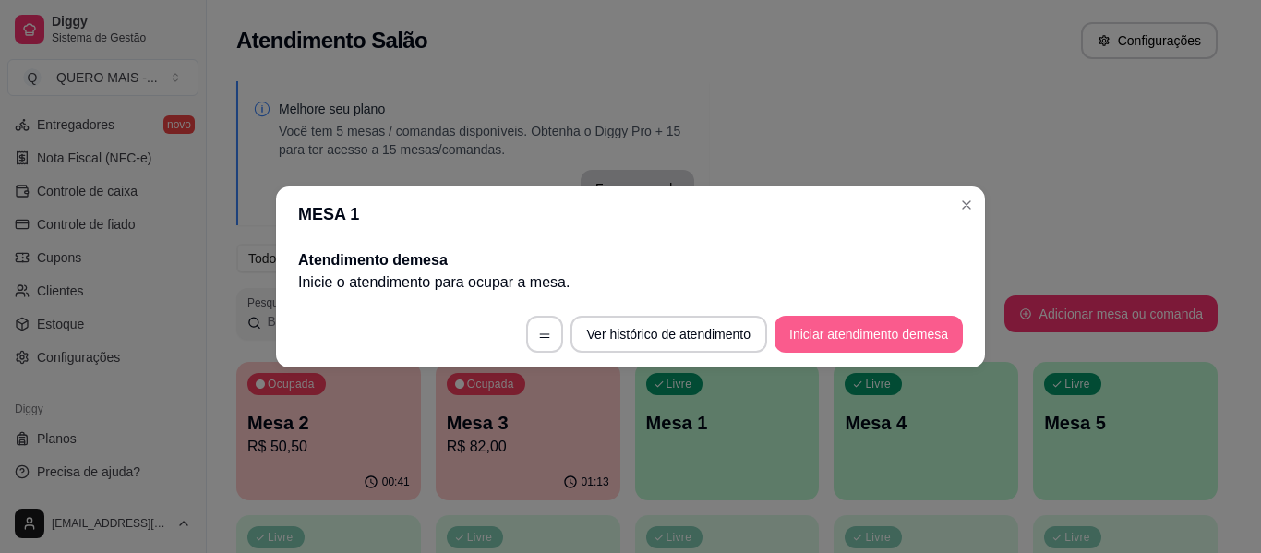
click at [812, 336] on button "Iniciar atendimento de mesa" at bounding box center [869, 334] width 188 height 37
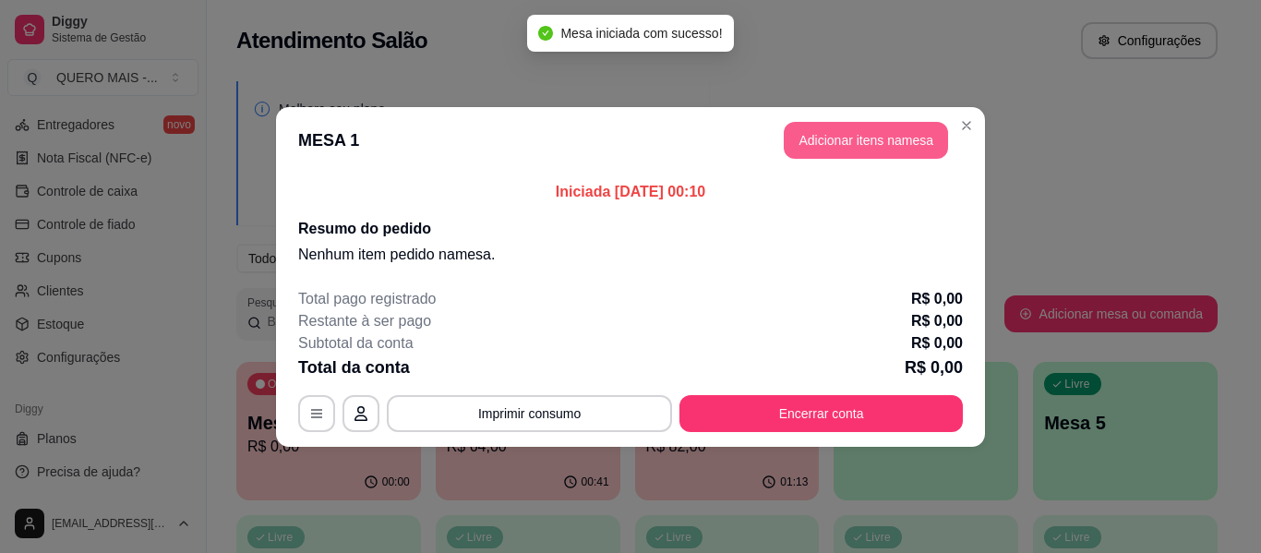
click at [831, 140] on button "Adicionar itens na mesa" at bounding box center [866, 140] width 164 height 37
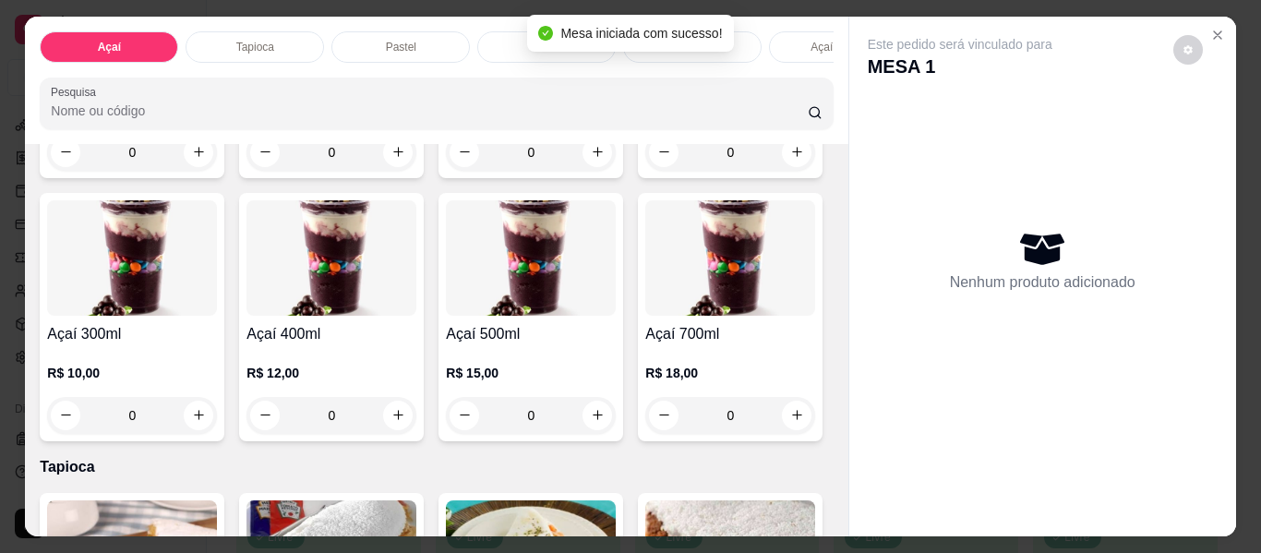
scroll to position [369, 0]
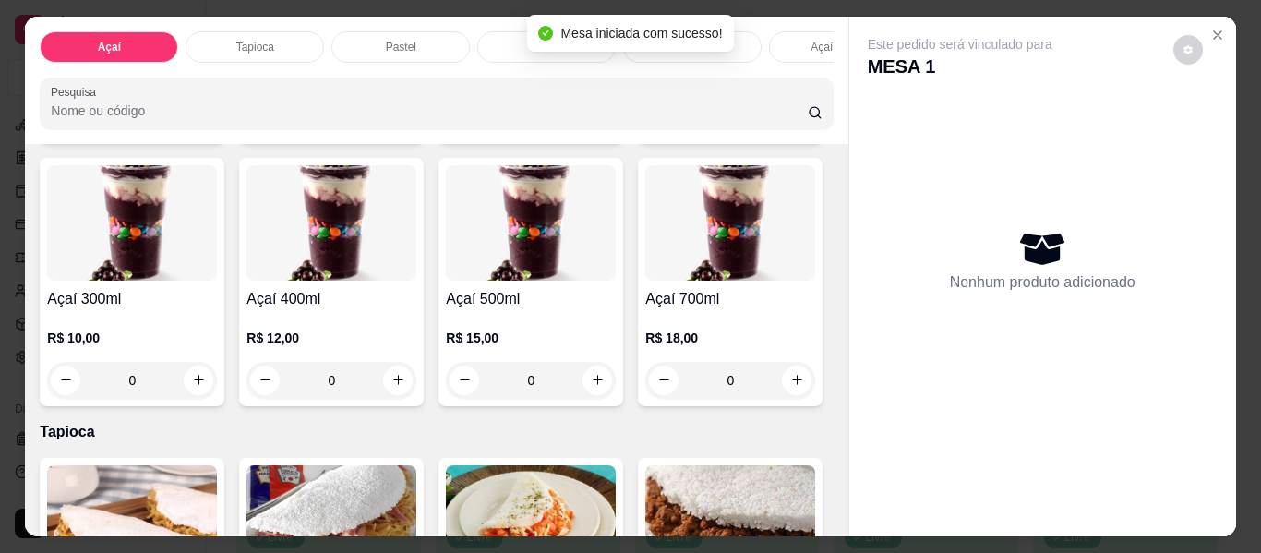
click at [416, 394] on div "0" at bounding box center [331, 380] width 170 height 37
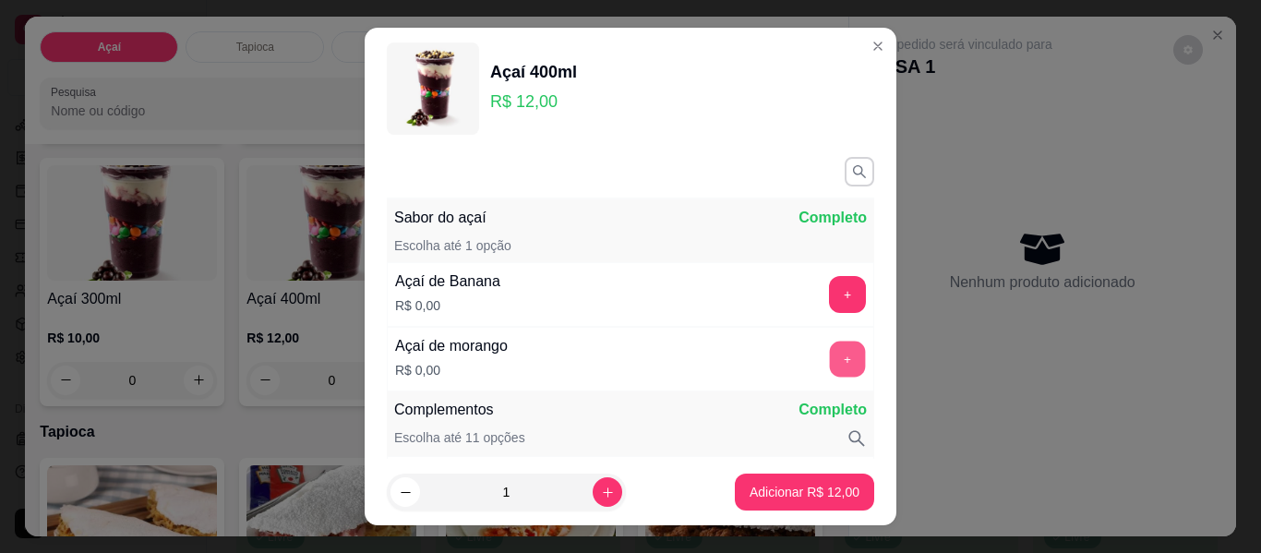
click at [830, 359] on button "+" at bounding box center [848, 360] width 36 height 36
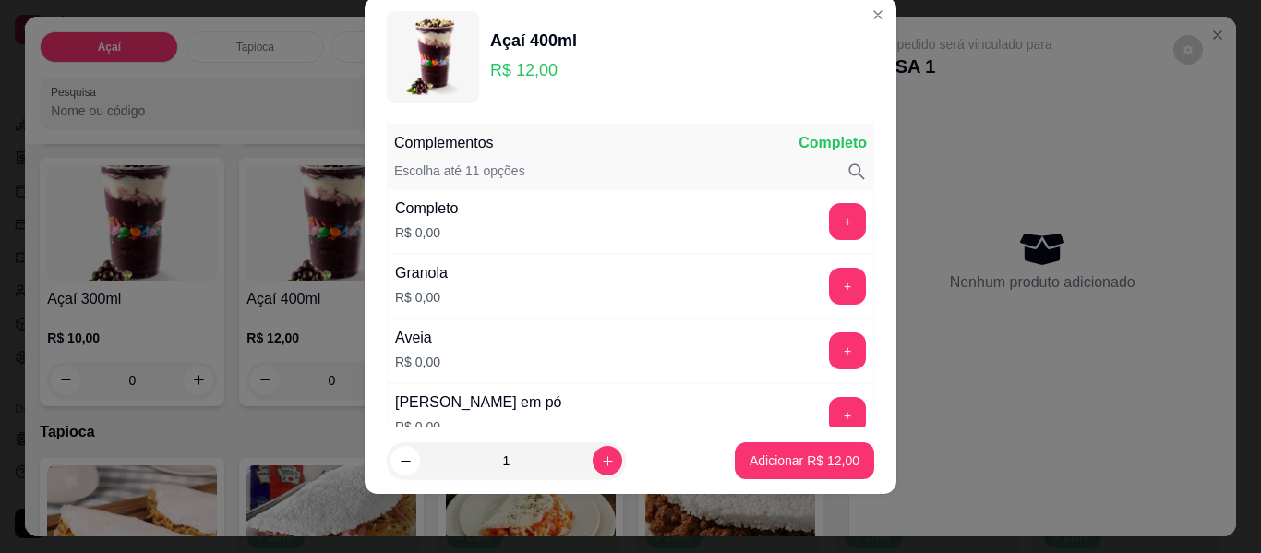
scroll to position [242, 0]
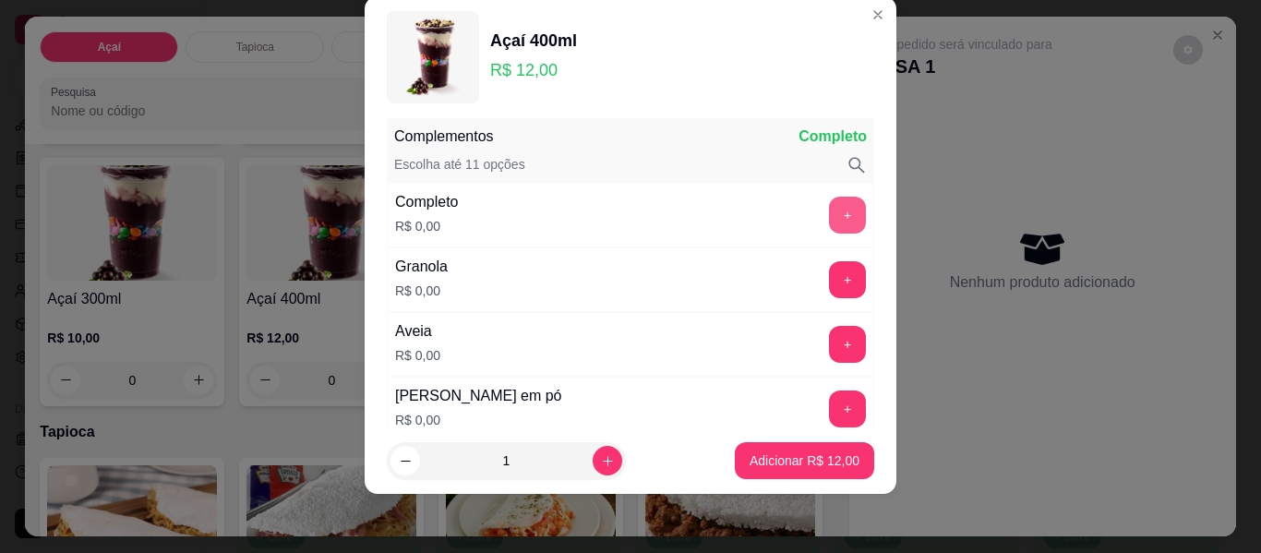
click at [829, 218] on button "+" at bounding box center [847, 215] width 37 height 37
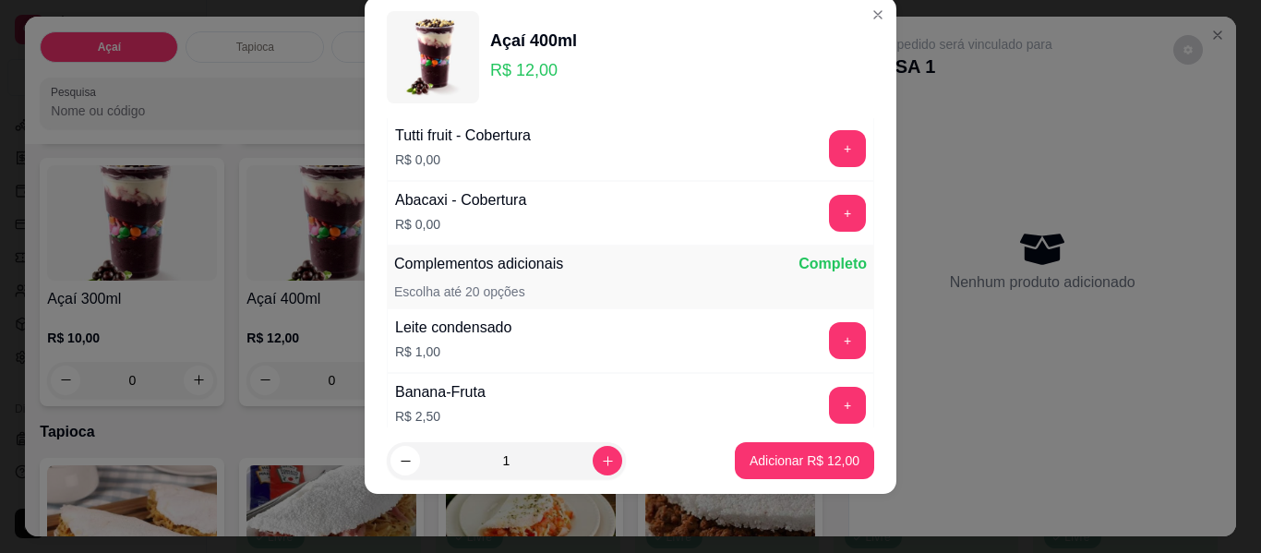
scroll to position [1664, 0]
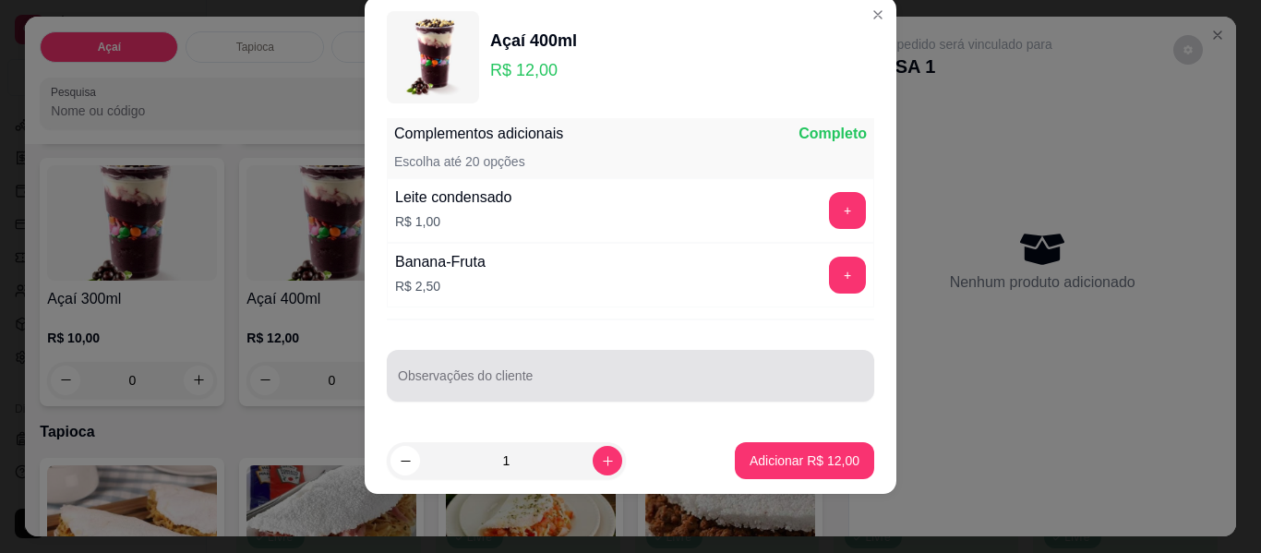
click at [655, 383] on input "Observações do cliente" at bounding box center [630, 383] width 465 height 18
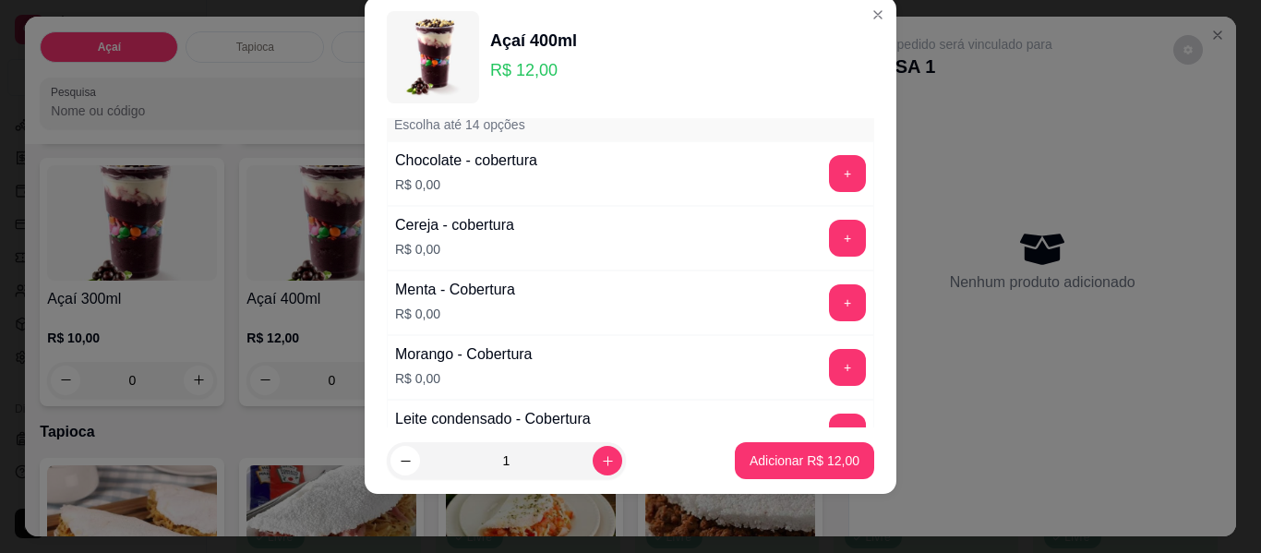
scroll to position [1111, 0]
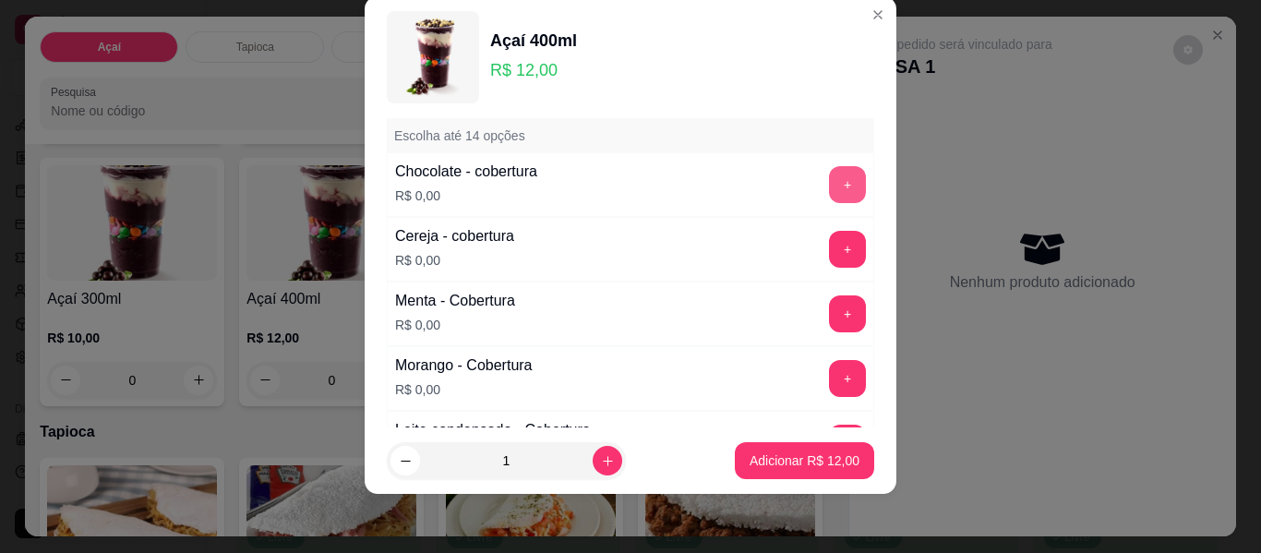
type input "sem aveia e sem flocos"
click at [829, 191] on button "+" at bounding box center [847, 184] width 37 height 37
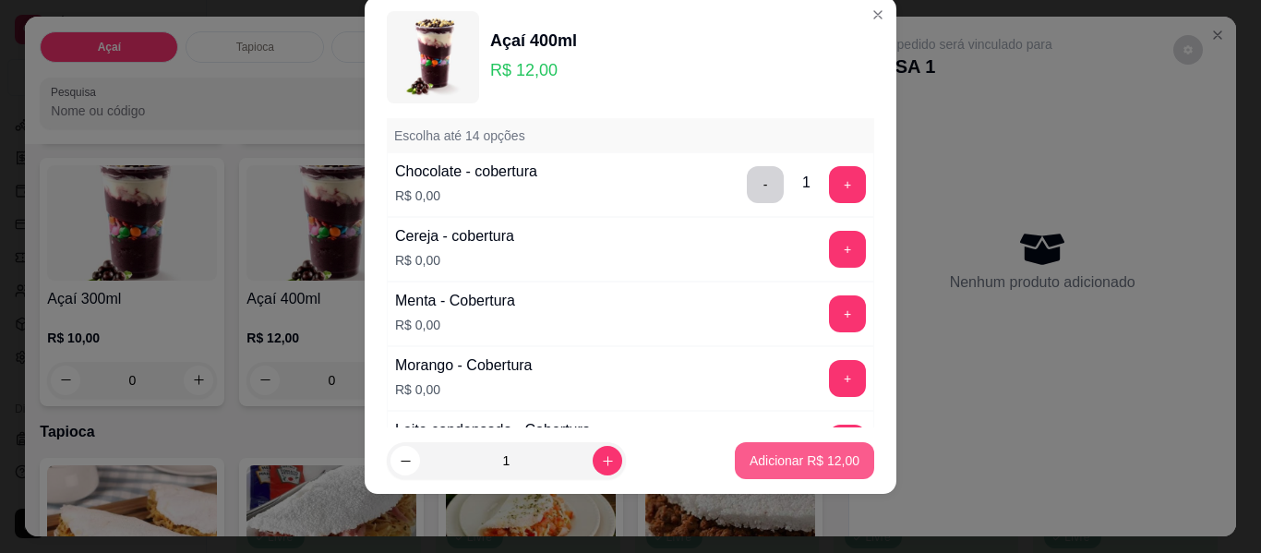
click at [774, 455] on p "Adicionar R$ 12,00" at bounding box center [805, 460] width 110 height 18
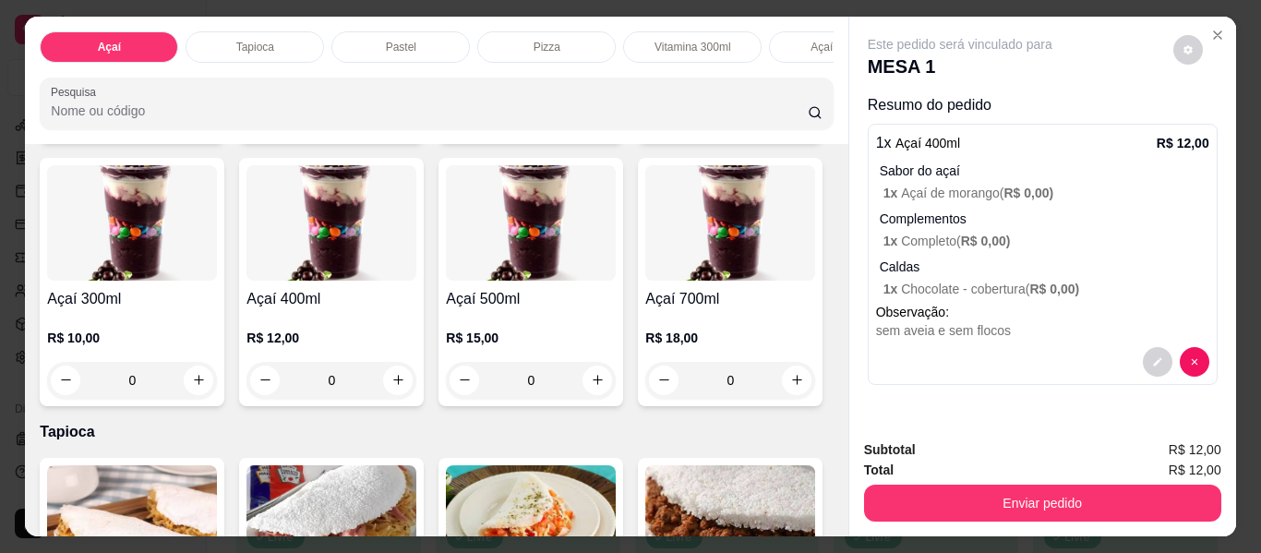
click at [1030, 502] on button "Enviar pedido" at bounding box center [1042, 503] width 357 height 37
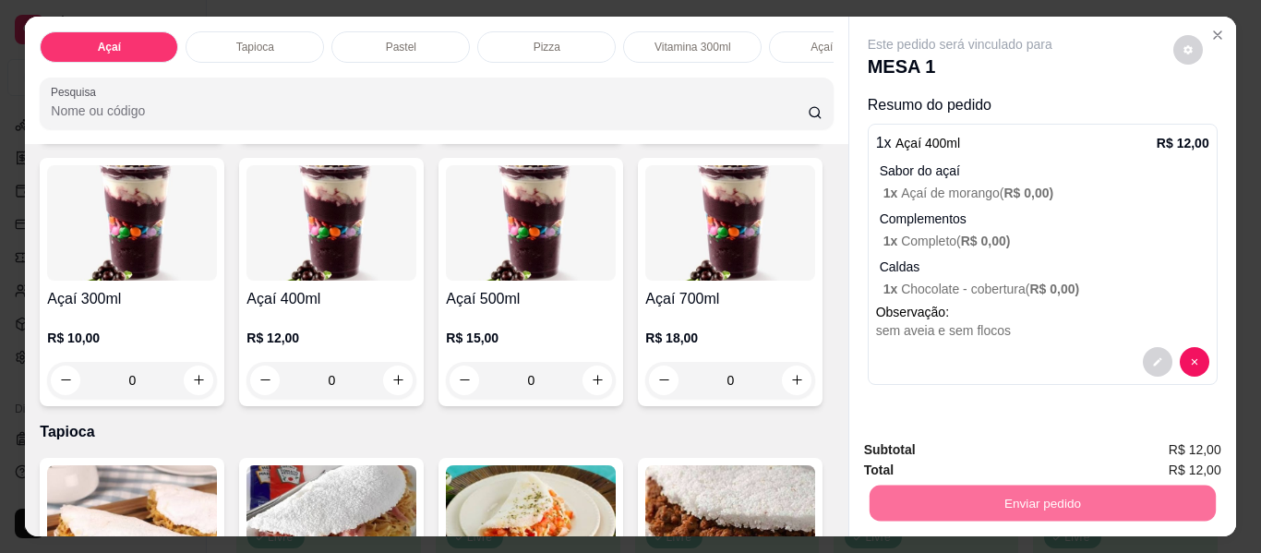
click at [1164, 450] on button "Enviar pedido" at bounding box center [1173, 450] width 104 height 35
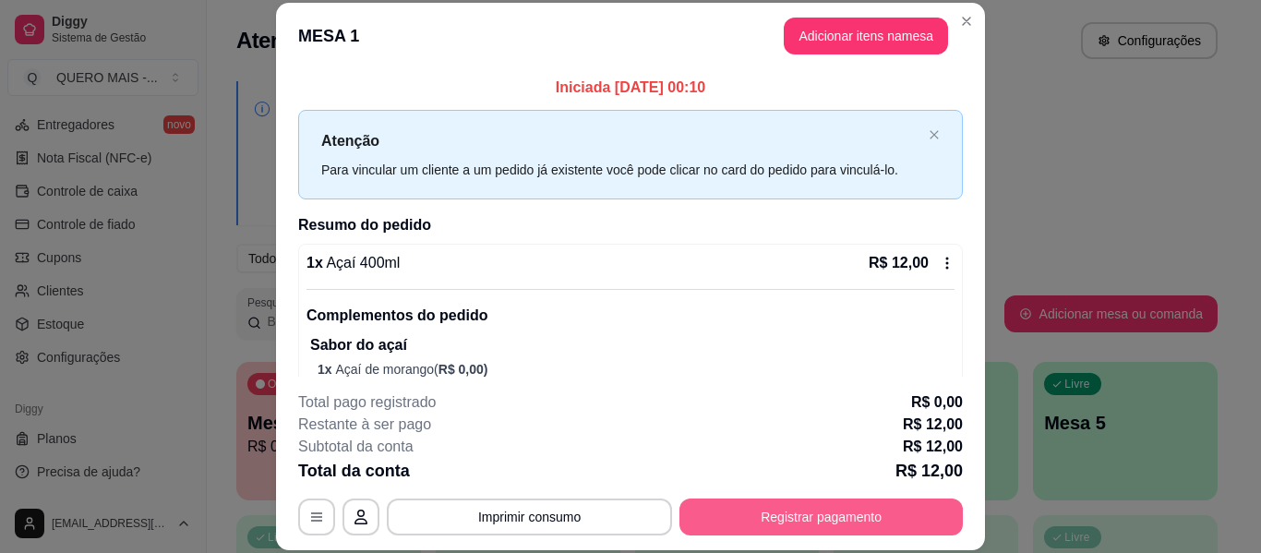
click at [792, 507] on button "Registrar pagamento" at bounding box center [820, 516] width 283 height 37
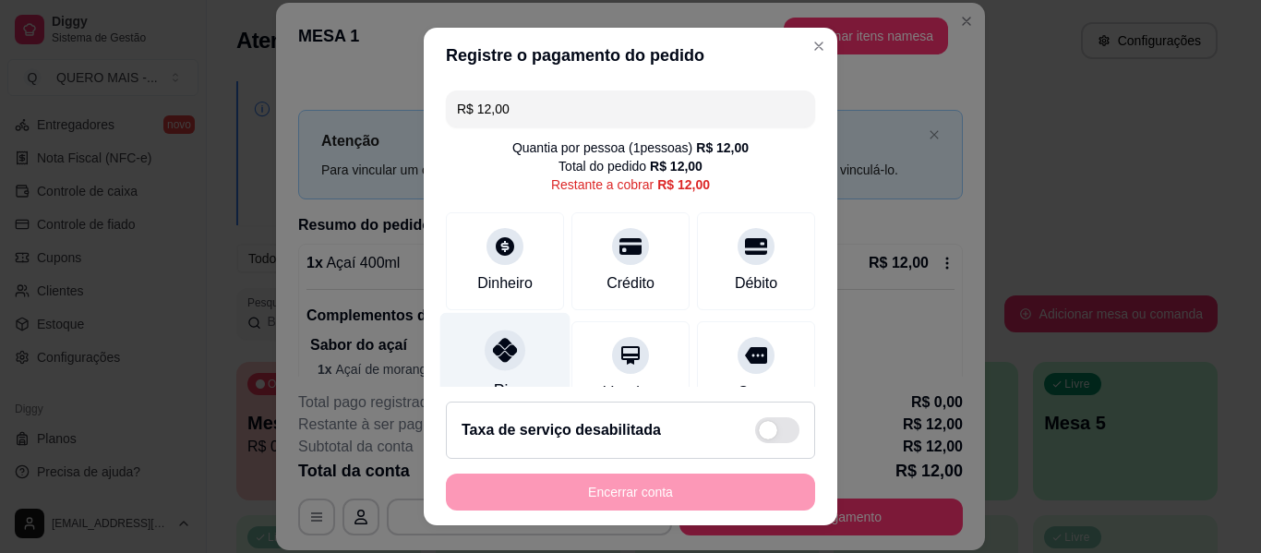
click at [465, 347] on div "Pix" at bounding box center [505, 367] width 130 height 108
type input "R$ 0,00"
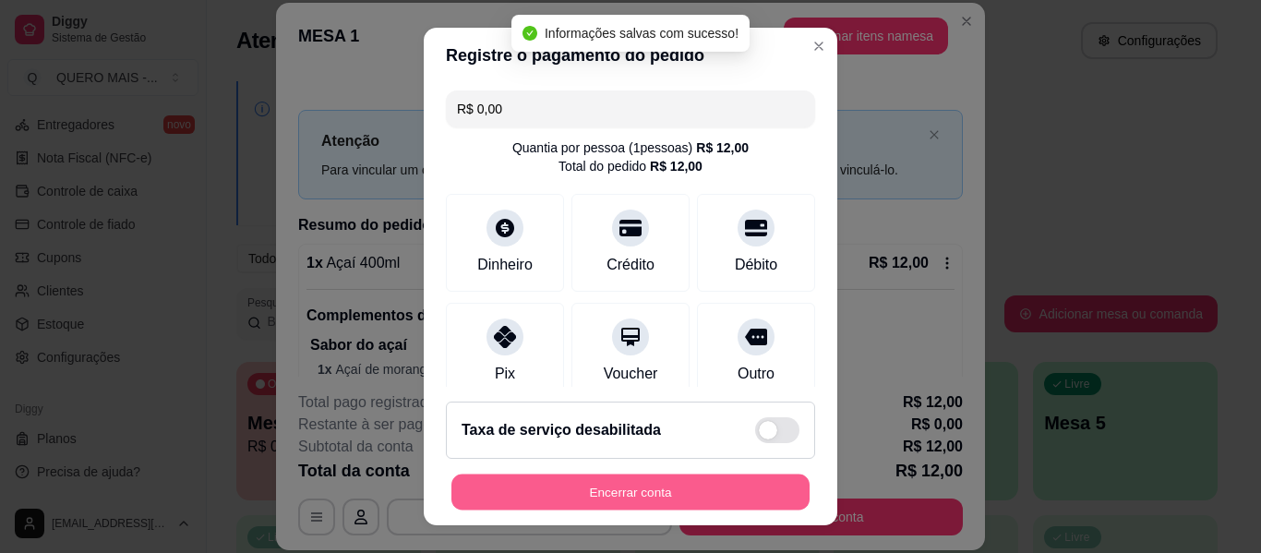
click at [595, 497] on button "Encerrar conta" at bounding box center [630, 492] width 358 height 36
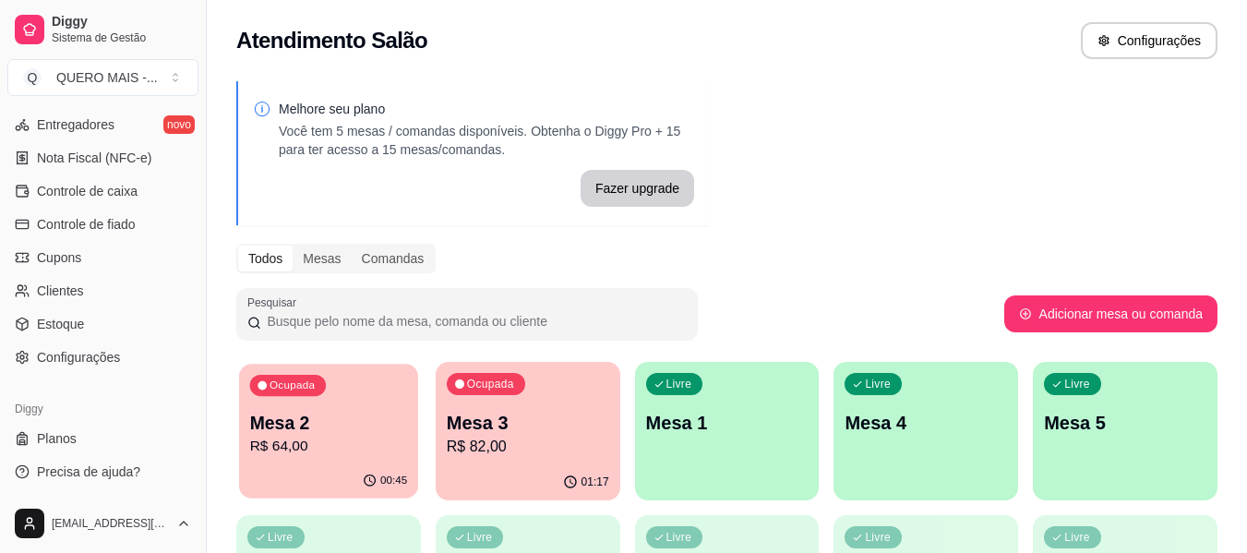
click at [276, 480] on div "00:45" at bounding box center [328, 480] width 179 height 35
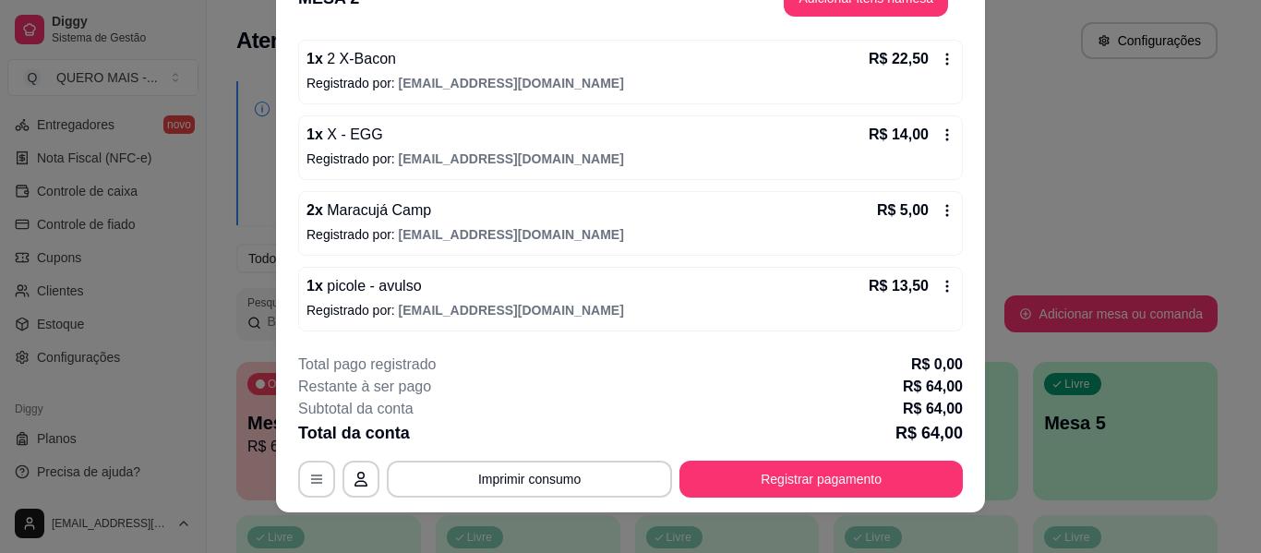
scroll to position [56, 0]
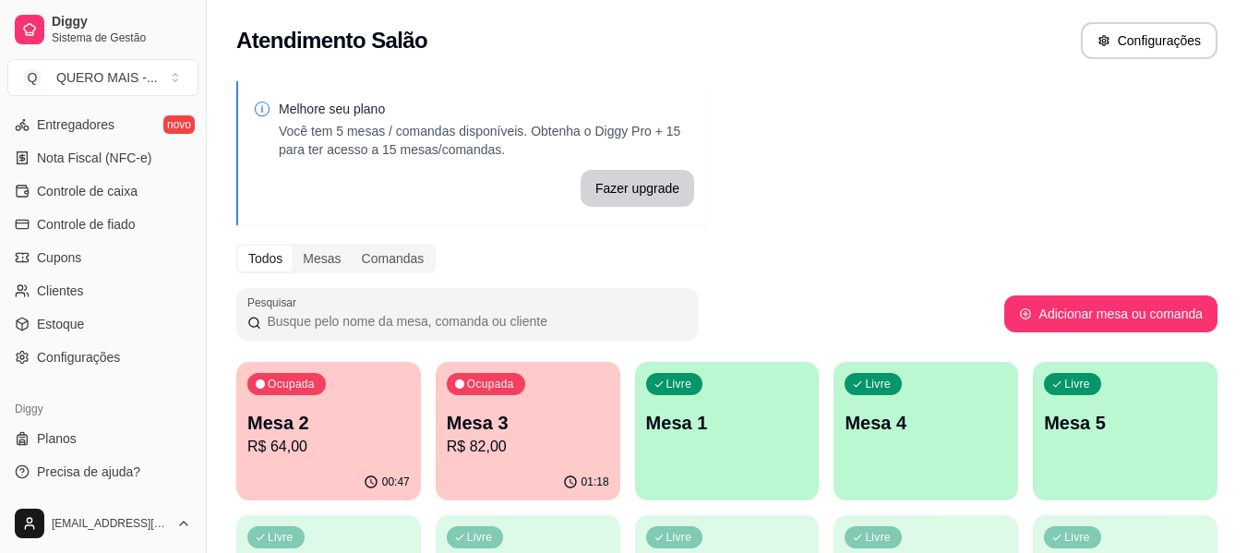
click at [467, 474] on div "01:18" at bounding box center [528, 482] width 185 height 36
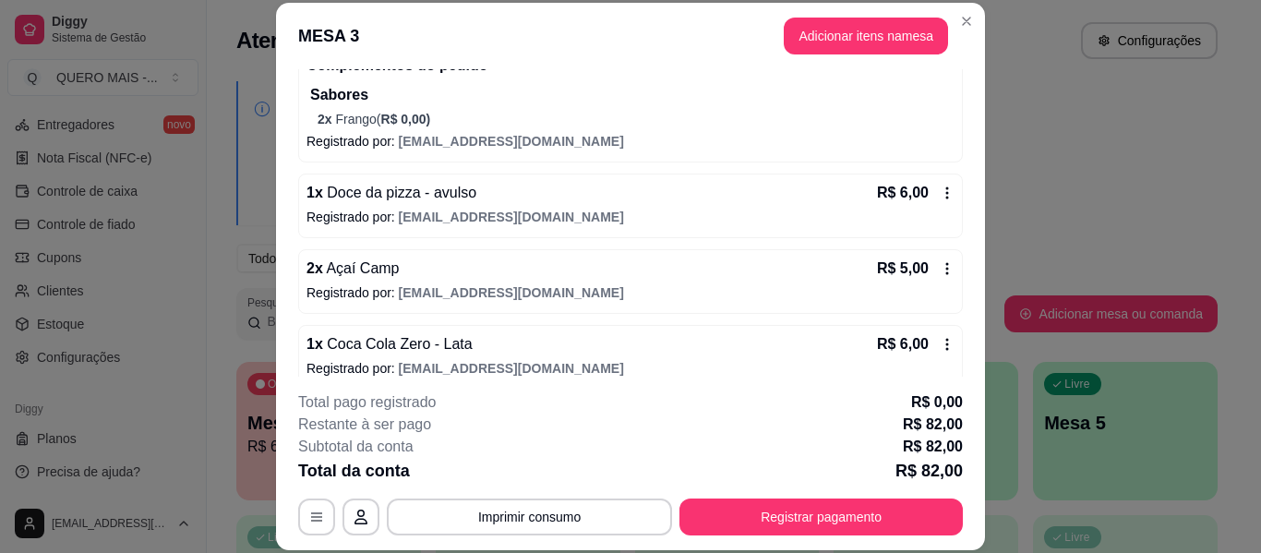
scroll to position [422, 0]
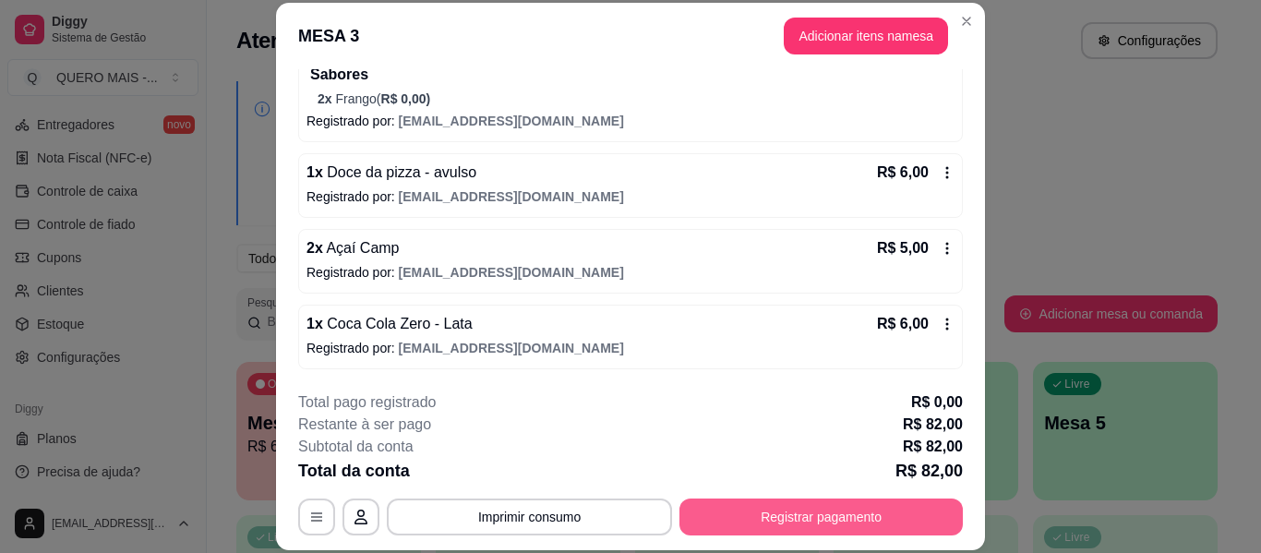
click at [825, 535] on footer "**********" at bounding box center [630, 464] width 709 height 174
click at [825, 524] on button "Registrar pagamento" at bounding box center [820, 516] width 283 height 37
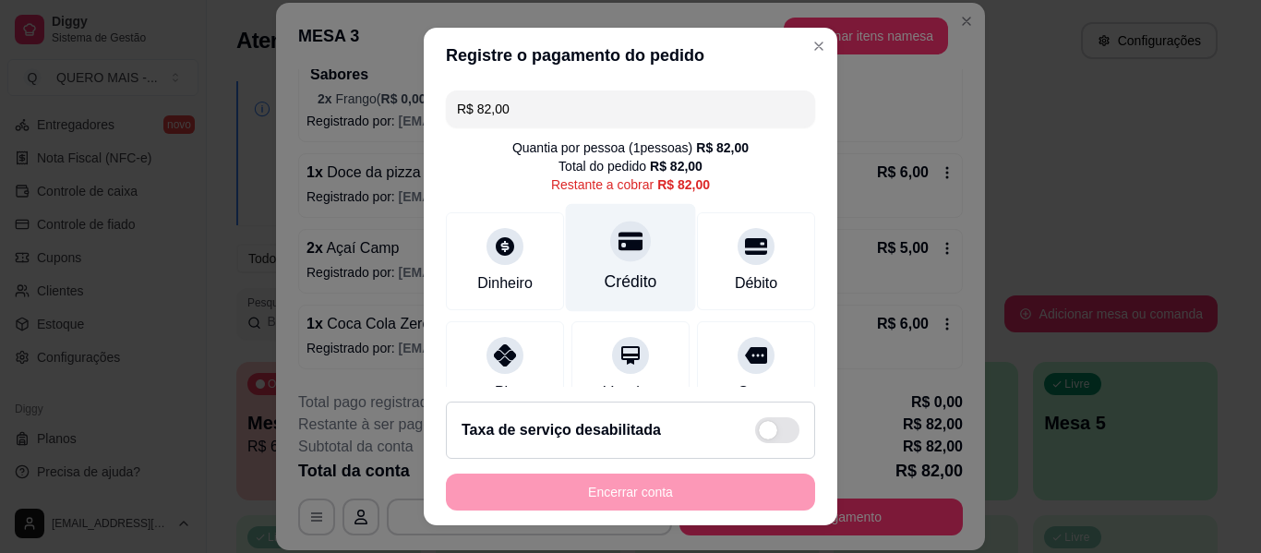
click at [619, 243] on icon at bounding box center [631, 241] width 24 height 18
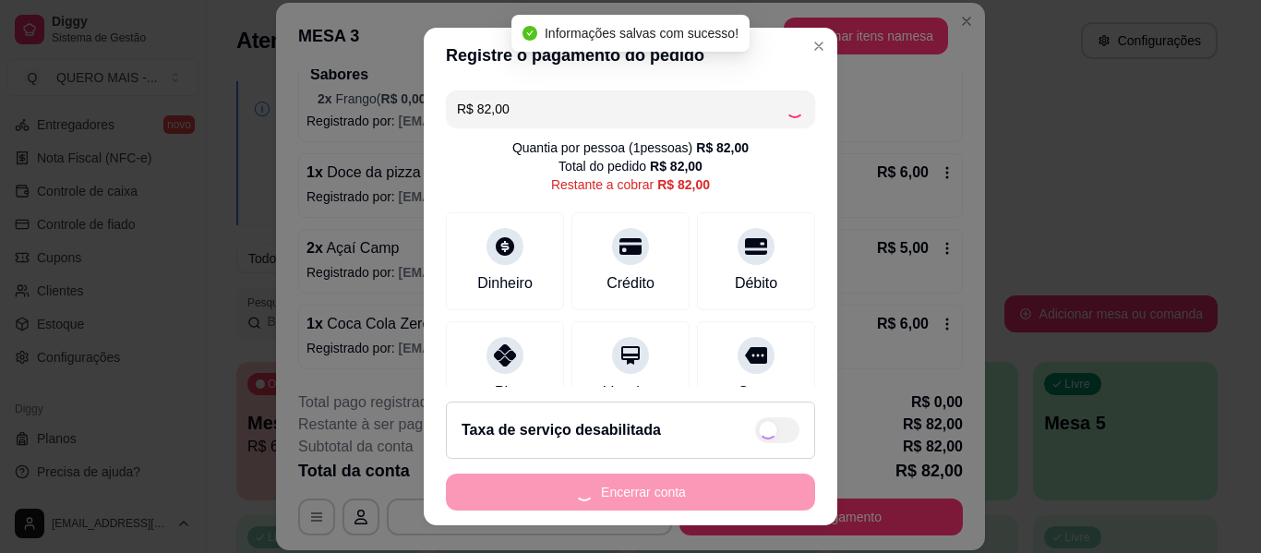
type input "R$ 0,00"
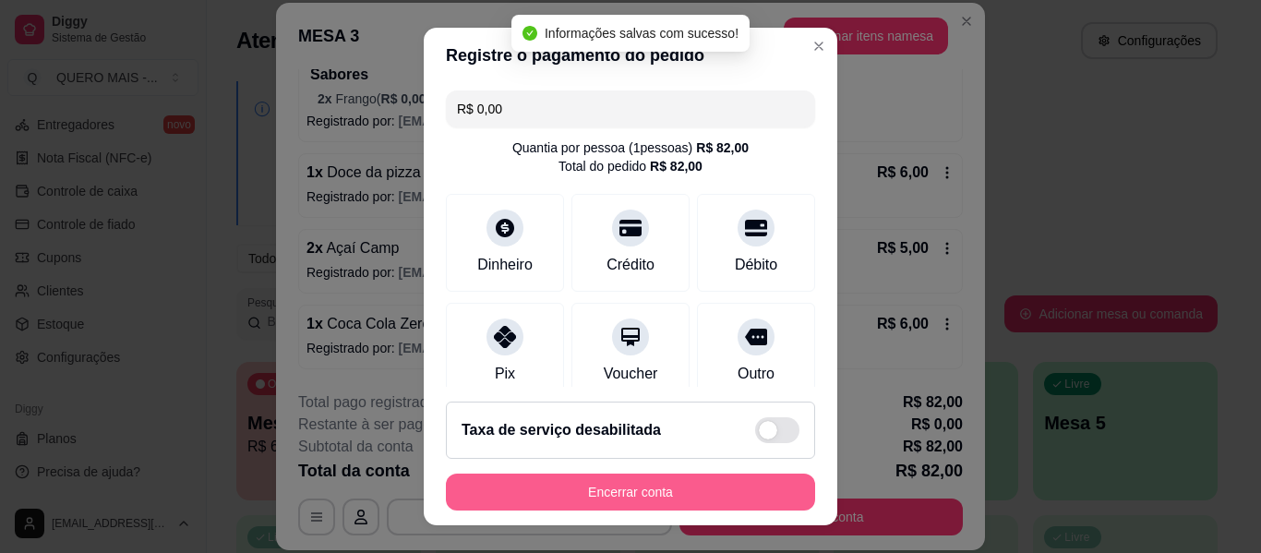
click at [604, 485] on button "Encerrar conta" at bounding box center [630, 492] width 369 height 37
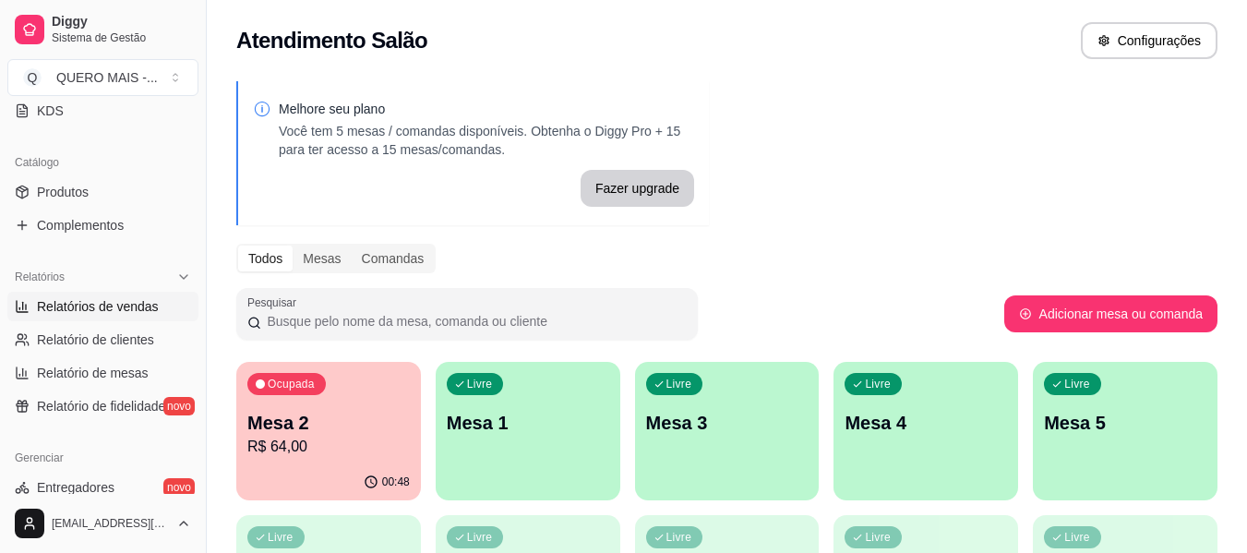
scroll to position [222, 0]
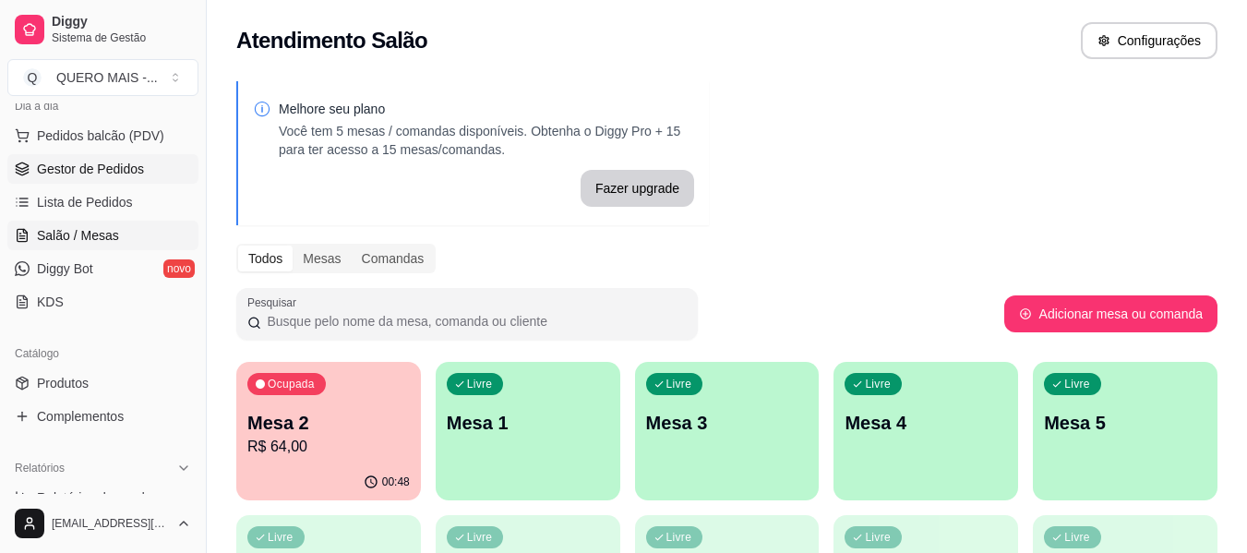
click at [124, 166] on span "Gestor de Pedidos" at bounding box center [90, 169] width 107 height 18
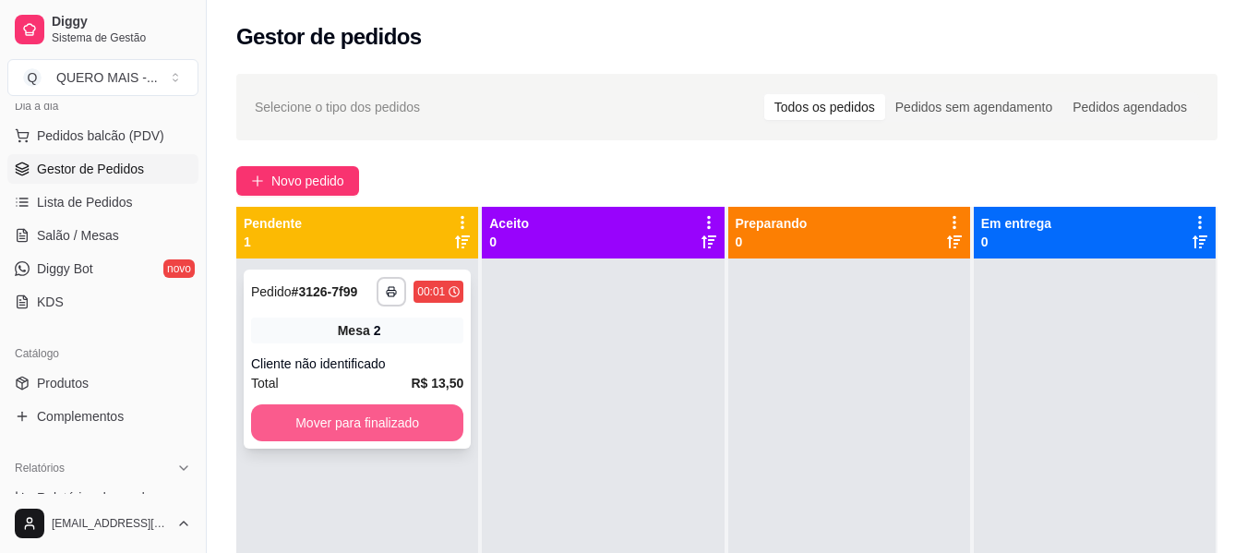
click at [302, 422] on button "Mover para finalizado" at bounding box center [357, 422] width 212 height 37
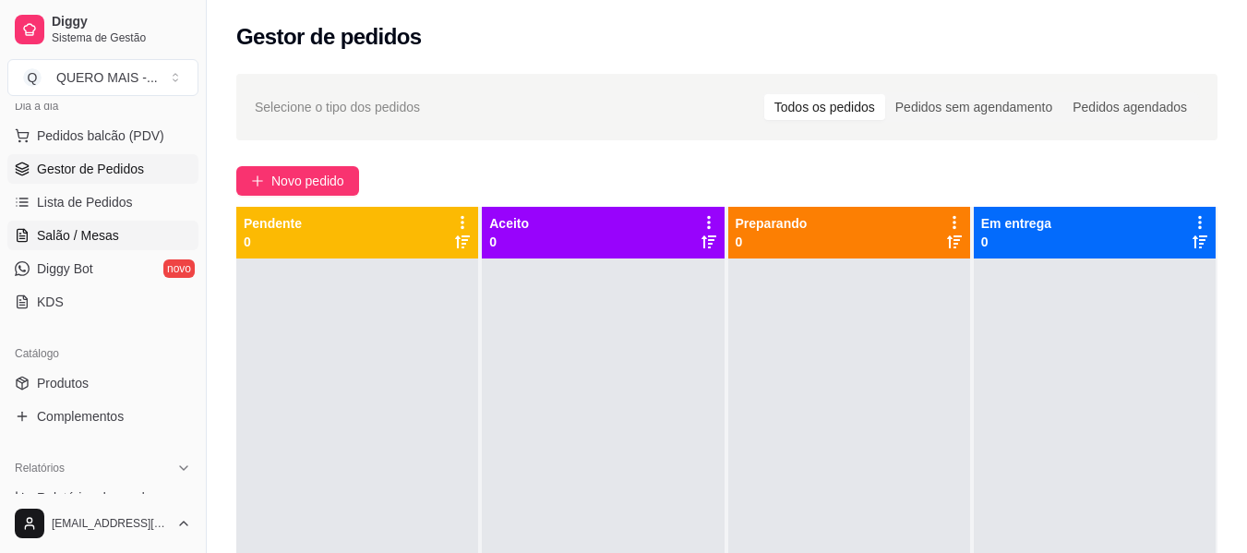
click at [89, 238] on span "Salão / Mesas" at bounding box center [78, 235] width 82 height 18
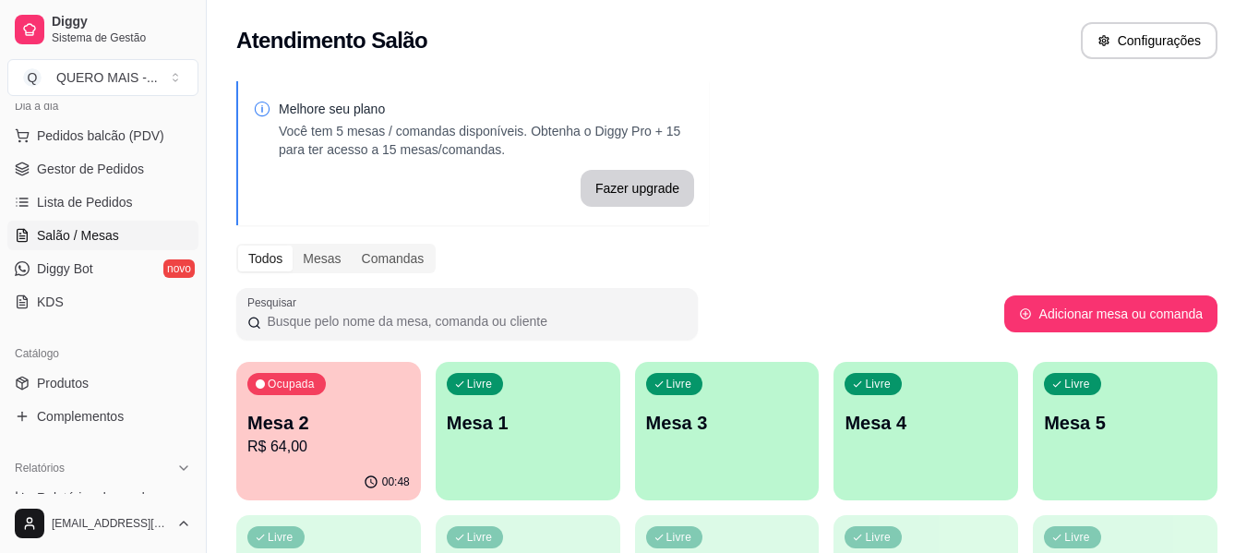
click at [321, 451] on p "R$ 64,00" at bounding box center [328, 447] width 162 height 22
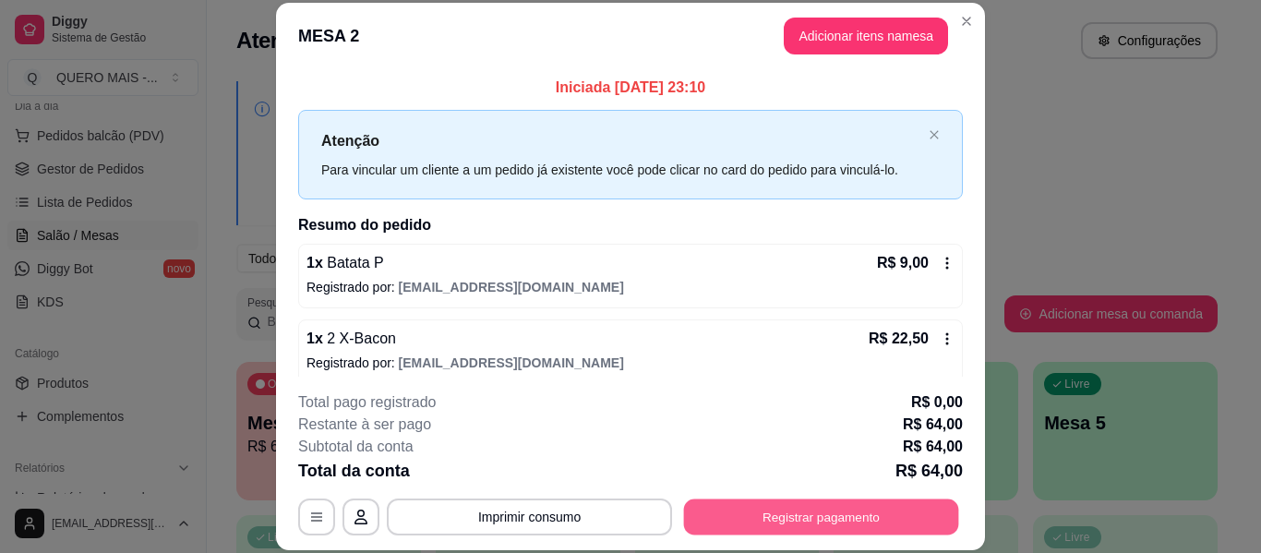
click at [782, 523] on button "Registrar pagamento" at bounding box center [821, 517] width 275 height 36
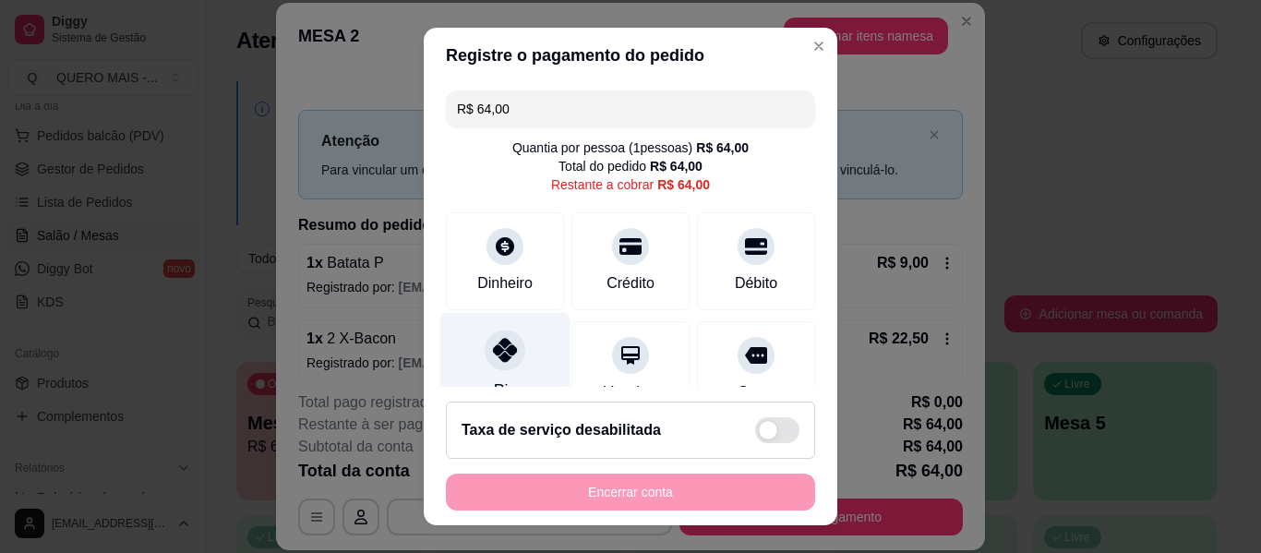
click at [501, 354] on icon at bounding box center [505, 350] width 24 height 24
type input "R$ 0,00"
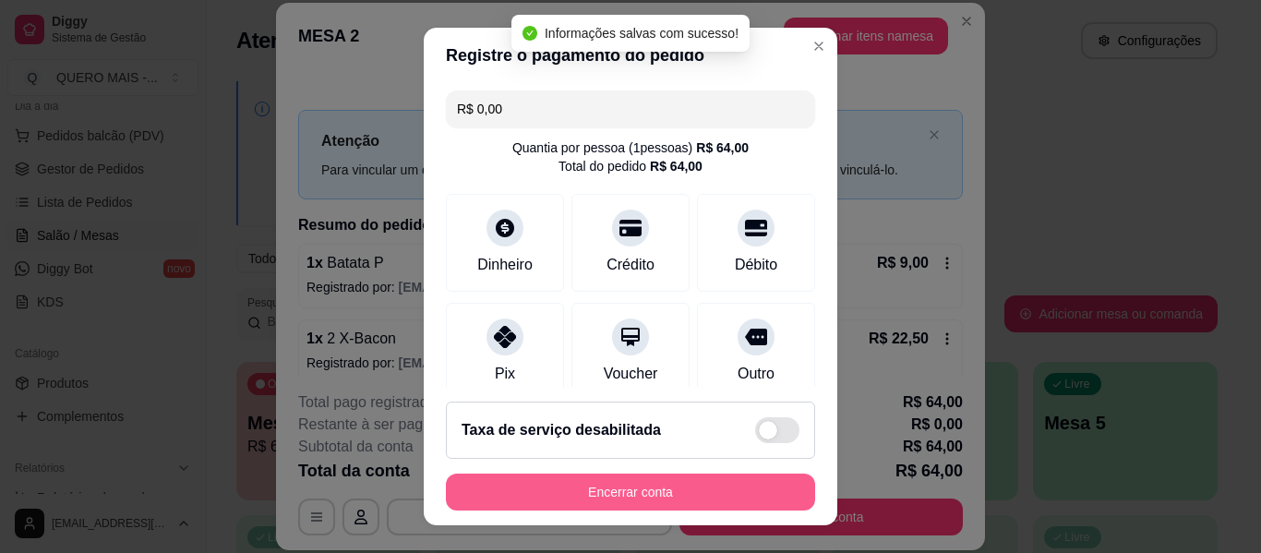
click at [608, 491] on button "Encerrar conta" at bounding box center [630, 492] width 369 height 37
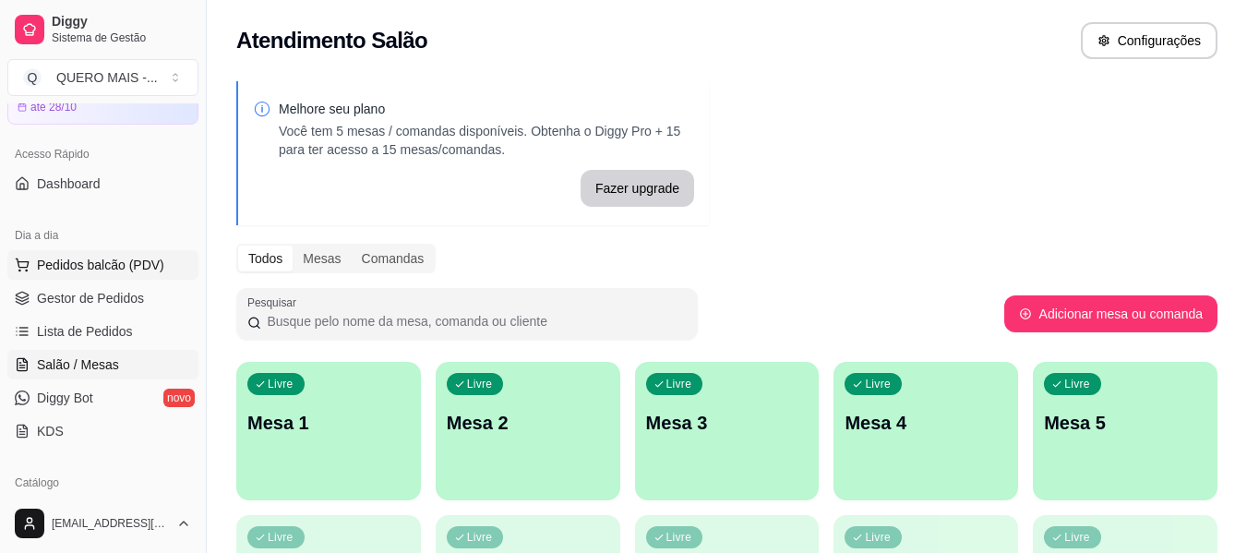
scroll to position [185, 0]
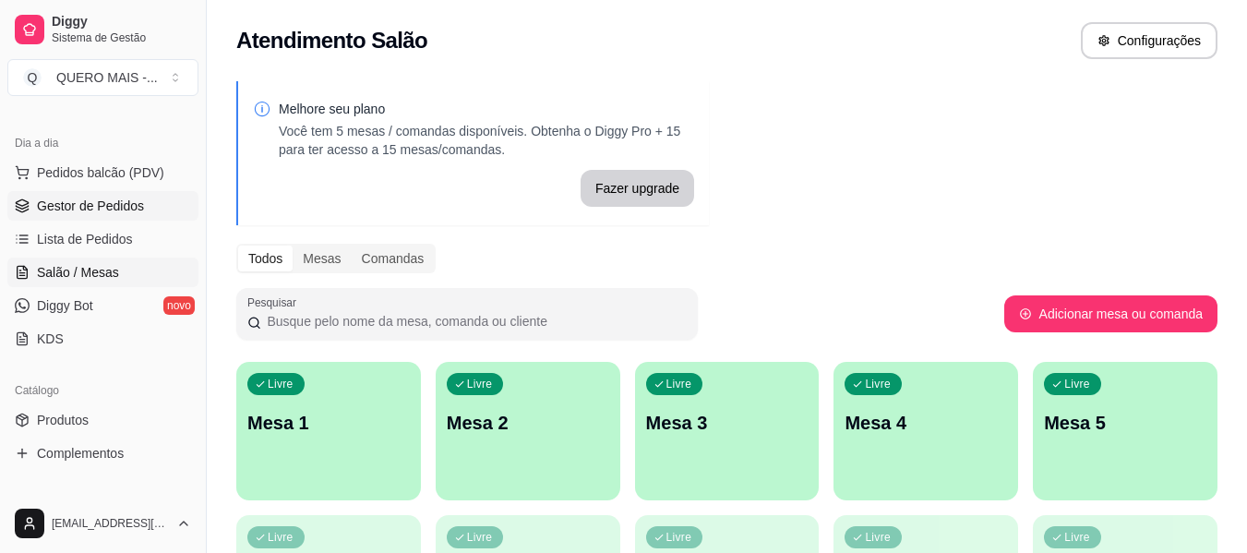
click at [102, 207] on span "Gestor de Pedidos" at bounding box center [90, 206] width 107 height 18
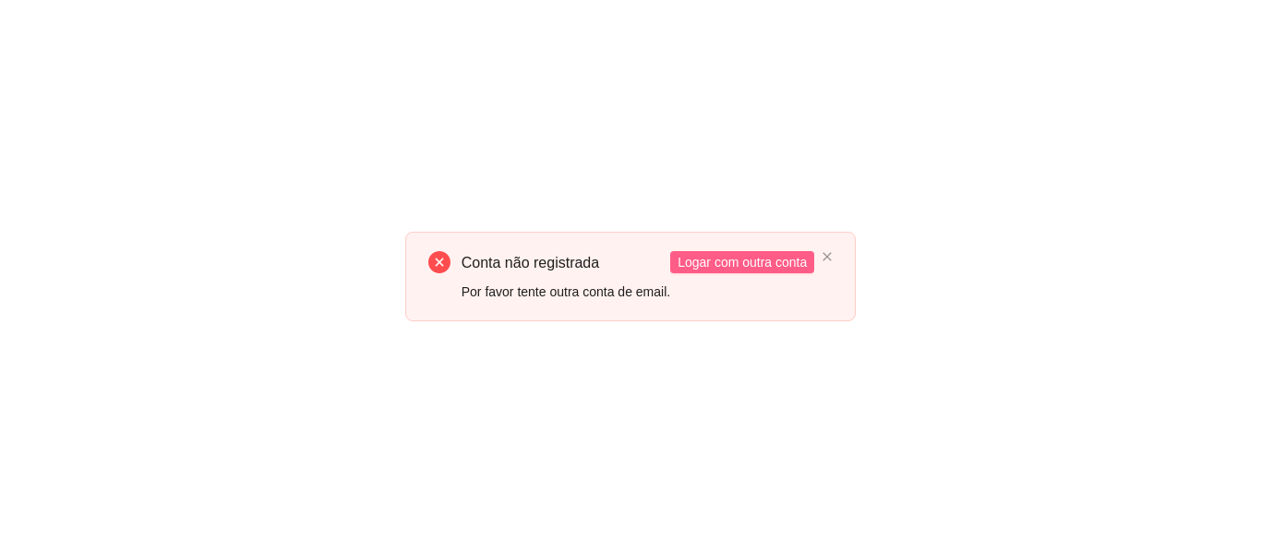
click at [734, 267] on span "Logar com outra conta" at bounding box center [742, 262] width 129 height 20
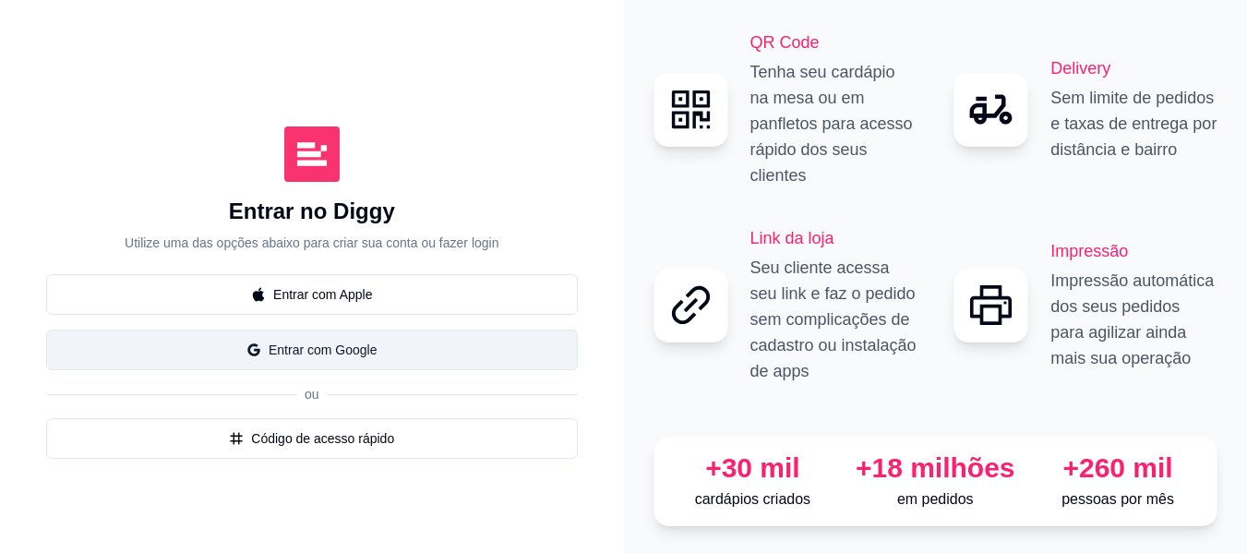
click at [336, 348] on button "Entrar com Google" at bounding box center [312, 350] width 532 height 41
